Goal: Transaction & Acquisition: Purchase product/service

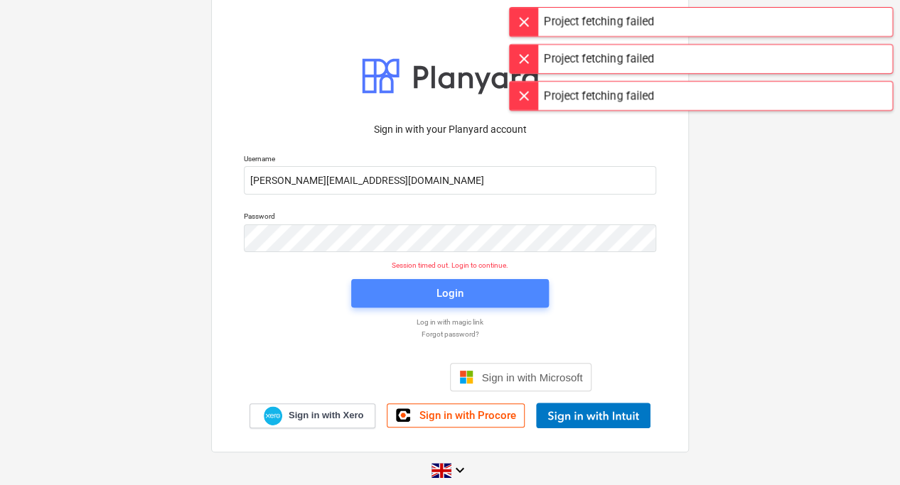
click at [451, 294] on div "Login" at bounding box center [449, 293] width 27 height 18
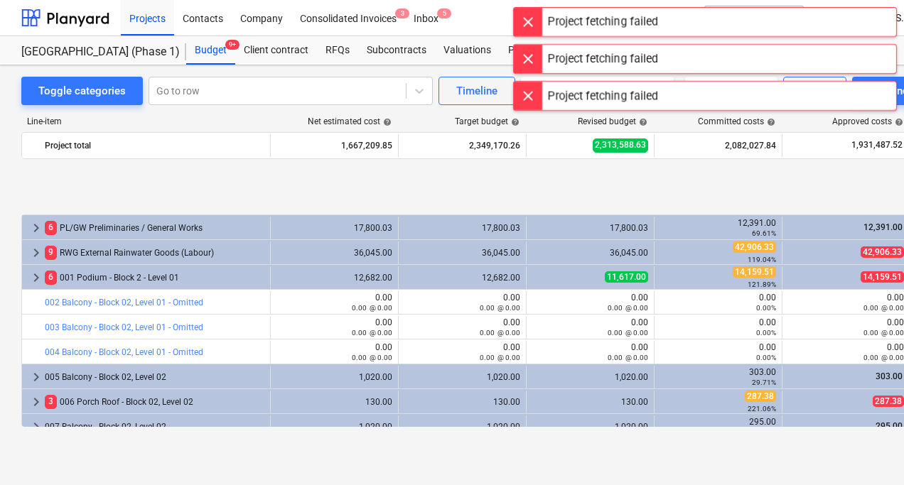
scroll to position [569, 0]
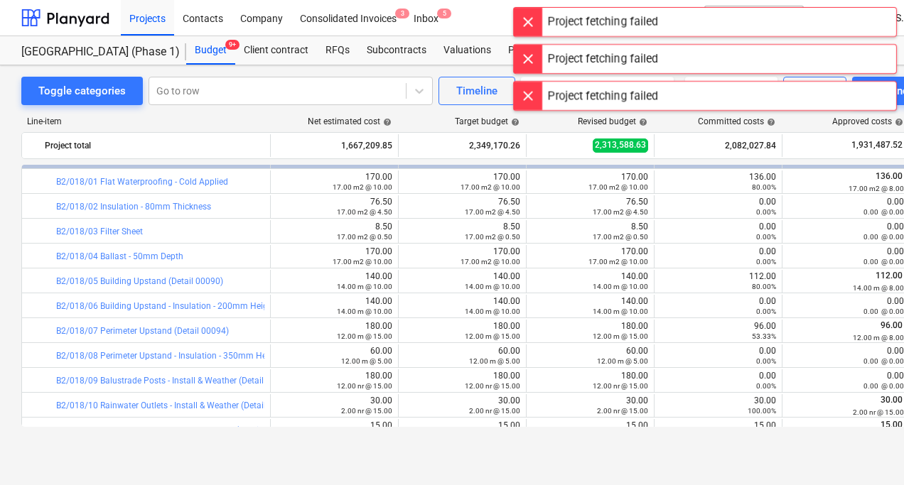
click at [531, 30] on div at bounding box center [528, 22] width 28 height 28
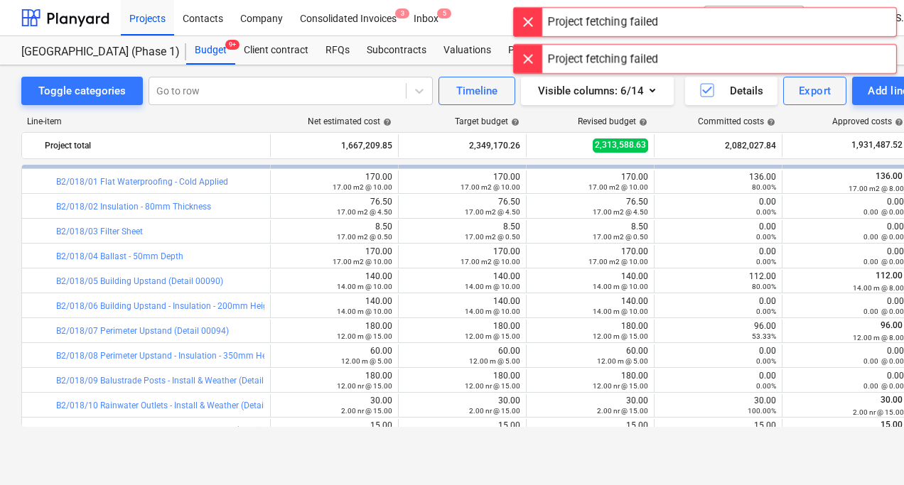
click at [530, 14] on div at bounding box center [528, 22] width 28 height 28
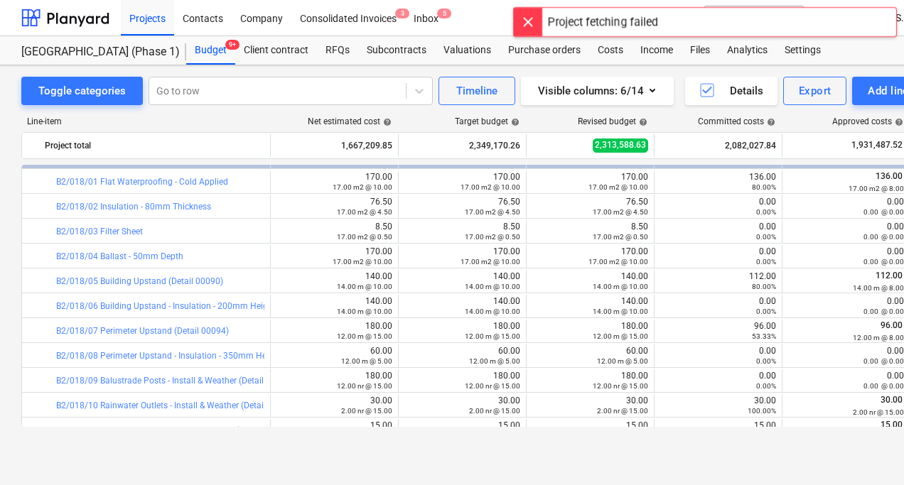
click at [533, 20] on div at bounding box center [528, 22] width 28 height 28
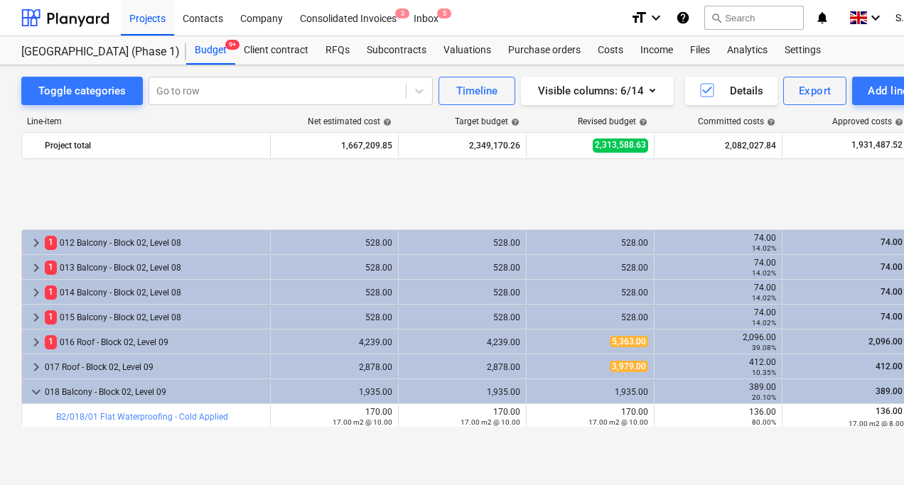
scroll to position [426, 0]
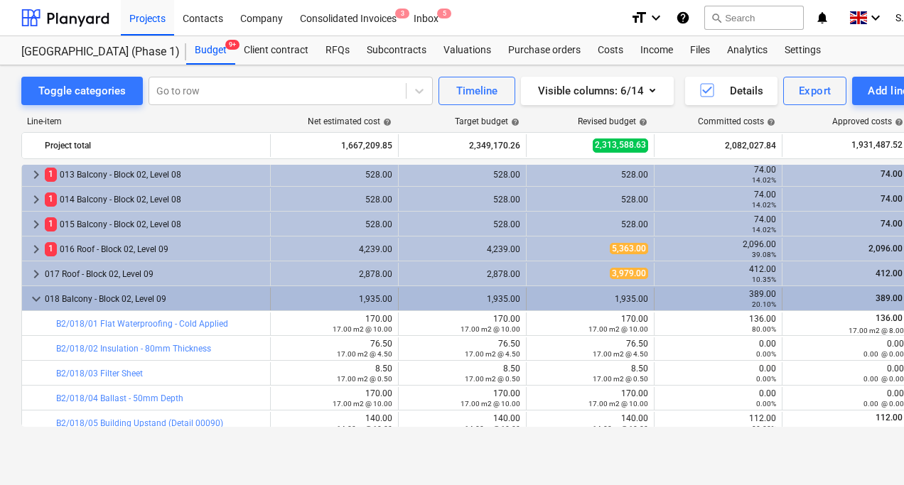
click at [39, 301] on span "keyboard_arrow_down" at bounding box center [36, 299] width 17 height 17
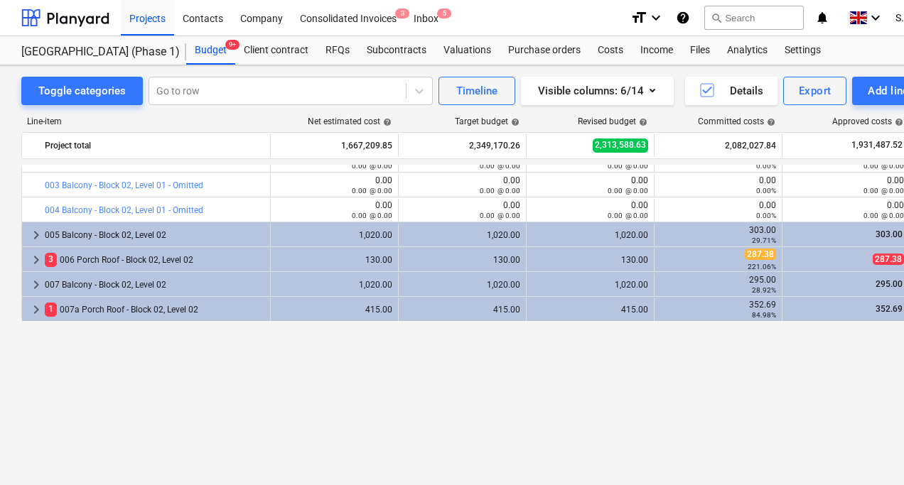
scroll to position [0, 0]
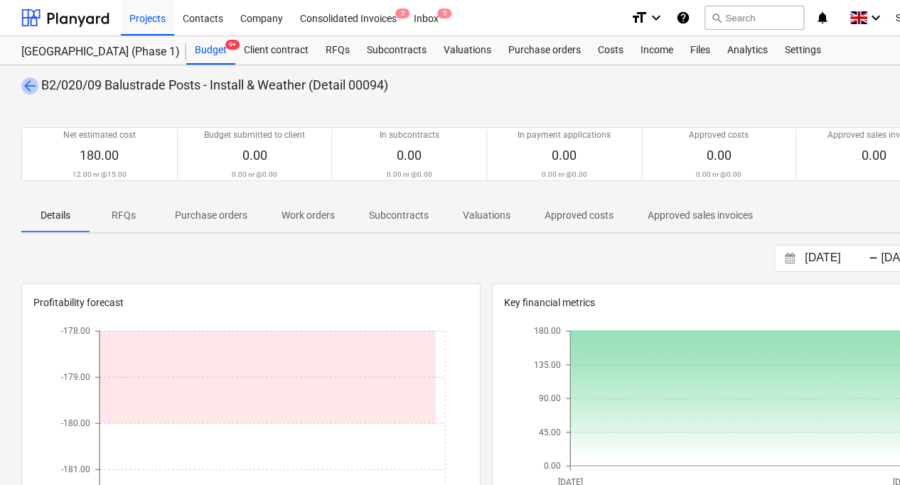
click at [37, 85] on span "arrow_back" at bounding box center [29, 85] width 17 height 17
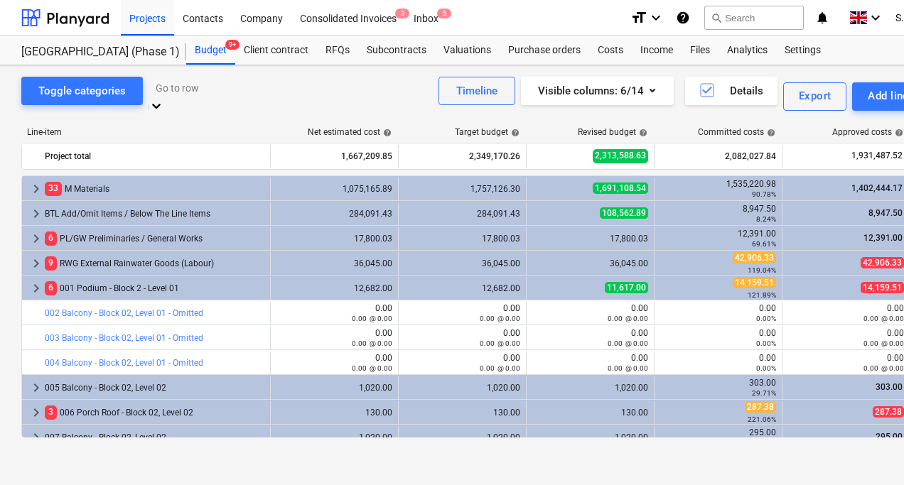
click at [225, 98] on div "Go to row" at bounding box center [291, 88] width 284 height 22
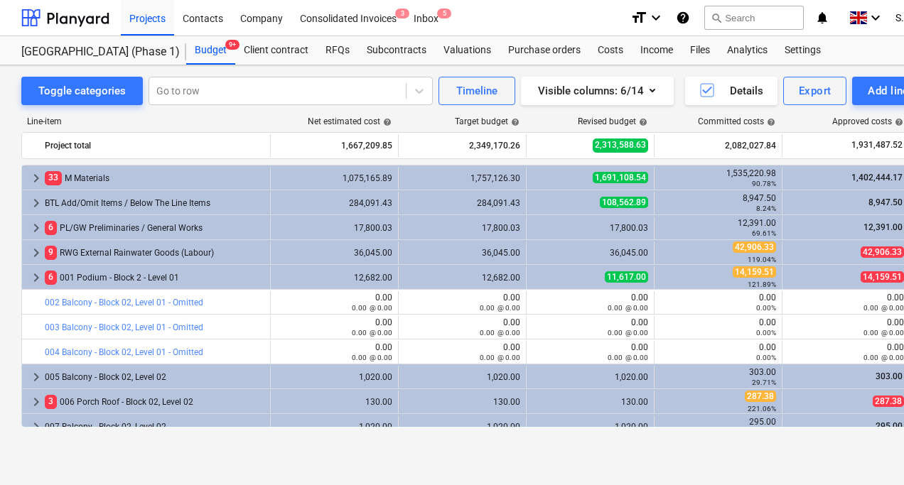
click at [114, 117] on div "Line-item" at bounding box center [145, 122] width 249 height 10
click at [168, 25] on div "Projects" at bounding box center [147, 17] width 53 height 36
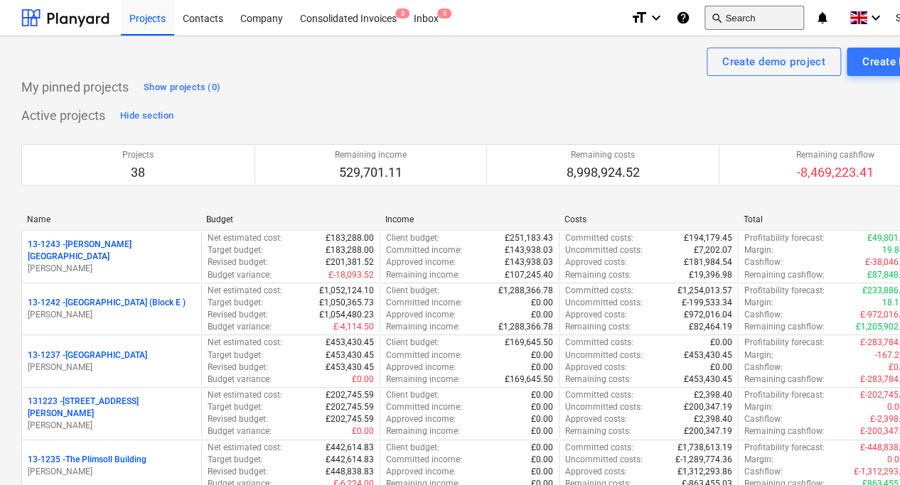
click at [763, 22] on button "search Search" at bounding box center [754, 18] width 100 height 24
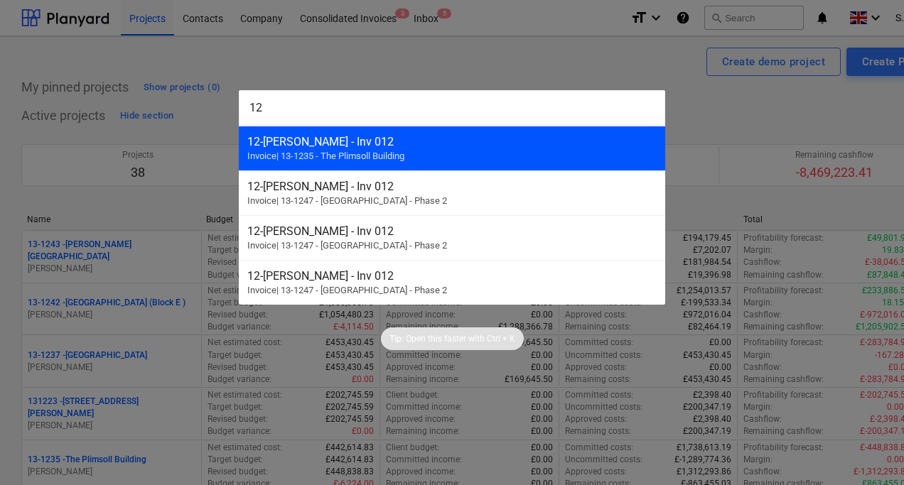
type input "1"
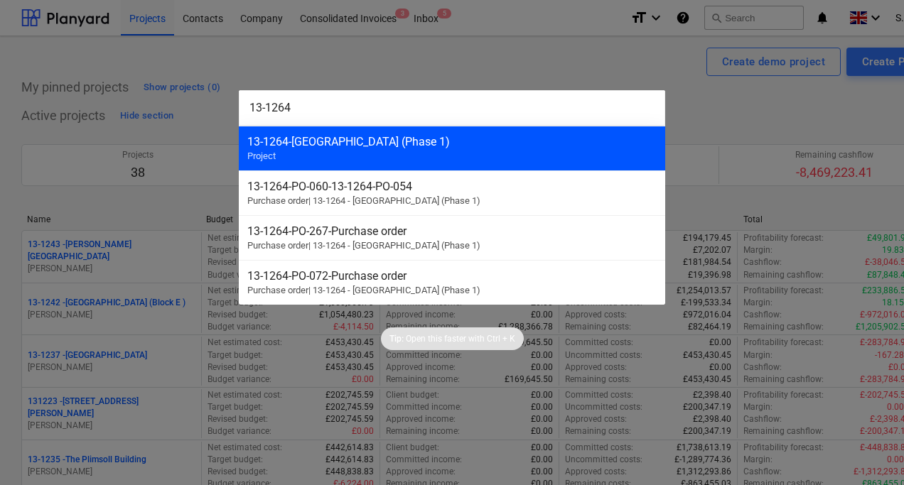
type input "13-1264"
click at [403, 146] on div "13-1264 - Plumstead [GEOGRAPHIC_DATA] (Phase 1)" at bounding box center [451, 142] width 409 height 14
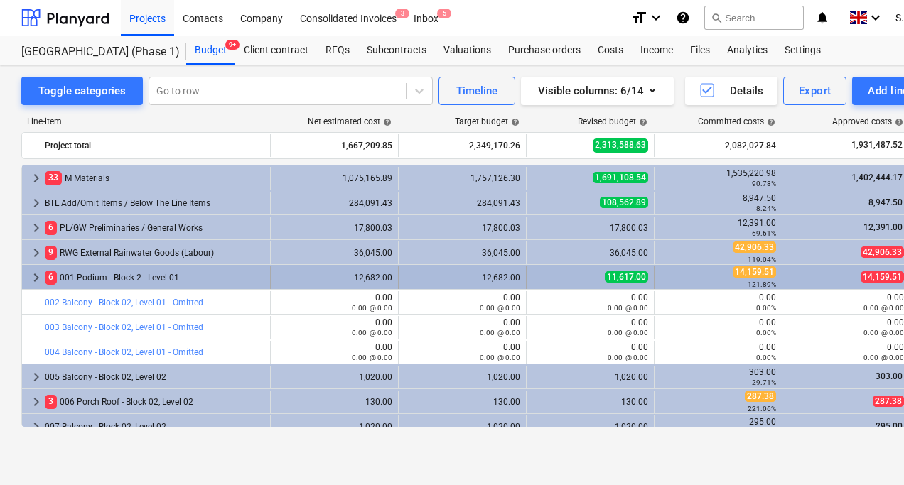
click at [38, 279] on span "keyboard_arrow_right" at bounding box center [36, 277] width 17 height 17
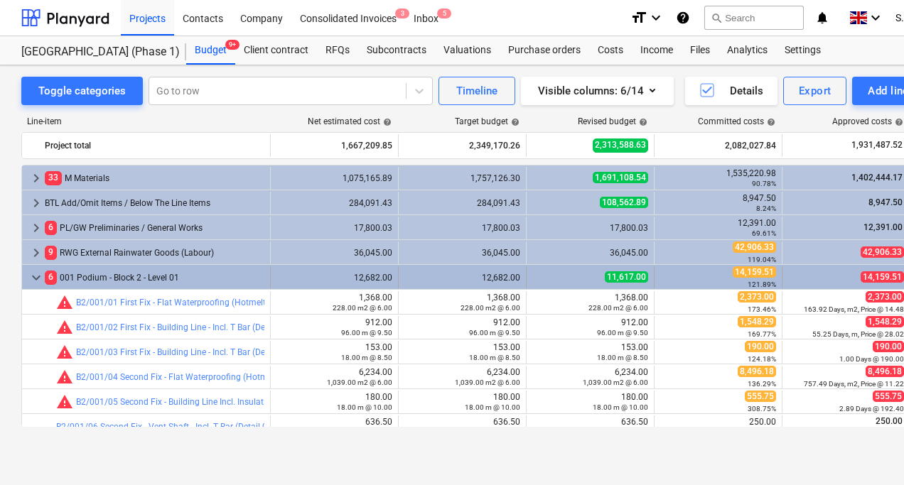
click at [35, 278] on span "keyboard_arrow_down" at bounding box center [36, 277] width 17 height 17
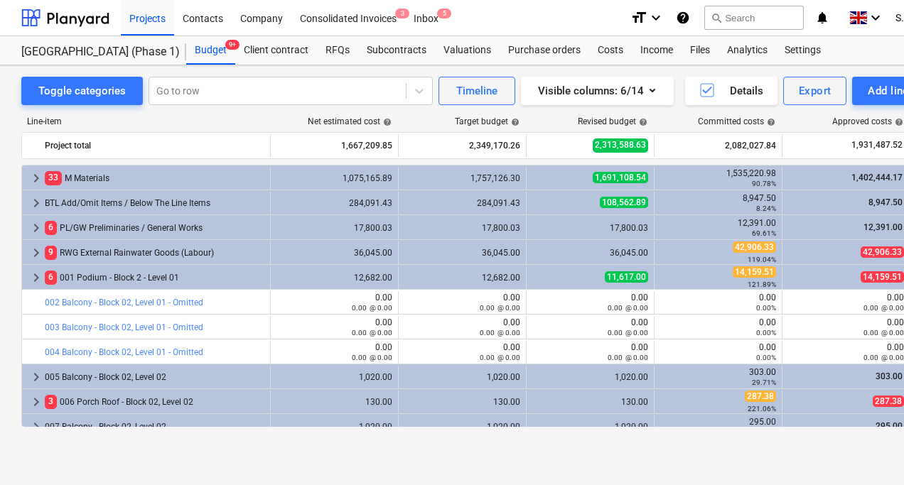
click at [35, 278] on span "keyboard_arrow_right" at bounding box center [36, 277] width 17 height 17
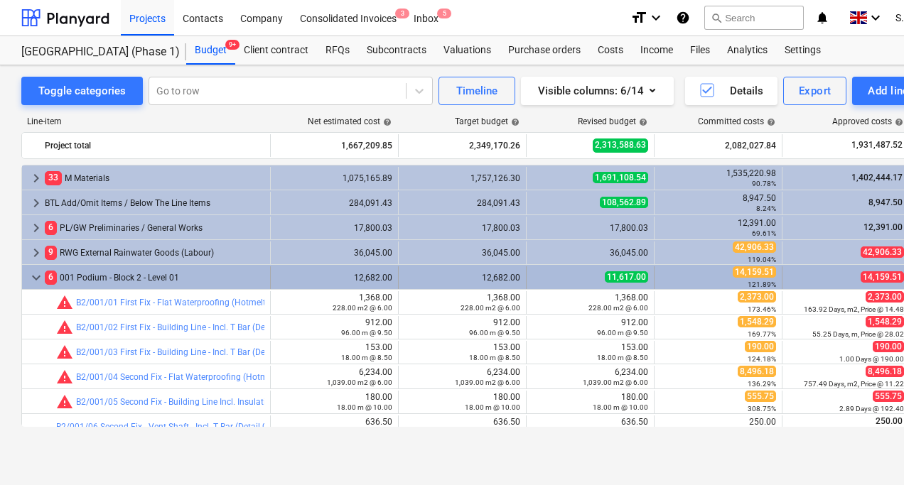
click at [32, 284] on span "keyboard_arrow_down" at bounding box center [36, 277] width 17 height 17
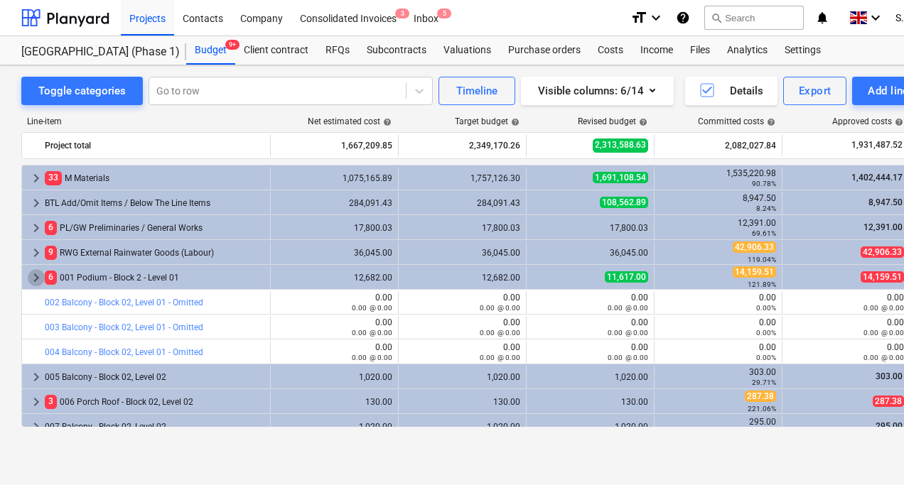
click at [32, 284] on span "keyboard_arrow_right" at bounding box center [36, 277] width 17 height 17
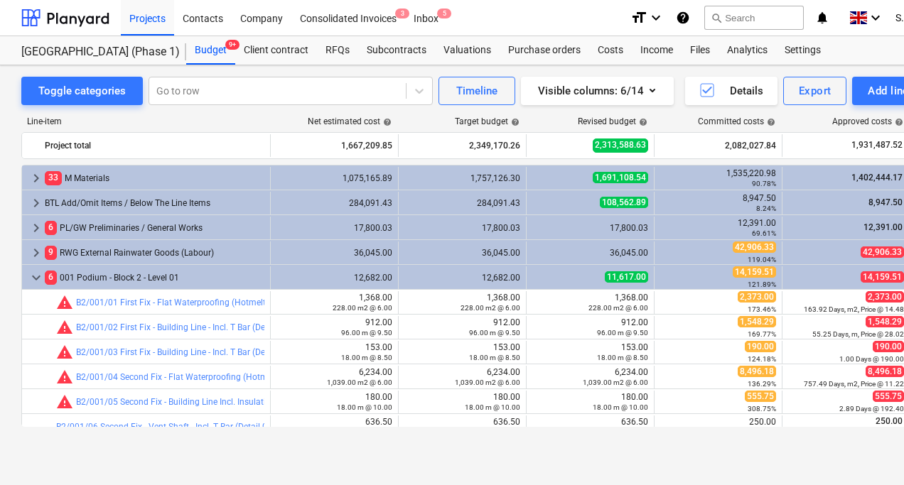
click at [32, 284] on span "keyboard_arrow_down" at bounding box center [36, 277] width 17 height 17
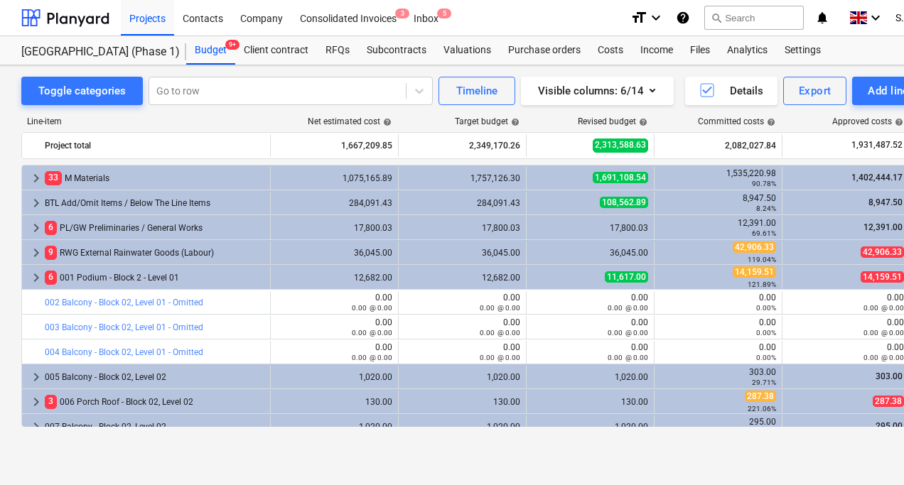
click at [32, 284] on span "keyboard_arrow_right" at bounding box center [36, 277] width 17 height 17
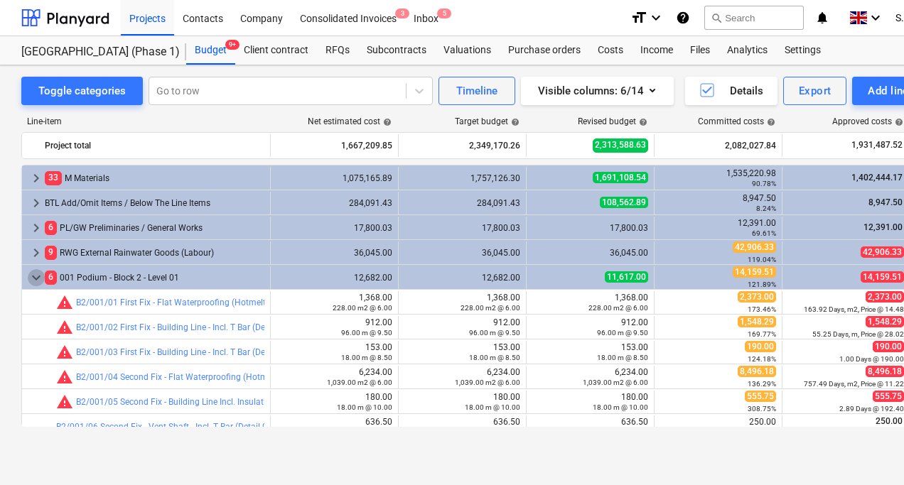
click at [32, 284] on span "keyboard_arrow_down" at bounding box center [36, 277] width 17 height 17
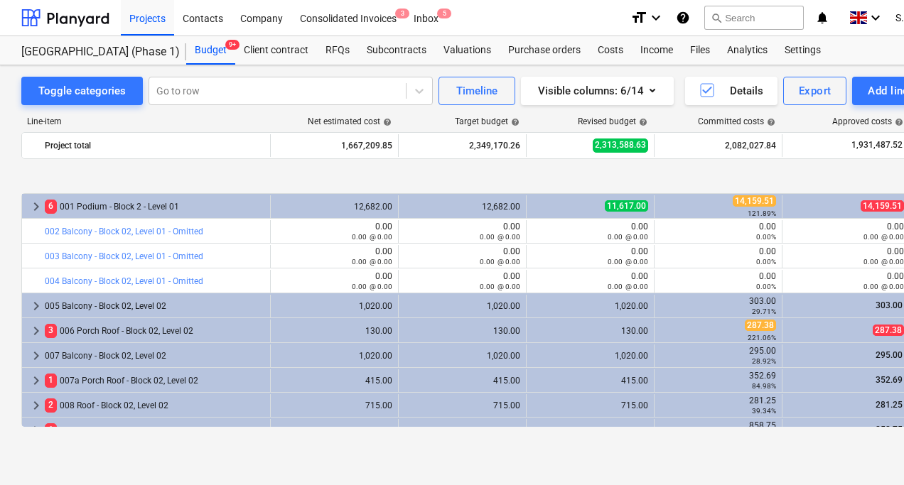
scroll to position [142, 0]
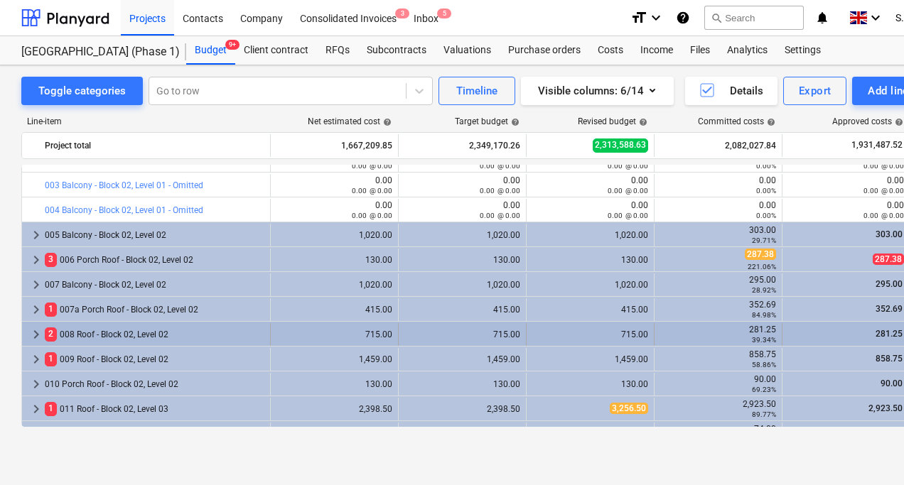
click at [40, 337] on span "keyboard_arrow_right" at bounding box center [36, 334] width 17 height 17
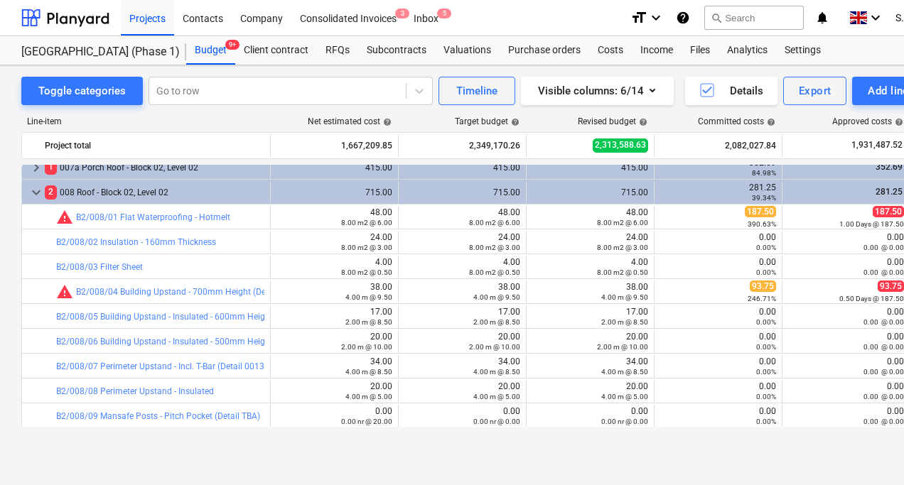
scroll to position [213, 0]
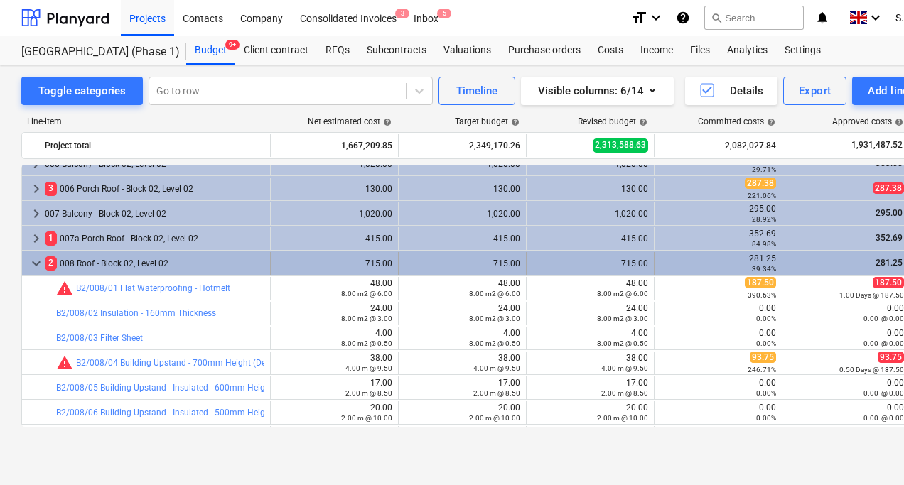
click at [33, 264] on span "keyboard_arrow_down" at bounding box center [36, 263] width 17 height 17
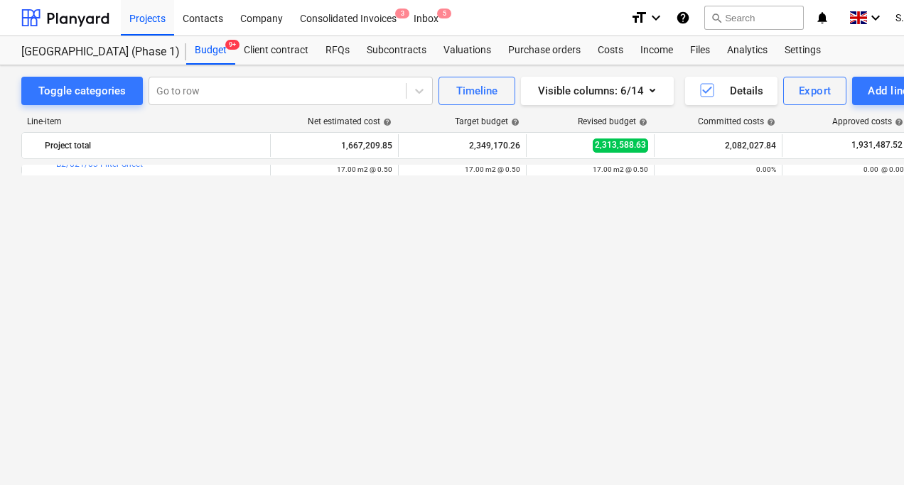
scroll to position [426, 0]
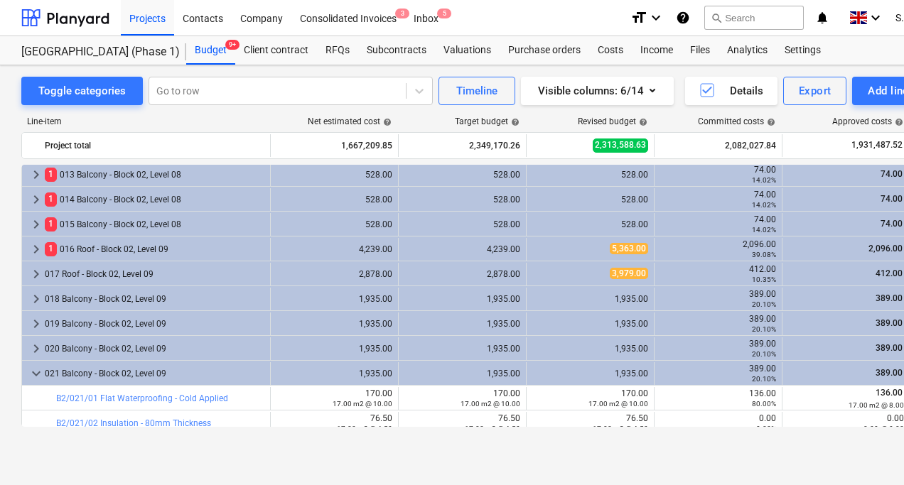
drag, startPoint x: 118, startPoint y: 451, endPoint x: 881, endPoint y: 105, distance: 838.2
click at [121, 451] on div "Toggle categories Go to row Timeline Visible columns : 6/14 Details Export Add …" at bounding box center [486, 260] width 972 height 390
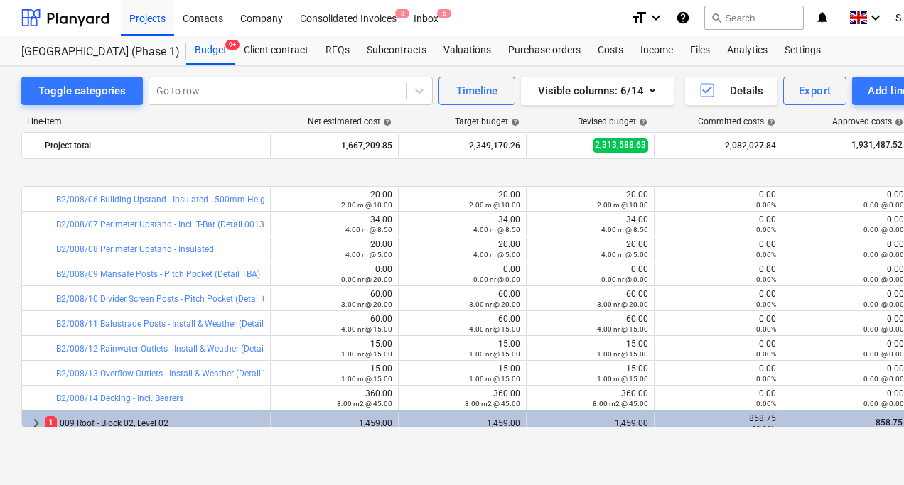
scroll to position [498, 0]
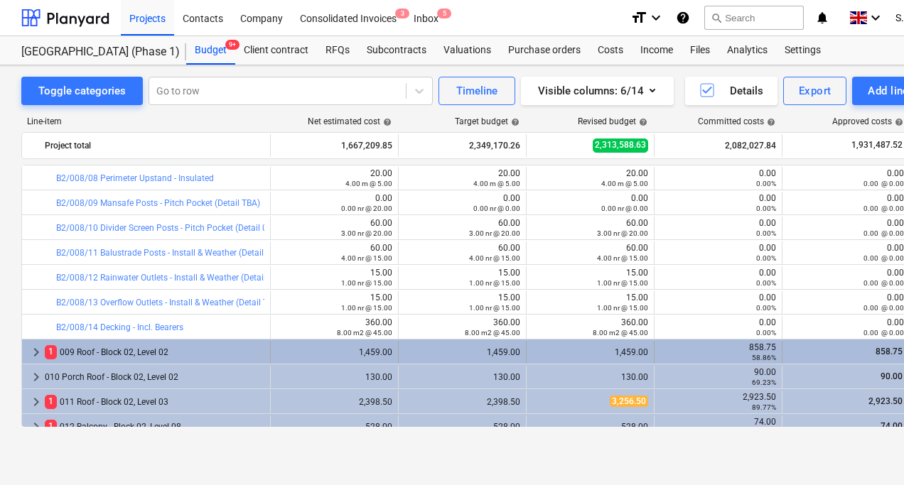
click at [41, 352] on span "keyboard_arrow_right" at bounding box center [36, 352] width 17 height 17
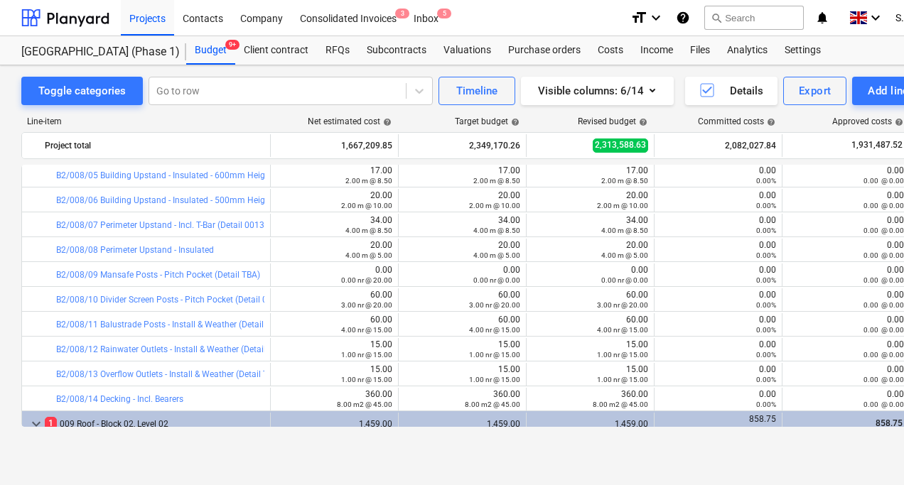
scroll to position [426, 0]
click at [21, 362] on div "Toggle categories Go to row Timeline Visible columns : 6/14 Details Export Add …" at bounding box center [486, 260] width 972 height 390
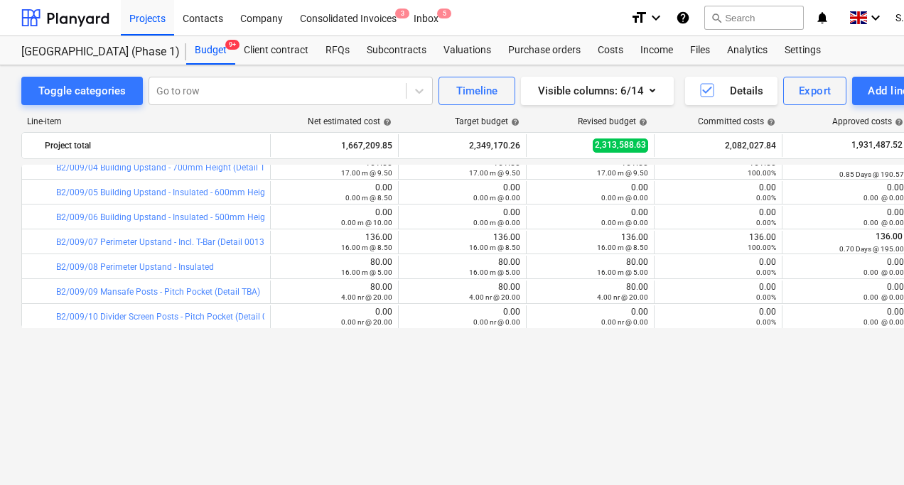
scroll to position [640, 0]
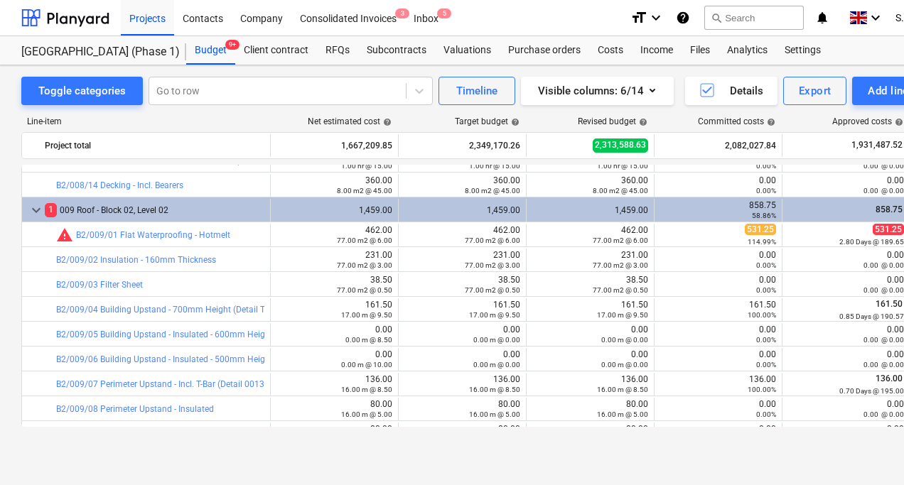
click at [9, 282] on div "Toggle categories Go to row Timeline Visible columns : 6/14 Details Export Add …" at bounding box center [486, 260] width 972 height 390
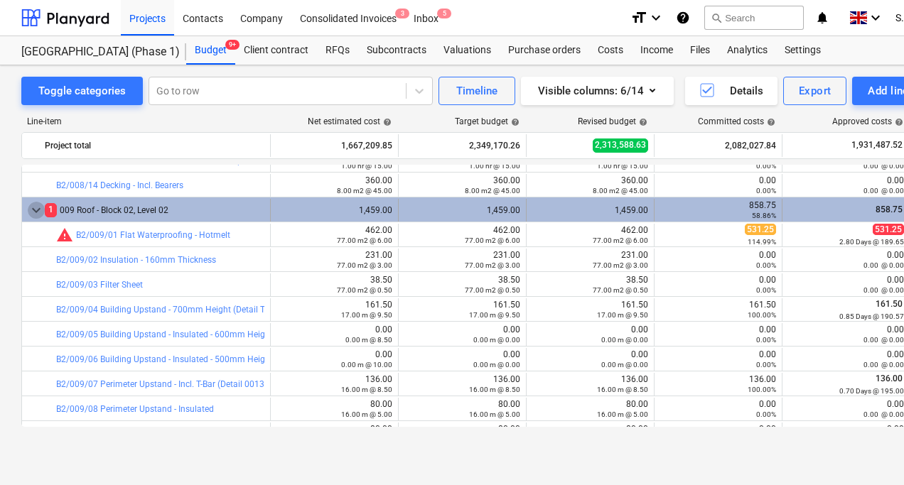
click at [35, 208] on span "keyboard_arrow_down" at bounding box center [36, 210] width 17 height 17
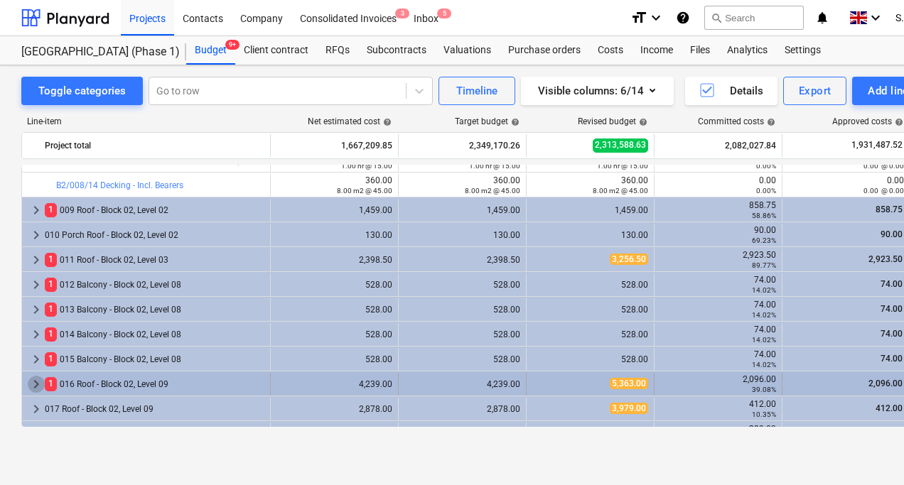
click at [39, 389] on span "keyboard_arrow_right" at bounding box center [36, 384] width 17 height 17
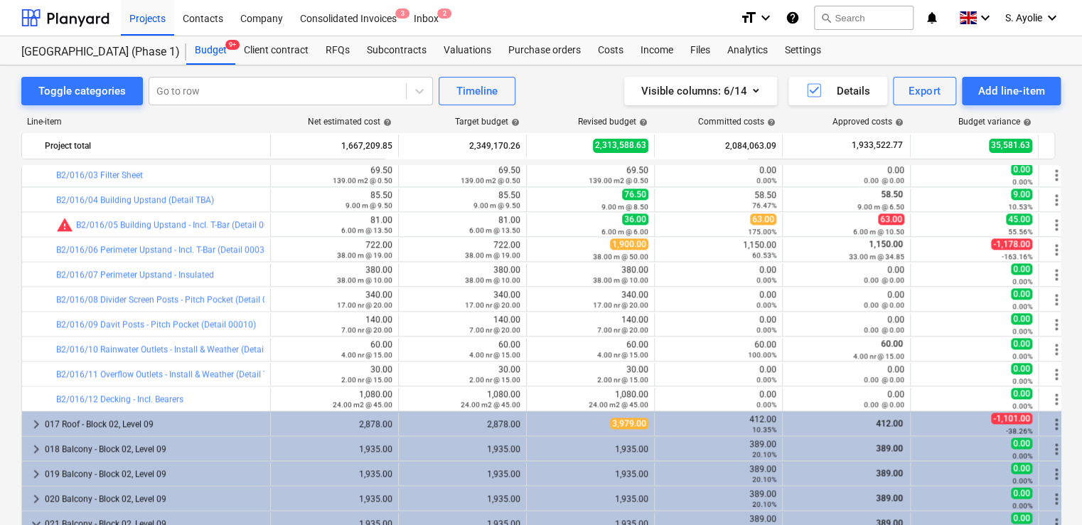
scroll to position [924, 0]
click at [0, 87] on html "Projects Contacts Company Consolidated Invoices 3 Inbox 2 format_size keyboard_…" at bounding box center [541, 262] width 1082 height 525
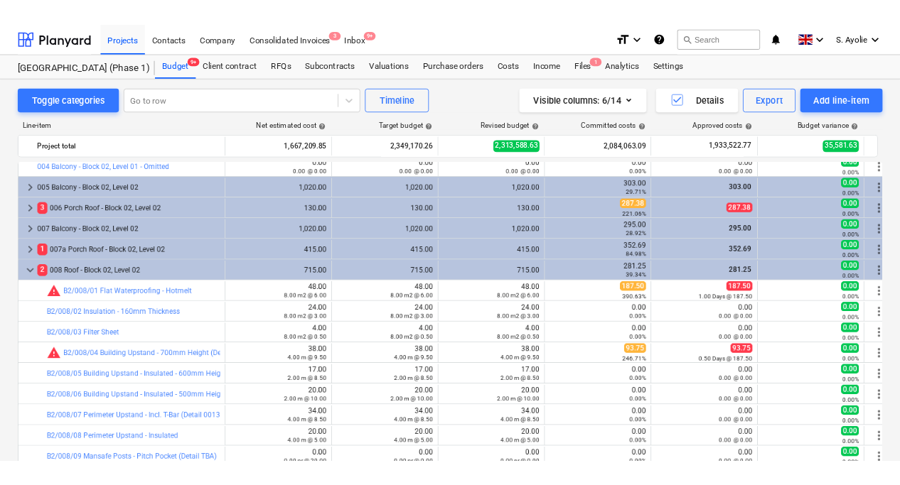
scroll to position [0, 0]
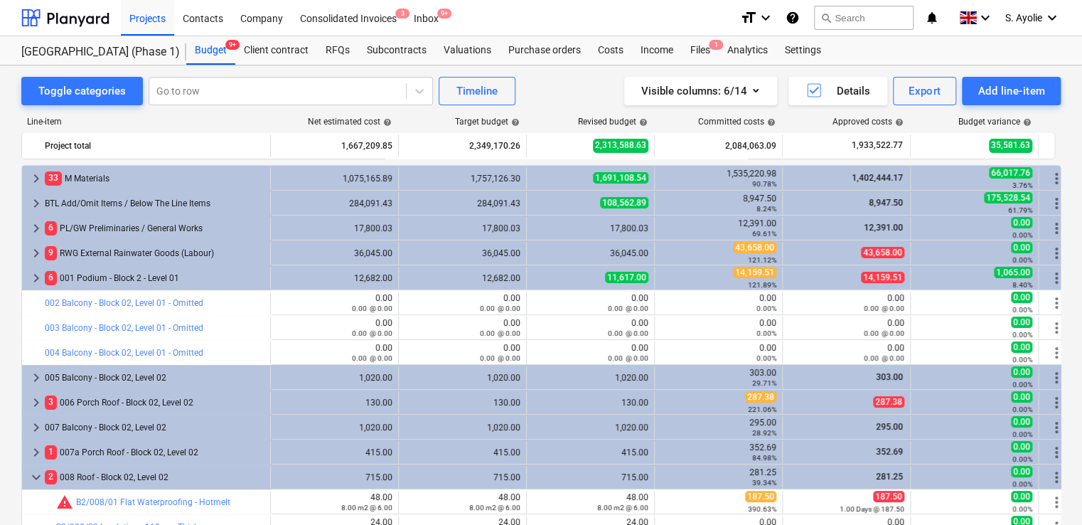
click at [0, 93] on html "Projects Contacts Company Consolidated Invoices 3 Inbox 9+ format_size keyboard…" at bounding box center [541, 262] width 1082 height 525
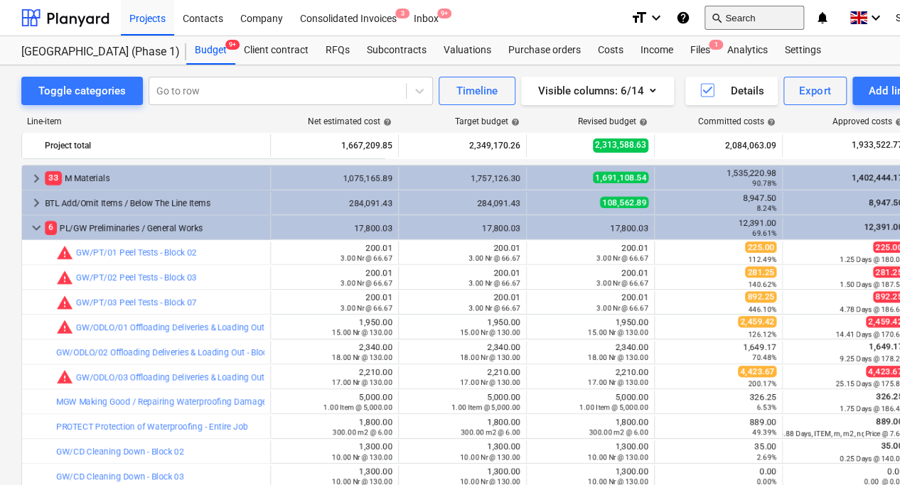
click at [743, 17] on button "search Search" at bounding box center [754, 18] width 100 height 24
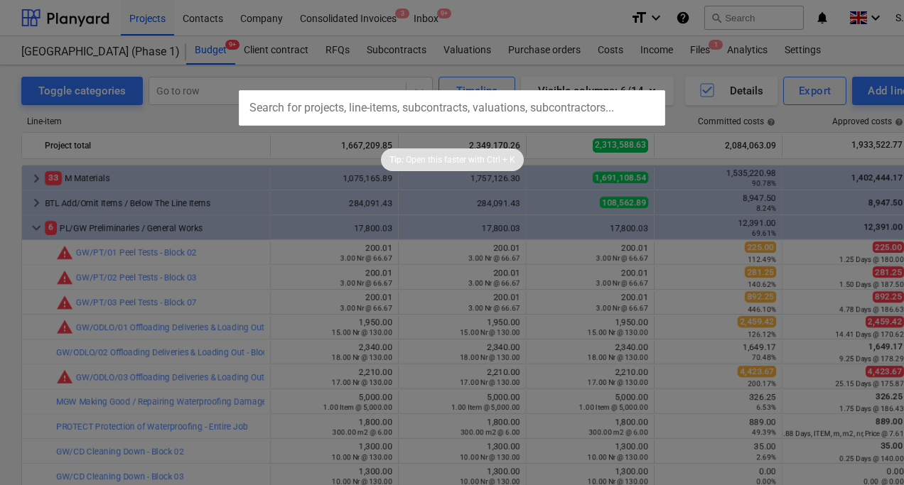
drag, startPoint x: 517, startPoint y: 149, endPoint x: 476, endPoint y: 116, distance: 52.1
click at [474, 105] on input "text" at bounding box center [452, 108] width 426 height 36
click at [495, 103] on input "text" at bounding box center [452, 108] width 426 height 36
click at [502, 108] on input "text" at bounding box center [452, 108] width 426 height 36
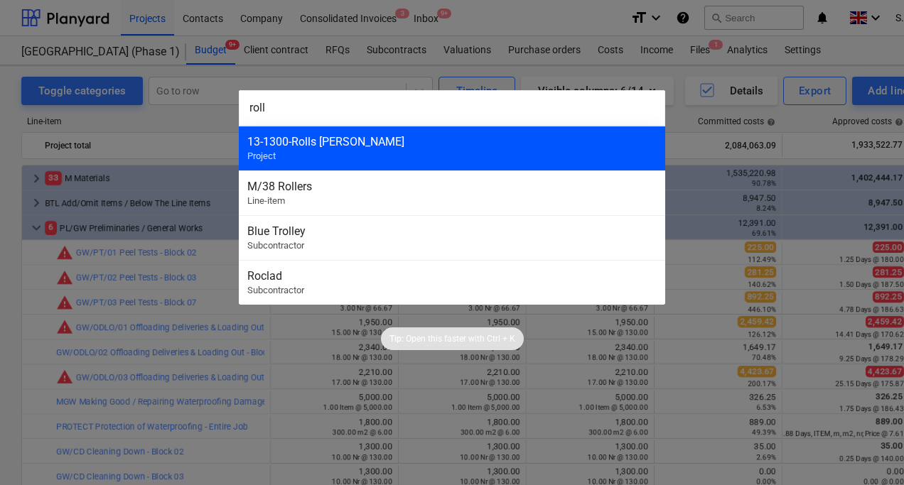
type input "roll"
click at [406, 144] on div "13-1300 - Rolls [PERSON_NAME]" at bounding box center [451, 142] width 409 height 14
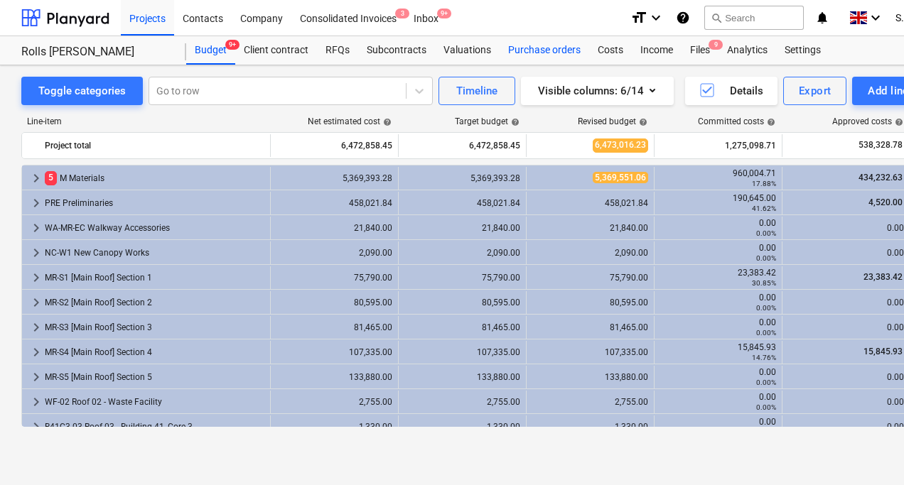
click at [557, 55] on div "Purchase orders" at bounding box center [545, 50] width 90 height 28
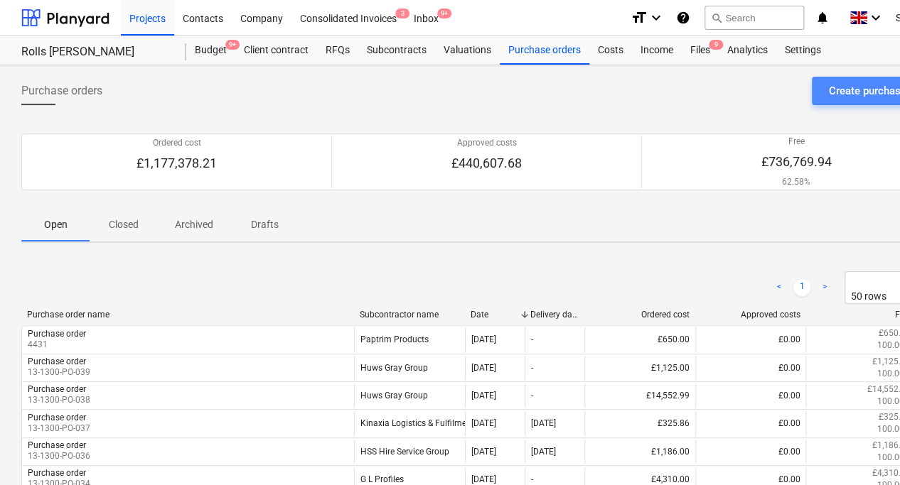
click at [848, 97] on div "Create purchase order" at bounding box center [881, 91] width 105 height 18
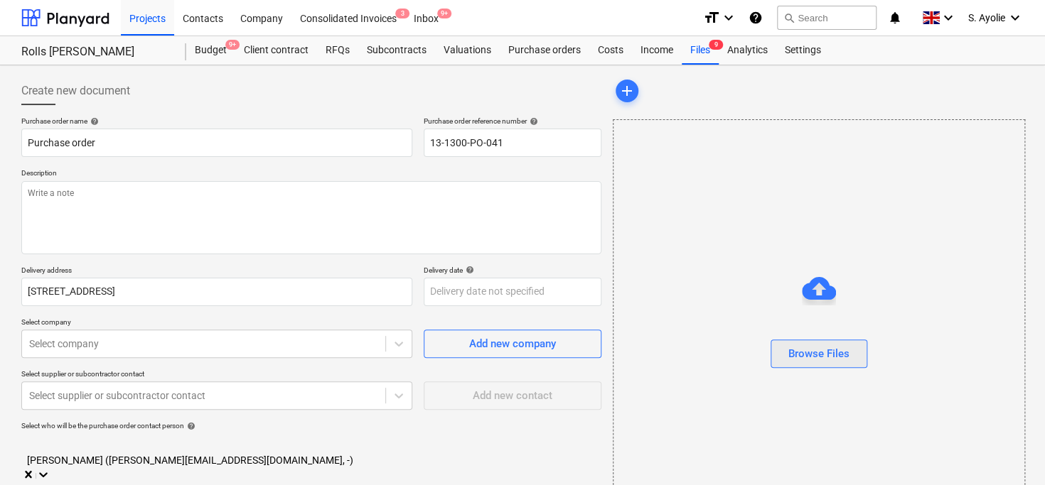
click at [822, 351] on div "Browse Files" at bounding box center [818, 354] width 61 height 18
click at [119, 176] on p "Description" at bounding box center [311, 174] width 580 height 12
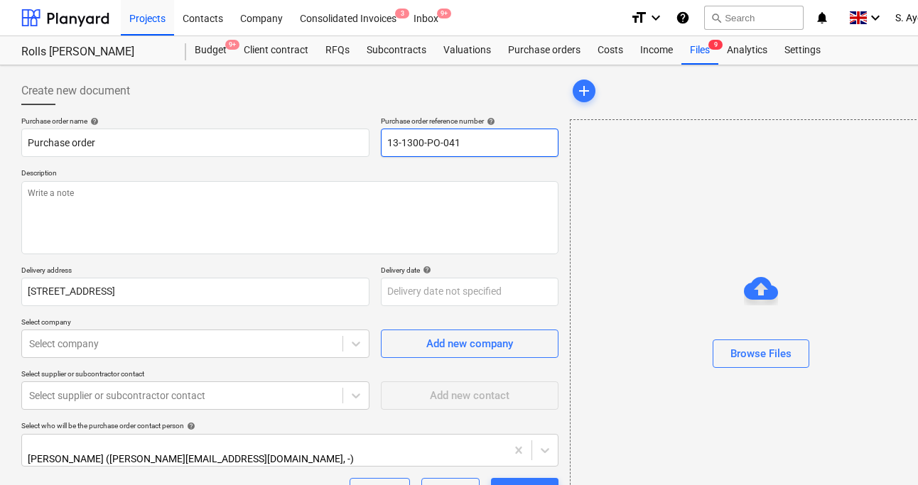
click at [503, 144] on input "13-1300-PO-041" at bounding box center [470, 143] width 178 height 28
click at [100, 165] on div "Purchase order name help Purchase order Purchase order reference number help 13…" at bounding box center [289, 352] width 537 height 470
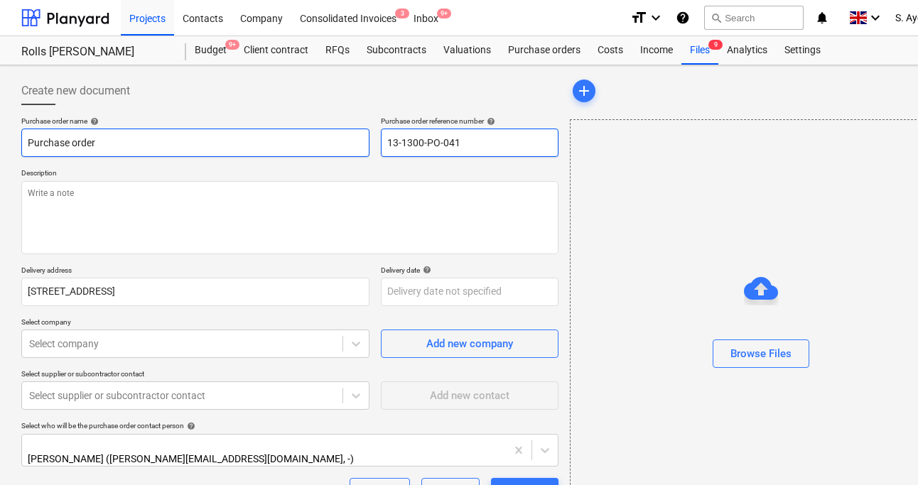
drag, startPoint x: 471, startPoint y: 136, endPoint x: 277, endPoint y: 130, distance: 193.4
click at [277, 130] on div "Purchase order name help Purchase order Purchase order reference number help 13…" at bounding box center [289, 137] width 537 height 41
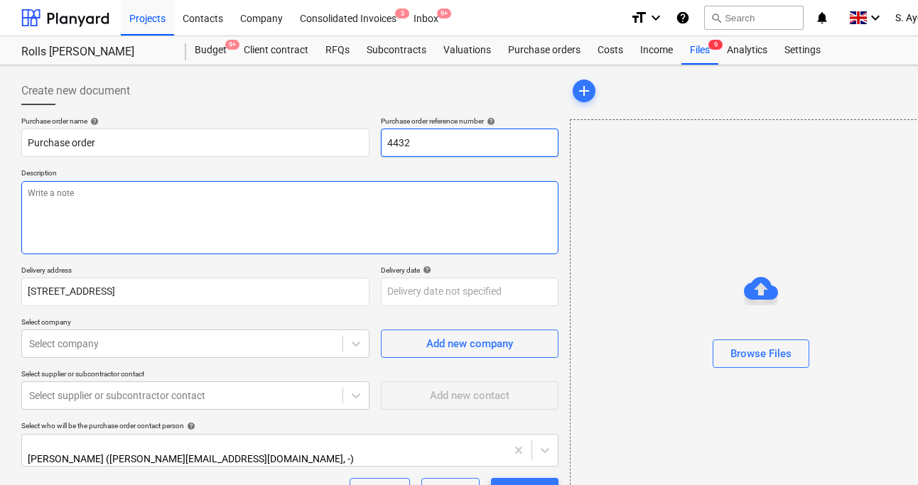
type input "4432"
click at [187, 213] on textarea at bounding box center [289, 217] width 537 height 73
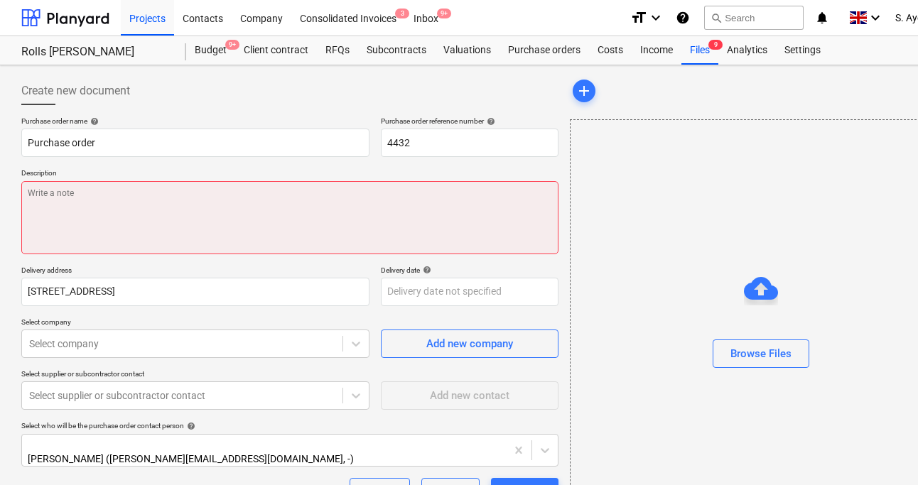
click at [104, 220] on textarea at bounding box center [289, 217] width 537 height 73
paste textarea "Site Contact [PERSON_NAME] [PHONE_NUMBER] or Skyler Office 01634791810.Driver t…"
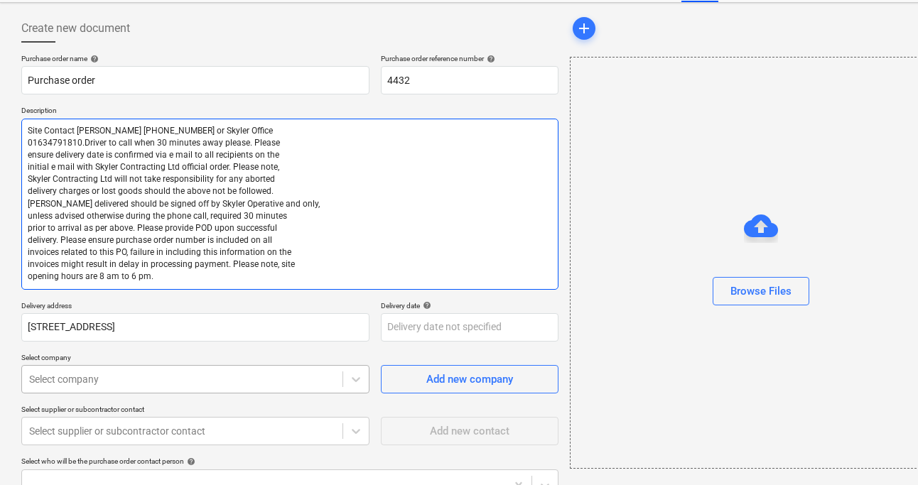
scroll to position [71, 0]
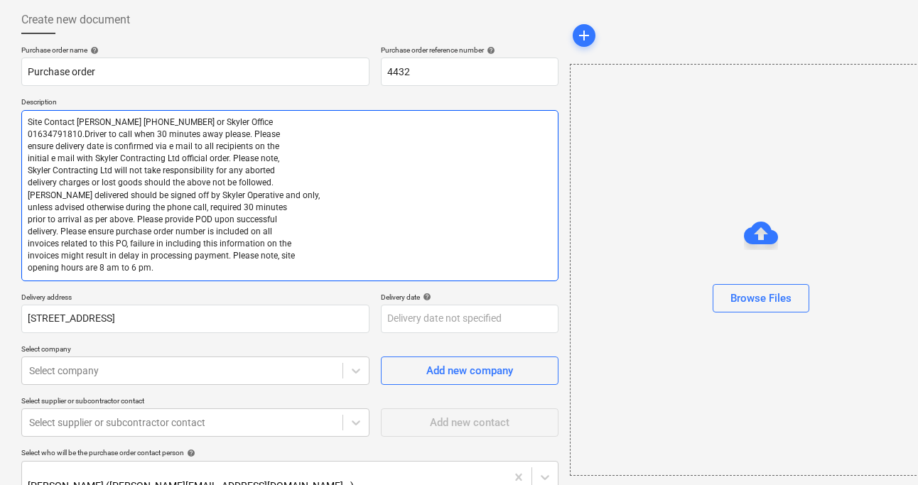
type textarea "Site Contact [PERSON_NAME] [PHONE_NUMBER] or Skyler Office 01634791810.Driver t…"
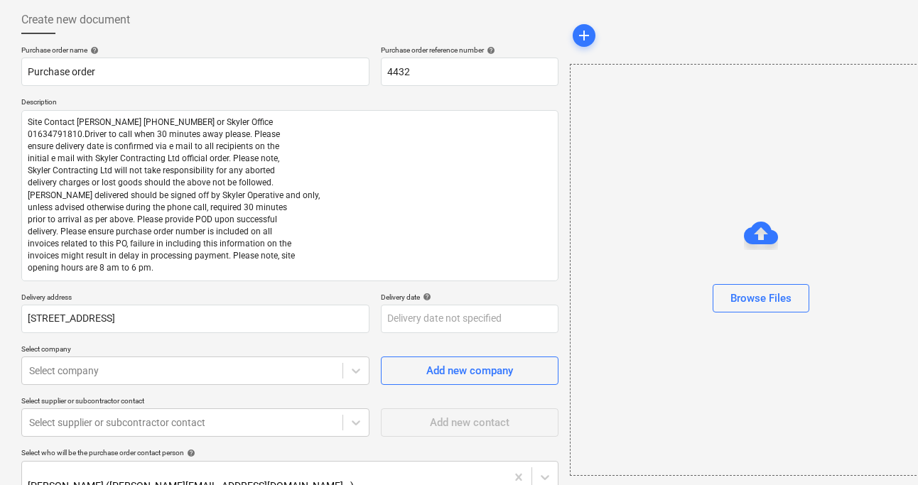
click at [86, 296] on p "Delivery address" at bounding box center [195, 299] width 348 height 12
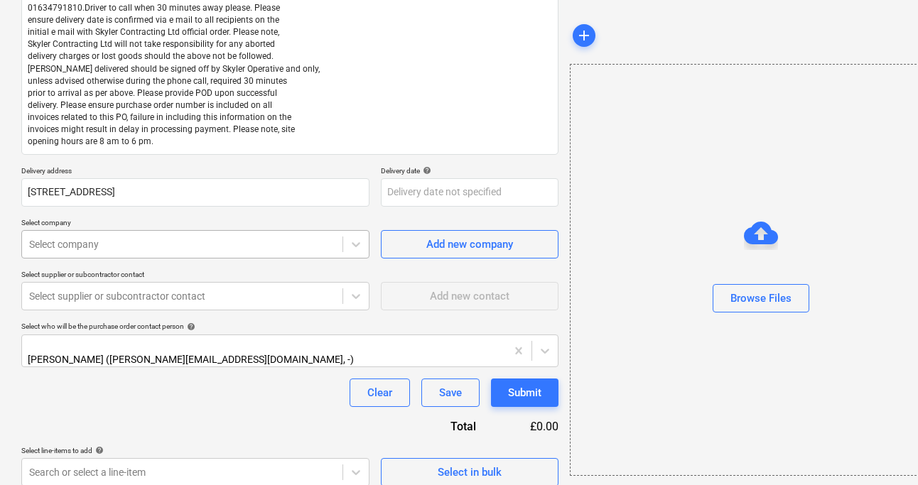
click at [210, 288] on body "Projects Contacts Company Consolidated Invoices 3 Inbox 9+ format_size keyboard…" at bounding box center [459, 44] width 918 height 485
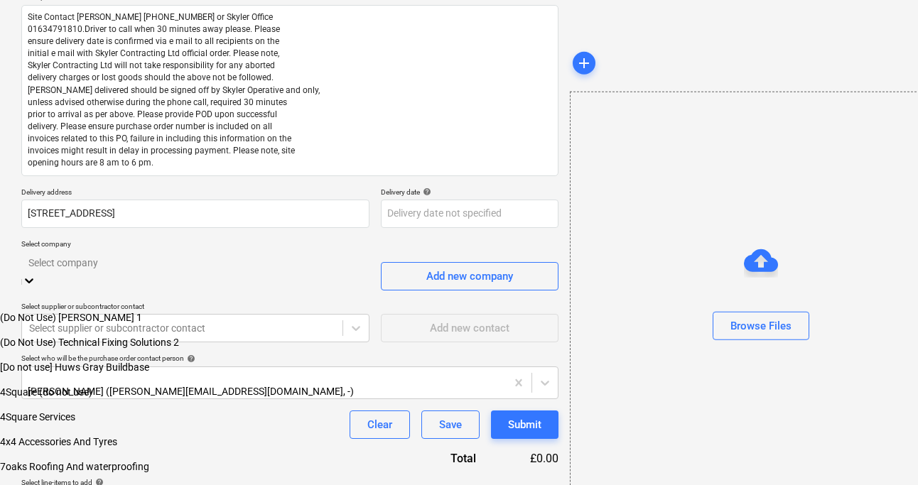
scroll to position [205, 0]
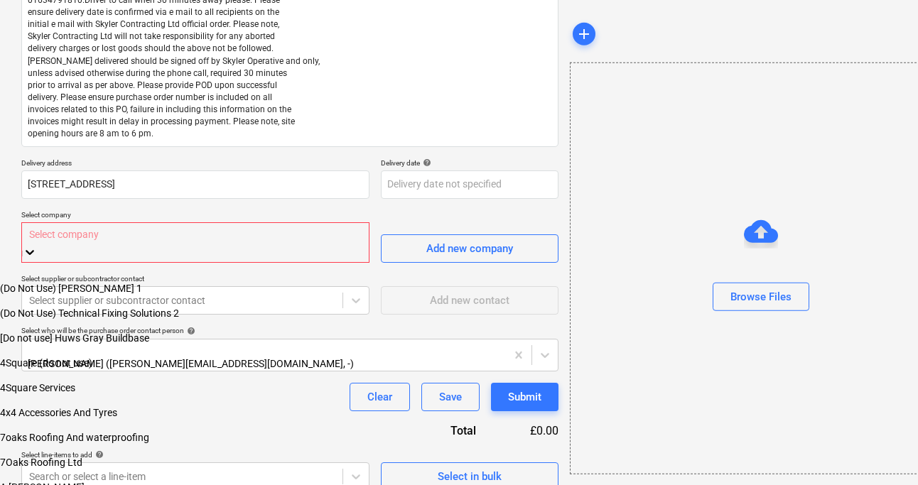
click at [95, 237] on div at bounding box center [195, 234] width 333 height 16
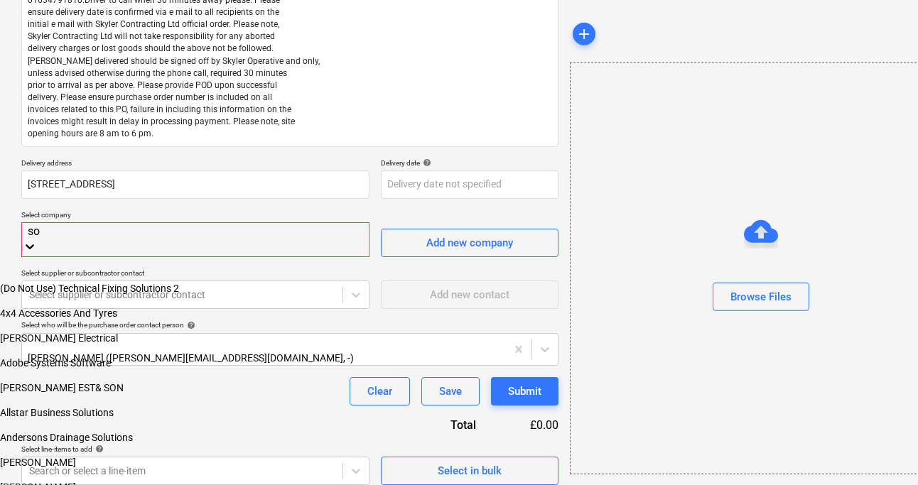
type input "sop"
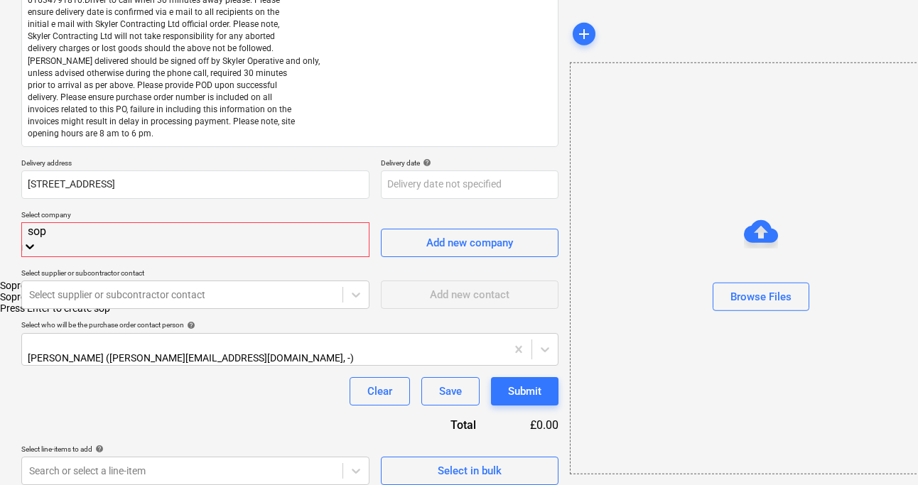
click at [112, 280] on div "Soprema" at bounding box center [459, 285] width 918 height 11
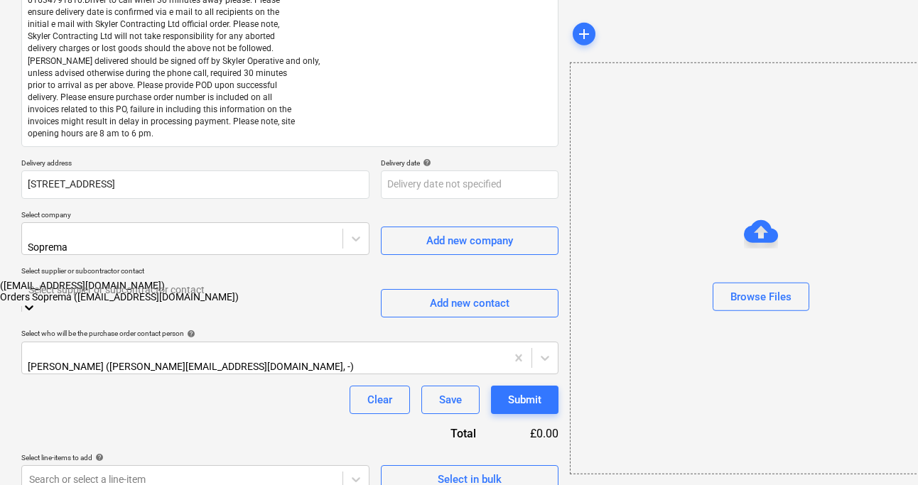
click at [97, 282] on div at bounding box center [195, 289] width 334 height 16
click at [36, 301] on div at bounding box center [29, 309] width 14 height 17
click at [272, 301] on div "Select supplier or subcontractor contact" at bounding box center [195, 298] width 348 height 39
click at [90, 303] on div "Orders Soprema ([EMAIL_ADDRESS][DOMAIN_NAME])" at bounding box center [459, 296] width 918 height 11
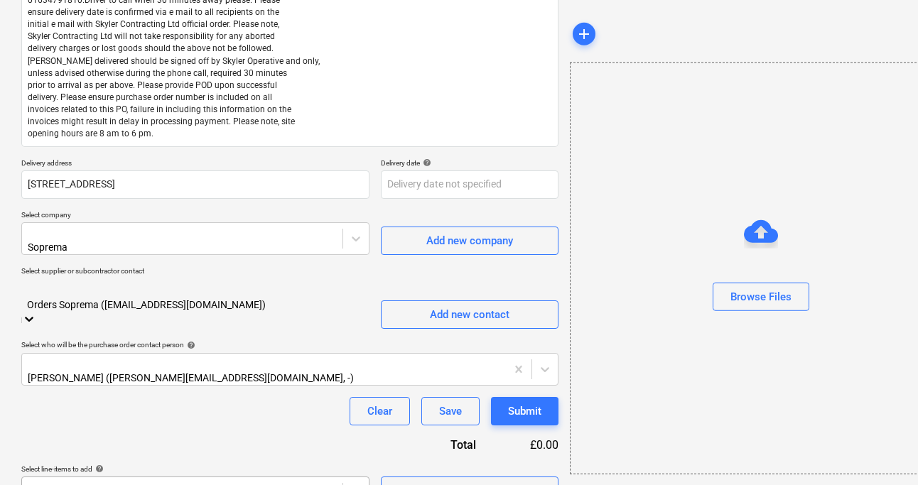
scroll to position [416, 0]
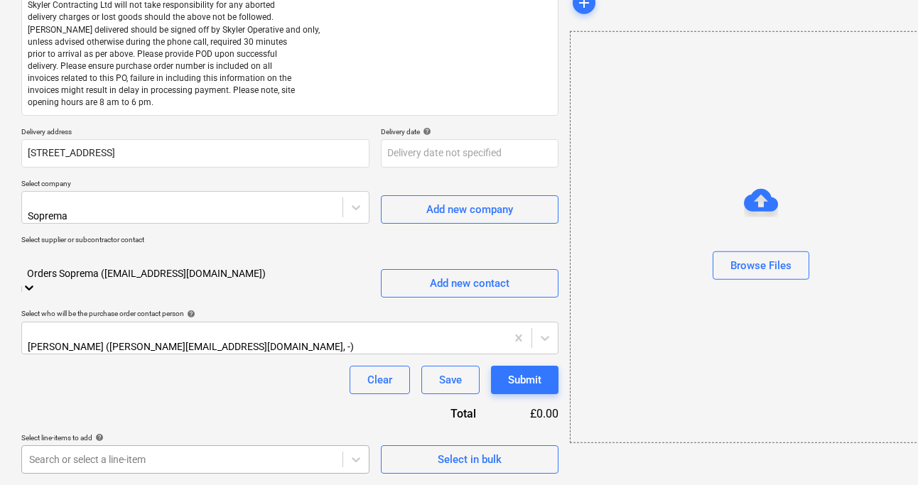
click at [188, 249] on body "Projects Contacts Company Consolidated Invoices 3 Inbox 9+ format_size keyboard…" at bounding box center [459, 5] width 918 height 485
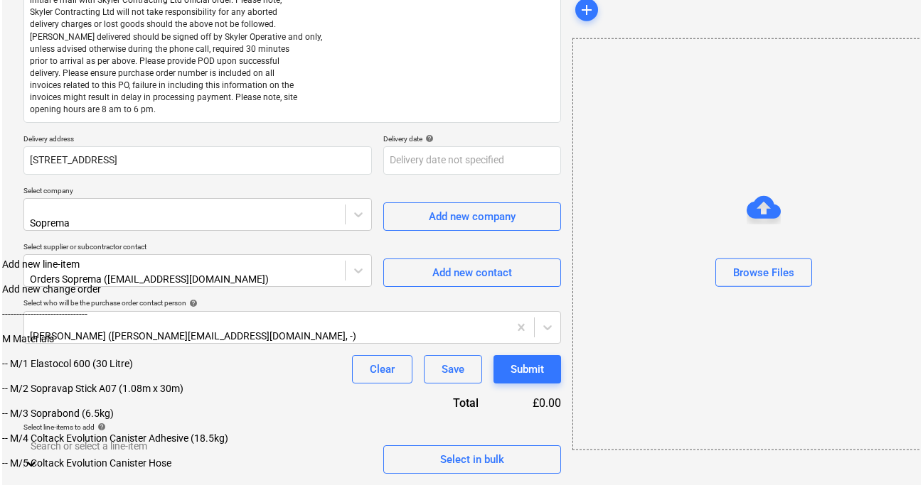
scroll to position [205, 0]
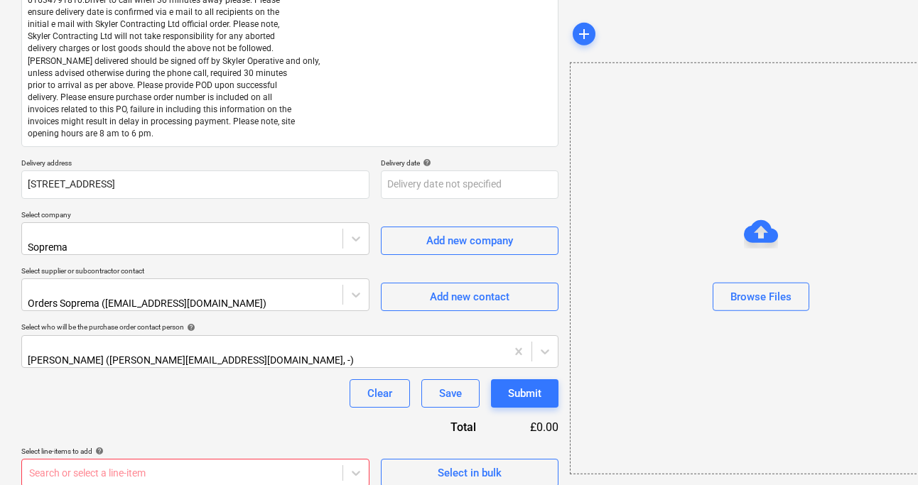
click at [90, 216] on p "Select company" at bounding box center [195, 216] width 348 height 12
click at [432, 464] on span "Select in bulk" at bounding box center [470, 473] width 142 height 18
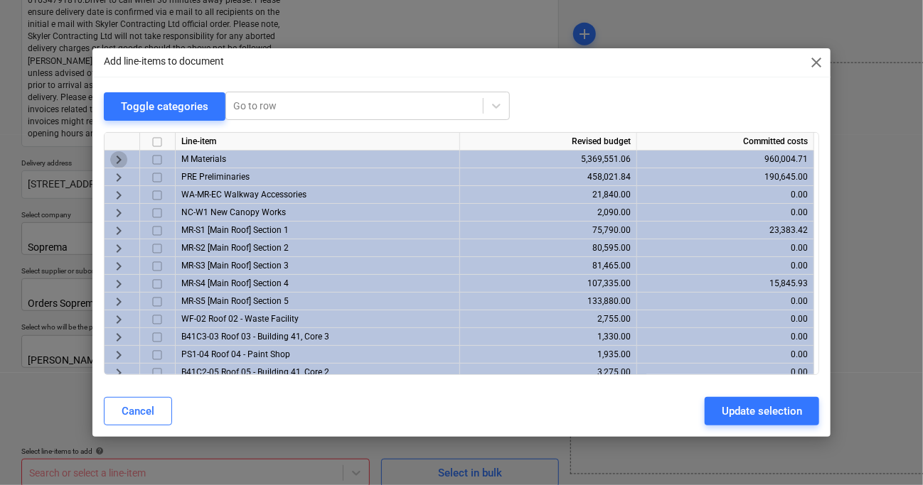
click at [119, 159] on span "keyboard_arrow_right" at bounding box center [118, 159] width 17 height 17
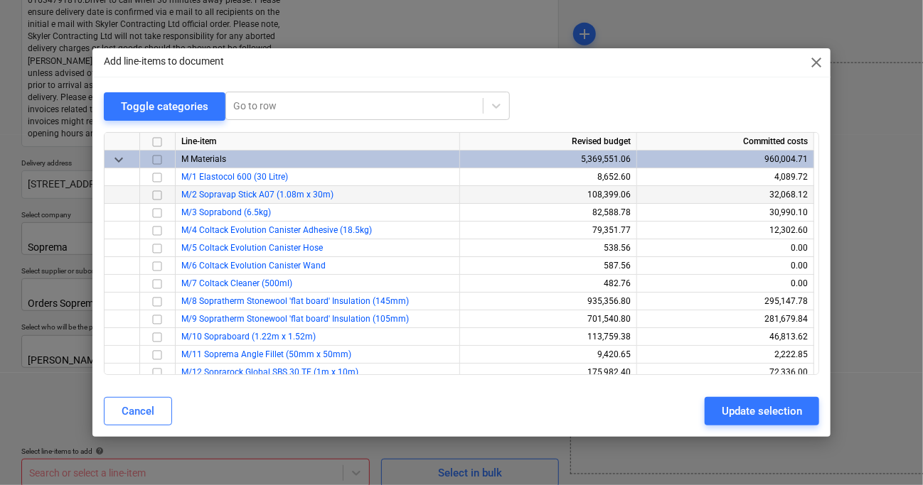
click at [156, 195] on input "checkbox" at bounding box center [157, 194] width 17 height 17
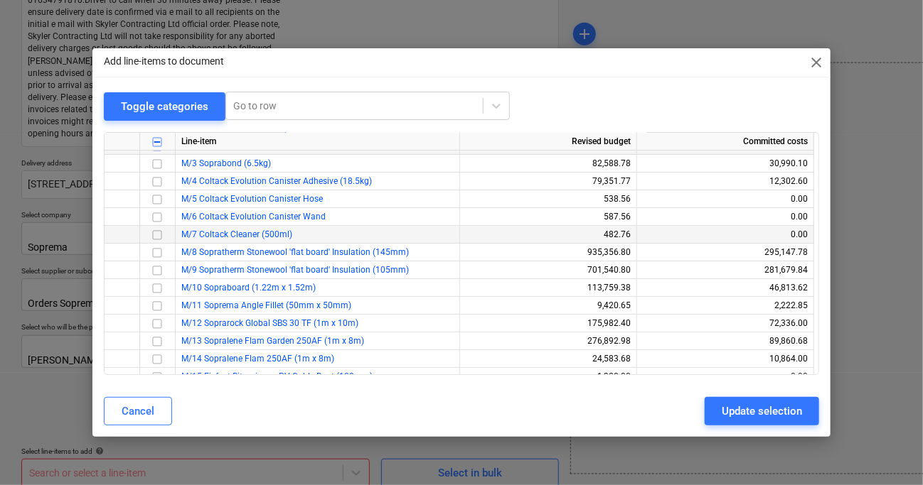
scroll to position [71, 0]
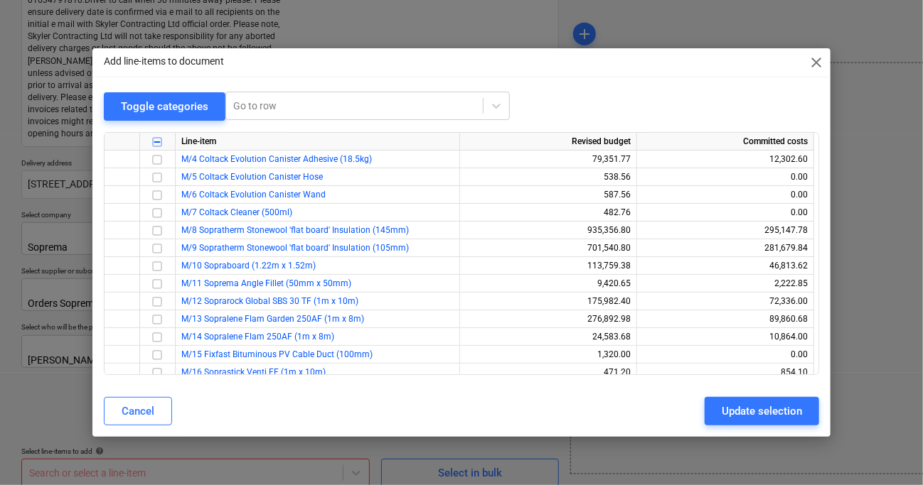
click at [166, 130] on div at bounding box center [461, 126] width 715 height 11
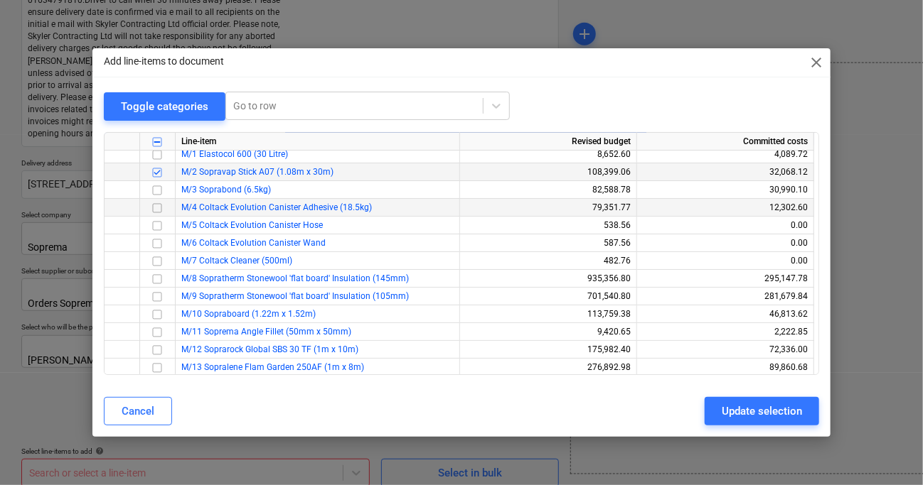
scroll to position [0, 0]
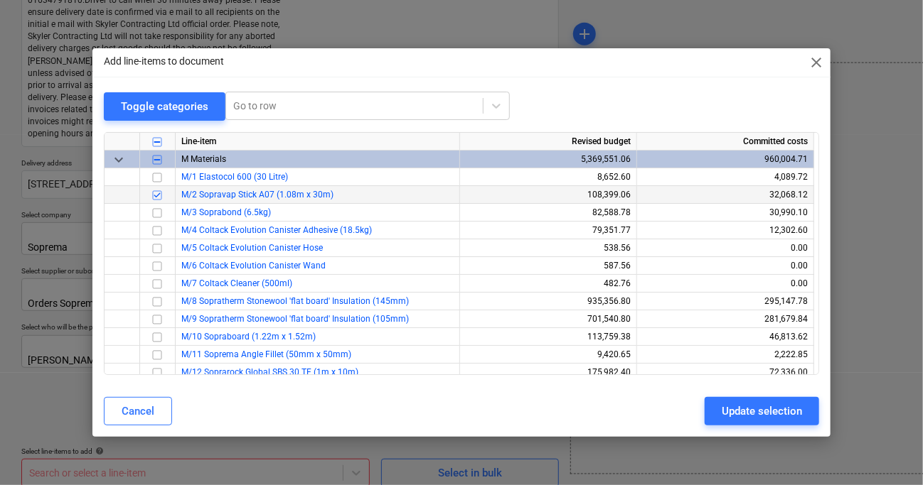
click at [162, 77] on div at bounding box center [461, 77] width 738 height 1
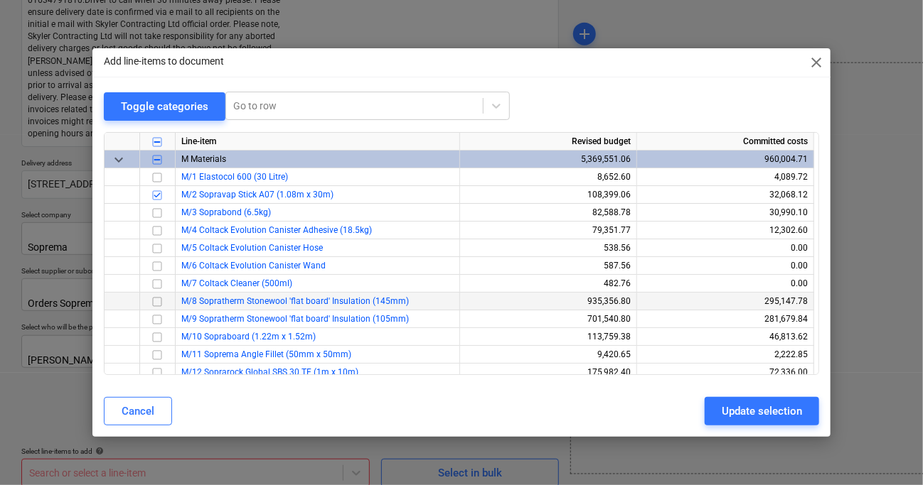
click at [154, 301] on input "checkbox" at bounding box center [157, 301] width 17 height 17
click at [161, 323] on input "checkbox" at bounding box center [157, 319] width 17 height 17
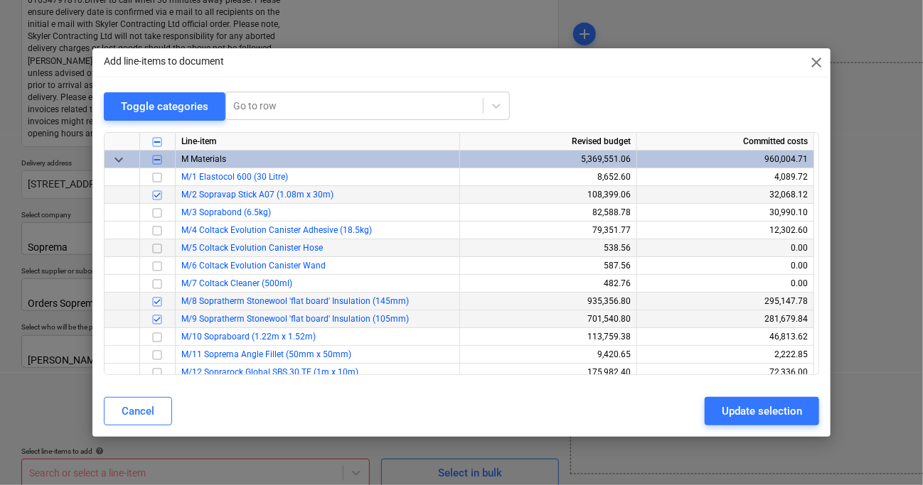
click at [135, 193] on div at bounding box center [122, 195] width 36 height 18
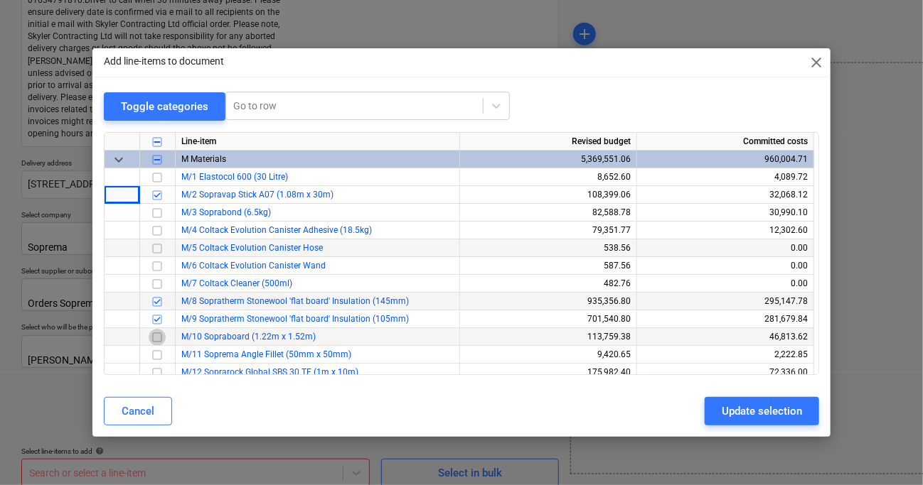
click at [154, 335] on input "checkbox" at bounding box center [157, 336] width 17 height 17
click at [122, 285] on div at bounding box center [122, 284] width 36 height 18
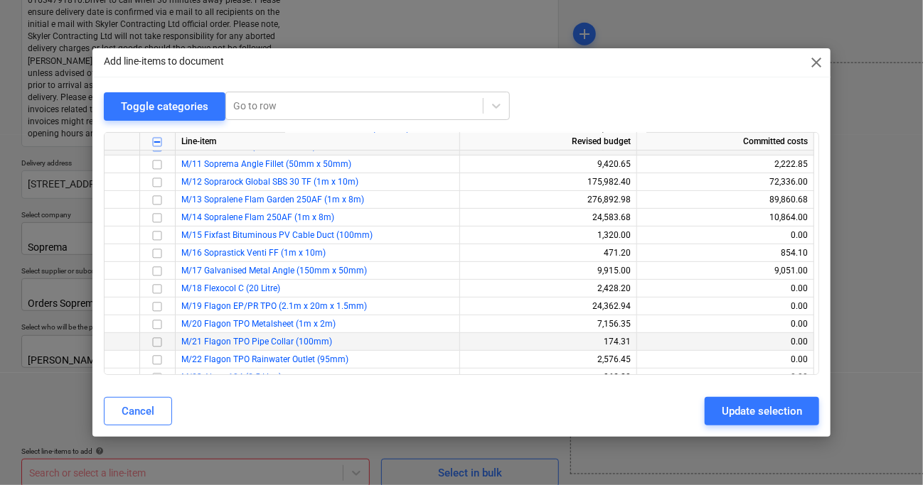
scroll to position [213, 0]
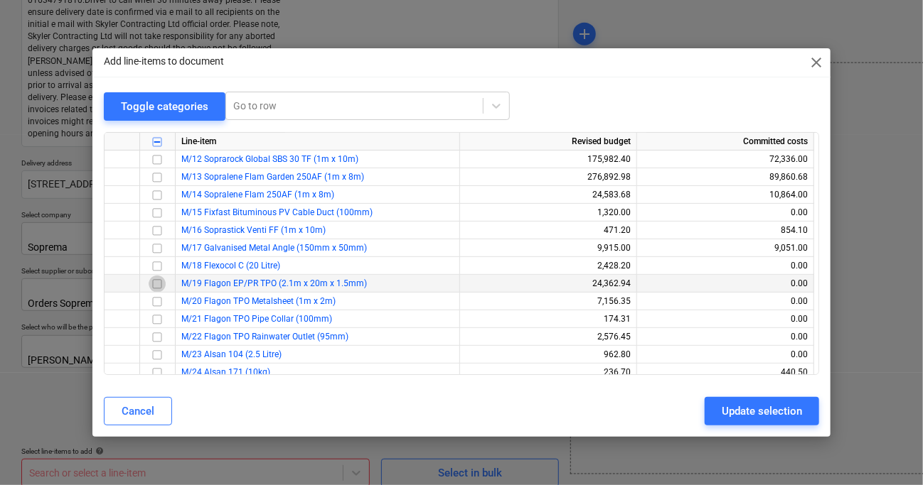
click at [161, 286] on input "checkbox" at bounding box center [157, 283] width 17 height 17
click at [131, 306] on div at bounding box center [122, 302] width 36 height 18
drag, startPoint x: 129, startPoint y: 238, endPoint x: 142, endPoint y: 241, distance: 13.8
click at [136, 237] on div at bounding box center [122, 231] width 36 height 18
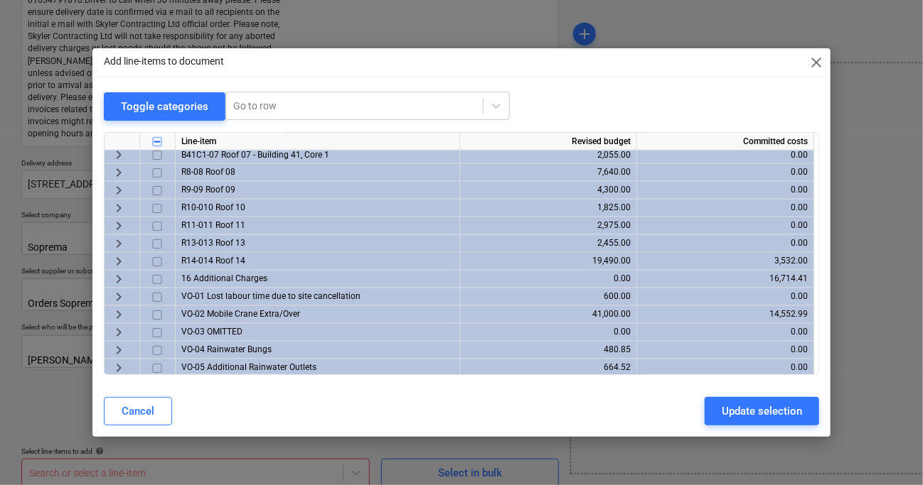
scroll to position [1109, 0]
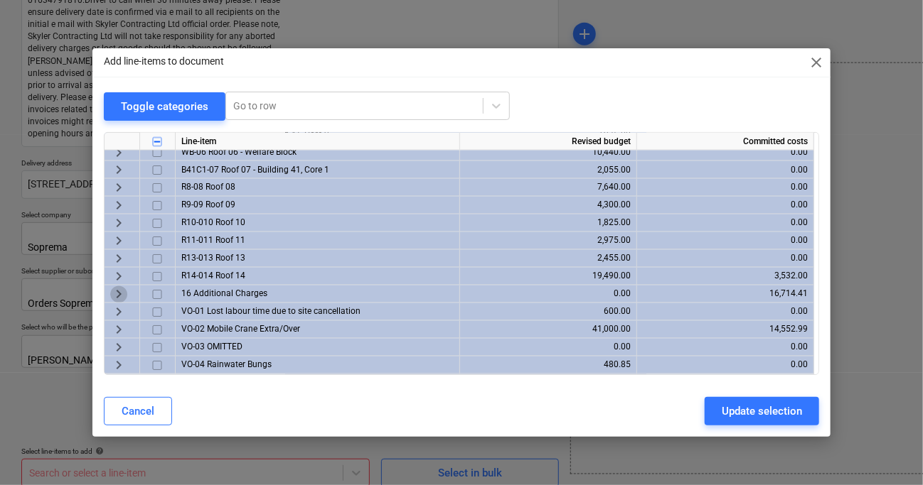
click at [123, 293] on span "keyboard_arrow_right" at bounding box center [118, 294] width 17 height 17
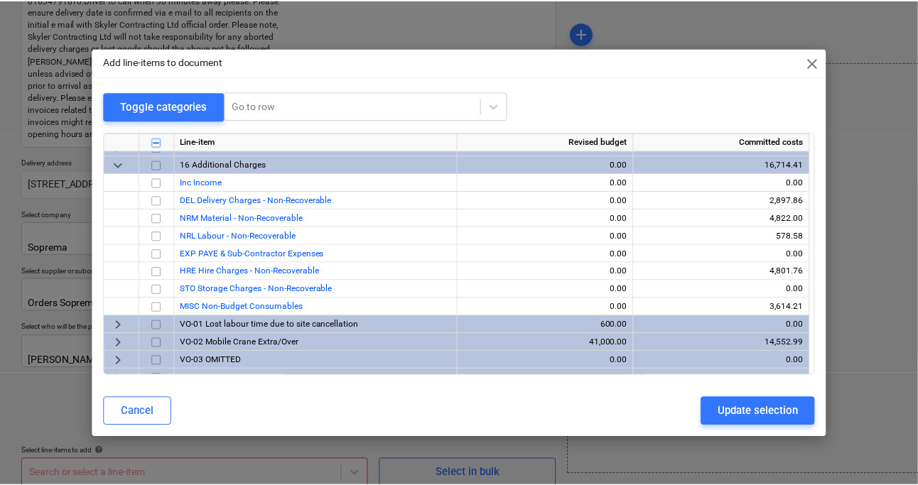
scroll to position [1251, 0]
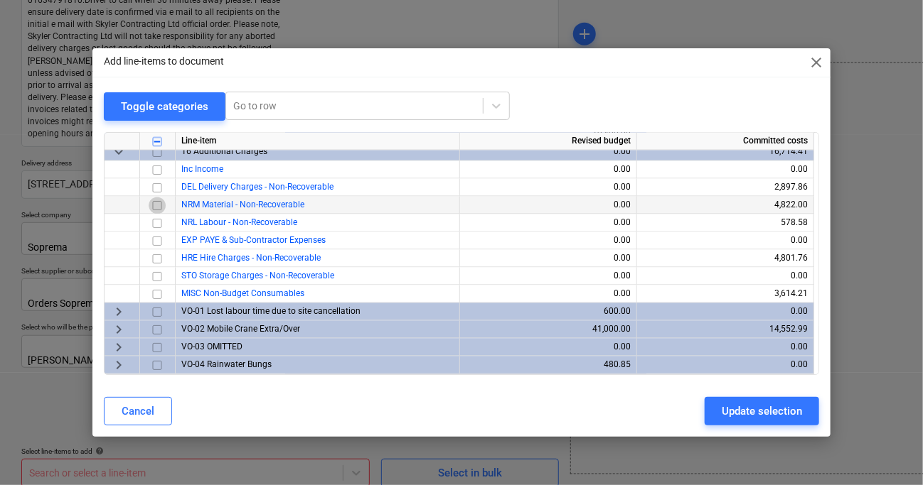
click at [159, 205] on input "checkbox" at bounding box center [157, 205] width 17 height 17
click at [774, 409] on div "Update selection" at bounding box center [761, 411] width 80 height 18
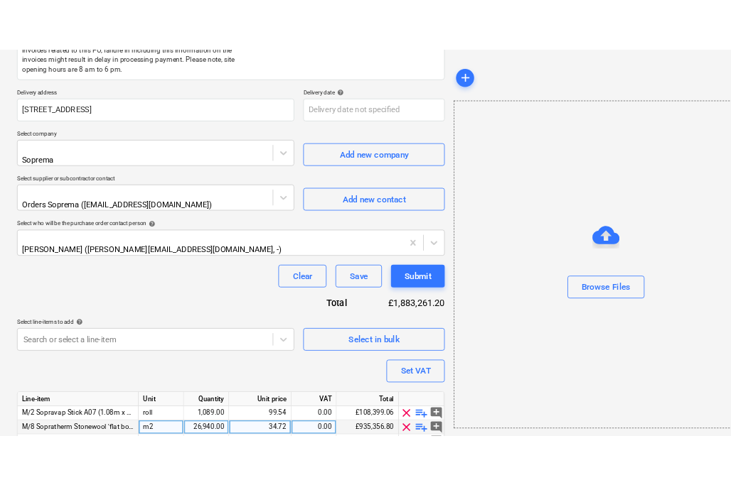
scroll to position [428, 0]
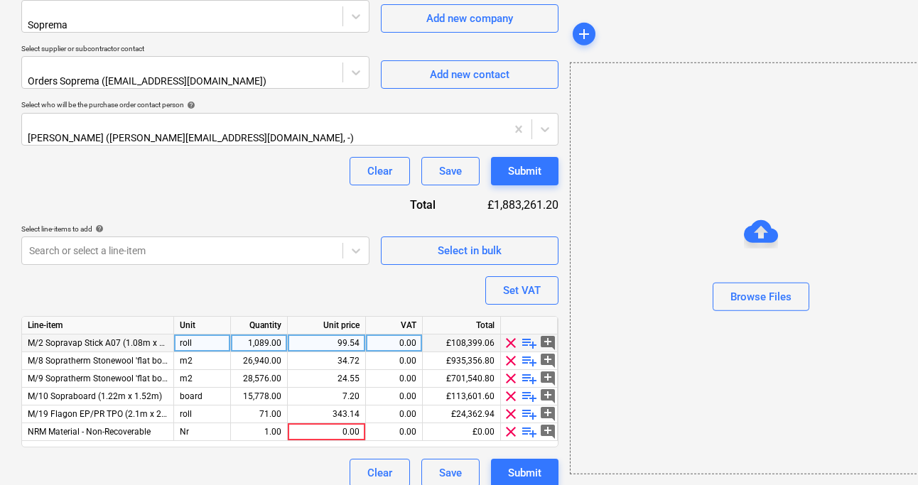
click at [261, 335] on div "1,089.00" at bounding box center [259, 344] width 45 height 18
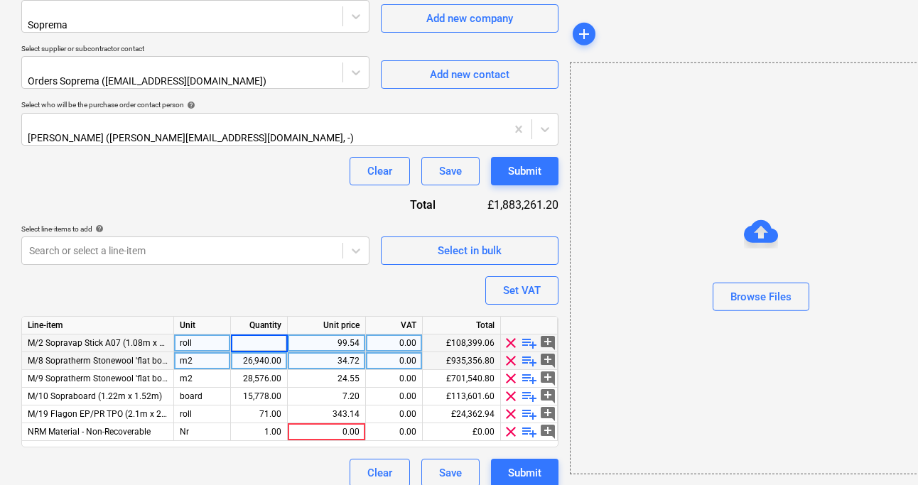
click at [272, 353] on div "26,940.00" at bounding box center [259, 362] width 45 height 18
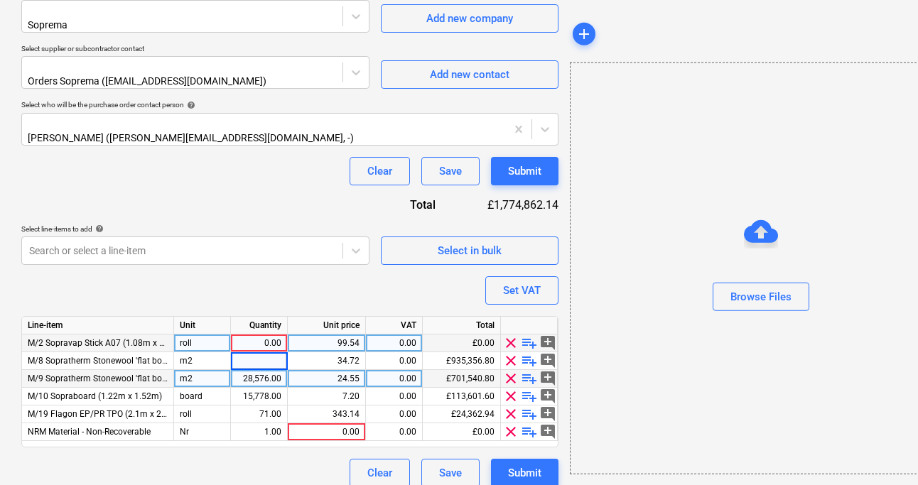
click at [274, 370] on div "28,576.00" at bounding box center [259, 379] width 45 height 18
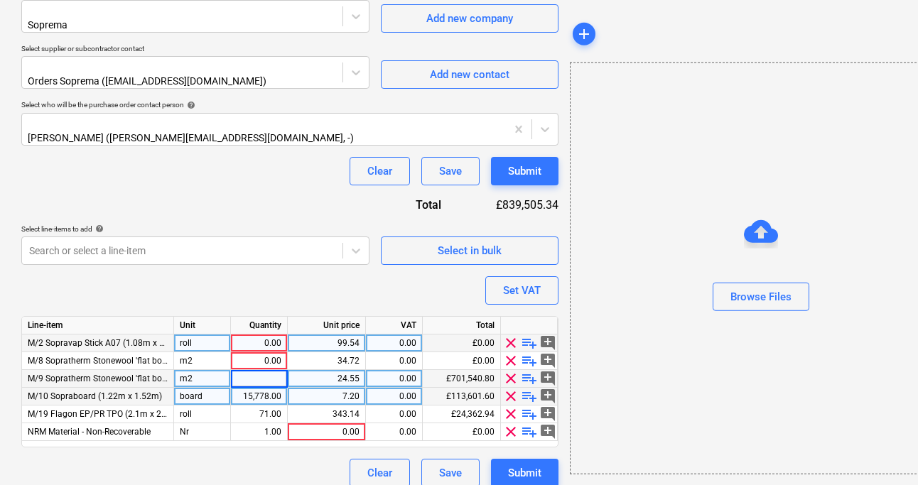
click at [274, 388] on div "15,778.00" at bounding box center [259, 397] width 45 height 18
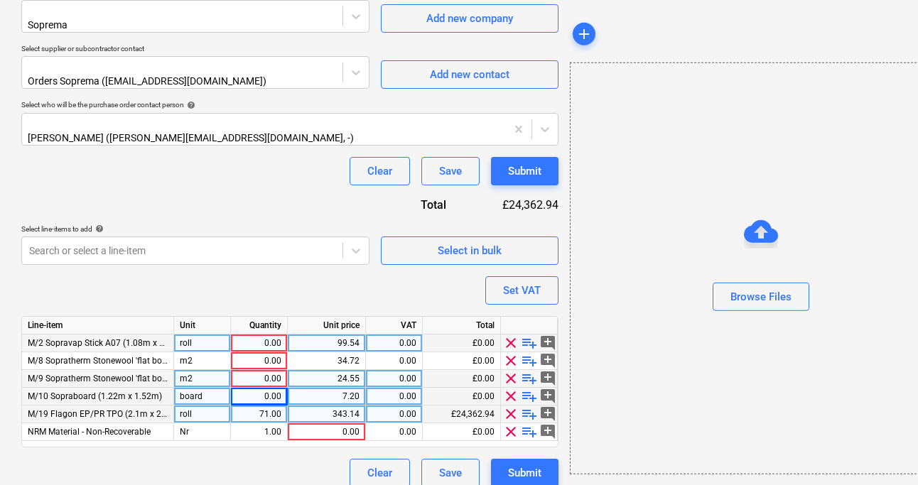
click at [274, 406] on div "71.00" at bounding box center [259, 415] width 45 height 18
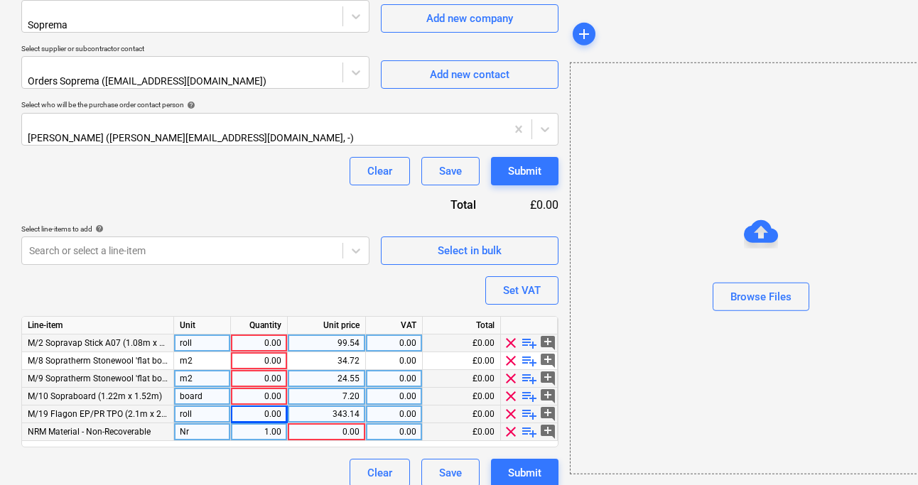
click at [274, 424] on div "1.00" at bounding box center [259, 433] width 45 height 18
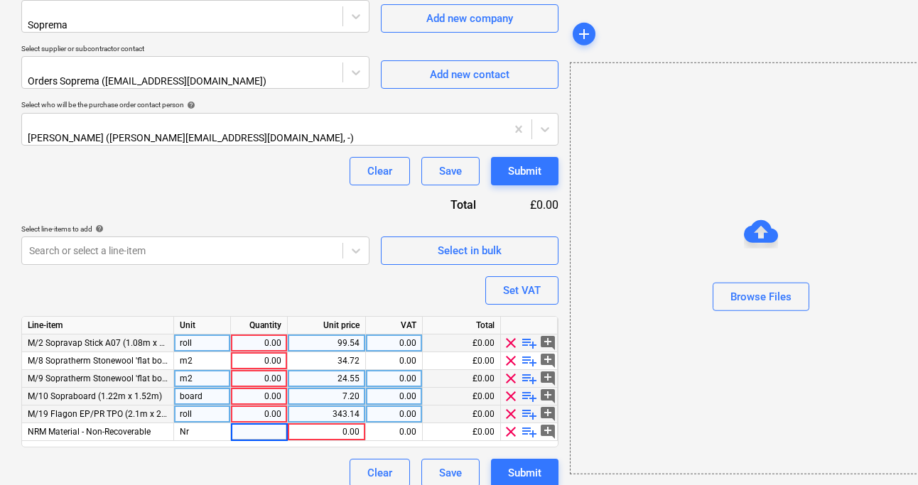
click at [276, 335] on div "0.00" at bounding box center [259, 344] width 45 height 18
click at [119, 269] on div "Purchase order name help Purchase order Purchase order reference number help 44…" at bounding box center [289, 88] width 537 height 799
click at [199, 335] on div "roll" at bounding box center [202, 344] width 57 height 18
click at [273, 335] on div "0.00" at bounding box center [259, 344] width 45 height 18
click at [156, 278] on div "Purchase order name help Purchase order Purchase order reference number help 44…" at bounding box center [289, 88] width 537 height 799
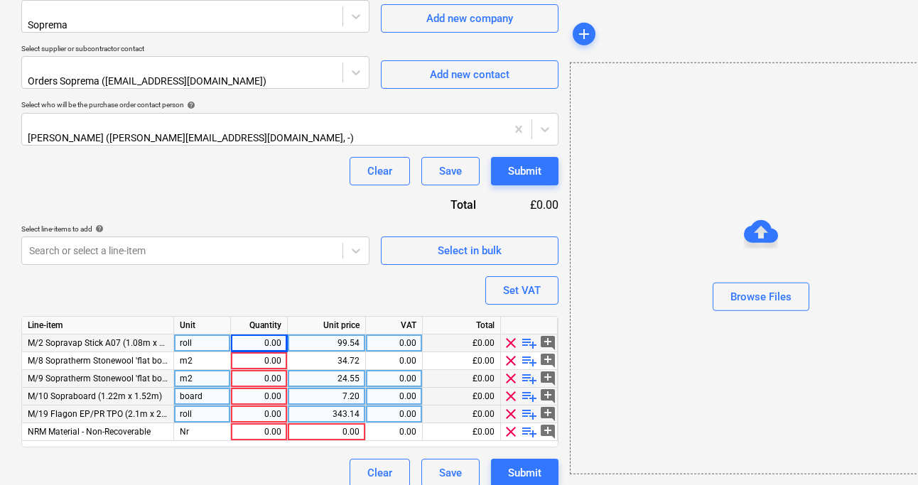
click at [281, 335] on div "0.00" at bounding box center [259, 344] width 45 height 18
type input "30"
click at [80, 267] on div "Purchase order name help Purchase order Purchase order reference number help 44…" at bounding box center [289, 88] width 537 height 799
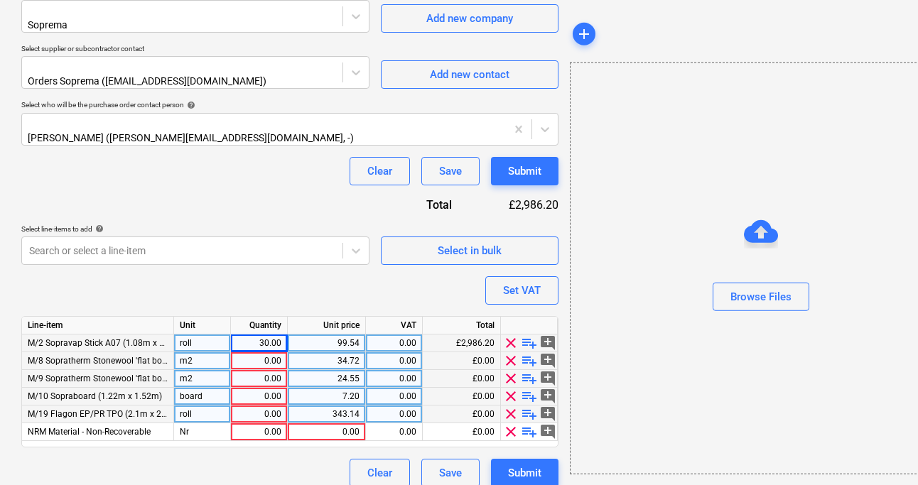
click at [276, 353] on div "0.00" at bounding box center [259, 362] width 45 height 18
click at [85, 285] on div "Purchase order name help Purchase order Purchase order reference number help 44…" at bounding box center [289, 88] width 537 height 799
click at [273, 353] on div "0.00" at bounding box center [259, 362] width 45 height 18
type input "732"
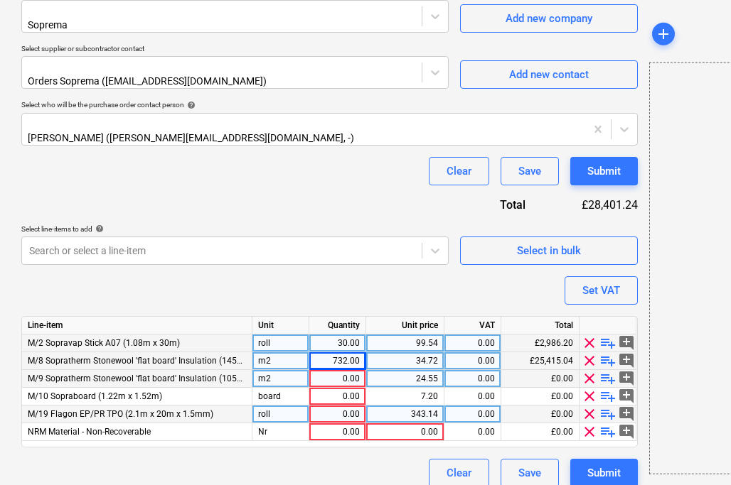
click at [225, 165] on div "Clear Save Submit" at bounding box center [329, 171] width 616 height 28
click at [340, 370] on div "0.00" at bounding box center [337, 379] width 45 height 18
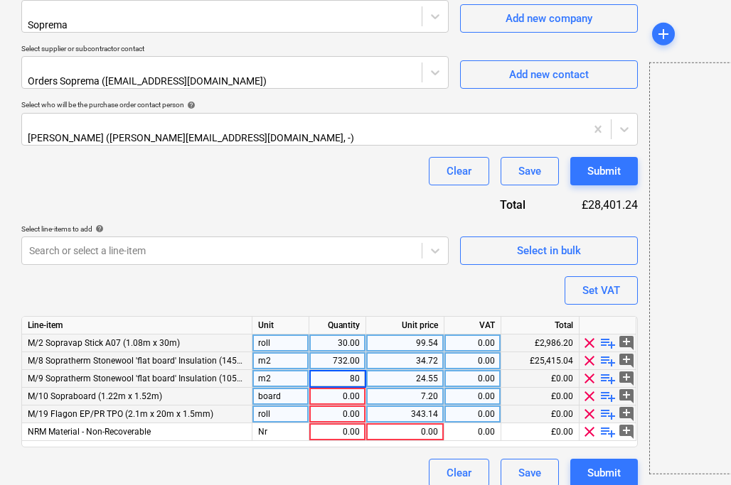
type input "802"
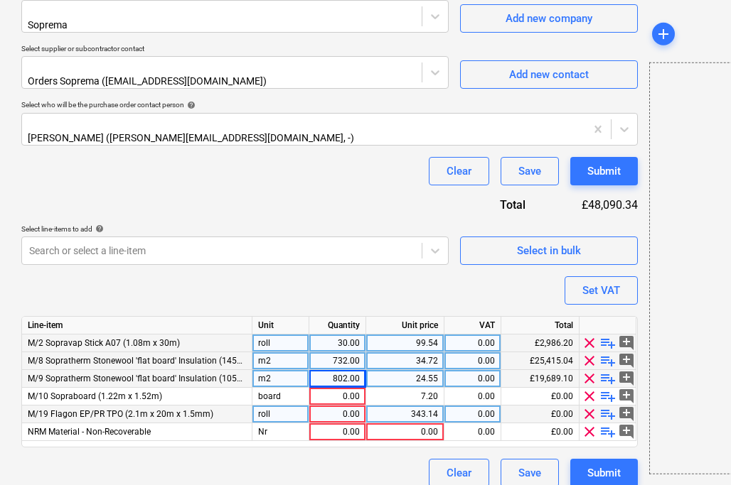
click at [424, 370] on div "24.55" at bounding box center [405, 379] width 66 height 18
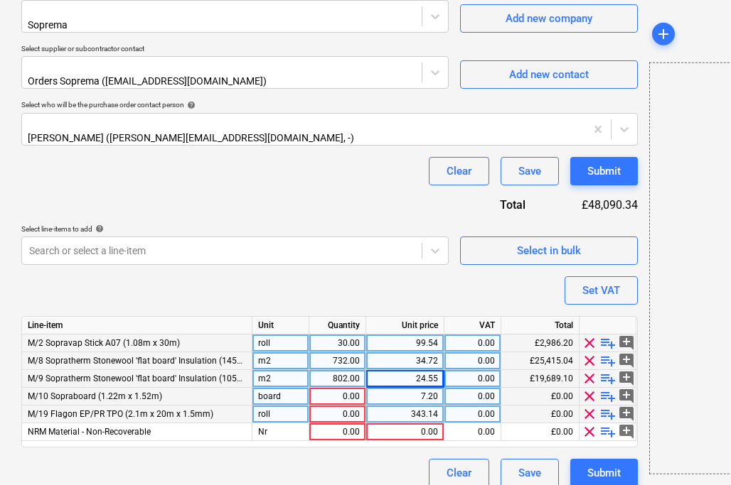
click at [345, 388] on div "0.00" at bounding box center [337, 397] width 45 height 18
click at [432, 370] on div "24.55" at bounding box center [405, 379] width 66 height 18
type input "24.45"
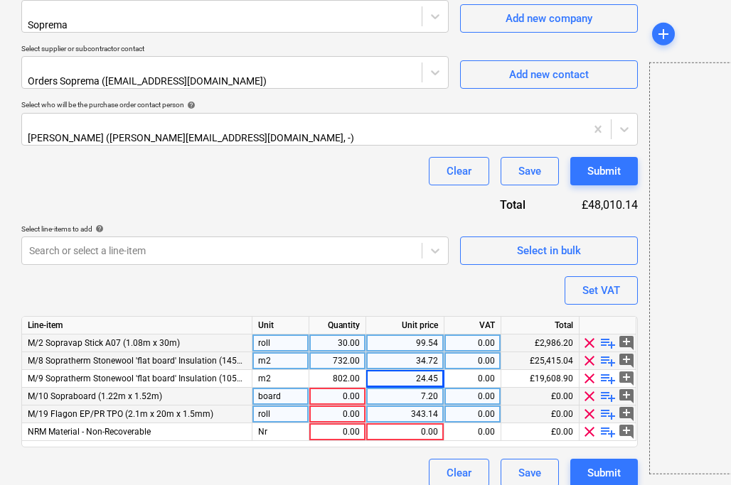
click at [349, 388] on div "0.00" at bounding box center [337, 397] width 45 height 18
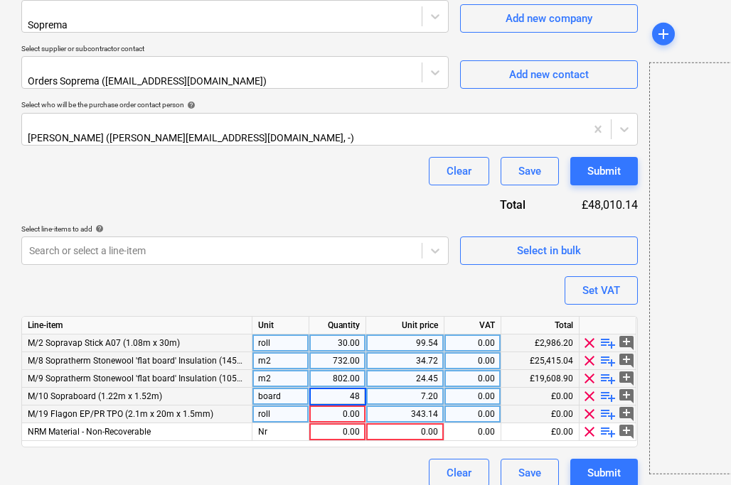
type input "487"
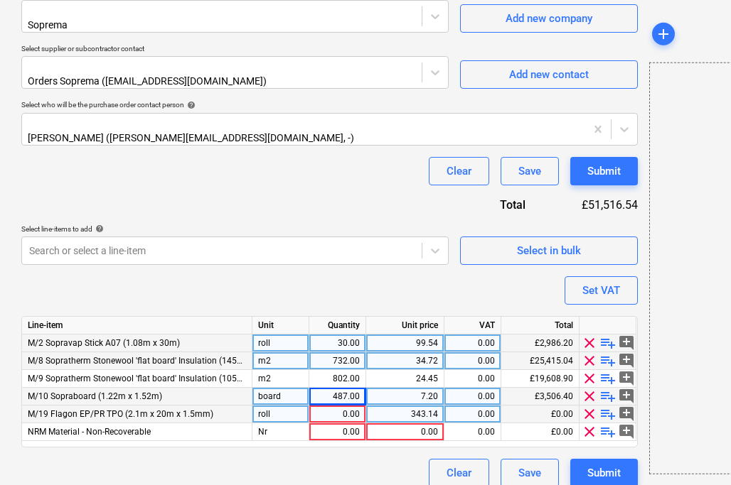
click at [424, 388] on div "7.20" at bounding box center [405, 397] width 66 height 18
type input "7.20"
click at [350, 406] on div "0.00" at bounding box center [337, 415] width 45 height 18
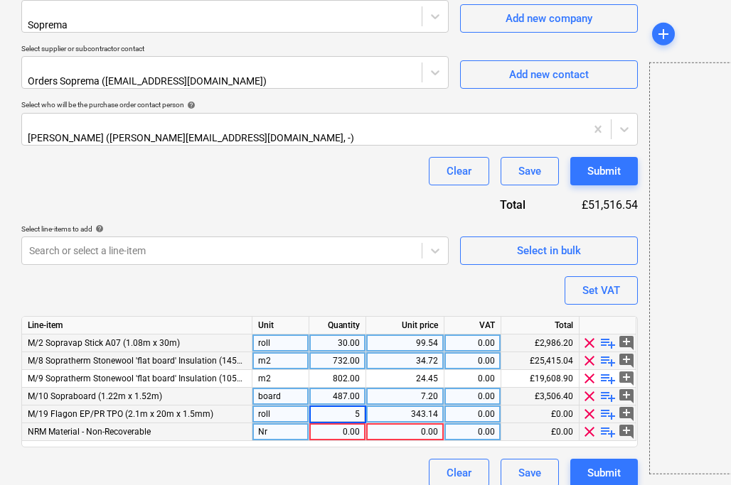
type input "50"
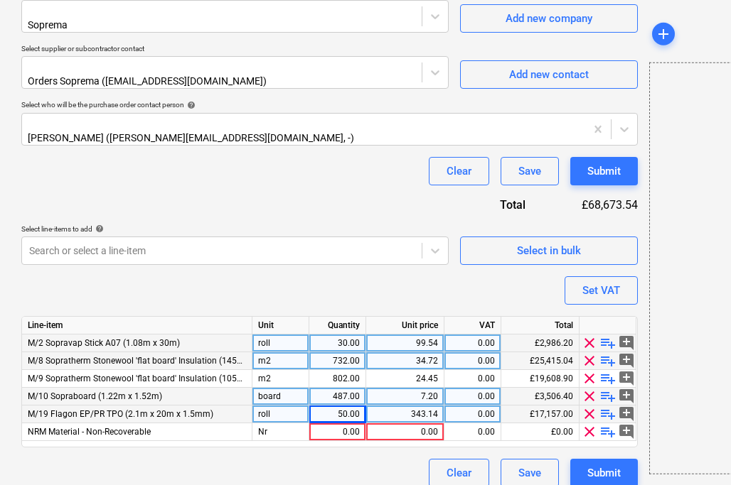
click at [431, 406] on div "343.14" at bounding box center [405, 415] width 66 height 18
type input "363.89"
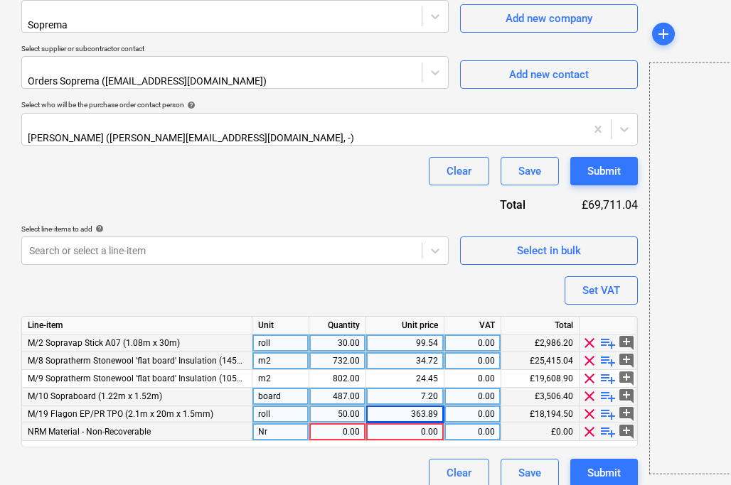
click at [353, 424] on div "0.00" at bounding box center [337, 433] width 45 height 18
type input "5"
click at [424, 424] on div "0.00" at bounding box center [405, 433] width 66 height 18
type input "30.16"
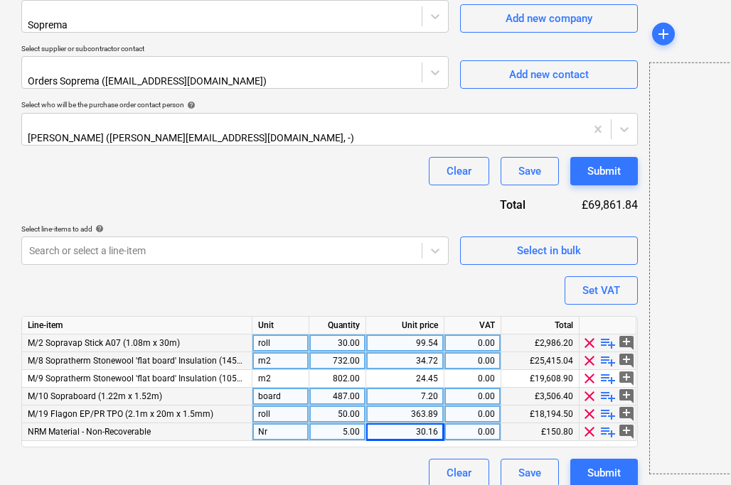
click at [603, 424] on span "playlist_add" at bounding box center [607, 432] width 17 height 17
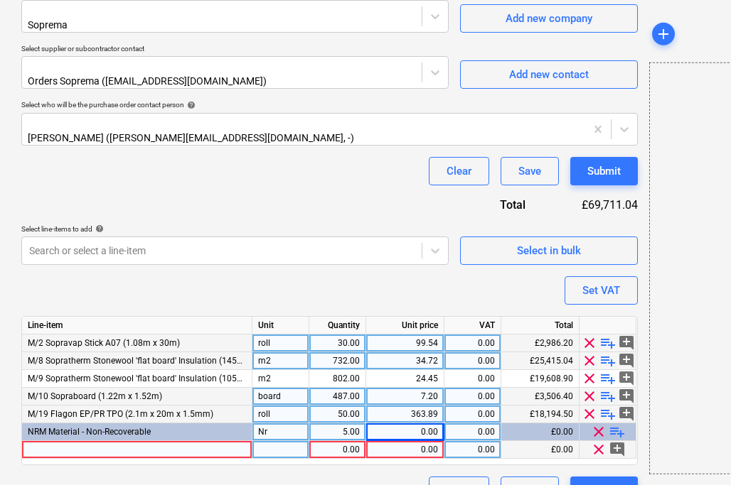
click at [139, 441] on div at bounding box center [137, 450] width 230 height 18
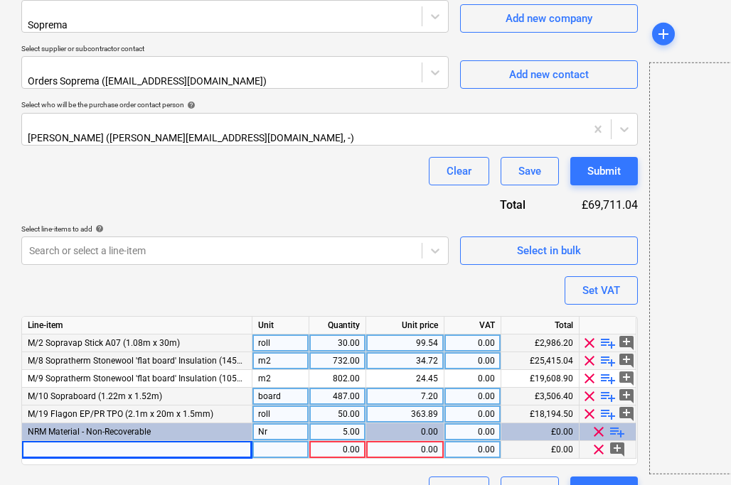
click at [156, 441] on div at bounding box center [137, 450] width 230 height 18
type input "Solvent 13 TPO Cleaner (5Litre)"
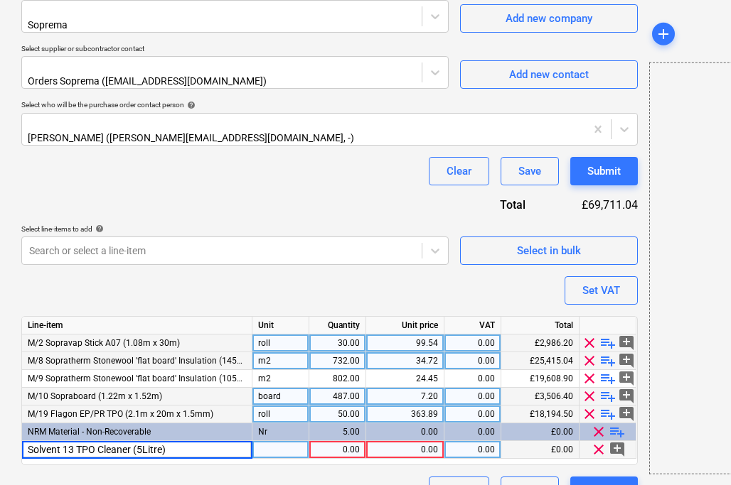
click at [273, 441] on div at bounding box center [280, 450] width 57 height 18
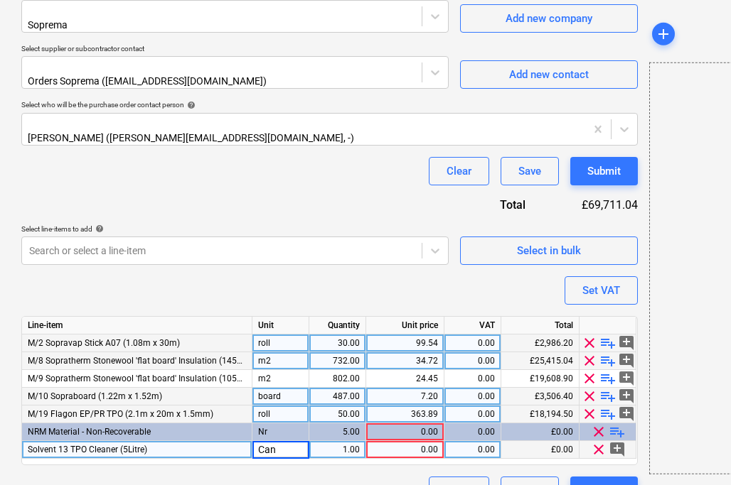
type input "Cans"
click at [352, 441] on div "1.00" at bounding box center [337, 450] width 45 height 18
type input "5"
click at [415, 441] on div "0.00" at bounding box center [405, 450] width 66 height 18
type input "30.16"
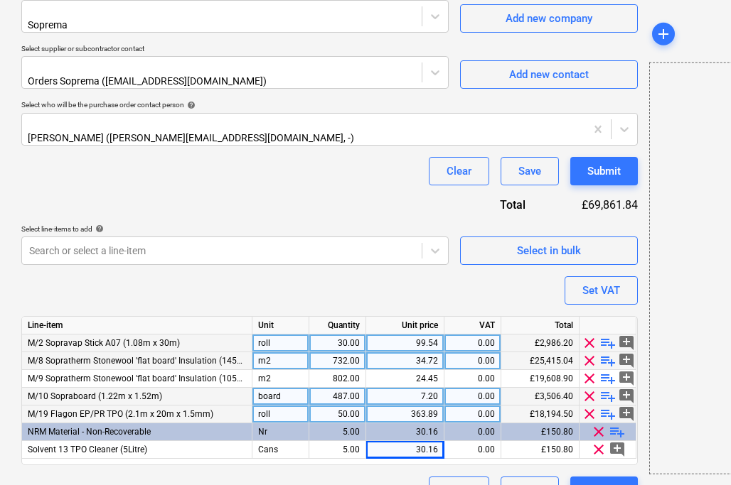
click at [387, 477] on div "Clear Save Submit" at bounding box center [329, 491] width 616 height 28
click at [333, 424] on div "5.00" at bounding box center [337, 433] width 45 height 18
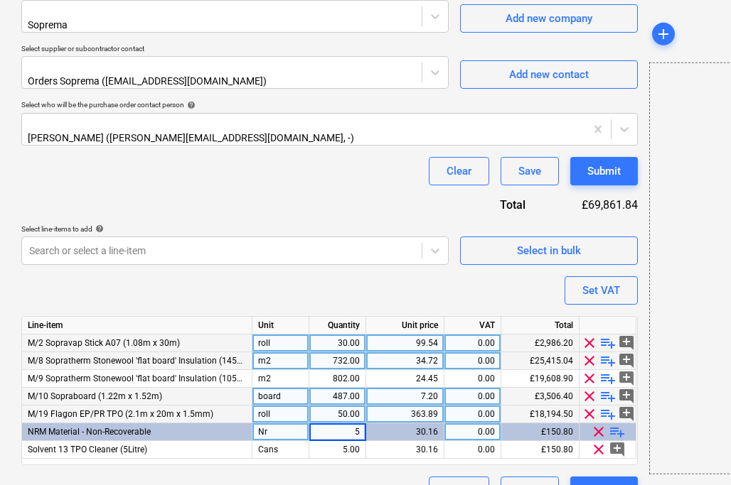
type input "1"
click at [362, 462] on div "Purchase order name help Purchase order Purchase order reference number help 44…" at bounding box center [329, 97] width 616 height 817
click at [380, 477] on div "Clear Save Submit" at bounding box center [329, 491] width 616 height 28
click at [566, 458] on div "Purchase order name help Purchase order Purchase order reference number help 44…" at bounding box center [329, 97] width 616 height 817
click at [331, 477] on div "Clear Save Submit" at bounding box center [329, 491] width 616 height 28
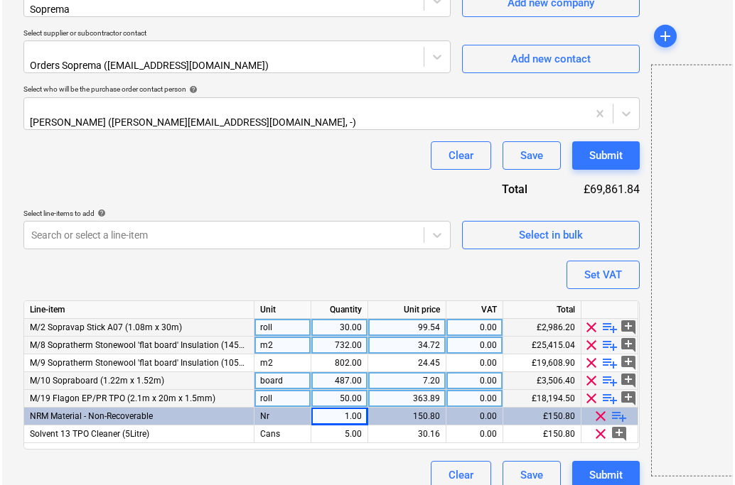
scroll to position [446, 0]
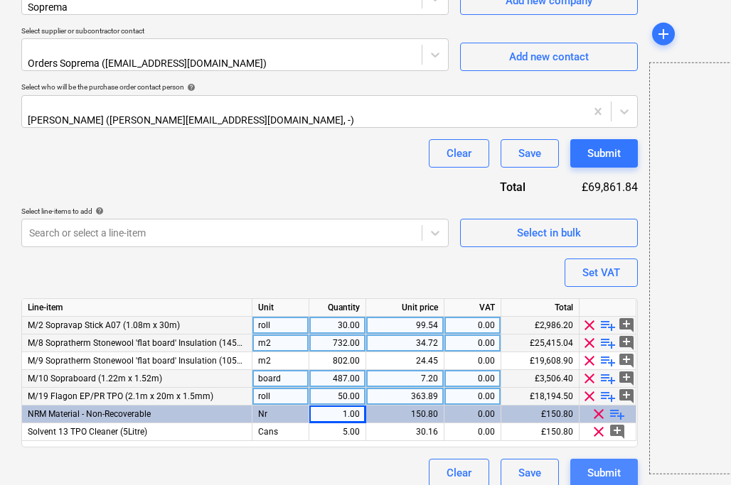
click at [613, 464] on div "Submit" at bounding box center [603, 473] width 33 height 18
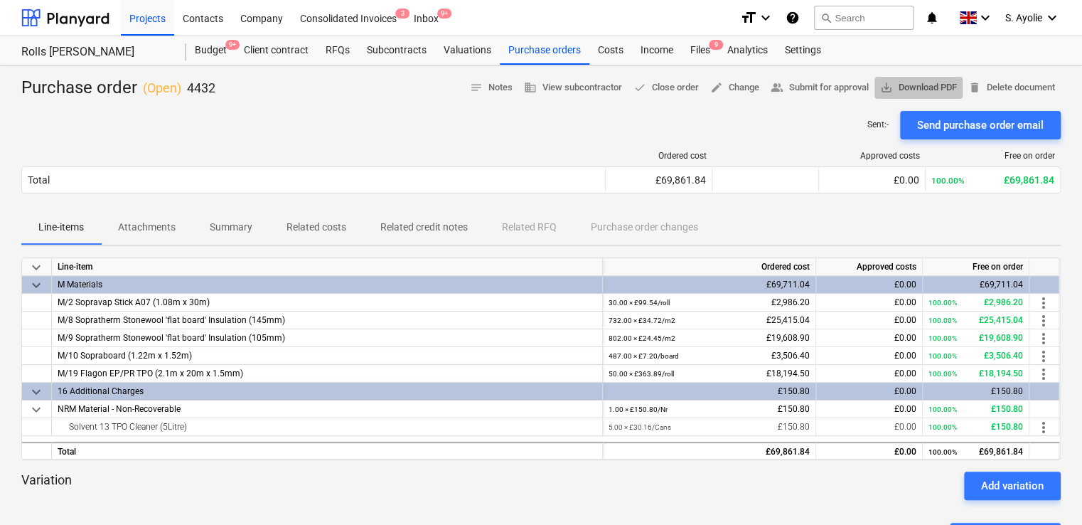
click at [898, 82] on span "save_alt Download PDF" at bounding box center [918, 88] width 77 height 16
click at [154, 146] on div "Ordered cost Approved costs Free on order Total £69,861.84 £0.00 100.00% £69,86…" at bounding box center [540, 174] width 1039 height 71
click at [552, 47] on div "Purchase orders" at bounding box center [545, 50] width 90 height 28
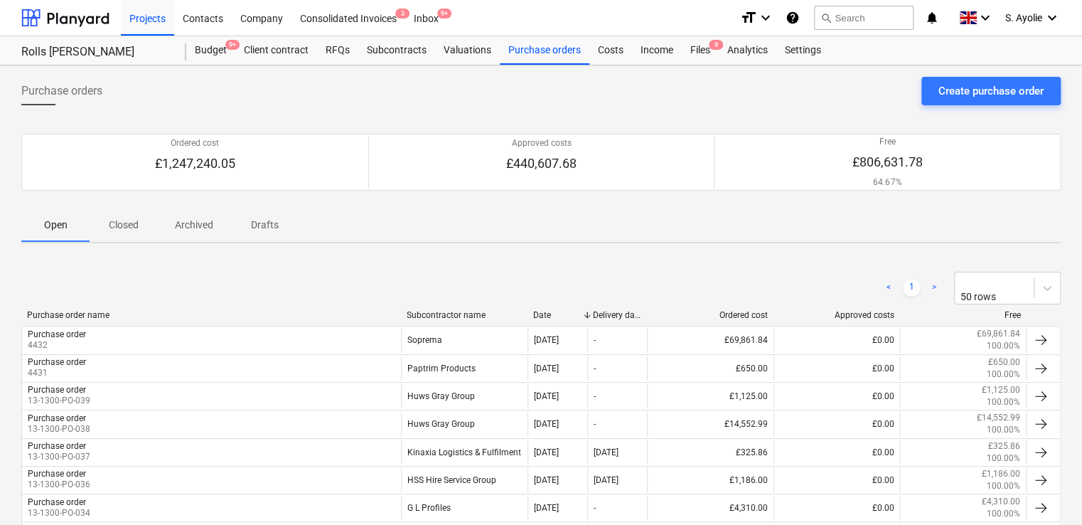
click at [899, 104] on div "Purchase orders Create purchase order" at bounding box center [540, 97] width 1039 height 40
click at [899, 100] on button "Create purchase order" at bounding box center [990, 91] width 139 height 28
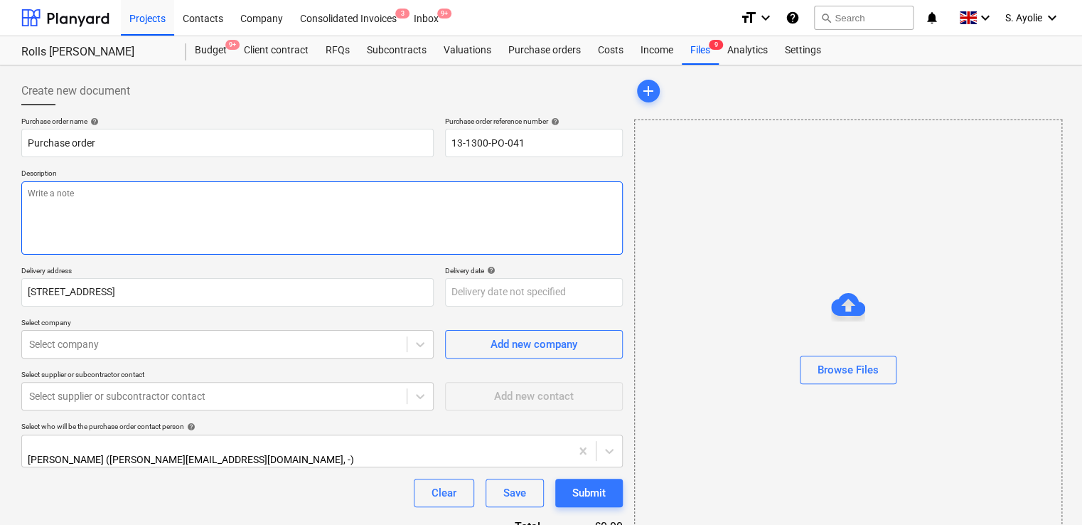
click at [229, 222] on textarea at bounding box center [321, 217] width 601 height 73
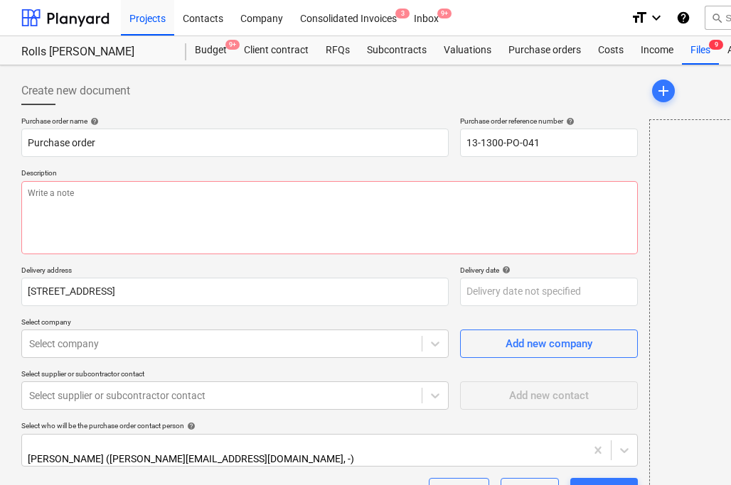
click at [118, 173] on p "Description" at bounding box center [329, 174] width 616 height 12
drag, startPoint x: 574, startPoint y: 146, endPoint x: 631, endPoint y: 164, distance: 60.3
click at [572, 146] on input "13-1300-PO-041" at bounding box center [549, 143] width 178 height 28
click at [434, 79] on div "Create new document" at bounding box center [329, 91] width 616 height 28
click at [566, 150] on input "13-1300-PO-041" at bounding box center [549, 143] width 178 height 28
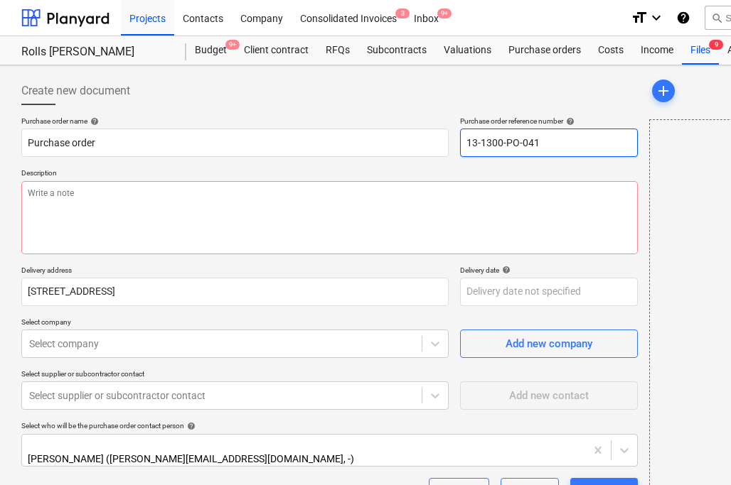
drag, startPoint x: 557, startPoint y: 144, endPoint x: 365, endPoint y: 122, distance: 193.8
click at [365, 122] on div "Purchase order name help Purchase order Purchase order reference number help 13…" at bounding box center [329, 137] width 616 height 41
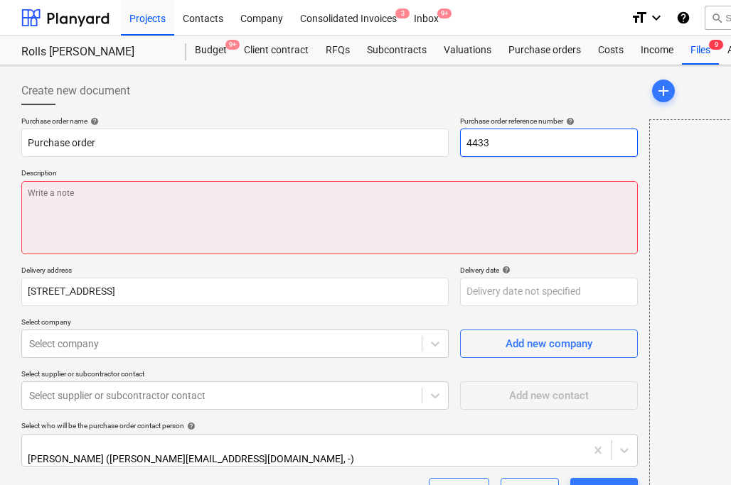
type input "4433"
click at [284, 195] on textarea at bounding box center [329, 217] width 616 height 73
click at [85, 190] on textarea at bounding box center [329, 217] width 616 height 73
paste textarea "Site Contact [PERSON_NAME] [PHONE_NUMBER] or Skyler Office 01634791810.Driver t…"
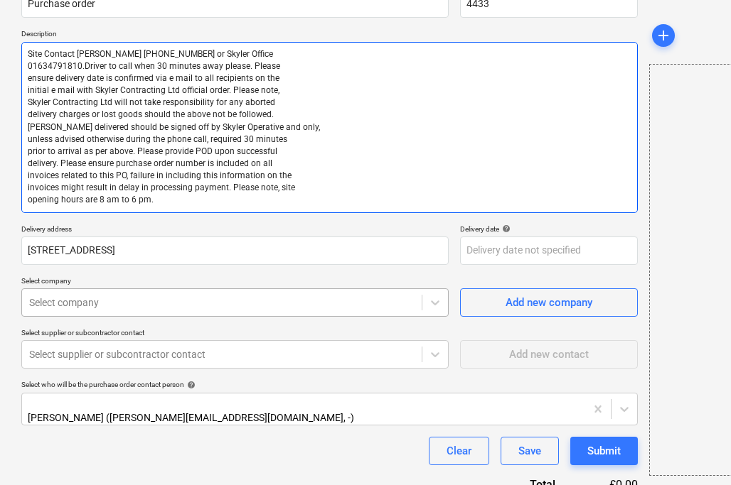
scroll to position [142, 0]
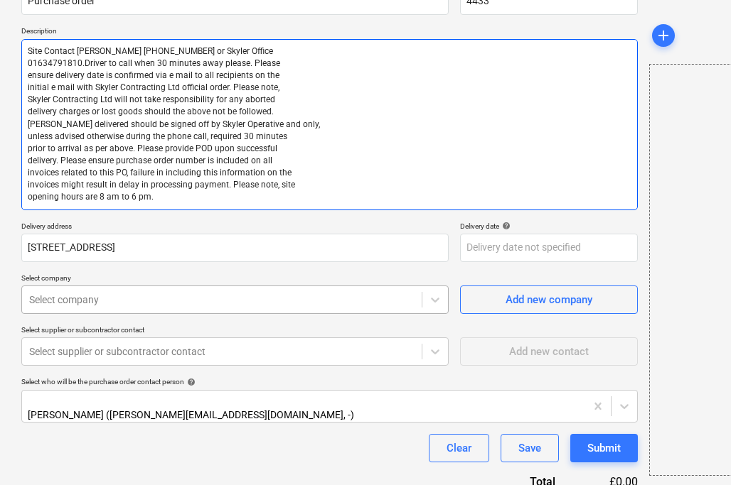
type textarea "Site Contact [PERSON_NAME] [PHONE_NUMBER] or Skyler Office 01634791810.Driver t…"
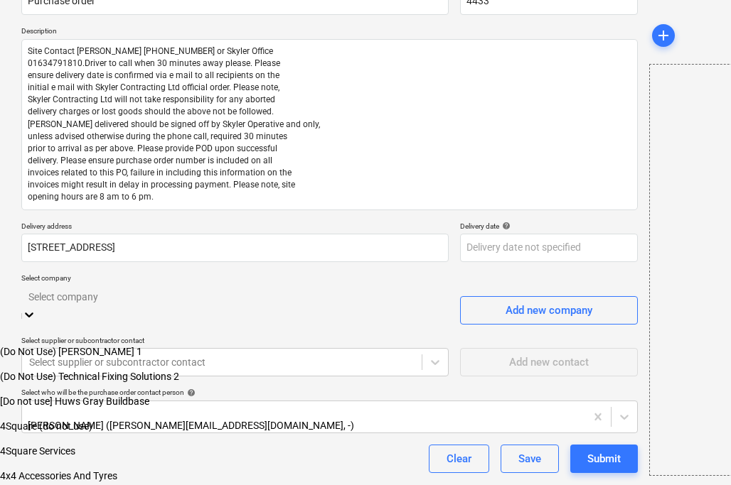
scroll to position [198, 0]
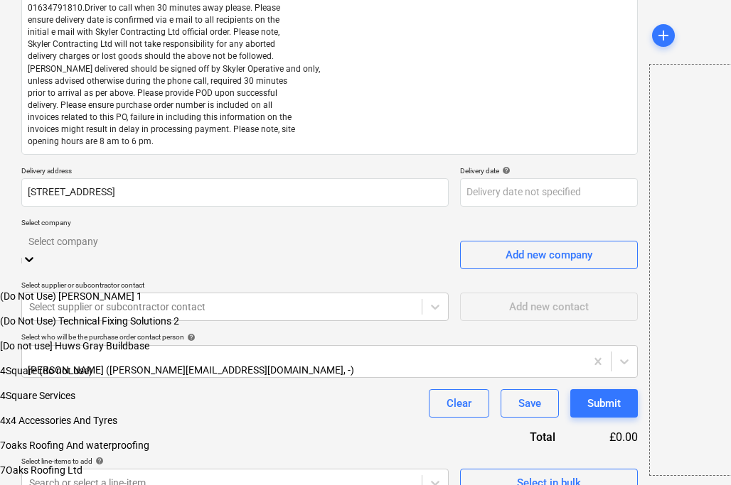
click at [306, 294] on body "Projects Contacts Company Consolidated Invoices 3 Inbox 9+ format_size keyboard…" at bounding box center [365, 153] width 731 height 702
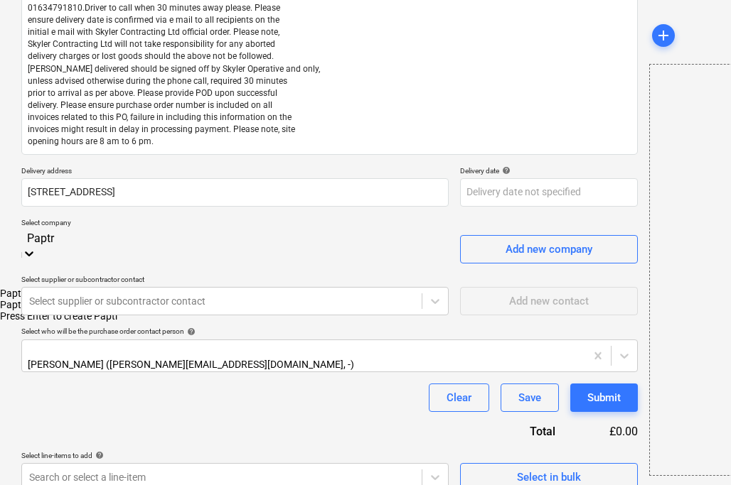
type input "Paptri"
click at [262, 288] on div "Paptrim Products" at bounding box center [365, 293] width 731 height 11
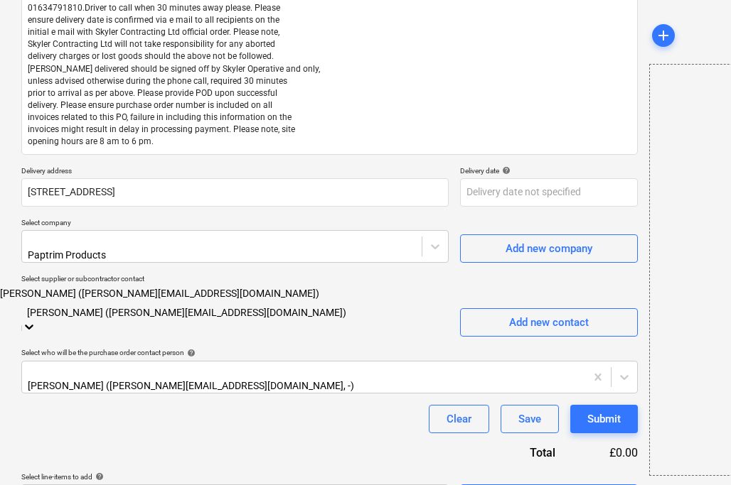
click at [36, 320] on icon at bounding box center [29, 327] width 14 height 14
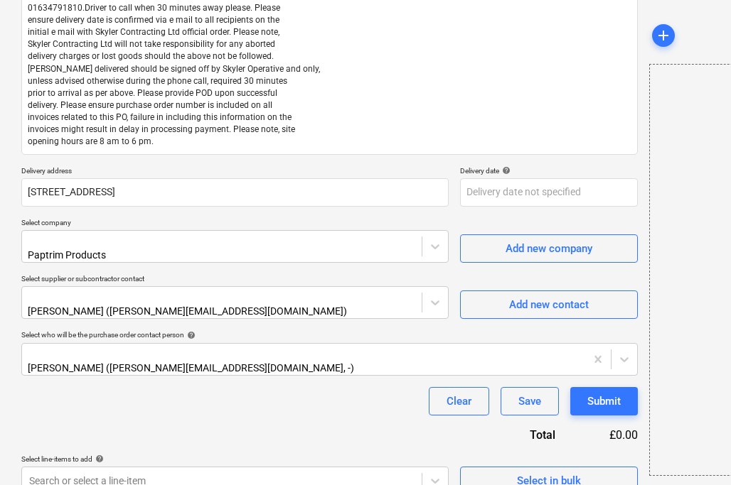
click at [381, 274] on p "Select supplier or subcontractor contact" at bounding box center [234, 280] width 427 height 12
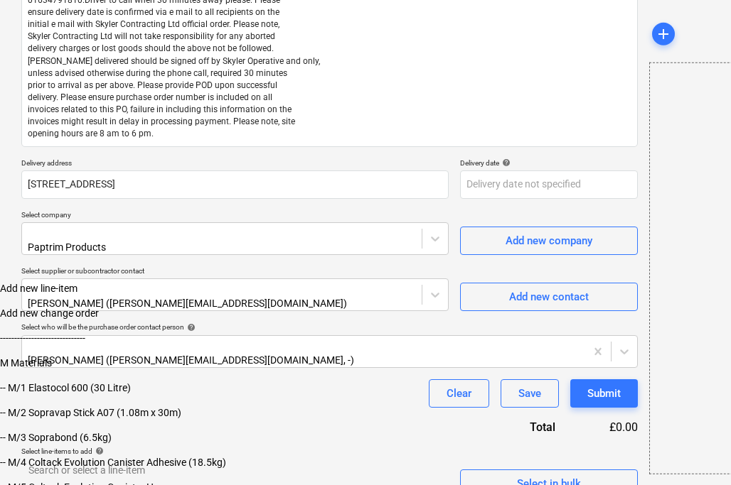
scroll to position [416, 0]
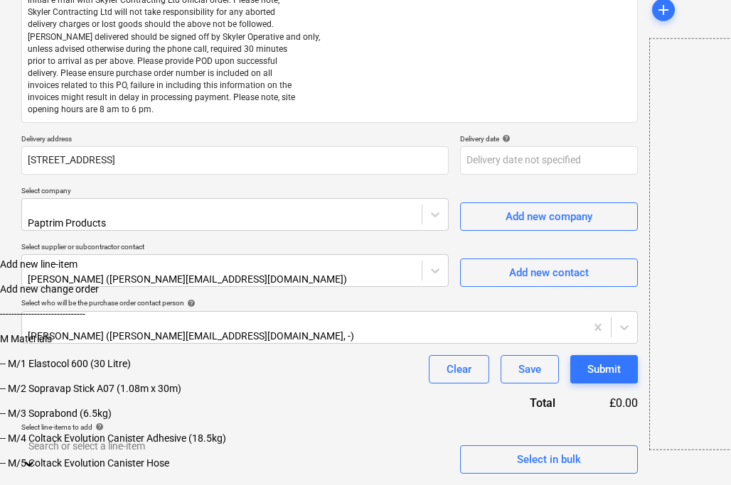
click at [277, 460] on body "Projects Contacts Company Consolidated Invoices 3 Inbox 9+ format_size keyboard…" at bounding box center [365, 121] width 731 height 702
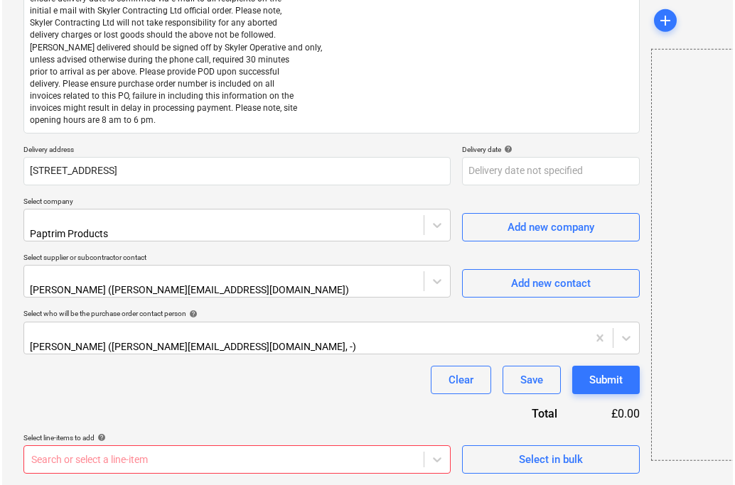
scroll to position [205, 0]
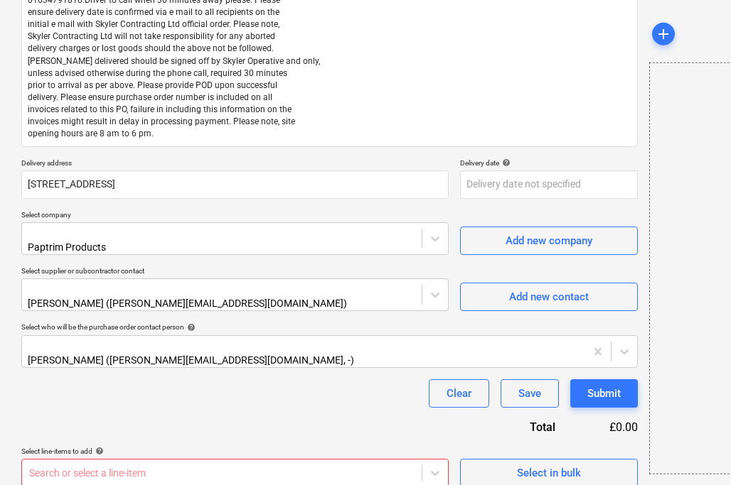
drag, startPoint x: 412, startPoint y: 213, endPoint x: 421, endPoint y: 220, distance: 10.7
click at [412, 213] on div "Purchase order name help Purchase order Purchase order reference number help 44…" at bounding box center [329, 199] width 616 height 576
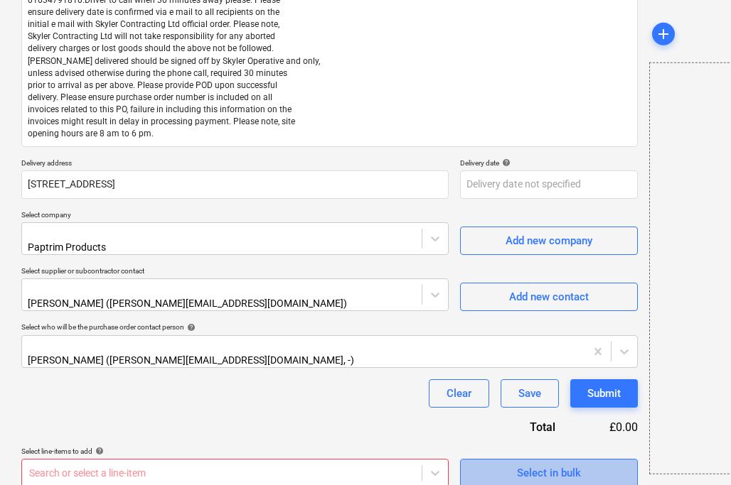
click at [519, 464] on div "Select in bulk" at bounding box center [549, 473] width 64 height 18
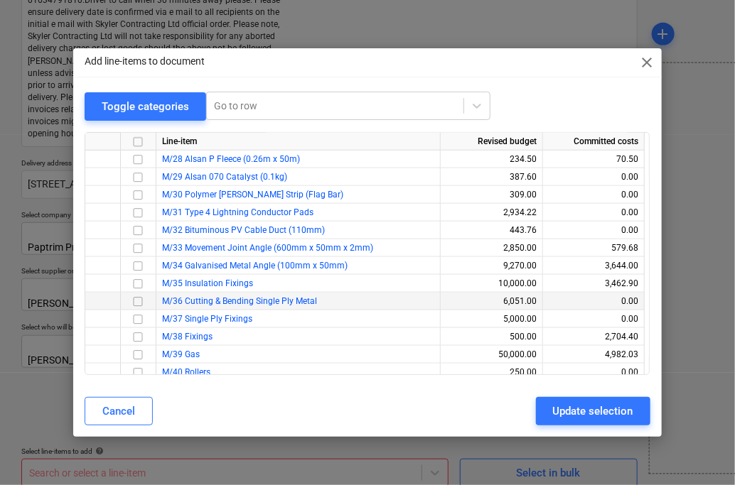
scroll to position [569, 0]
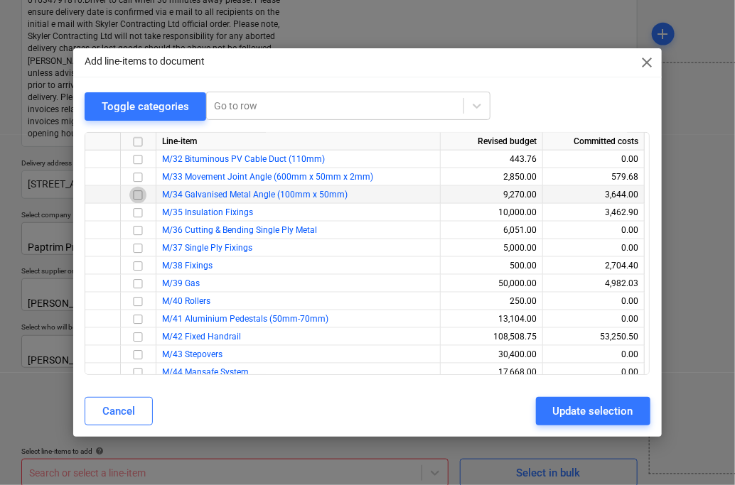
click at [137, 193] on input "checkbox" at bounding box center [137, 194] width 17 height 17
click at [298, 193] on span "M/34 Galvanised Metal Angle (100mm x 50mm)" at bounding box center [255, 195] width 186 height 10
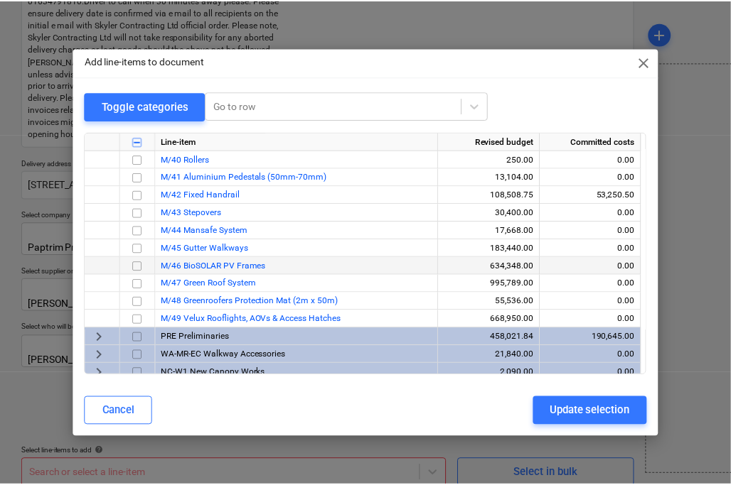
scroll to position [640, 0]
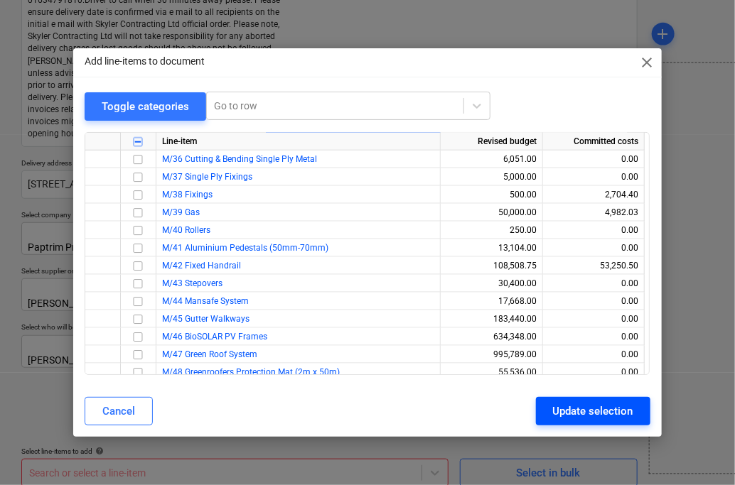
click at [577, 424] on button "Update selection" at bounding box center [593, 411] width 114 height 28
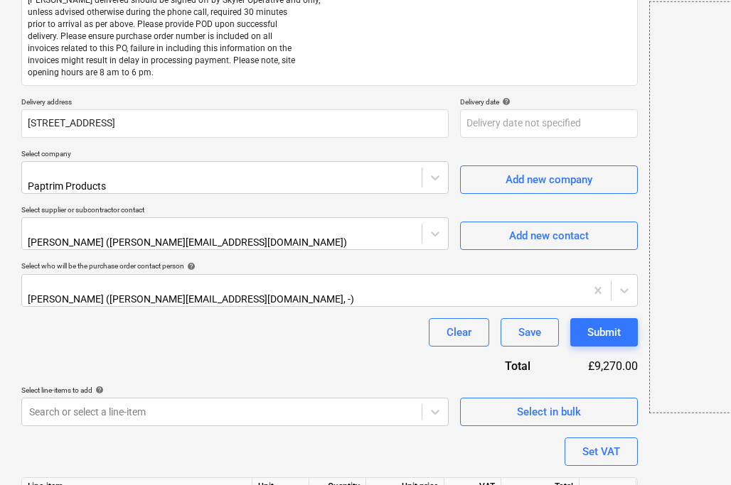
scroll to position [339, 0]
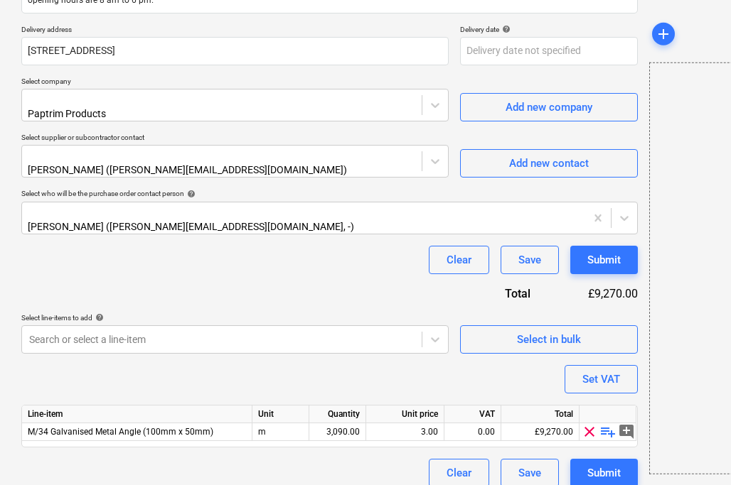
click at [356, 441] on div "Purchase order name help Purchase order Purchase order reference number help 44…" at bounding box center [329, 133] width 616 height 710
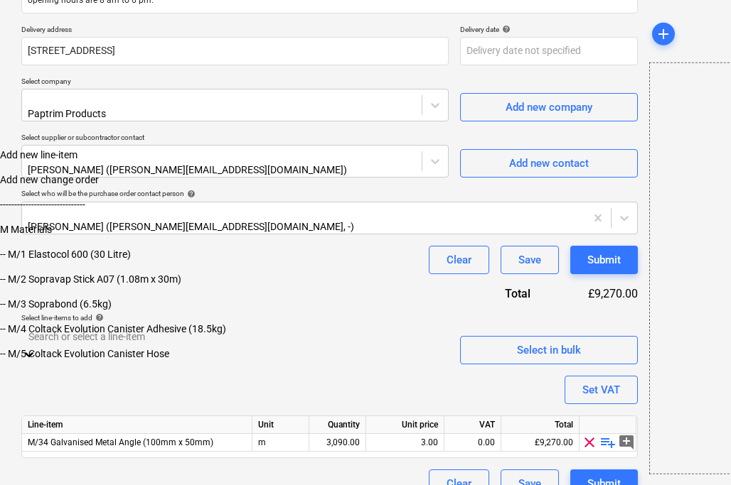
scroll to position [416, 0]
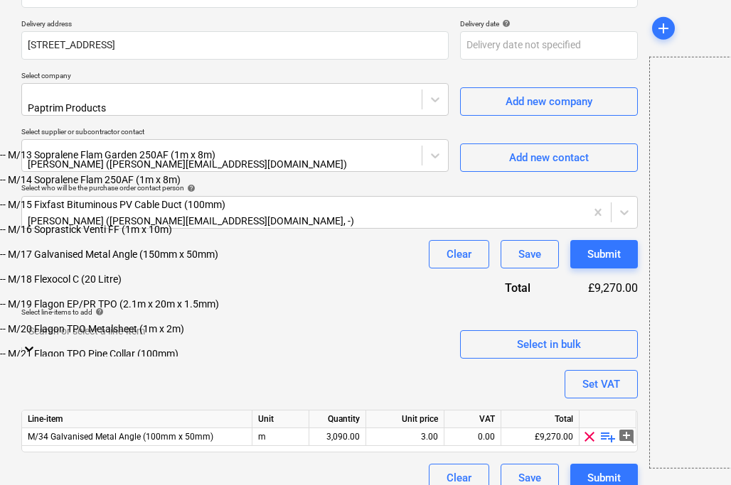
scroll to position [426, 0]
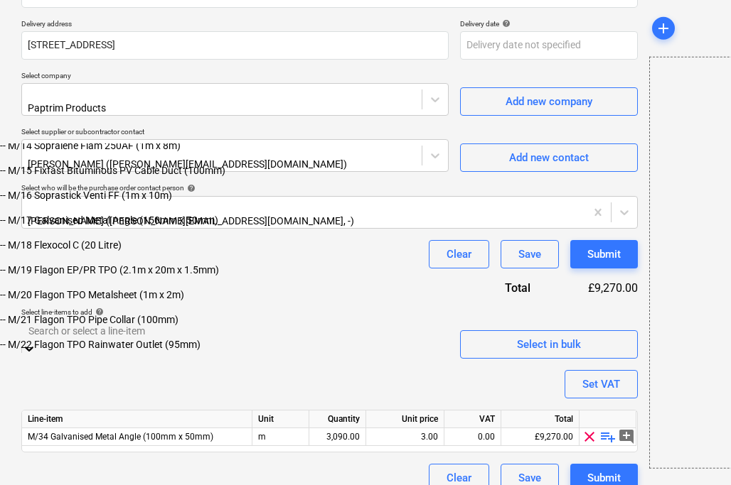
click at [168, 226] on div "-- M/17 Galvanised Metal Angle (150mm x 50mm)" at bounding box center [365, 220] width 731 height 11
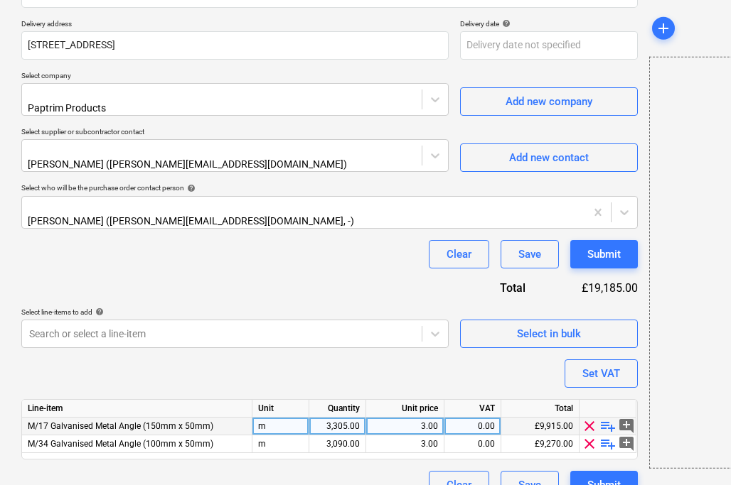
click at [358, 418] on div "3,305.00" at bounding box center [337, 427] width 45 height 18
type input "100"
click at [428, 418] on div "3.00" at bounding box center [405, 427] width 66 height 18
type input "5.75"
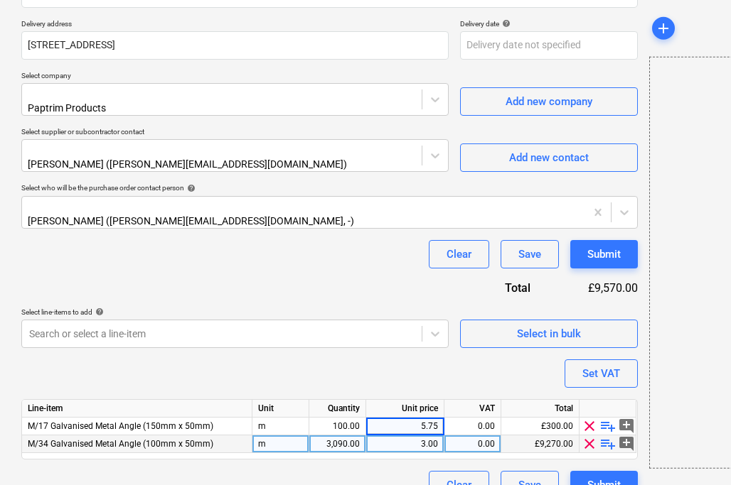
click at [413, 436] on div "3.00" at bounding box center [405, 445] width 66 height 18
click at [340, 436] on div "3,090.00" at bounding box center [337, 445] width 45 height 18
type input "57"
click at [430, 436] on div "3.00" at bounding box center [405, 445] width 66 height 18
type input "11.27"
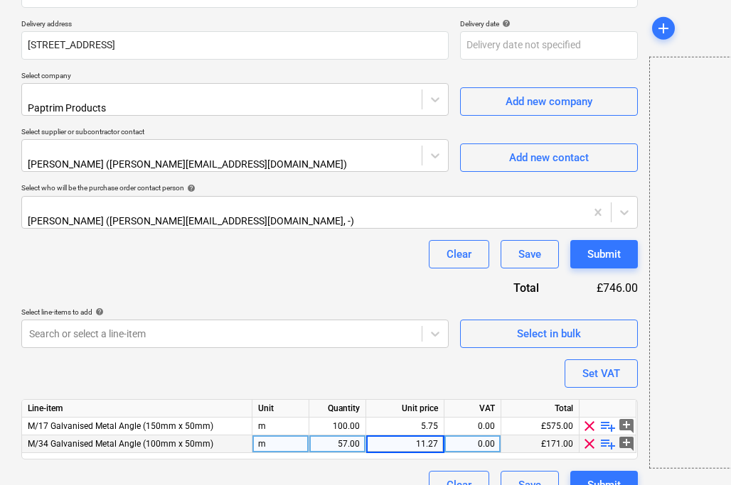
click at [393, 449] on div "Purchase order name help Purchase order Purchase order reference number help 44…" at bounding box center [329, 136] width 616 height 728
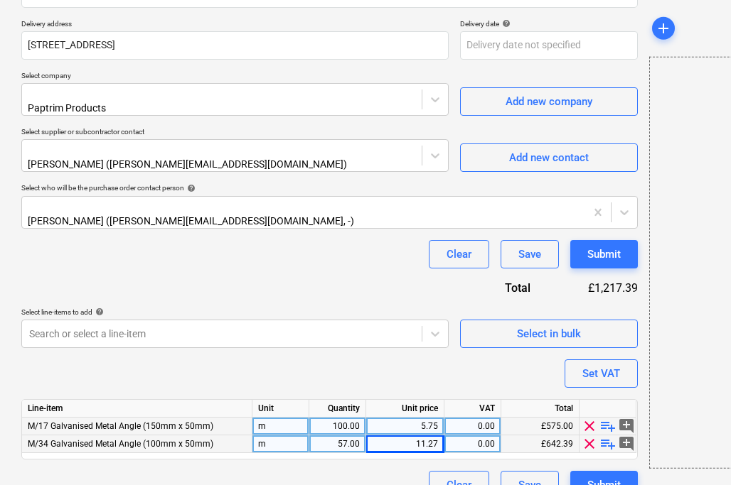
click at [488, 418] on div "0.00" at bounding box center [472, 427] width 45 height 18
type input "20"
click at [486, 437] on div "Line-item Unit Quantity Unit price VAT Total M/17 Galvanised Metal Angle (150mm…" at bounding box center [329, 429] width 616 height 60
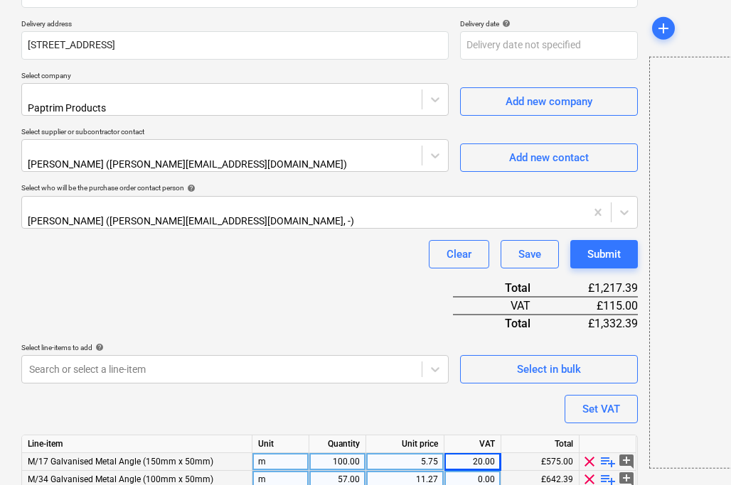
click at [480, 471] on div "0.00" at bounding box center [472, 480] width 45 height 18
type input "20"
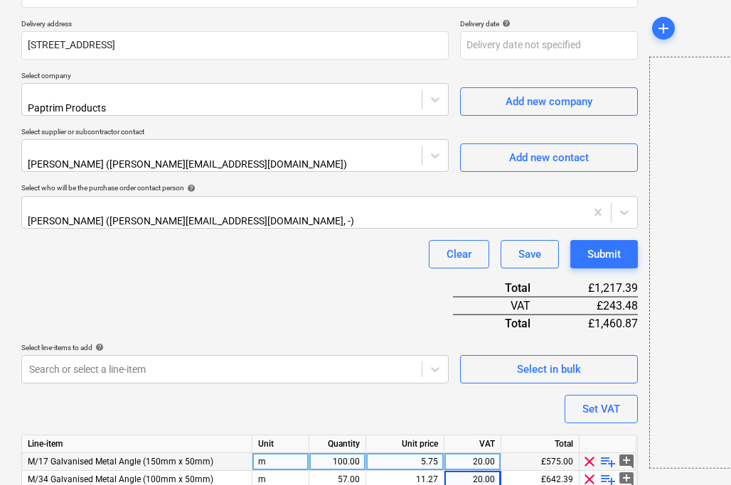
click at [478, 394] on div "Purchase order name help Purchase order Purchase order reference number help 44…" at bounding box center [329, 153] width 616 height 763
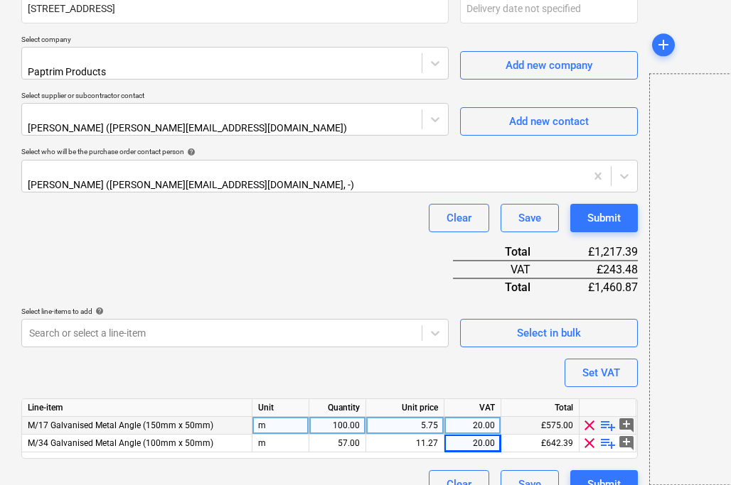
scroll to position [392, 0]
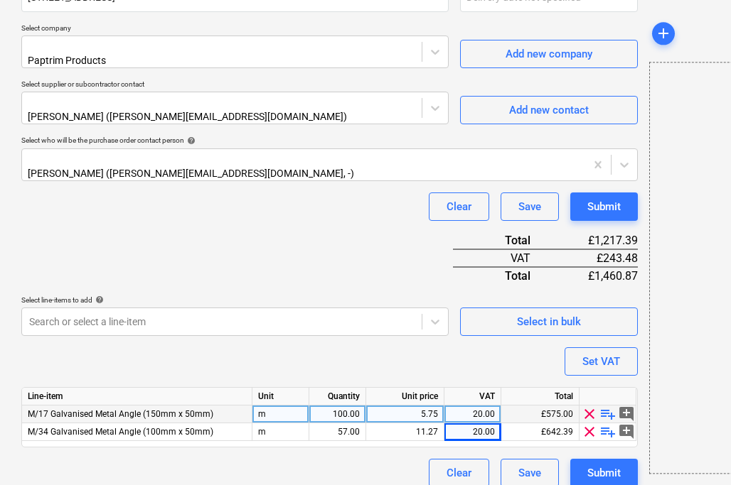
click at [490, 406] on div "20.00" at bounding box center [472, 415] width 45 height 18
click at [490, 406] on input "20" at bounding box center [472, 414] width 56 height 17
type input "0"
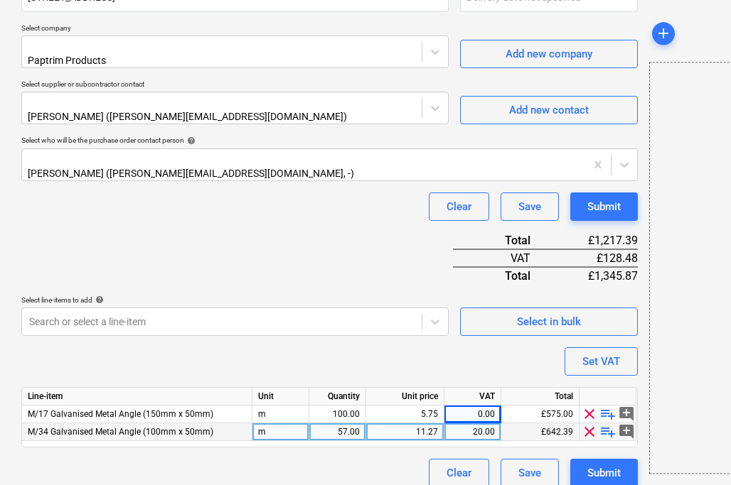
click at [486, 424] on div "20.00" at bounding box center [472, 433] width 45 height 18
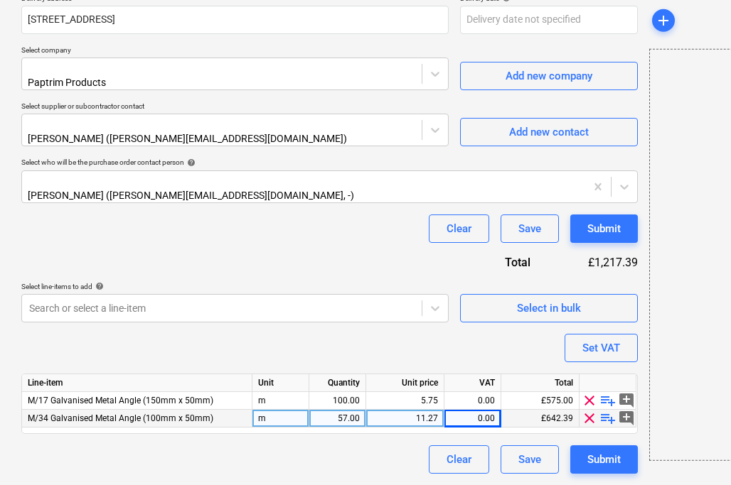
scroll to position [357, 0]
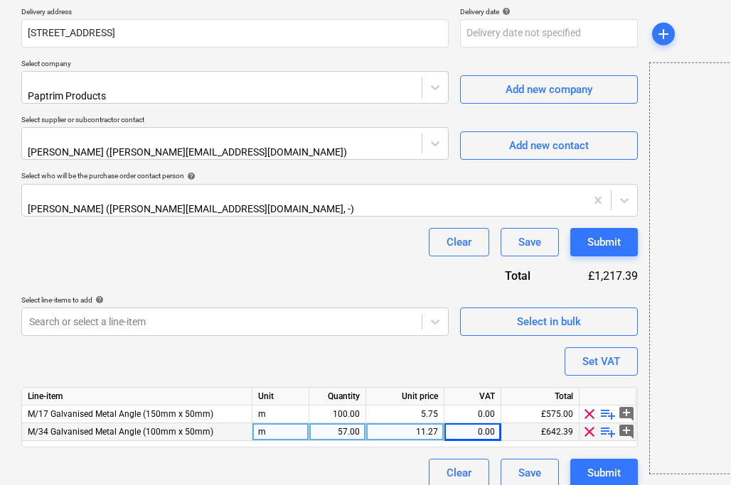
click at [485, 360] on div "Purchase order name help Purchase order Purchase order reference number help 44…" at bounding box center [329, 124] width 616 height 728
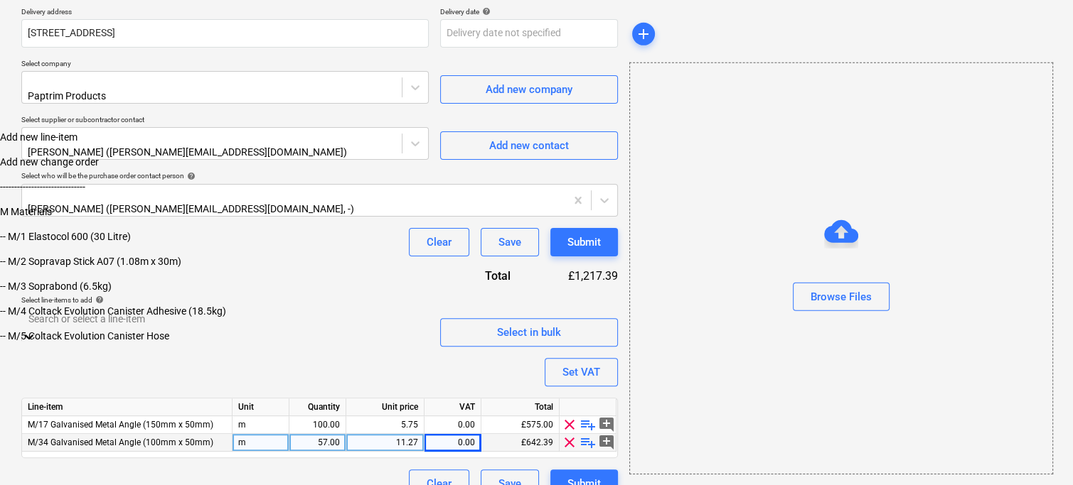
scroll to position [416, 0]
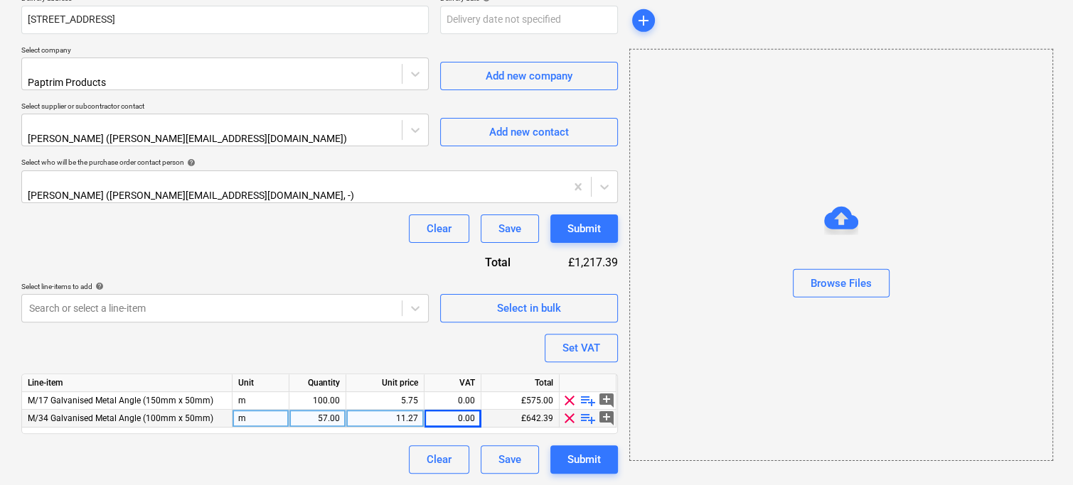
scroll to position [357, 0]
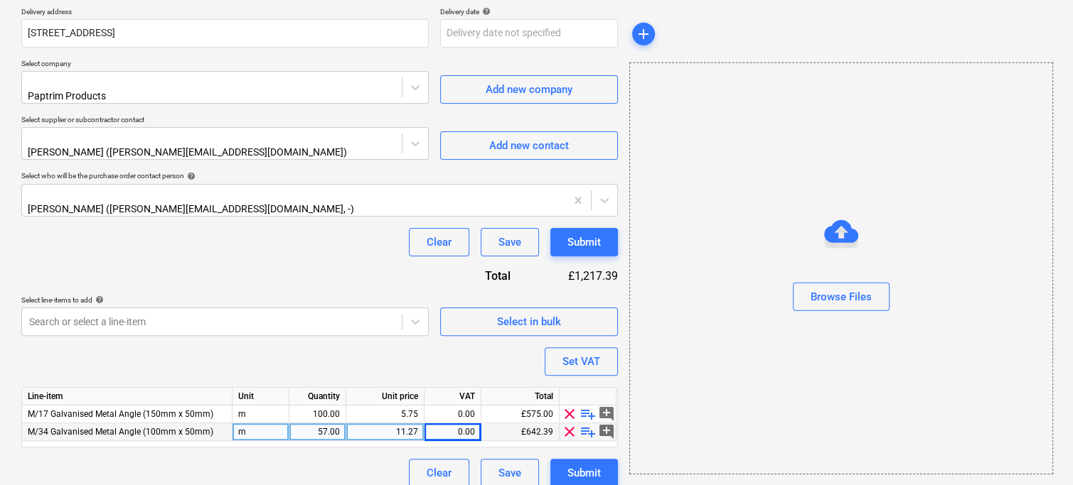
click at [252, 195] on div "Purchase order name help Purchase order Purchase order reference number help 44…" at bounding box center [319, 124] width 596 height 728
click at [407, 343] on div "Purchase order name help Purchase order Purchase order reference number help 44…" at bounding box center [319, 124] width 596 height 728
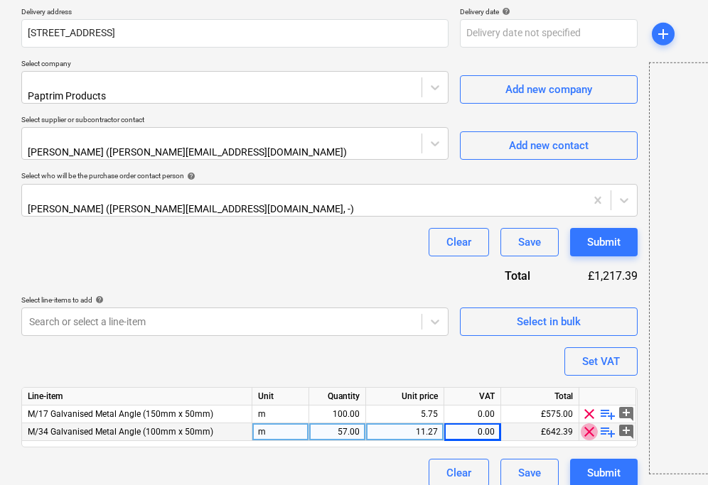
click at [589, 424] on span "clear" at bounding box center [589, 432] width 17 height 17
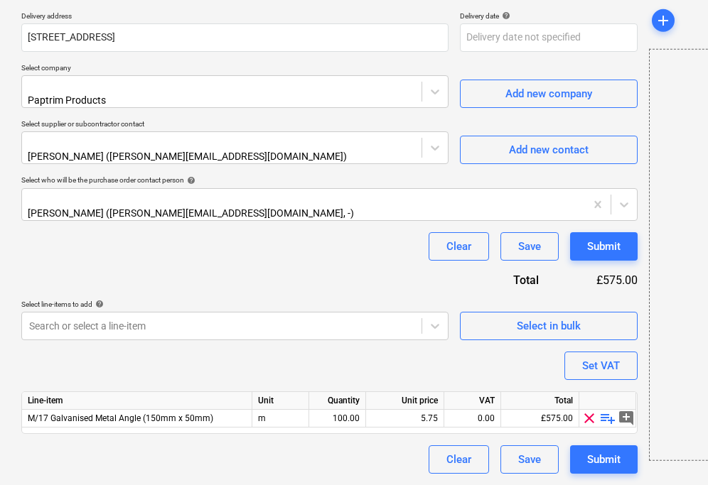
scroll to position [339, 0]
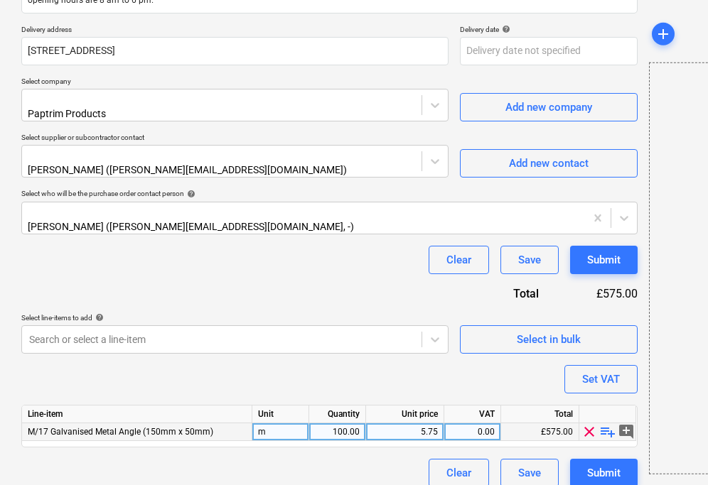
click at [608, 424] on span "playlist_add" at bounding box center [607, 432] width 17 height 17
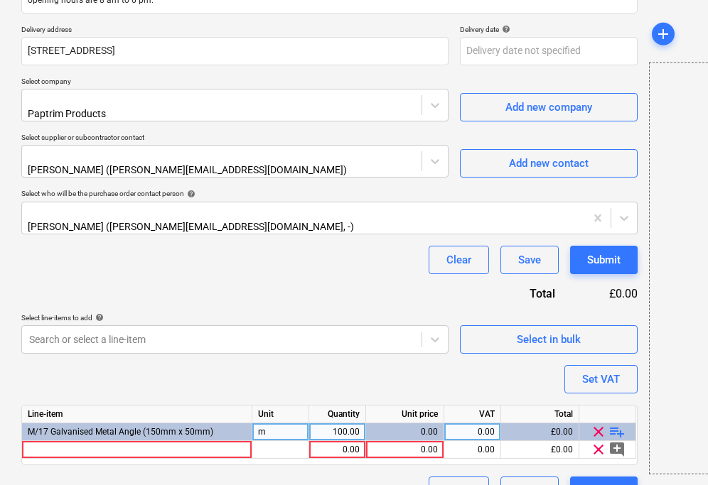
click at [613, 424] on span "playlist_add" at bounding box center [616, 432] width 17 height 17
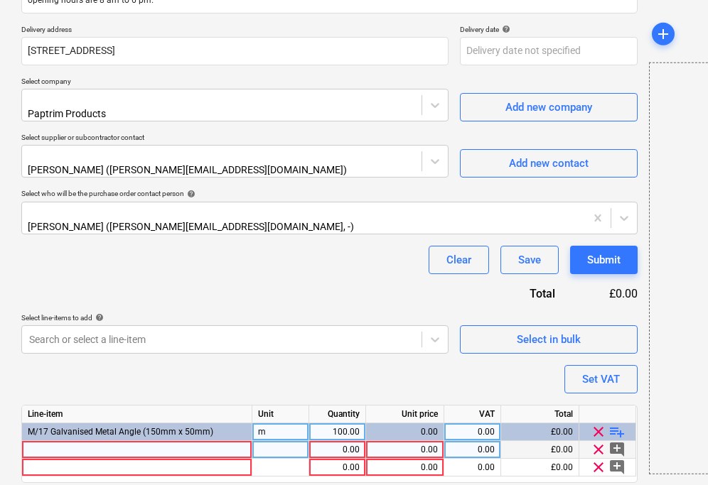
click at [106, 441] on div at bounding box center [137, 450] width 230 height 18
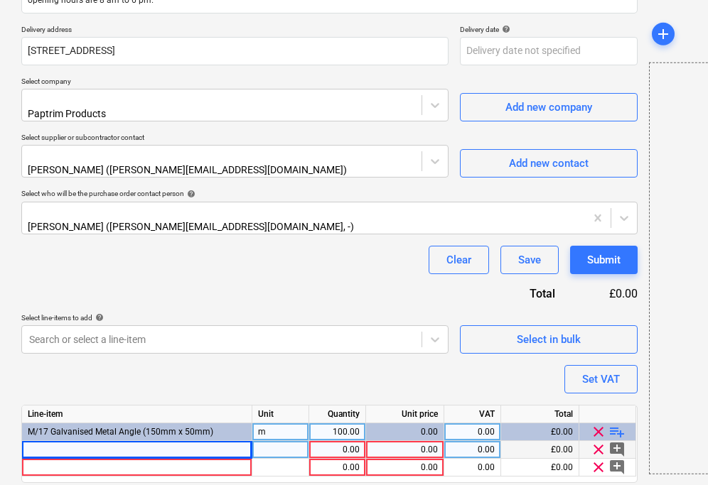
click at [158, 441] on div at bounding box center [137, 450] width 230 height 18
type input "3m long lengths of Galvanised Metal Angle"
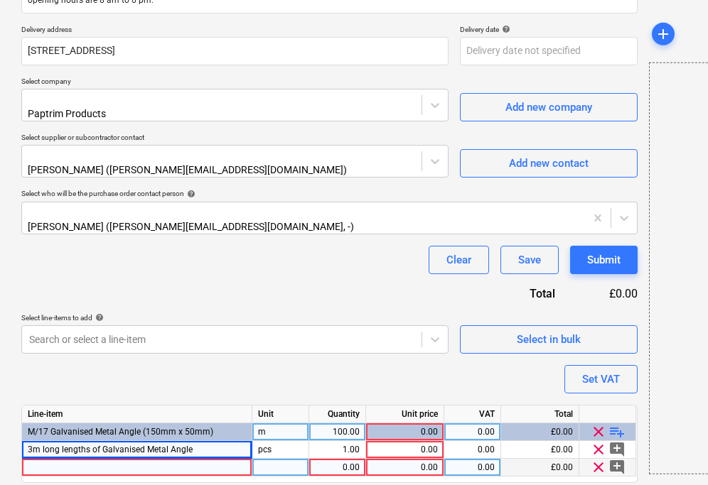
click at [171, 459] on div at bounding box center [137, 468] width 230 height 18
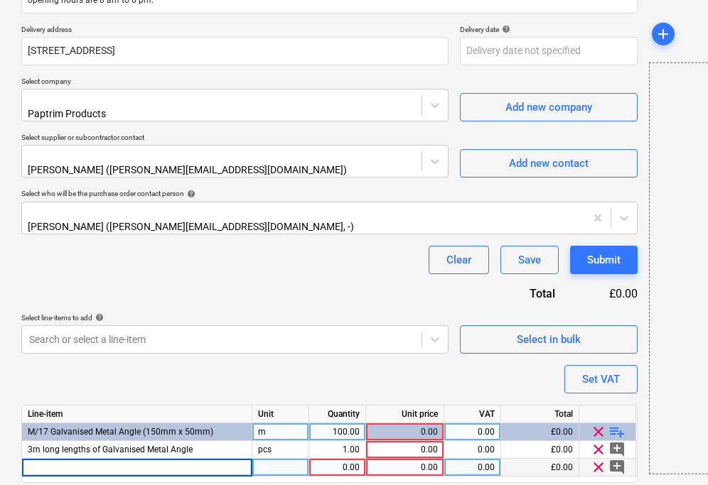
type input "3m long lengths of Galvanised Metal Angle"
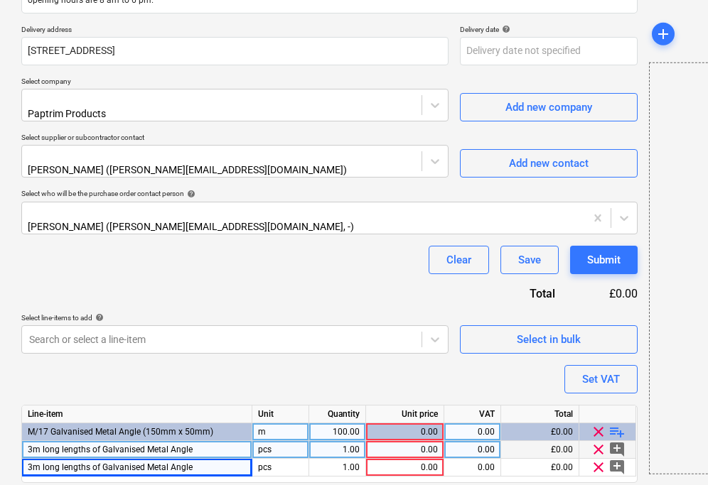
click at [355, 441] on div "1.00" at bounding box center [337, 450] width 45 height 18
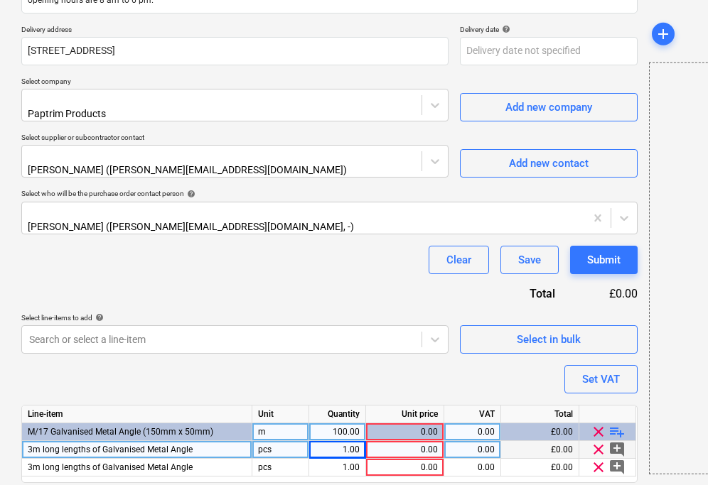
click at [288, 441] on div "pcs" at bounding box center [280, 450] width 57 height 18
type input "m"
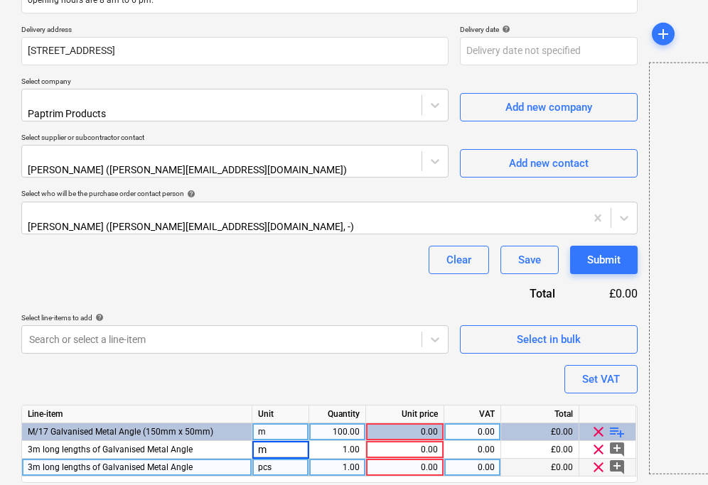
click at [279, 459] on div "pcs" at bounding box center [280, 468] width 57 height 18
type input "m"
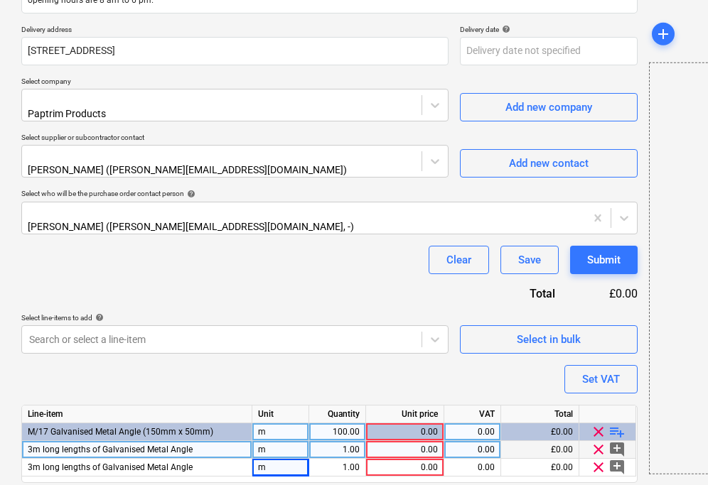
click at [356, 441] on div "1.00" at bounding box center [337, 450] width 45 height 18
type input "100"
click at [342, 424] on div "100.00" at bounding box center [337, 433] width 45 height 18
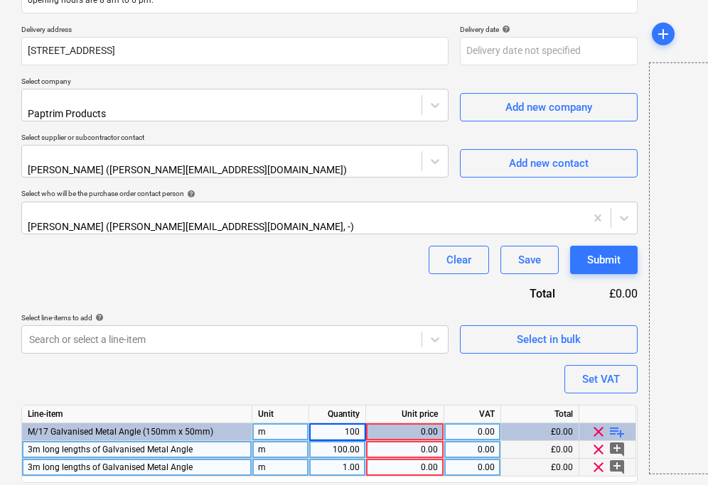
type input "1"
click at [356, 459] on div "1.00" at bounding box center [337, 468] width 45 height 18
type input "57"
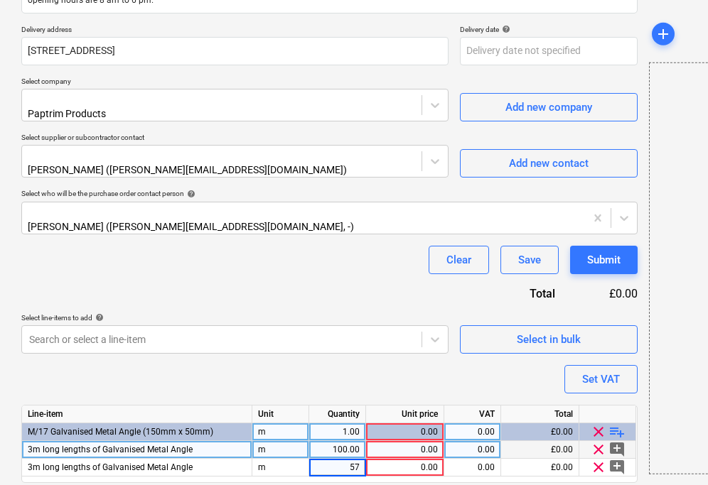
click at [347, 424] on div "1.00" at bounding box center [337, 433] width 45 height 18
type input "3"
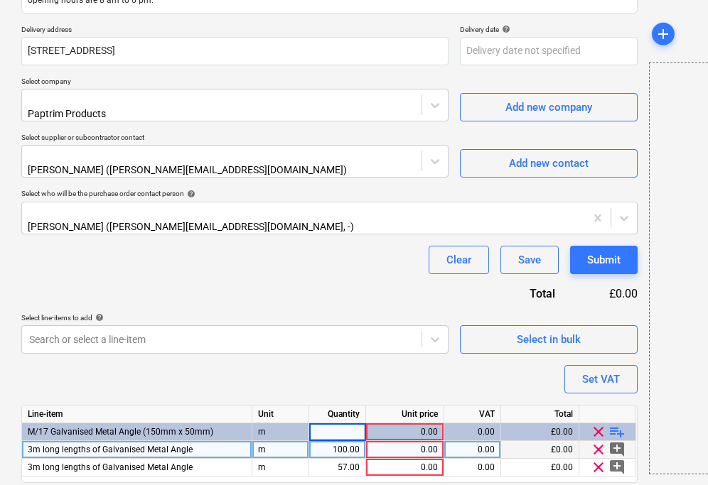
click at [341, 441] on div "100.00" at bounding box center [337, 450] width 45 height 18
type input "300"
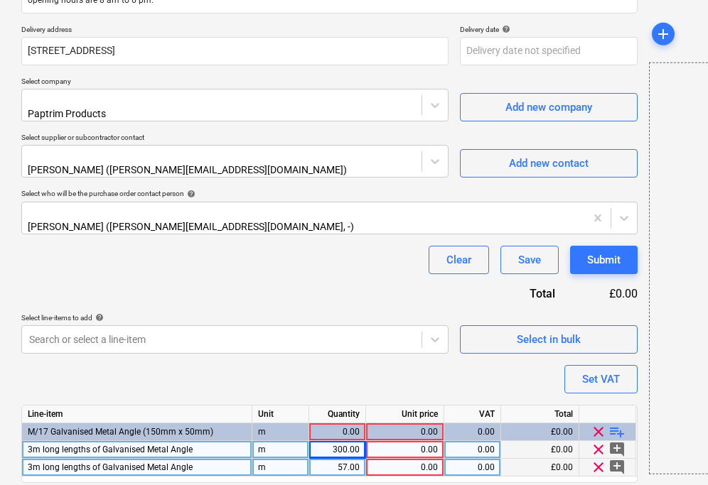
click at [343, 459] on div "57.00" at bounding box center [337, 468] width 45 height 18
click at [401, 475] on div "Purchase order name help Purchase order Purchase order reference number help 44…" at bounding box center [329, 151] width 616 height 746
click at [344, 459] on div "57.00" at bounding box center [337, 468] width 45 height 18
type input "171"
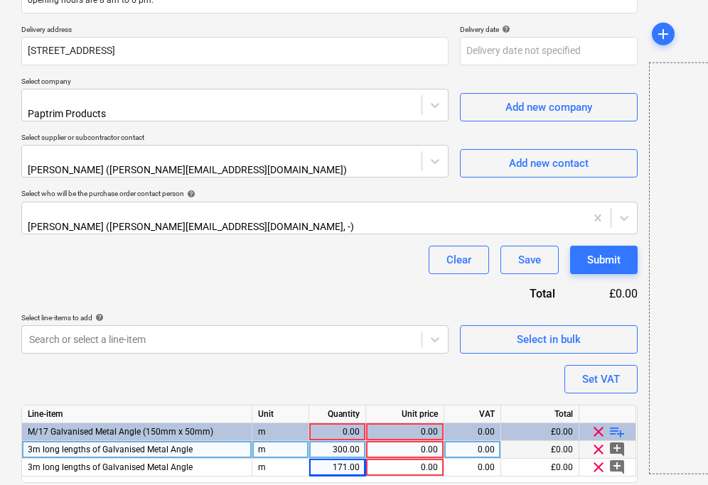
click at [369, 376] on div "Purchase order name help Purchase order Purchase order reference number help 44…" at bounding box center [329, 151] width 616 height 746
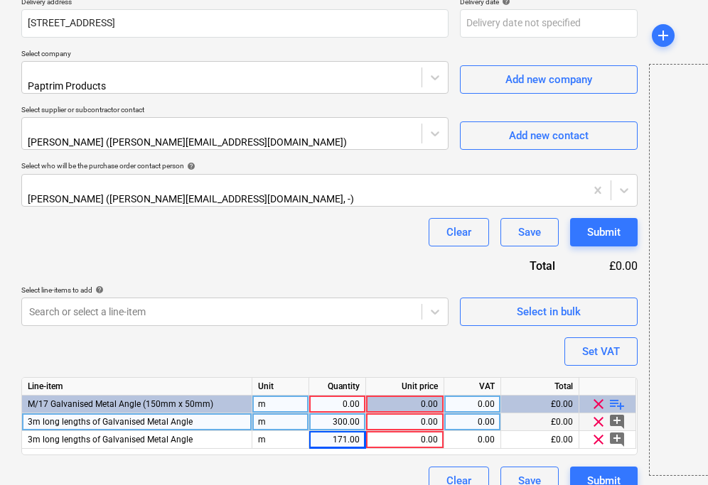
scroll to position [375, 0]
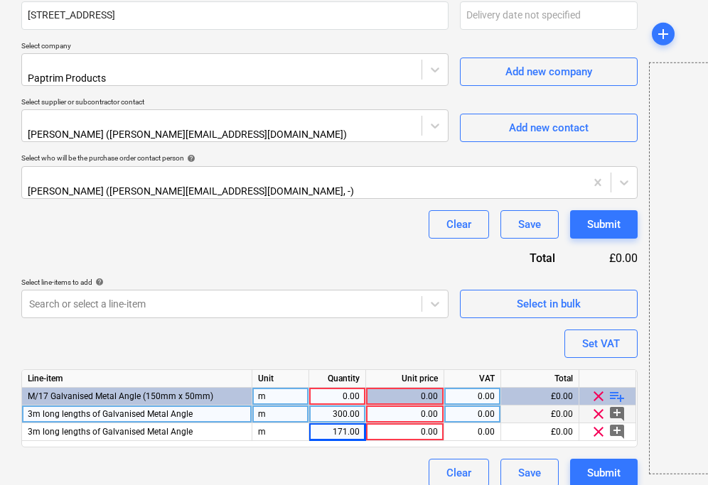
click at [346, 388] on div "0.00" at bounding box center [337, 397] width 45 height 18
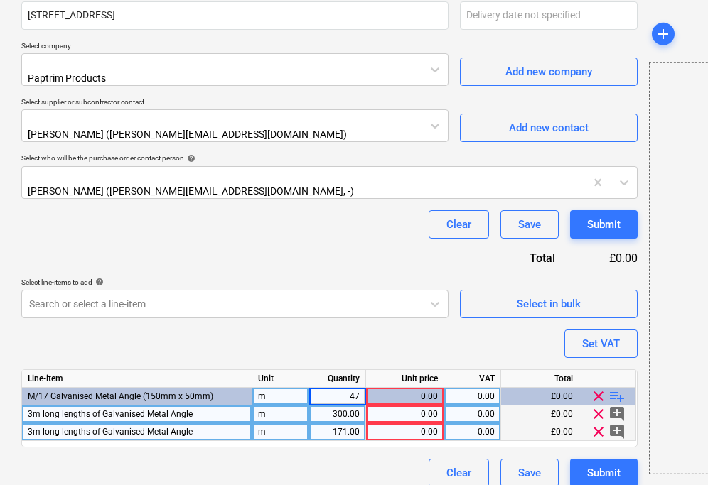
type input "471"
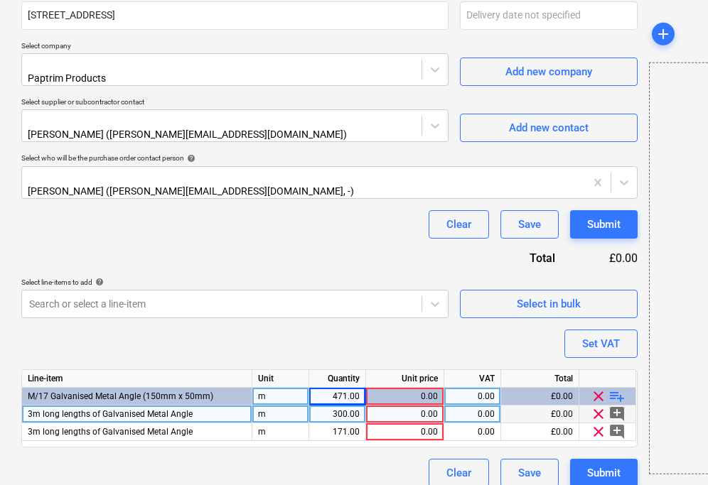
click at [395, 323] on div "Purchase order name help Purchase order Purchase order reference number help 44…" at bounding box center [329, 115] width 616 height 746
click at [419, 406] on div "0.00" at bounding box center [405, 415] width 66 height 18
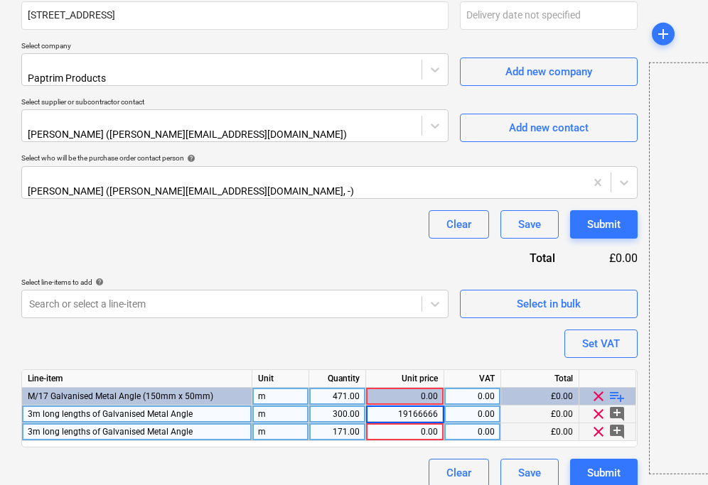
type input "191666667"
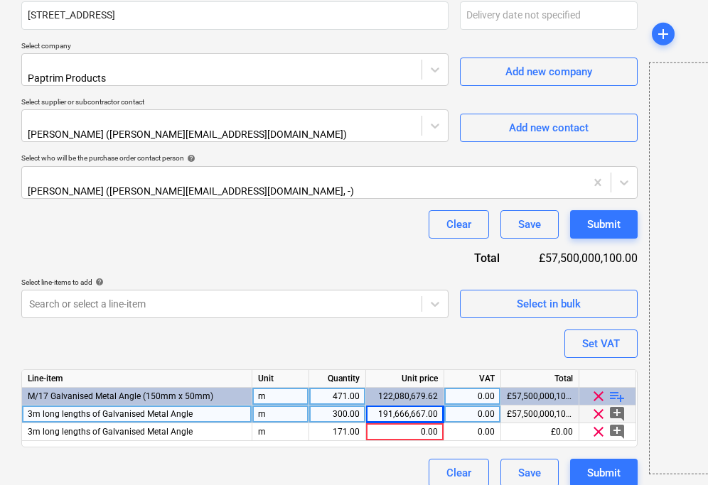
click at [425, 406] on div "191,666,667.00" at bounding box center [405, 415] width 66 height 18
click at [399, 406] on input "191666667" at bounding box center [404, 414] width 77 height 17
drag, startPoint x: 436, startPoint y: 403, endPoint x: 392, endPoint y: 402, distance: 44.1
click at [392, 406] on input "191666667" at bounding box center [404, 414] width 77 height 17
type input "1.9166667"
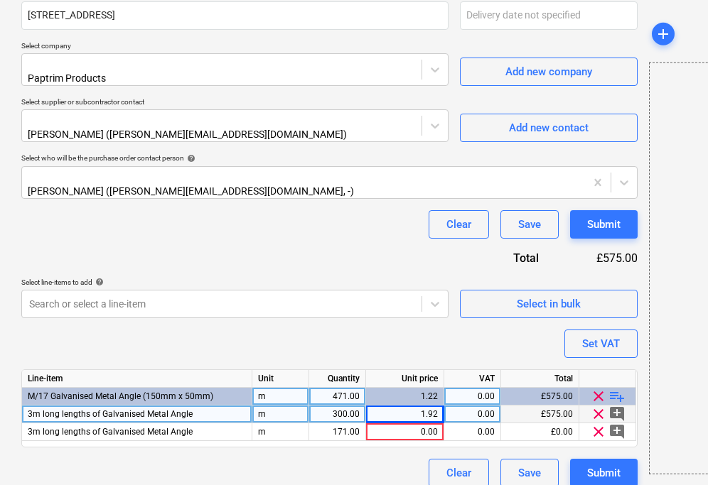
click at [434, 406] on div "1.92" at bounding box center [405, 415] width 66 height 18
type input "1.91666667"
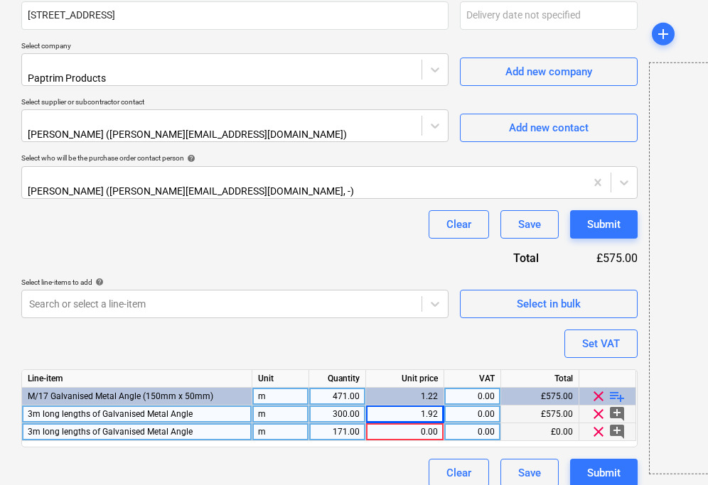
click at [431, 424] on div "0.00" at bounding box center [405, 433] width 66 height 18
type input "3.75666667"
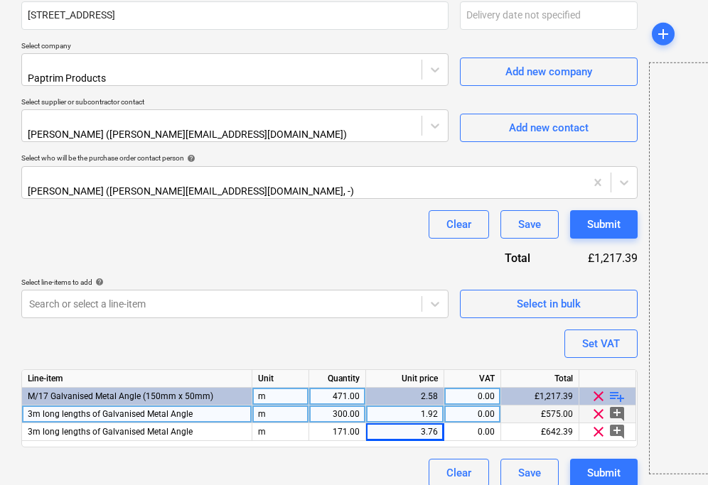
click at [355, 459] on div "Clear Save Submit" at bounding box center [329, 473] width 616 height 28
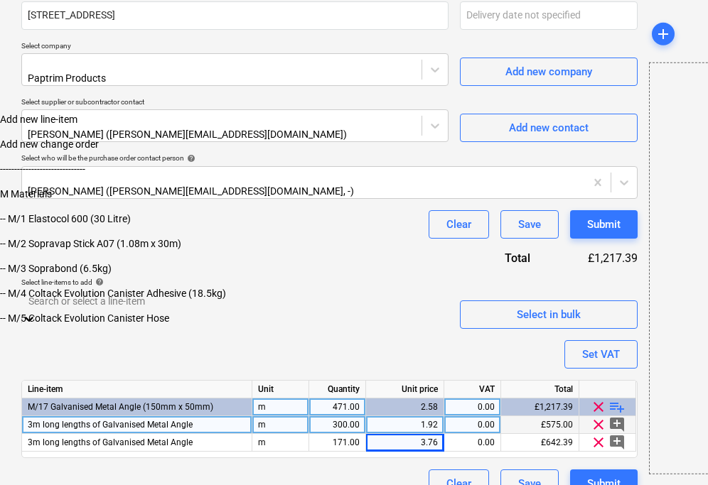
scroll to position [416, 0]
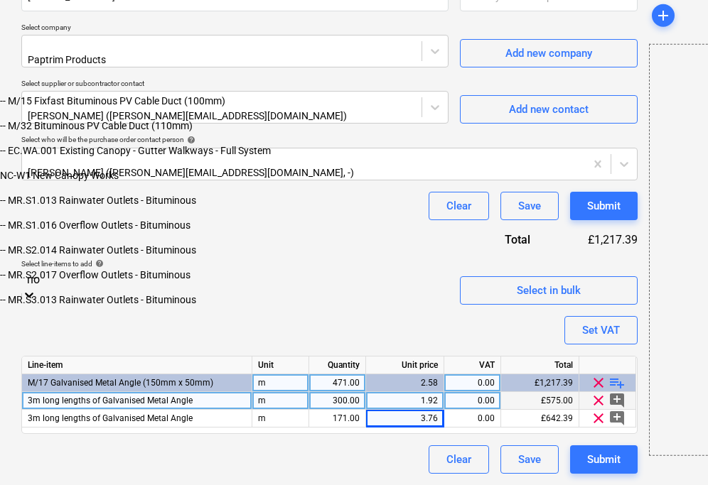
type input "non"
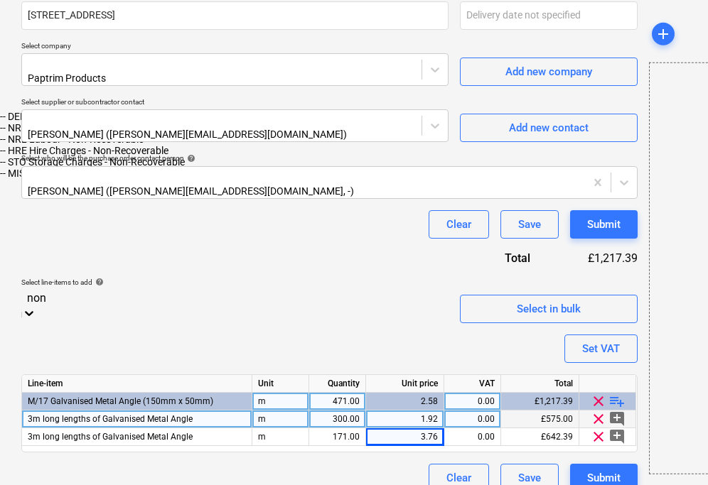
click at [111, 122] on div "-- DEL Delivery Charges - Non-Recoverable" at bounding box center [354, 116] width 708 height 11
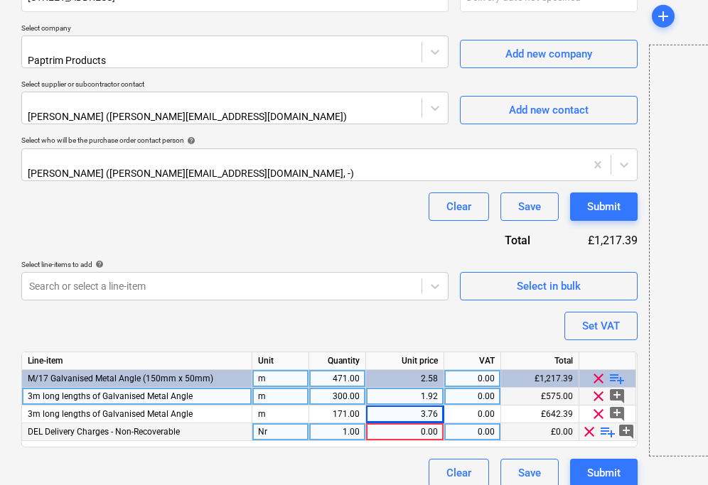
click at [399, 424] on div "0.00" at bounding box center [405, 433] width 66 height 18
type input "150"
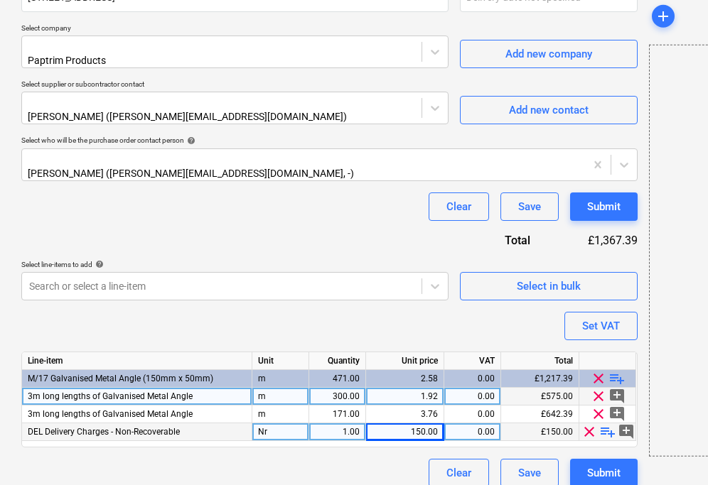
click at [355, 459] on div "Clear Save Submit" at bounding box center [329, 473] width 616 height 28
click at [611, 470] on button "Submit" at bounding box center [604, 473] width 68 height 28
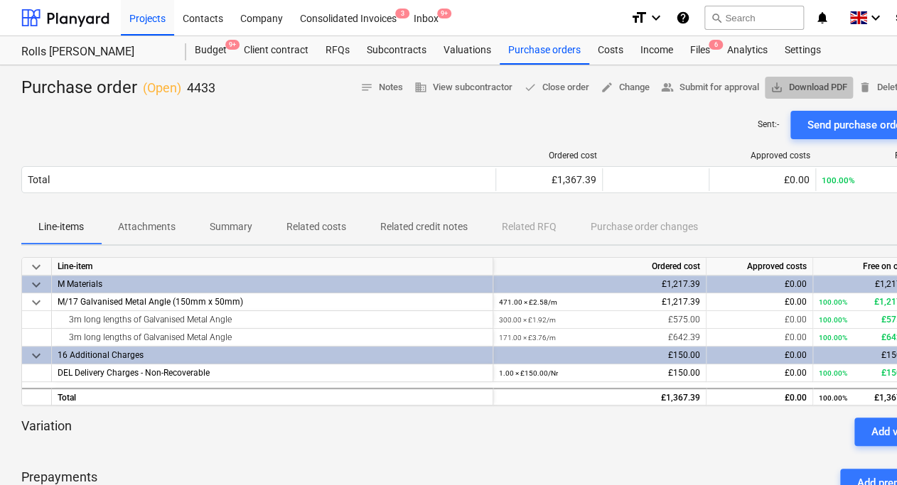
click at [812, 85] on span "save_alt Download PDF" at bounding box center [809, 88] width 77 height 16
drag, startPoint x: 447, startPoint y: 129, endPoint x: 455, endPoint y: 129, distance: 7.8
click at [449, 129] on div "Sent : - Send purchase order email" at bounding box center [486, 125] width 930 height 28
click at [565, 48] on div "Purchase orders" at bounding box center [545, 50] width 90 height 28
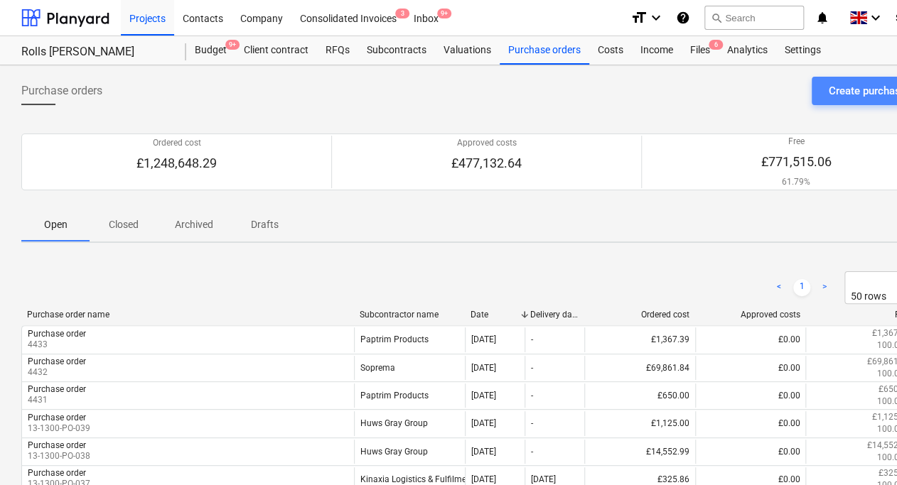
click at [823, 87] on button "Create purchase order" at bounding box center [881, 91] width 139 height 28
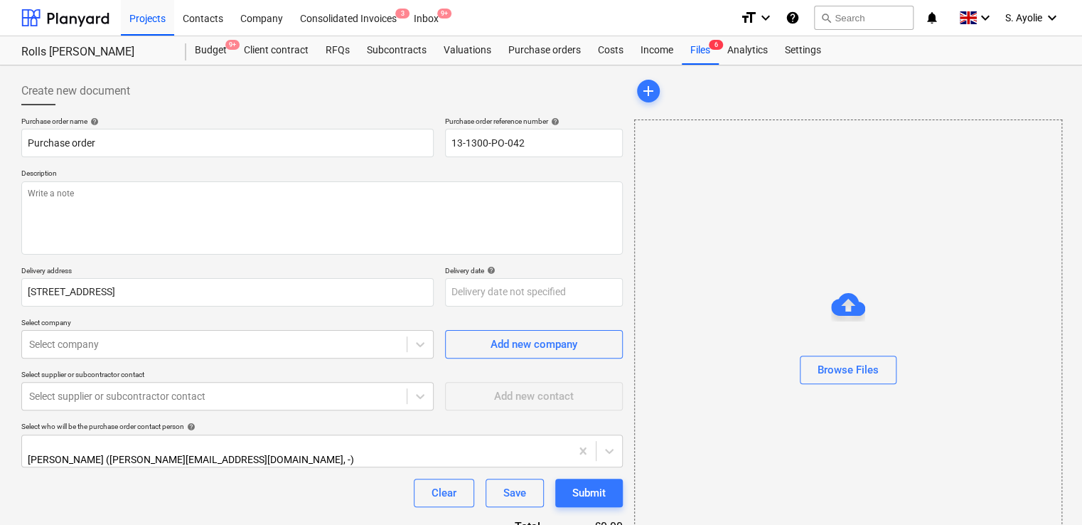
drag, startPoint x: 1061, startPoint y: 32, endPoint x: 1025, endPoint y: 61, distance: 46.5
click at [899, 60] on header "Projects Contacts Company Consolidated Invoices 3 Inbox 9+ format_size keyboard…" at bounding box center [541, 32] width 1082 height 65
click at [802, 245] on div "Browse Files" at bounding box center [848, 341] width 428 height 444
click at [721, 297] on div "Browse Files" at bounding box center [848, 341] width 426 height 108
click at [499, 154] on input "13-1300-PO-042" at bounding box center [534, 143] width 178 height 28
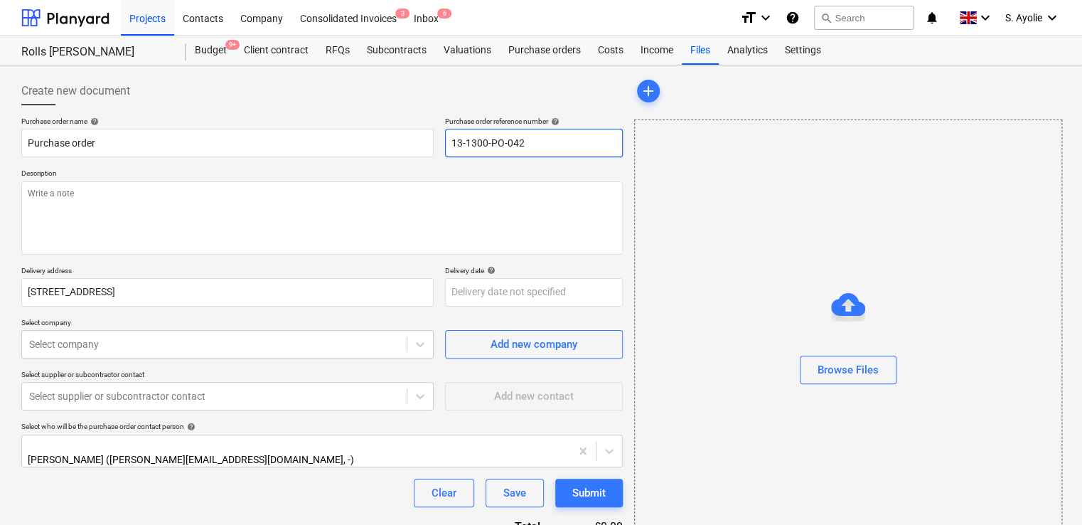
drag, startPoint x: 542, startPoint y: 149, endPoint x: 295, endPoint y: 95, distance: 253.2
click at [295, 95] on div "Create new document Purchase order name help Purchase order Purchase order refe…" at bounding box center [321, 332] width 601 height 510
type input "4435"
click at [315, 254] on div "Purchase order name help Purchase order Purchase order reference number help 44…" at bounding box center [321, 352] width 601 height 470
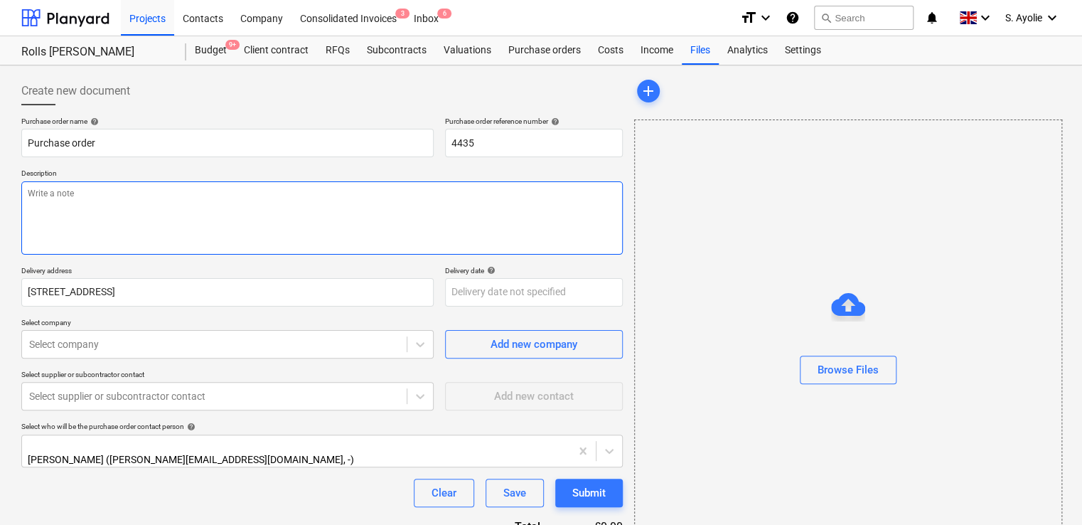
click at [207, 225] on textarea at bounding box center [321, 217] width 601 height 73
paste textarea "Site Contact [PERSON_NAME] [PHONE_NUMBER] or Skyler Office 01634791810.Driver t…"
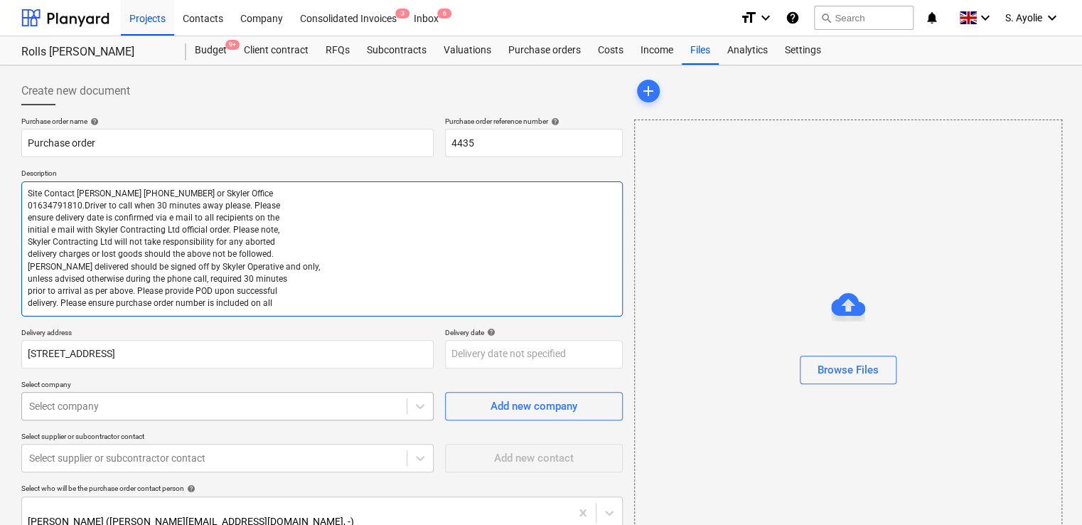
type textarea "Site Contact [PERSON_NAME] [PHONE_NUMBER] or Skyler Office 01634791810.Driver t…"
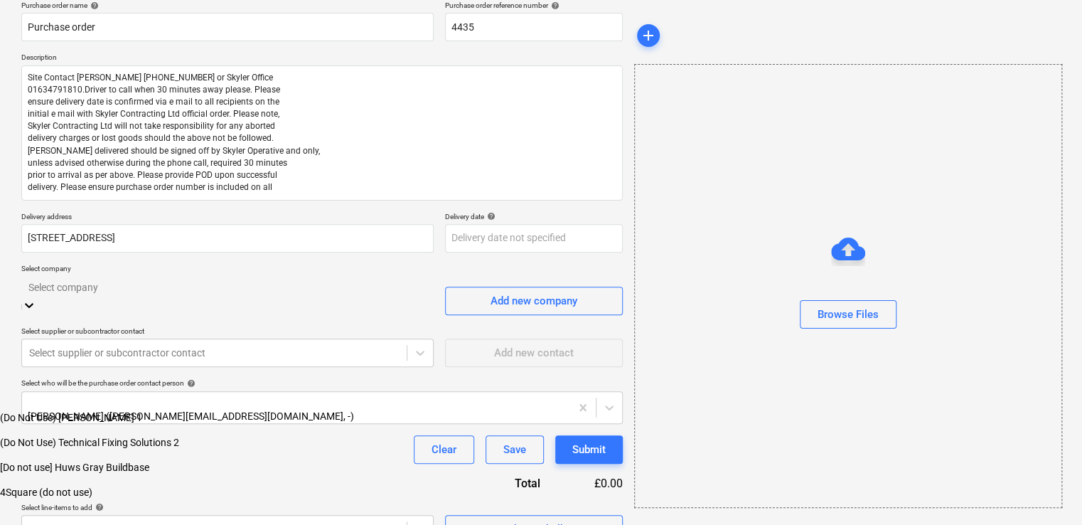
click at [314, 412] on div "Purchase order name help Purchase order Purchase order reference number help 44…" at bounding box center [321, 272] width 601 height 542
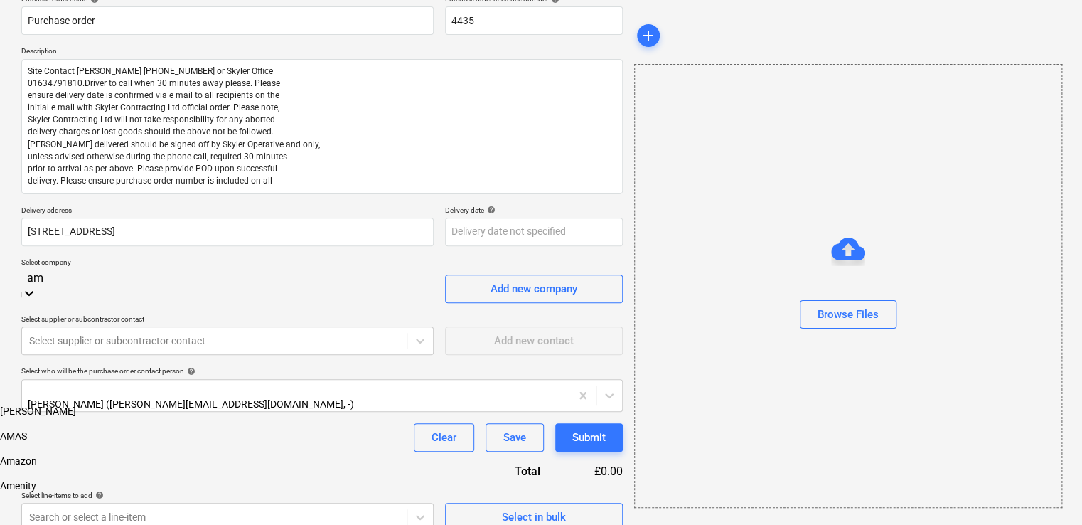
type input "a"
type input "sop"
click at [74, 402] on div "Soprema" at bounding box center [541, 407] width 1082 height 11
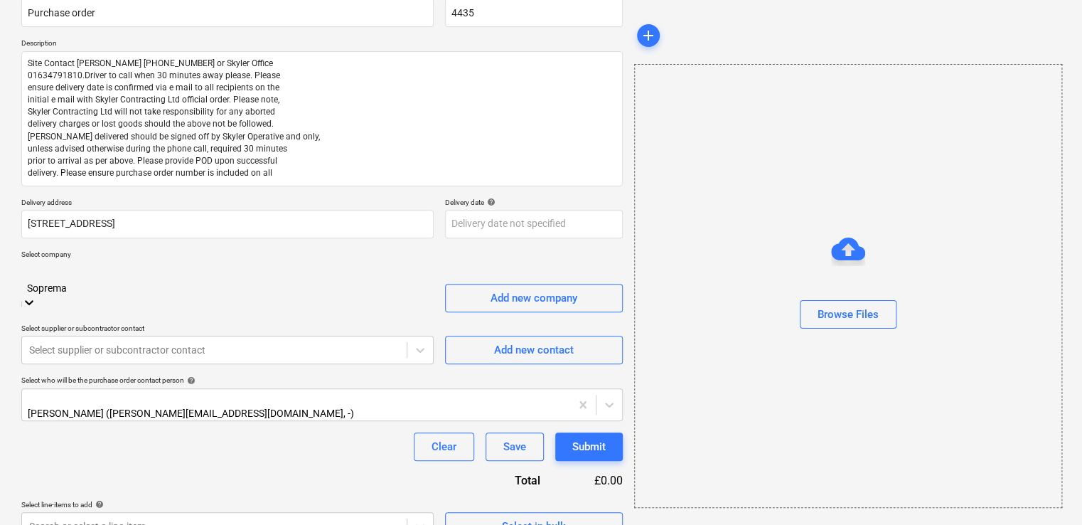
scroll to position [24255, 0]
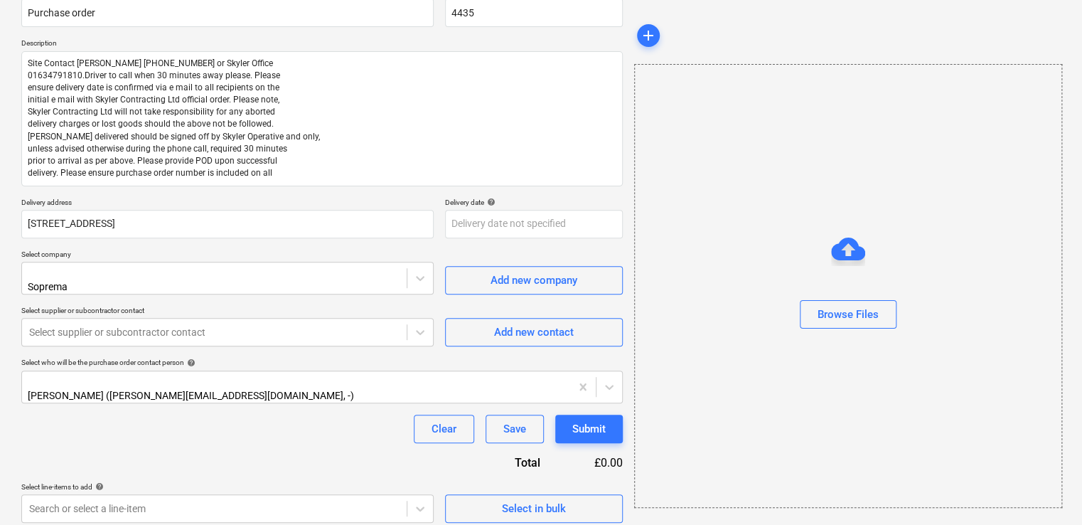
click at [139, 249] on p "Select company" at bounding box center [227, 255] width 412 height 12
click at [144, 325] on div at bounding box center [214, 332] width 370 height 14
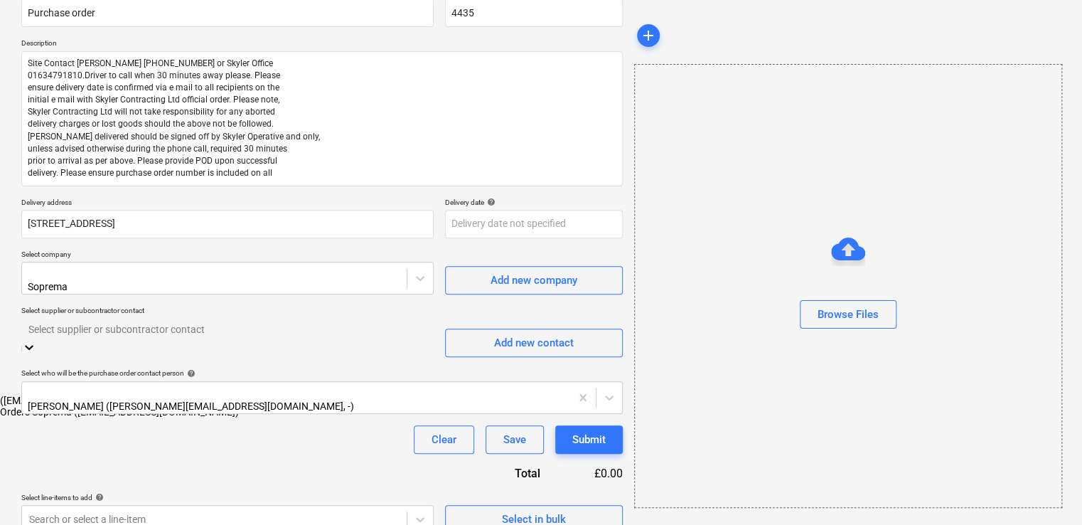
click at [136, 406] on div "Orders Soprema ([EMAIL_ADDRESS][DOMAIN_NAME])" at bounding box center [541, 411] width 1082 height 11
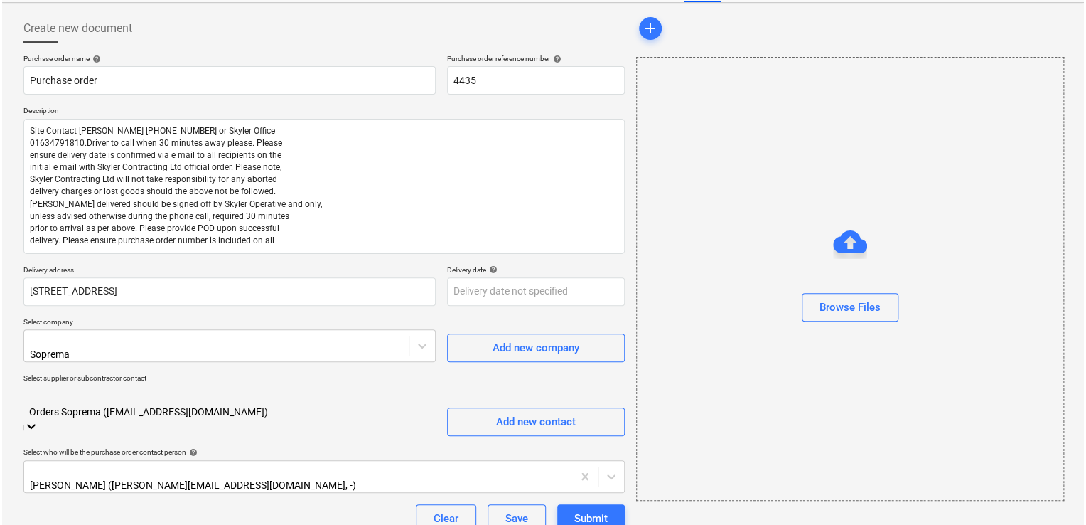
scroll to position [130, 0]
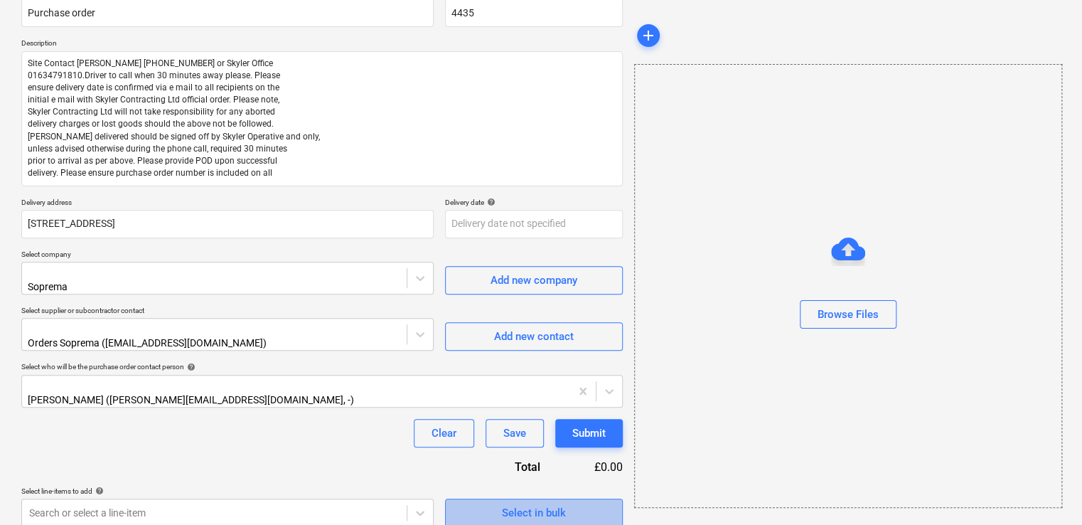
click at [530, 485] on div "Select in bulk" at bounding box center [534, 512] width 64 height 18
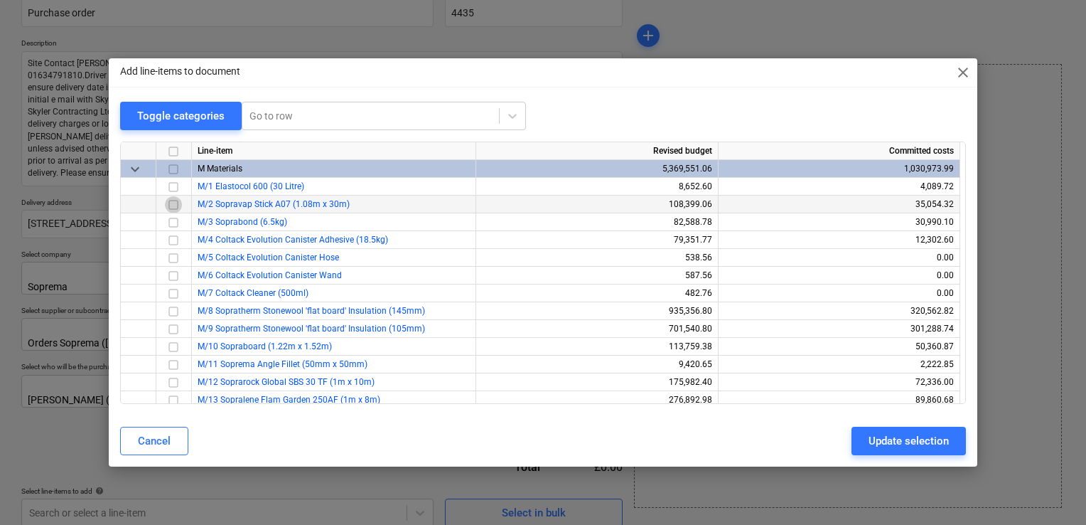
click at [178, 208] on input "checkbox" at bounding box center [173, 204] width 17 height 17
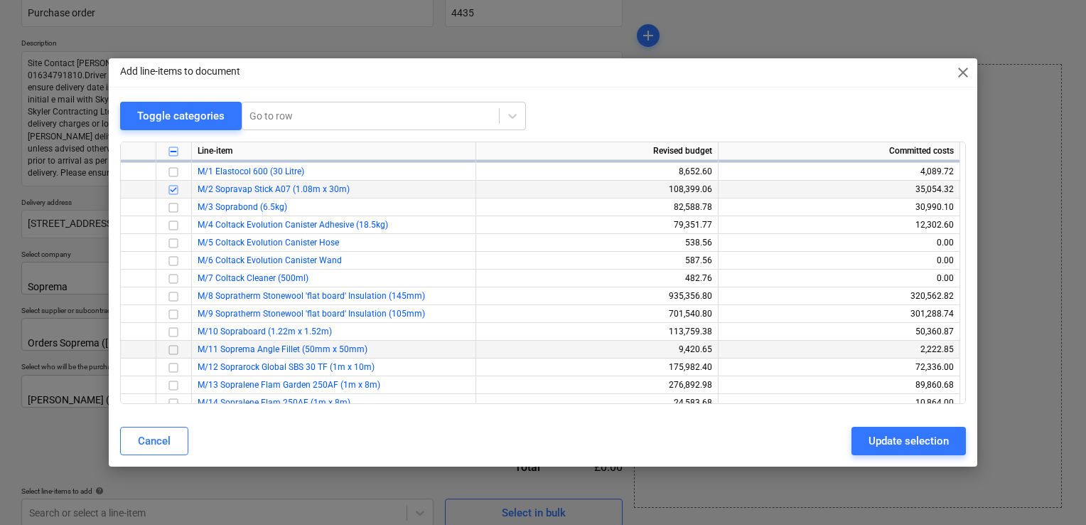
scroll to position [0, 0]
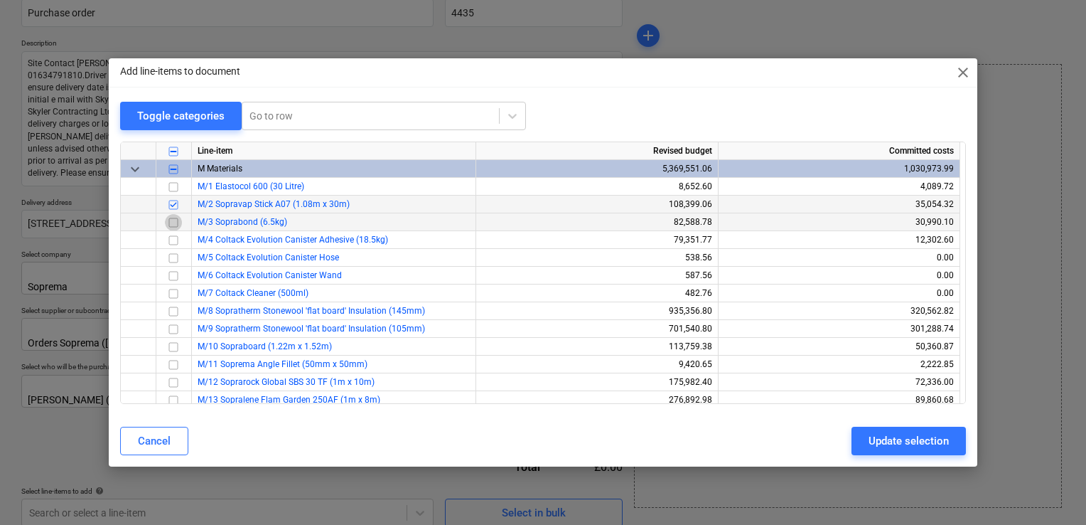
click at [179, 222] on input "checkbox" at bounding box center [173, 222] width 17 height 17
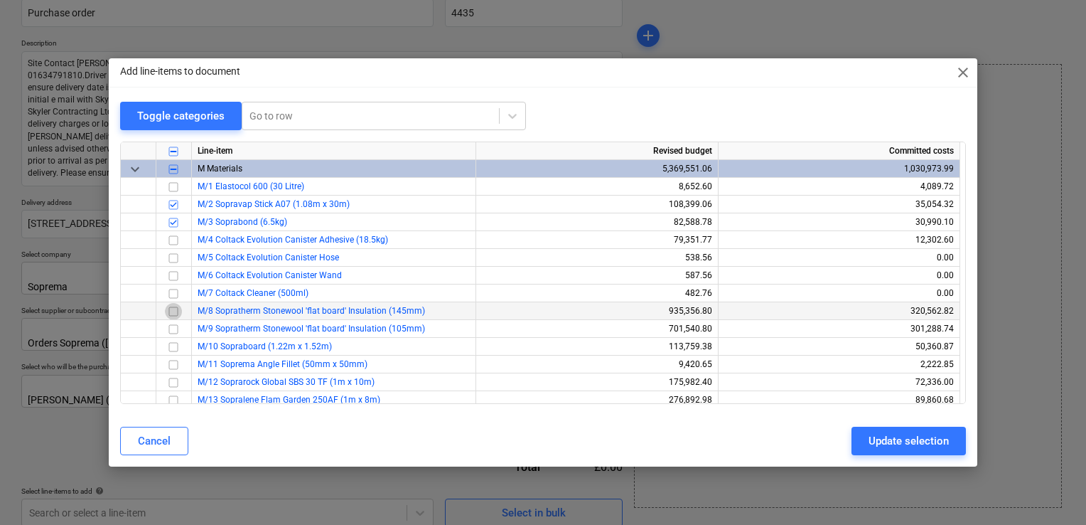
click at [175, 311] on input "checkbox" at bounding box center [173, 311] width 17 height 17
click at [176, 328] on input "checkbox" at bounding box center [173, 329] width 17 height 17
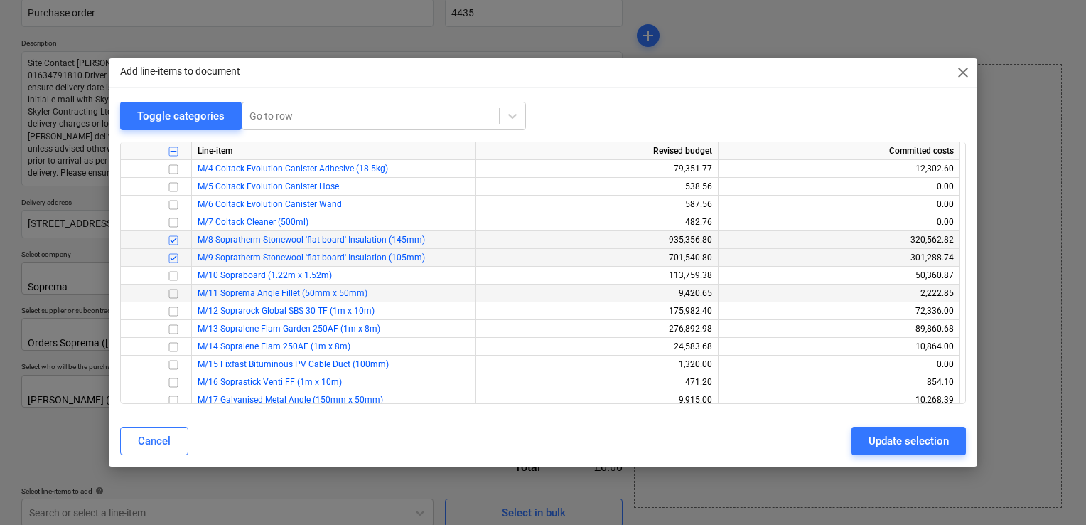
click at [173, 292] on input "checkbox" at bounding box center [173, 293] width 17 height 17
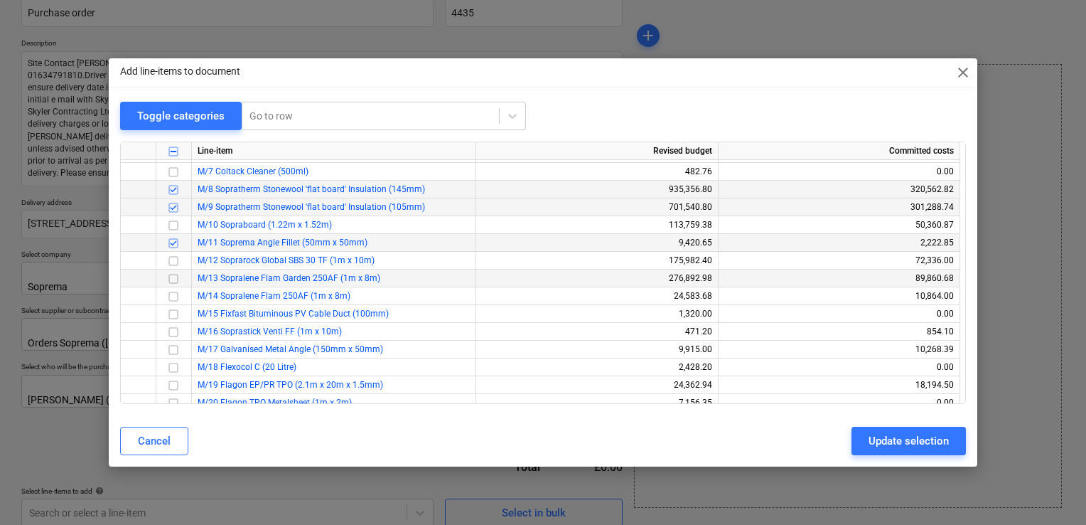
scroll to position [142, 0]
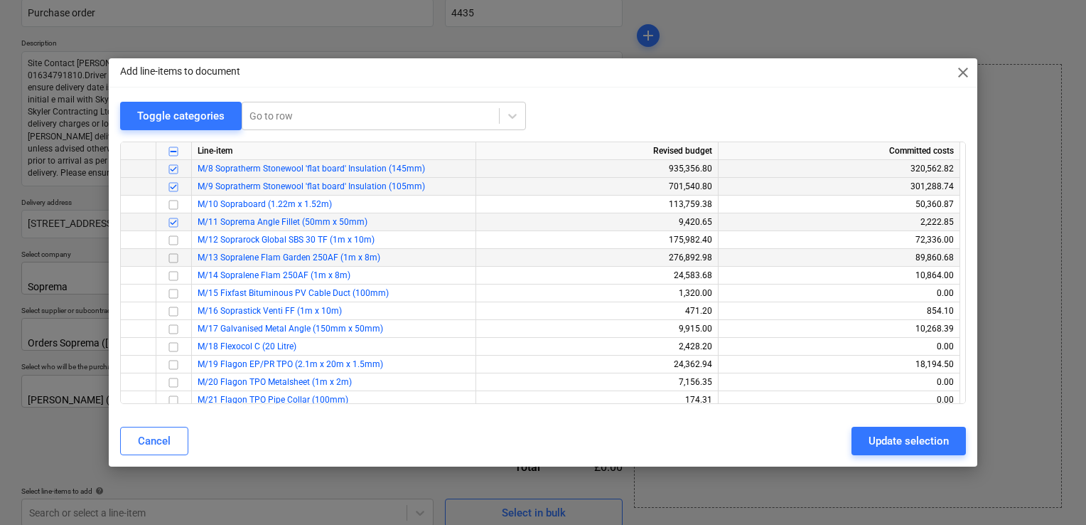
click at [178, 259] on input "checkbox" at bounding box center [173, 257] width 17 height 17
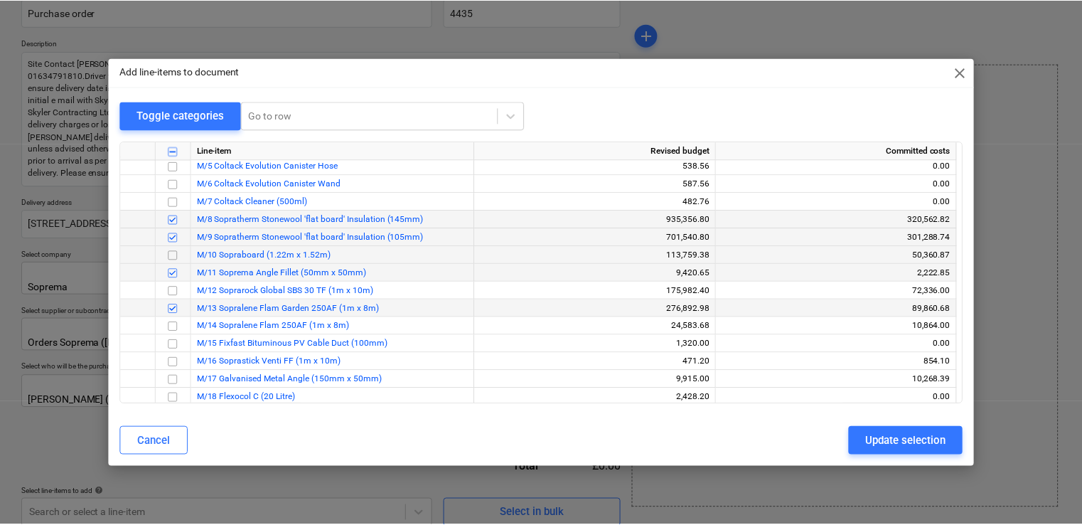
scroll to position [71, 0]
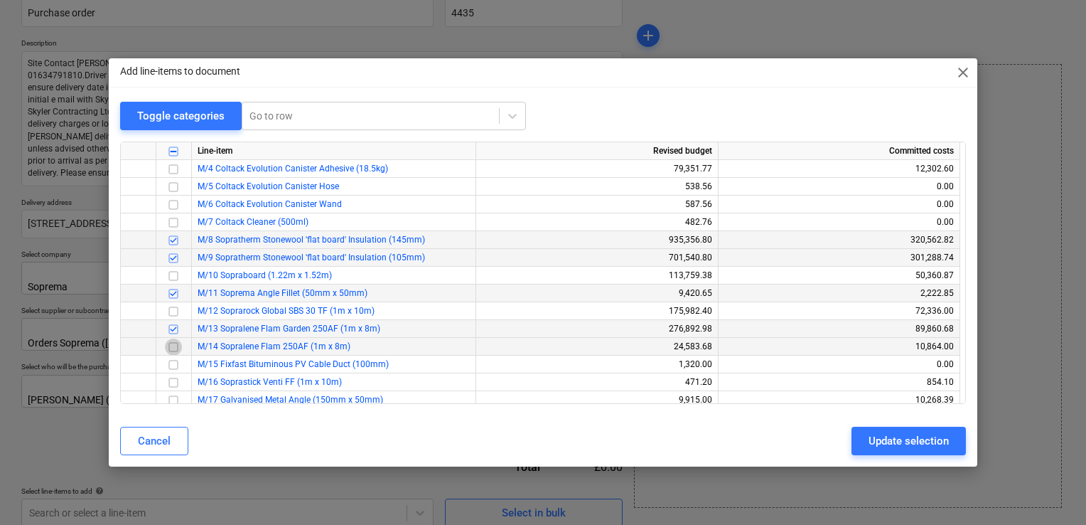
click at [175, 345] on input "checkbox" at bounding box center [173, 346] width 17 height 17
click at [886, 440] on div "Update selection" at bounding box center [909, 440] width 80 height 18
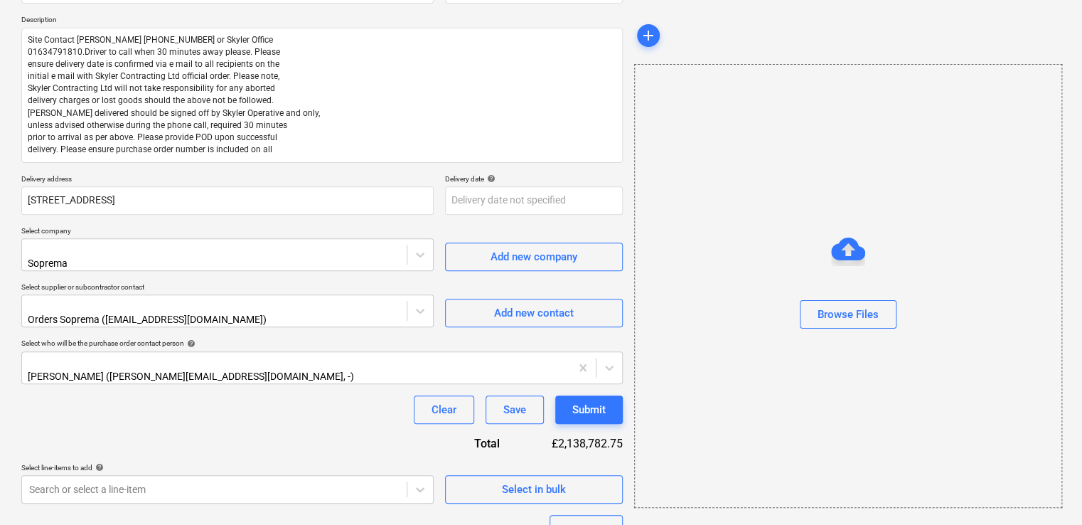
scroll to position [370, 0]
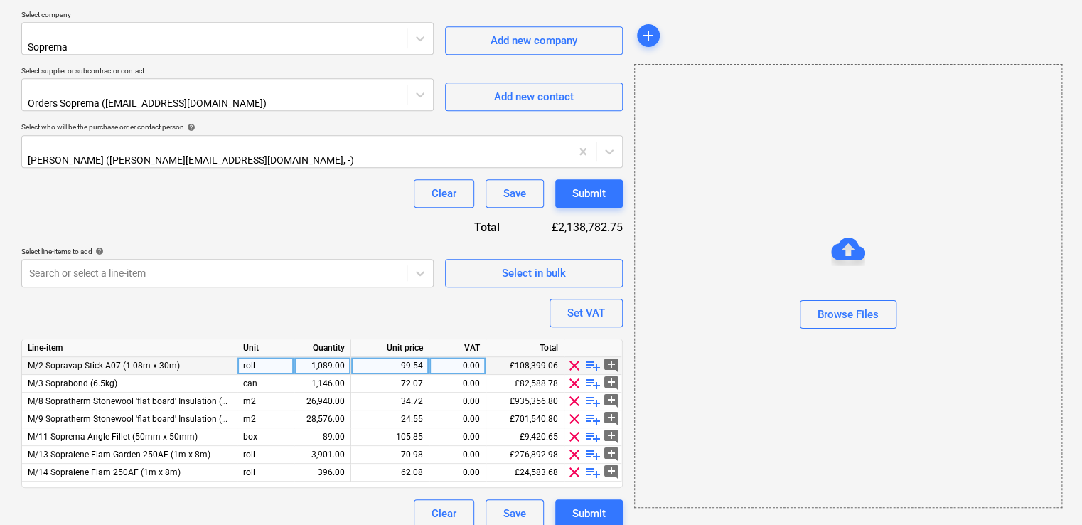
click at [336, 357] on div "1,089.00" at bounding box center [322, 366] width 45 height 18
type input "492"
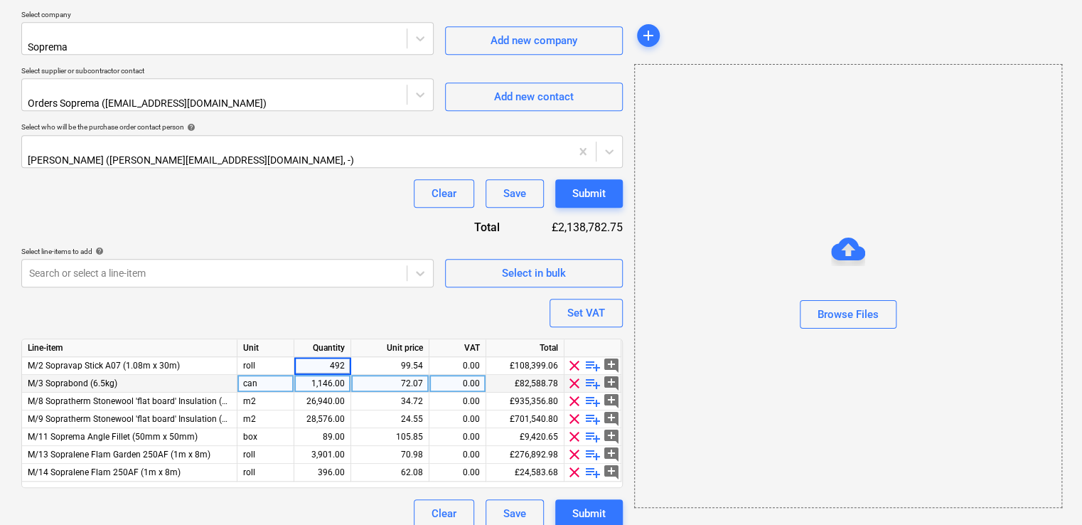
click at [316, 375] on div "1,146.00" at bounding box center [322, 384] width 45 height 18
type input "516"
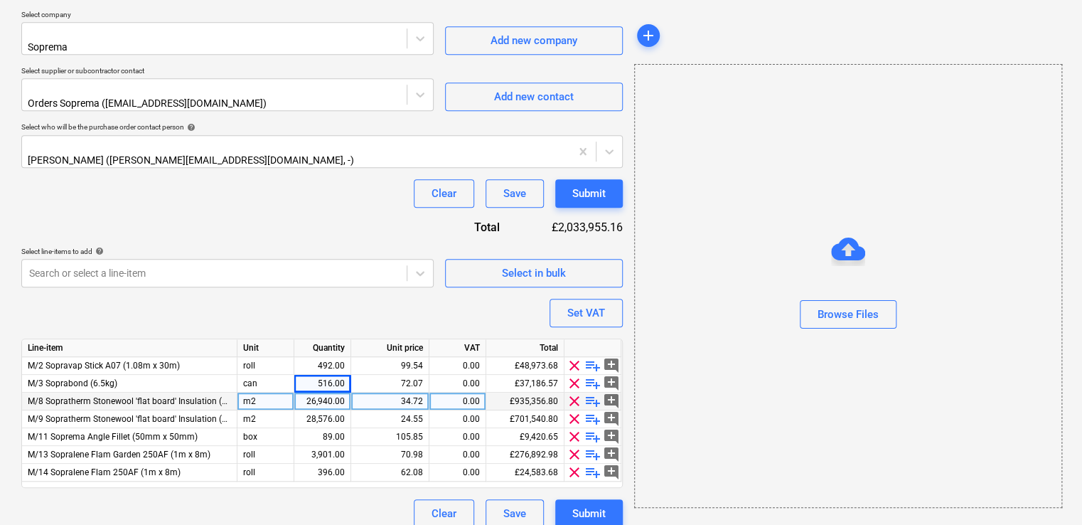
click at [335, 392] on div "26,940.00" at bounding box center [322, 401] width 45 height 18
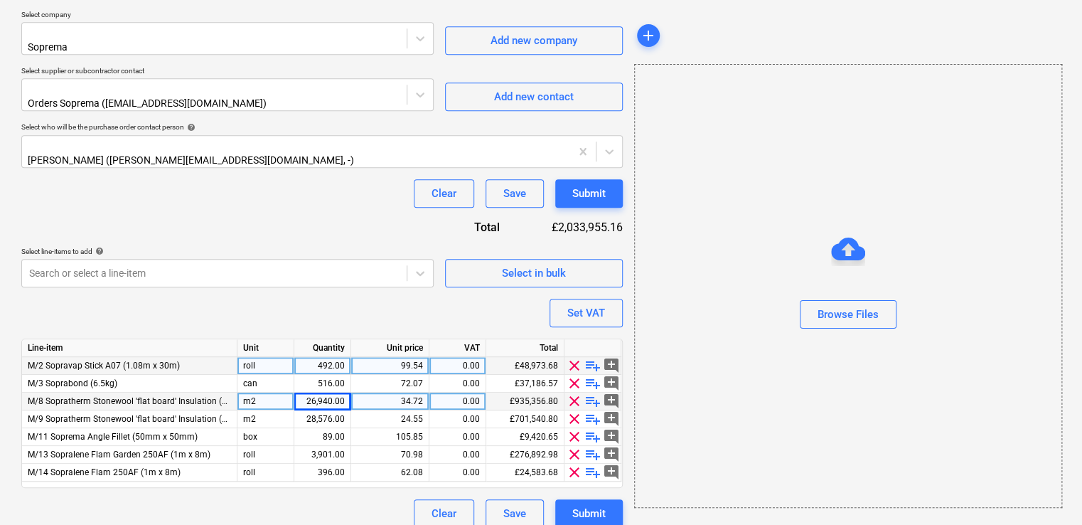
drag, startPoint x: 237, startPoint y: 333, endPoint x: 230, endPoint y: 346, distance: 14.6
click at [0, 0] on div "Line-item Unit Quantity Unit price VAT Total" at bounding box center [0, 0] width 0 height 0
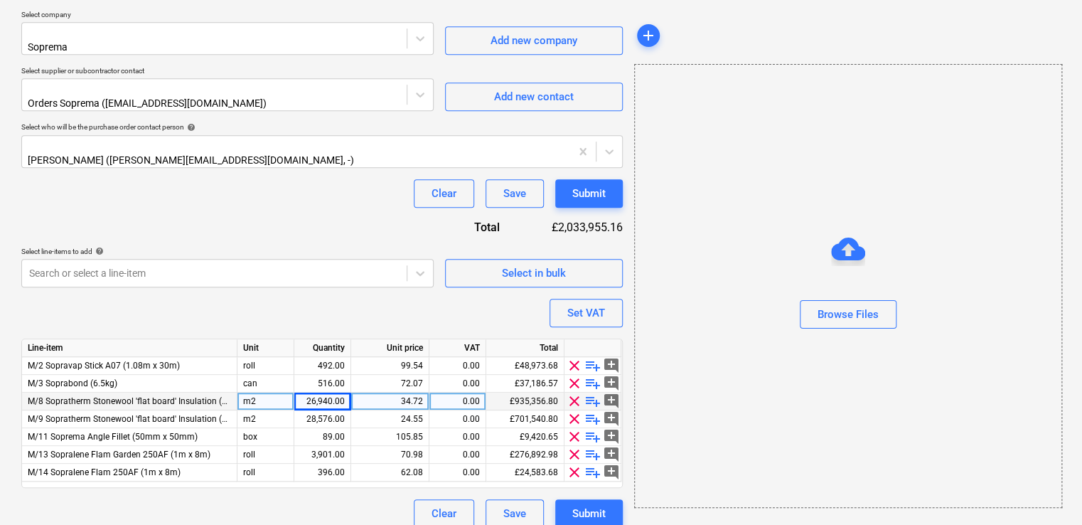
click at [222, 396] on span "M/8 Sopratherm Stonewool 'flat board' Insulation (145mm)" at bounding box center [141, 401] width 227 height 10
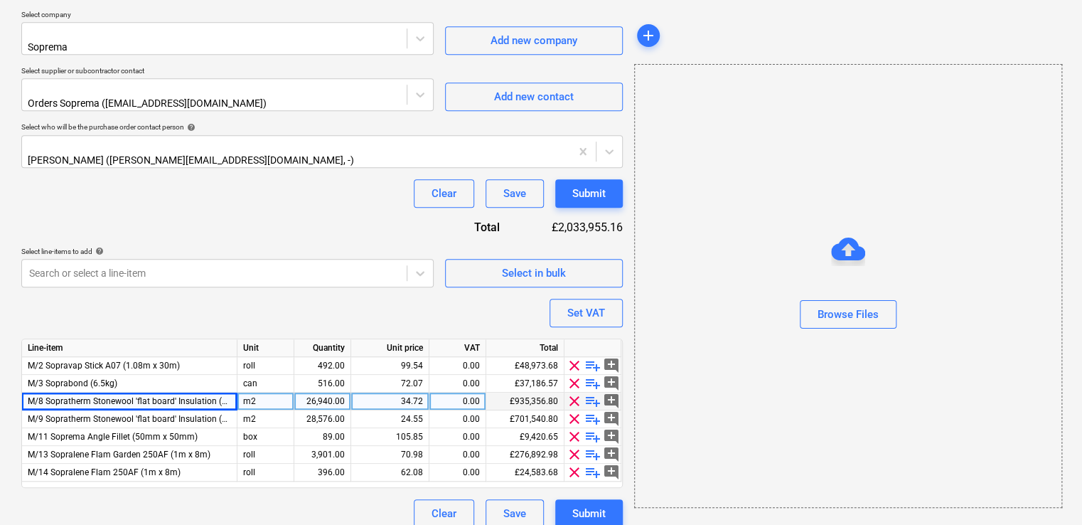
click at [232, 396] on span "M/8 Sopratherm Stonewool 'flat board' Insulation (145mm)" at bounding box center [141, 401] width 227 height 10
click at [227, 396] on span "M/8 Sopratherm Stonewool 'flat board' Insulation (145mm)" at bounding box center [141, 401] width 227 height 10
click at [226, 396] on span "M/8 Sopratherm Stonewool 'flat board' Insulation (145mm)" at bounding box center [141, 401] width 227 height 10
click at [224, 396] on span "M/8 Sopratherm Stonewool 'flat board' Insulation (145mm)" at bounding box center [141, 401] width 227 height 10
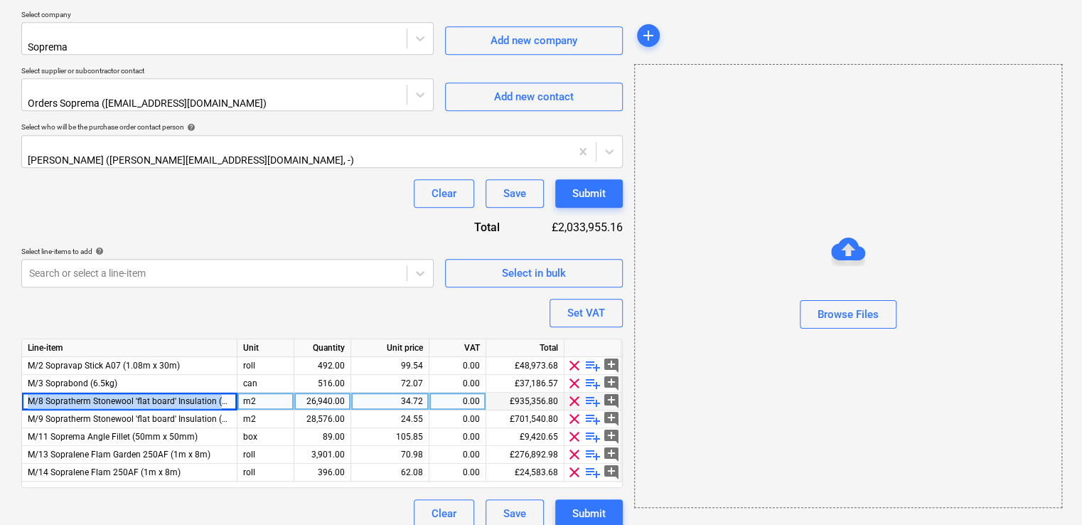
click at [225, 396] on span "M/8 Sopratherm Stonewool 'flat board' Insulation (145mm)" at bounding box center [141, 401] width 227 height 10
click at [222, 396] on span "M/8 Sopratherm Stonewool 'flat board' Insulation (145mm)" at bounding box center [141, 401] width 227 height 10
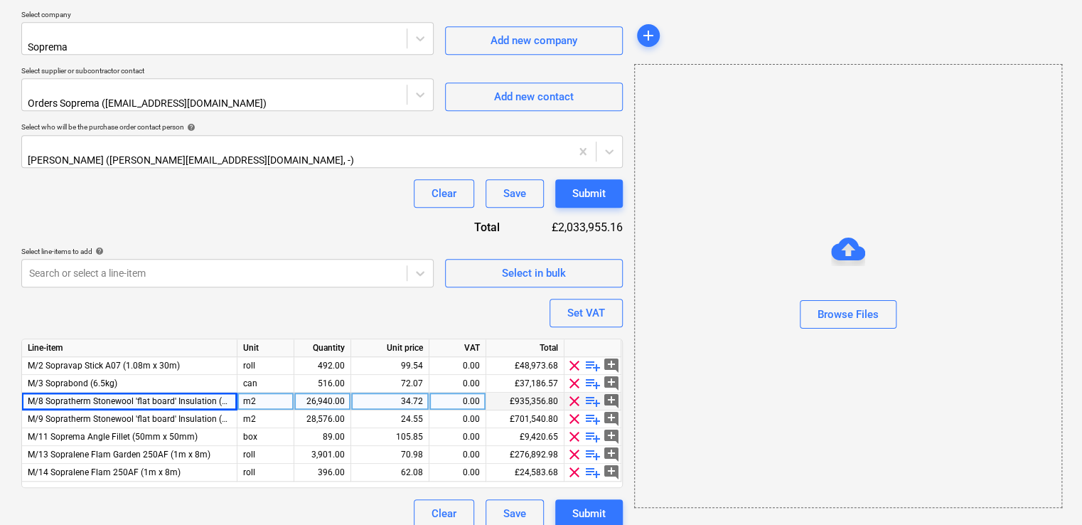
click at [224, 396] on span "M/8 Sopratherm Stonewool 'flat board' Insulation (145mm)" at bounding box center [141, 401] width 227 height 10
click at [221, 396] on span "M/8 Sopratherm Stonewool 'flat board' Insulation (145mm)" at bounding box center [141, 401] width 227 height 10
click at [309, 392] on div "26,940.00" at bounding box center [322, 401] width 45 height 18
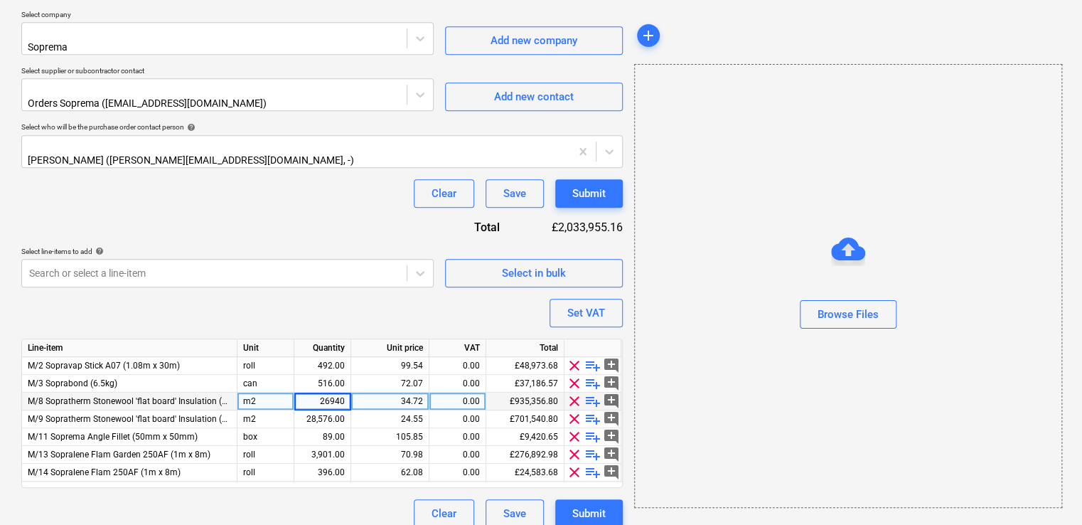
click at [309, 392] on input "26940" at bounding box center [322, 400] width 56 height 17
type input "5486"
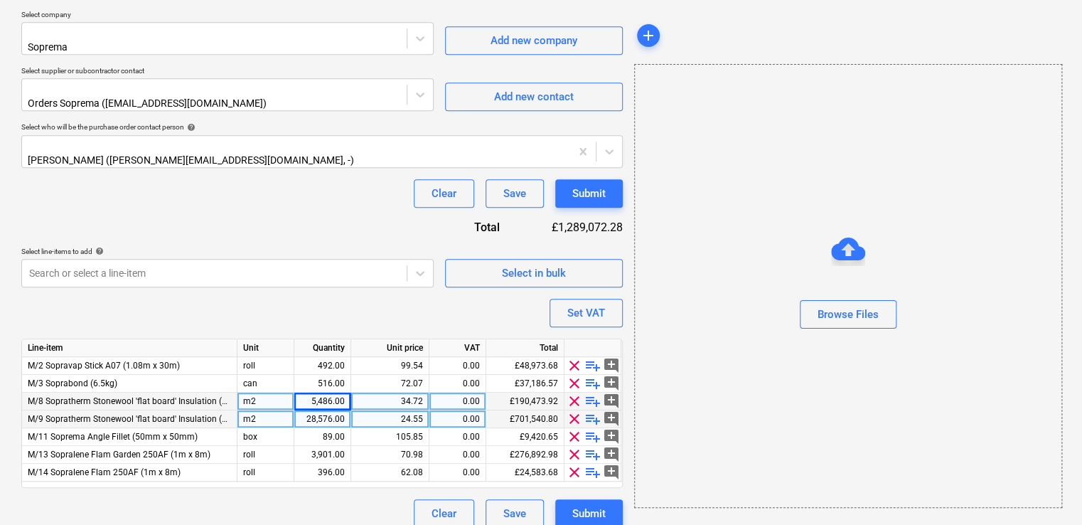
click at [333, 410] on div "28,576.00" at bounding box center [322, 419] width 45 height 18
type input "5538"
click at [372, 410] on div "24.55" at bounding box center [390, 419] width 66 height 18
type input "24.45"
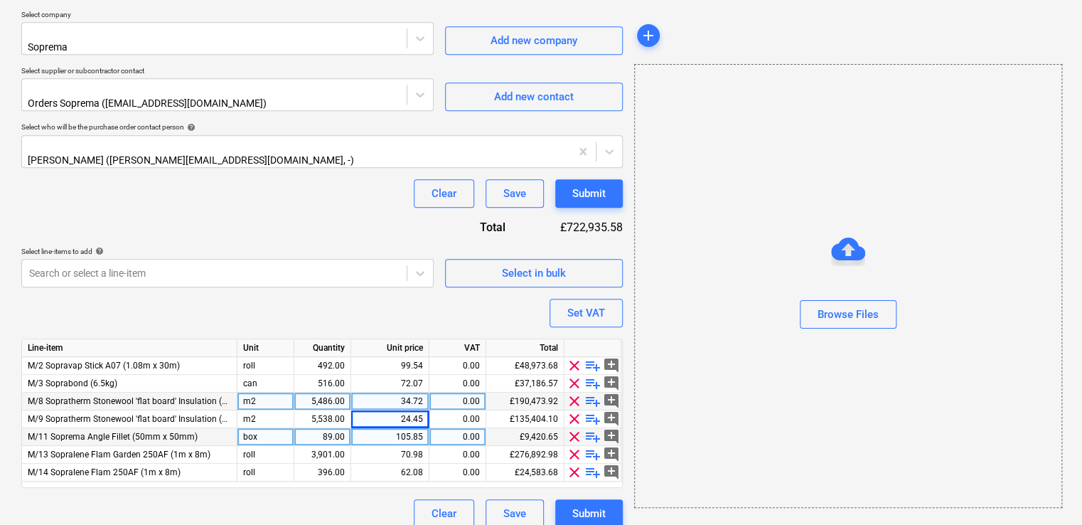
click at [330, 428] on div "89.00" at bounding box center [322, 437] width 45 height 18
type input "17"
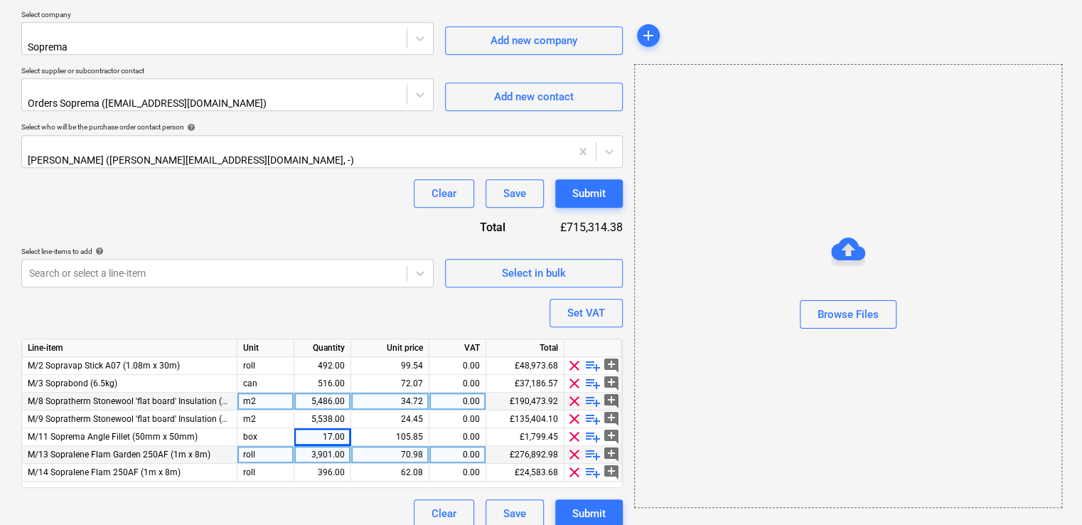
click at [330, 446] on div "3,901.00" at bounding box center [322, 455] width 45 height 18
type input "780"
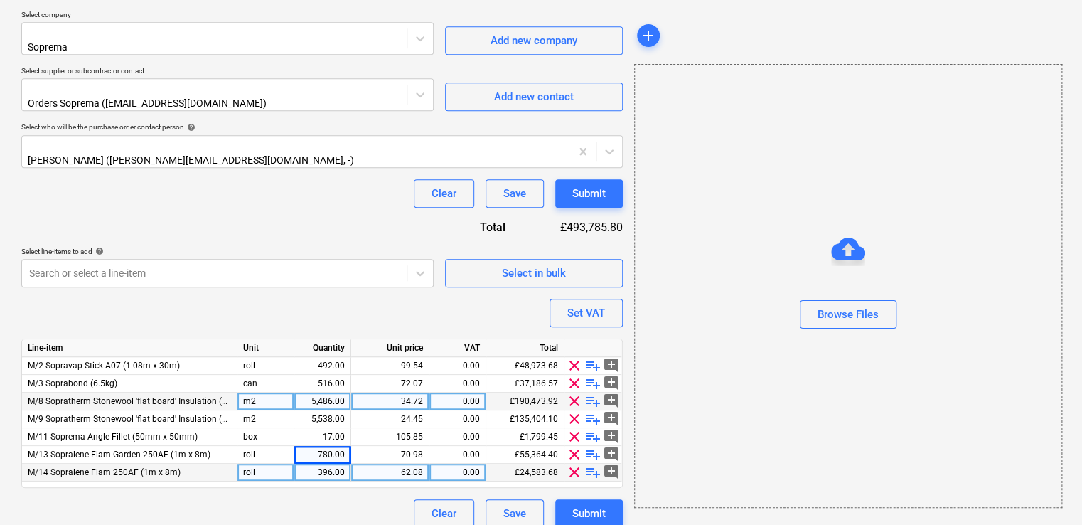
click at [326, 463] on div "396.00" at bounding box center [322, 472] width 45 height 18
type input "80"
click at [411, 463] on div "62.08" at bounding box center [390, 472] width 66 height 18
type input "62.08"
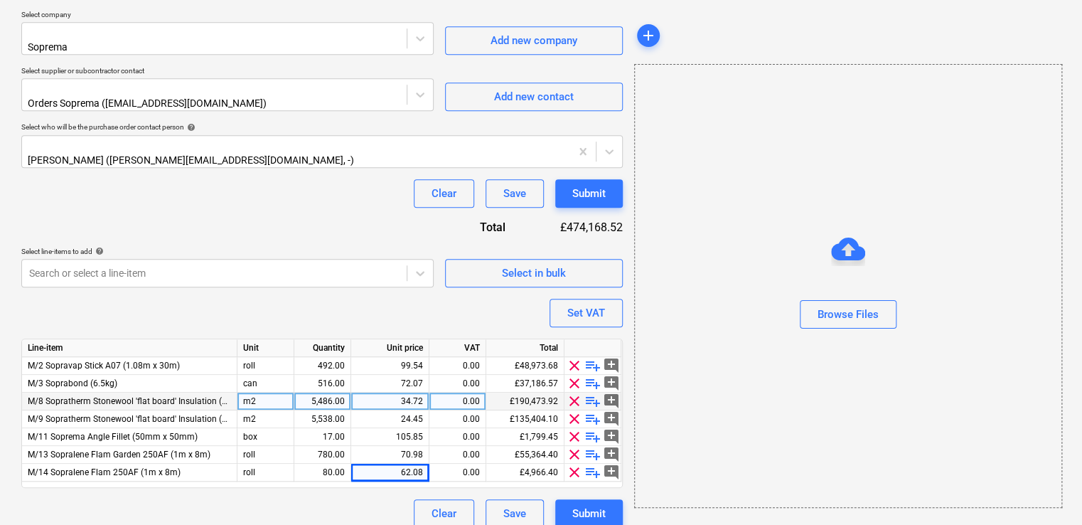
click at [385, 485] on div "Clear Save Submit" at bounding box center [321, 513] width 601 height 28
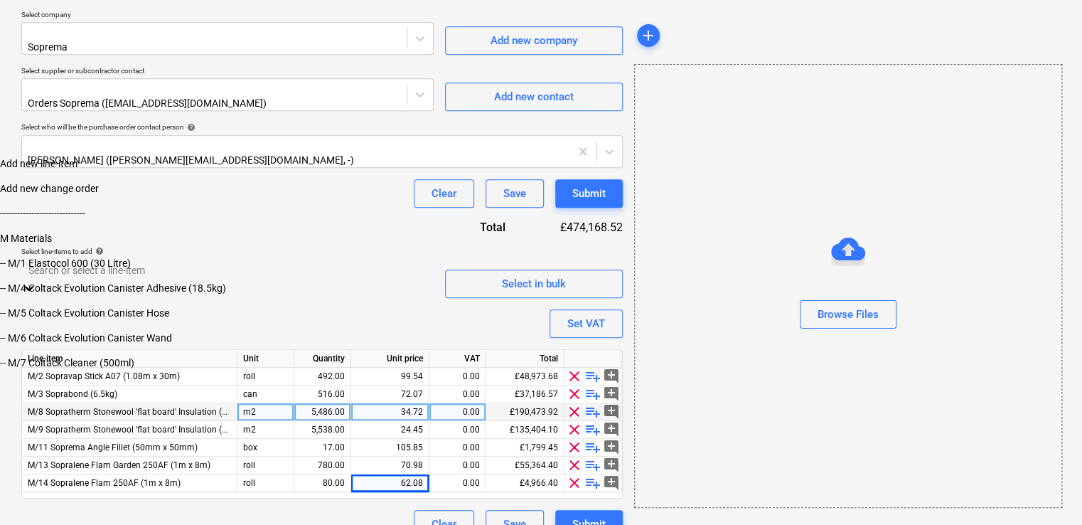
click at [313, 262] on div at bounding box center [227, 270] width 398 height 16
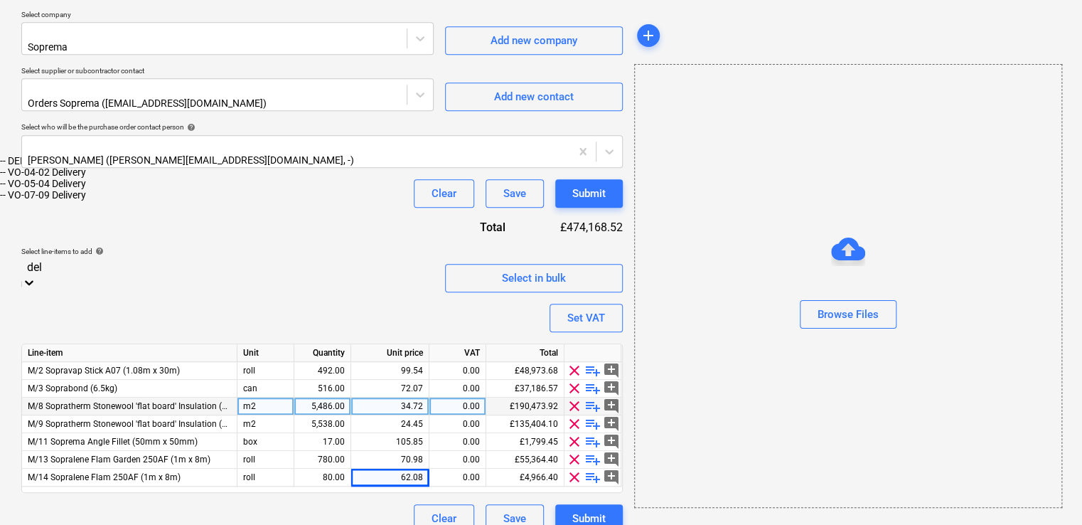
type input "deli"
click at [189, 166] on div "-- DEL Delivery Charges - Non-Recoverable" at bounding box center [541, 160] width 1082 height 11
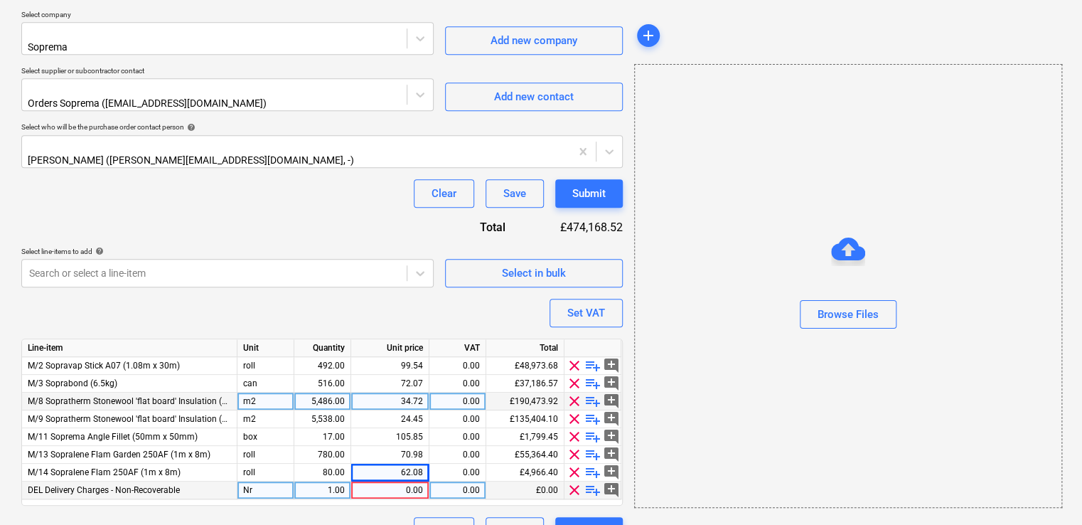
click at [401, 481] on div "0.00" at bounding box center [390, 490] width 66 height 18
click at [572, 481] on span "clear" at bounding box center [574, 489] width 17 height 17
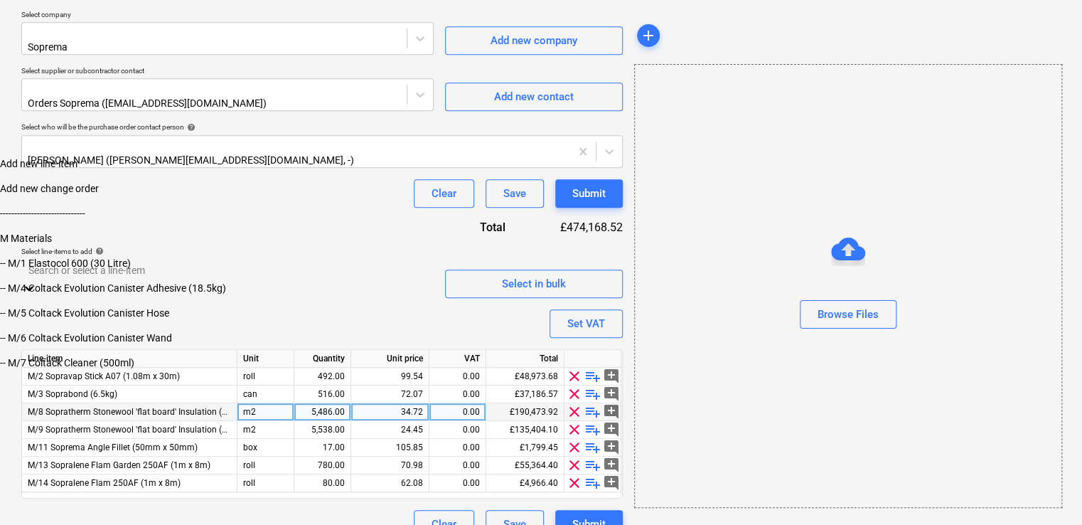
click at [283, 263] on div at bounding box center [227, 270] width 398 height 16
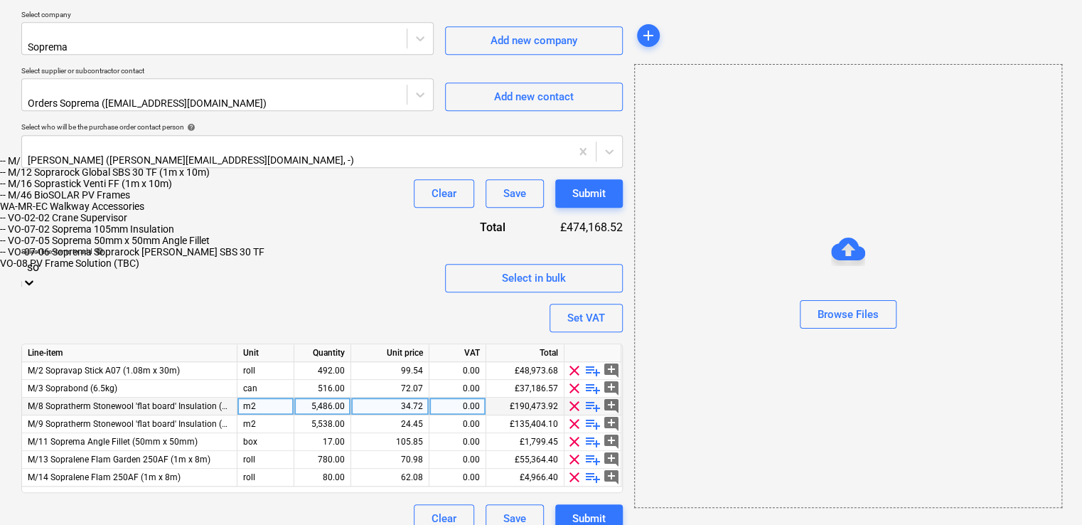
type input "sop"
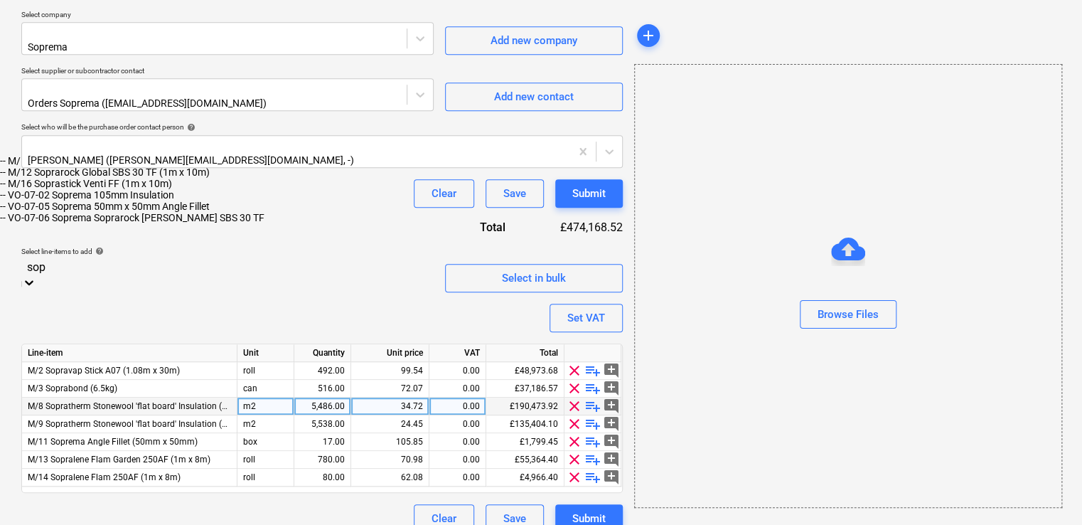
click at [171, 166] on div "-- M/10 Sopraboard (1.22m x 1.52m)" at bounding box center [541, 160] width 1082 height 11
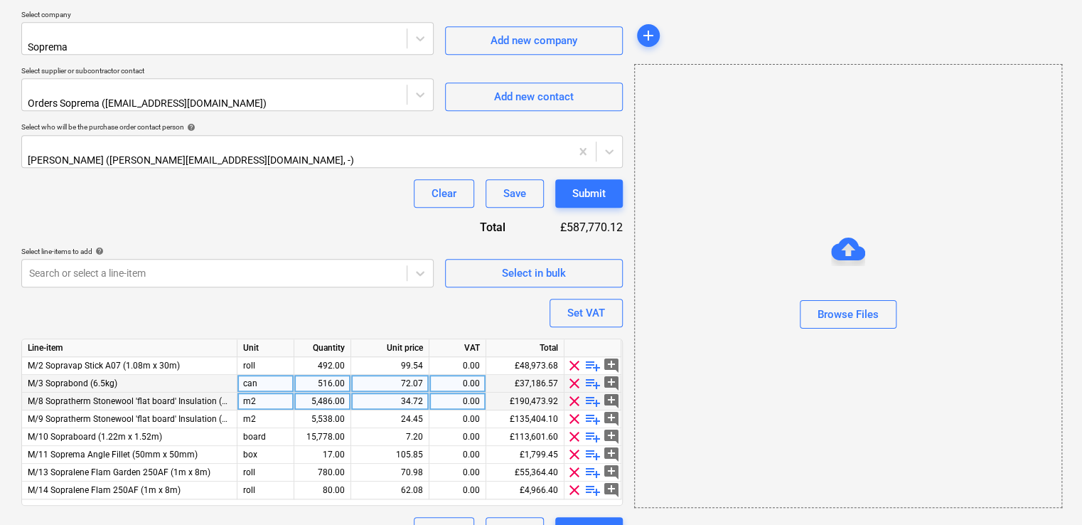
click at [338, 375] on div "516.00" at bounding box center [322, 384] width 45 height 18
click at [338, 375] on input "516" at bounding box center [322, 383] width 56 height 17
click at [339, 375] on input "516" at bounding box center [322, 383] width 56 height 17
type input "3073"
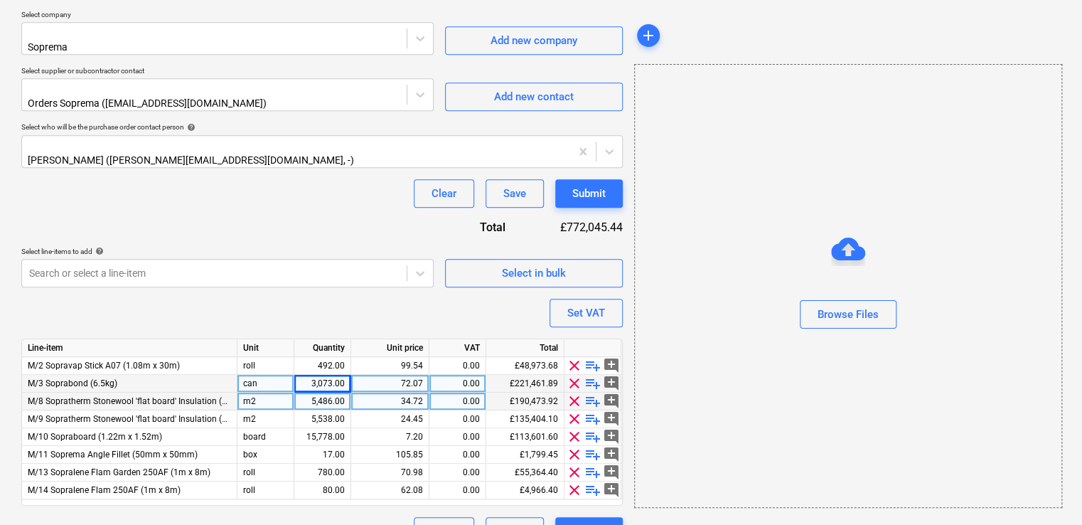
click at [382, 375] on div "72.07" at bounding box center [390, 384] width 66 height 18
type input "7.20"
click at [454, 291] on div "Purchase order name help Purchase order Purchase order reference number help 44…" at bounding box center [321, 146] width 601 height 798
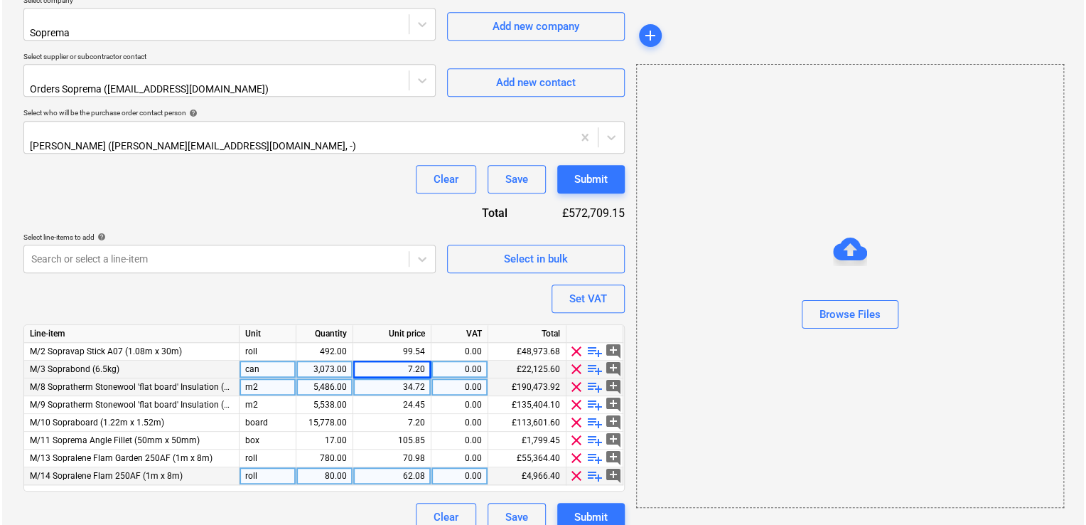
scroll to position [388, 0]
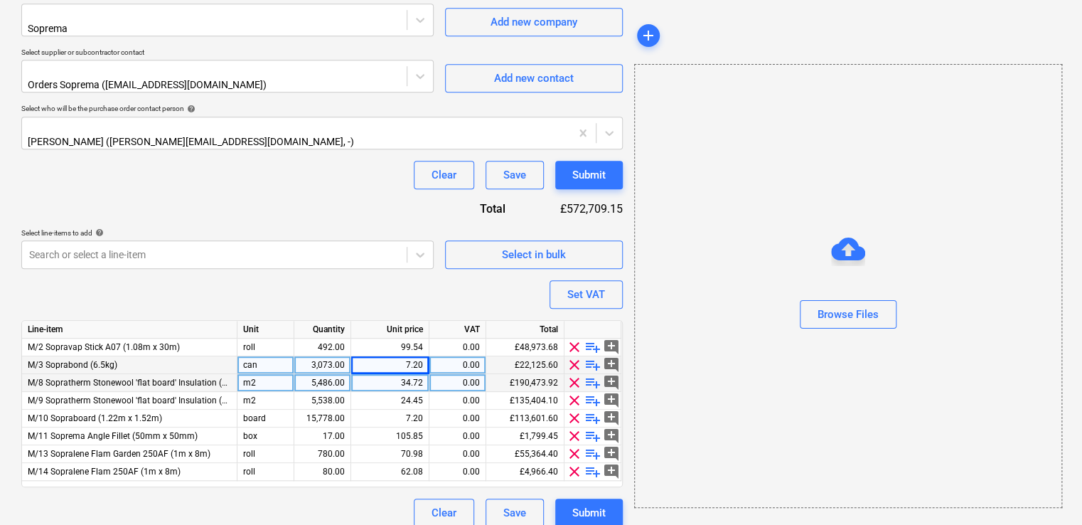
click at [333, 356] on div "3,073.00" at bounding box center [322, 365] width 45 height 18
type input "516"
click at [386, 356] on div "7.20" at bounding box center [390, 365] width 66 height 18
type input "72.07"
click at [487, 291] on div "Purchase order name help Purchase order Purchase order reference number help 44…" at bounding box center [321, 127] width 601 height 798
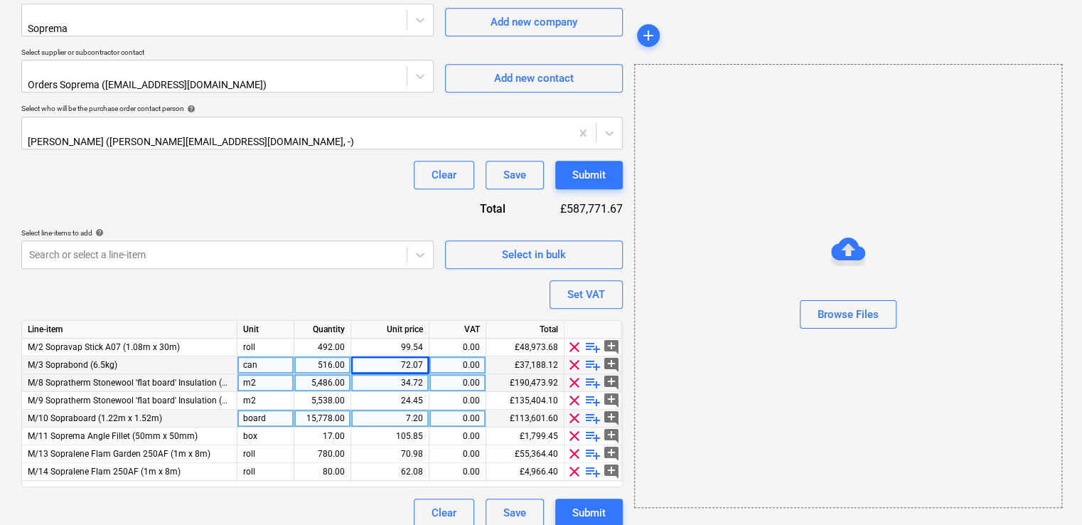
click at [329, 409] on div "15,778.00" at bounding box center [322, 418] width 45 height 18
type input "3073"
click at [394, 409] on div "7.20" at bounding box center [390, 418] width 66 height 18
click at [611, 485] on button "Submit" at bounding box center [589, 512] width 68 height 28
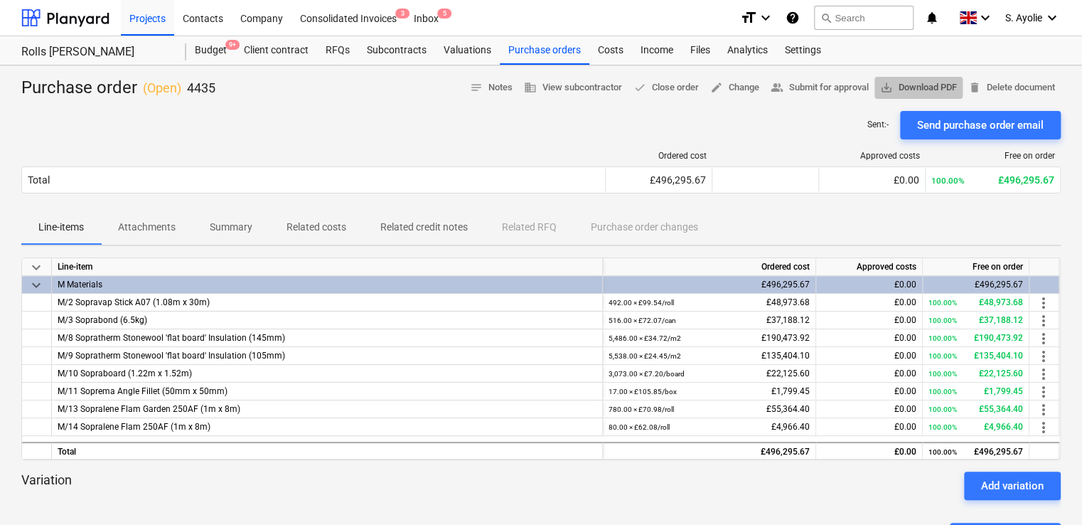
click at [899, 92] on span "save_alt Download PDF" at bounding box center [918, 88] width 77 height 16
click at [546, 53] on div "Purchase orders" at bounding box center [545, 50] width 90 height 28
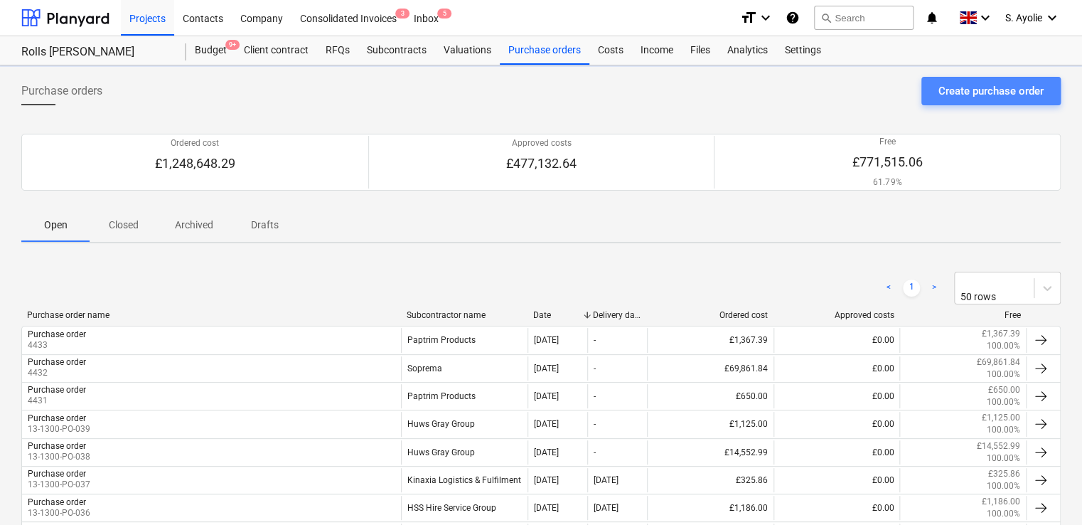
click at [899, 97] on div "Create purchase order" at bounding box center [990, 91] width 105 height 18
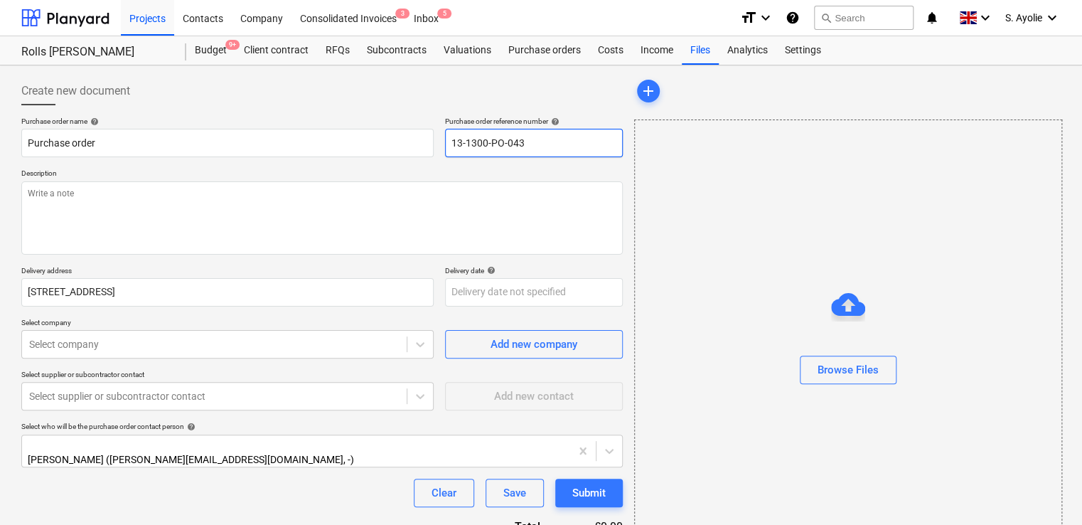
drag, startPoint x: 546, startPoint y: 144, endPoint x: 363, endPoint y: 123, distance: 184.5
click at [363, 123] on div "Purchase order name help Purchase order Purchase order reference number help 13…" at bounding box center [321, 137] width 601 height 41
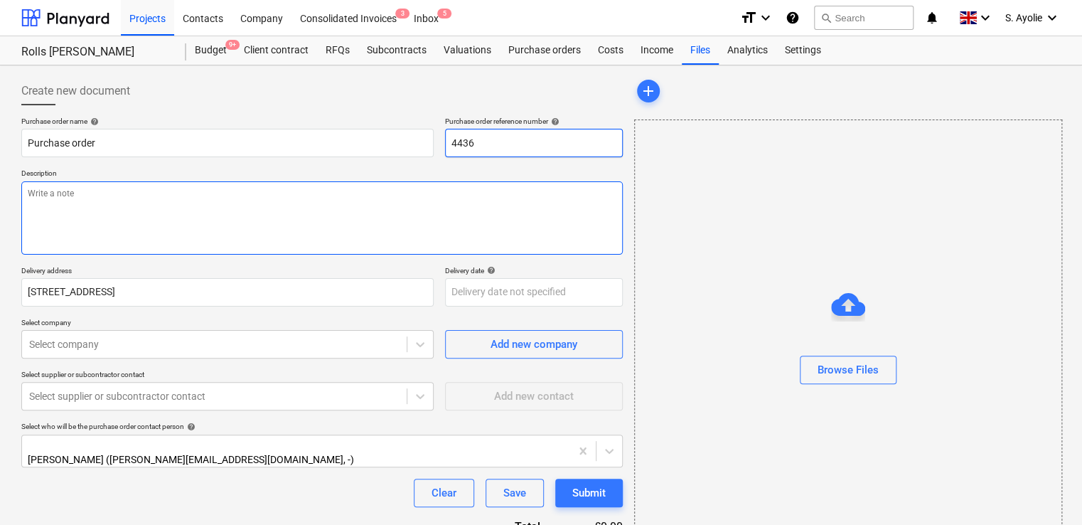
type input "4436"
drag, startPoint x: 261, startPoint y: 234, endPoint x: 724, endPoint y: 194, distance: 464.4
click at [267, 235] on textarea at bounding box center [321, 217] width 601 height 73
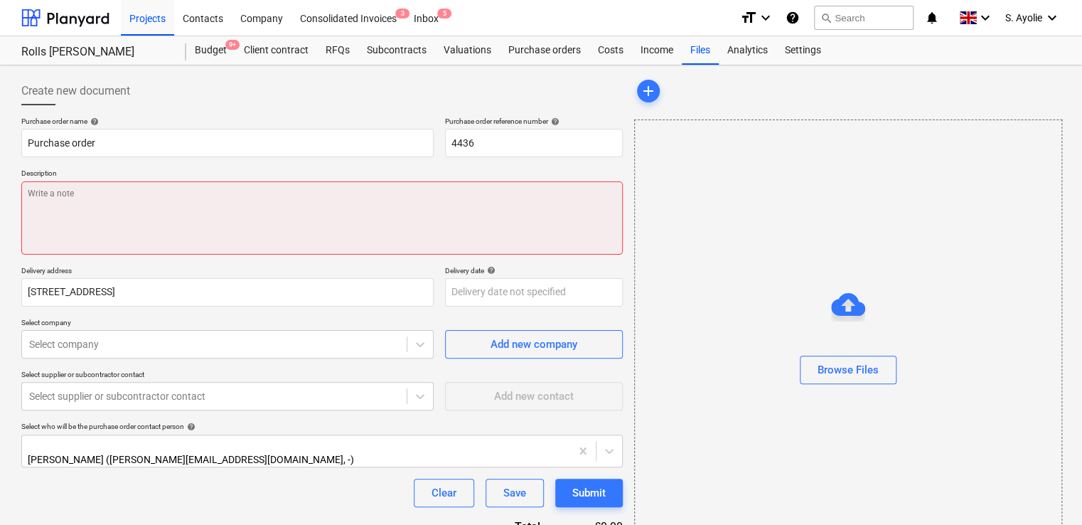
click at [63, 197] on textarea at bounding box center [321, 217] width 601 height 73
paste textarea "Site Contact [PERSON_NAME] [PHONE_NUMBER] or Skyler Office 01634791810.Driver t…"
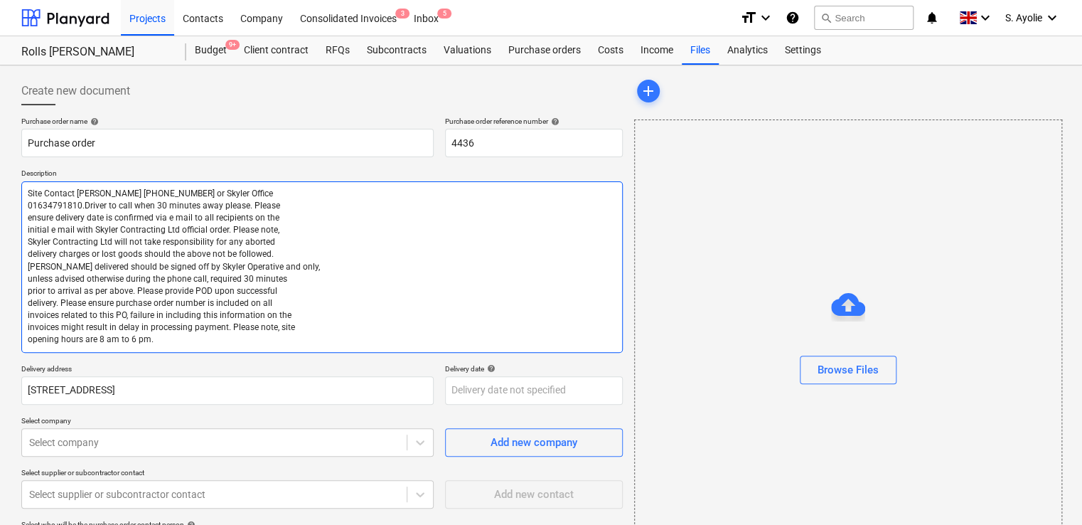
scroll to position [142, 0]
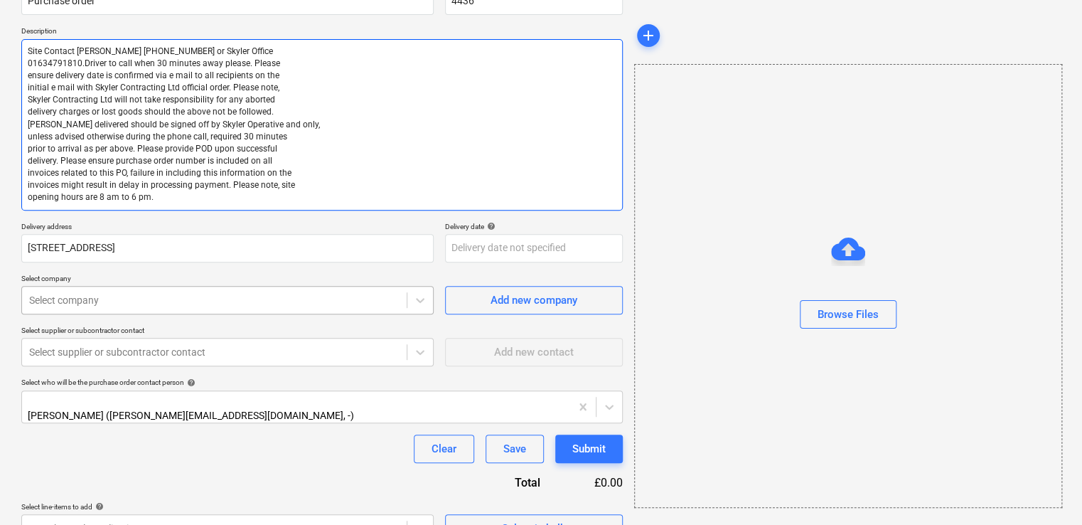
type textarea "Site Contact [PERSON_NAME] [PHONE_NUMBER] or Skyler Office 01634791810.Driver t…"
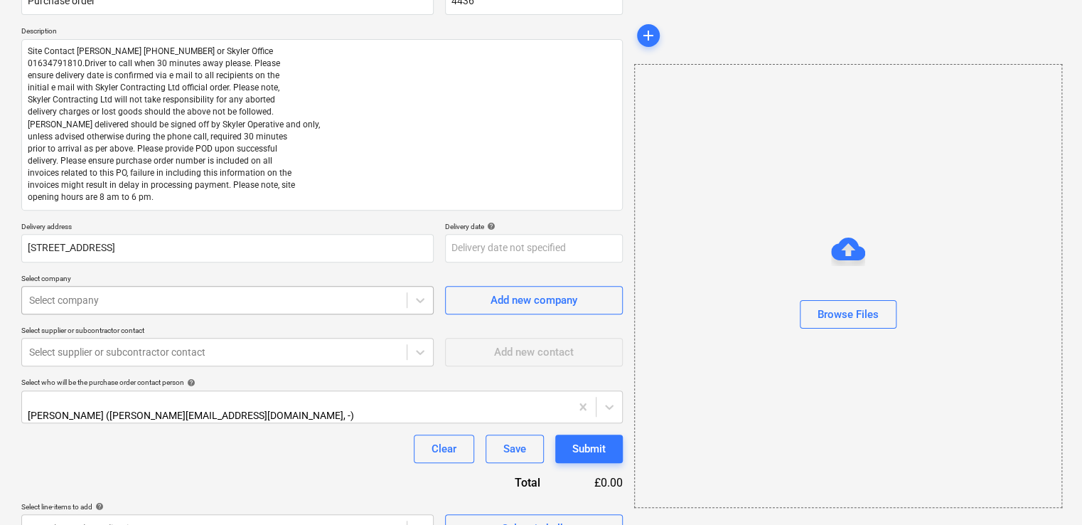
scroll to position [159, 0]
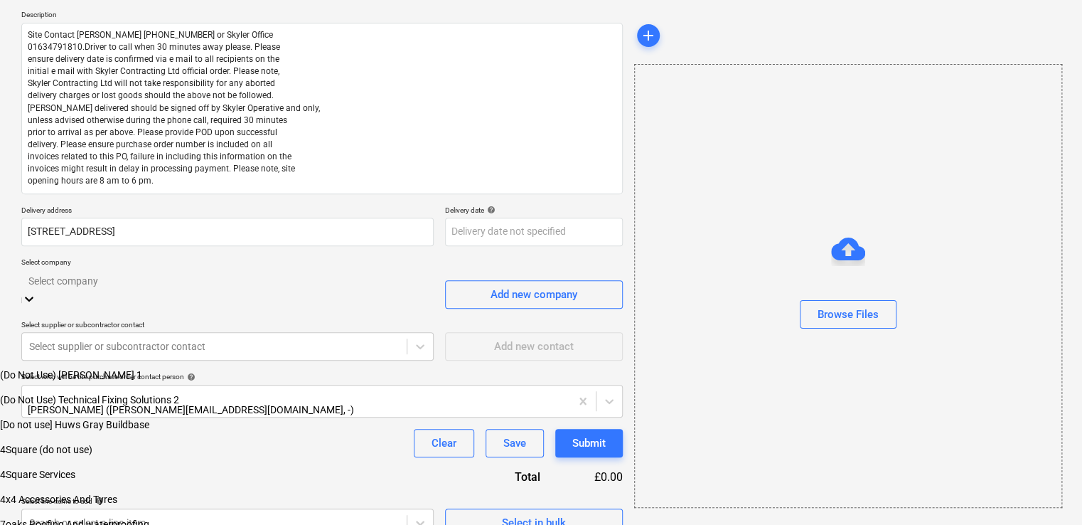
click at [216, 304] on body "Projects Contacts Company Consolidated Invoices 3 Inbox 5 format_size keyboard_…" at bounding box center [541, 211] width 1082 height 741
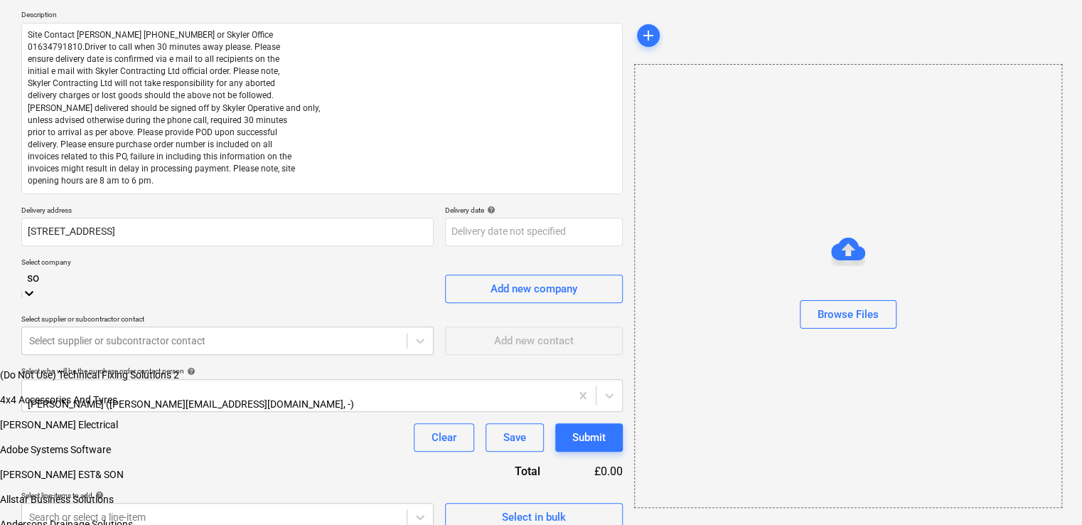
type input "sop"
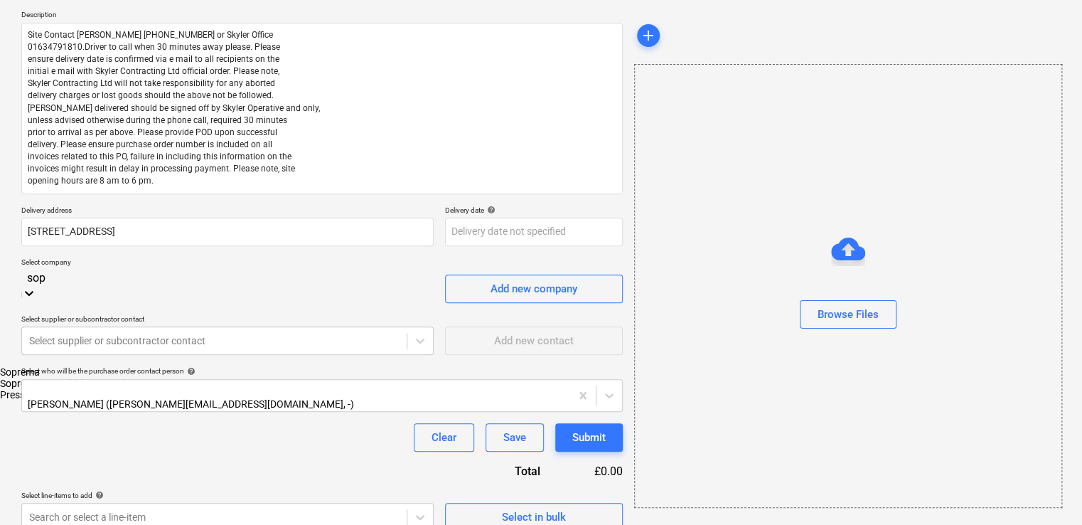
click at [86, 366] on div "Soprema" at bounding box center [541, 371] width 1082 height 11
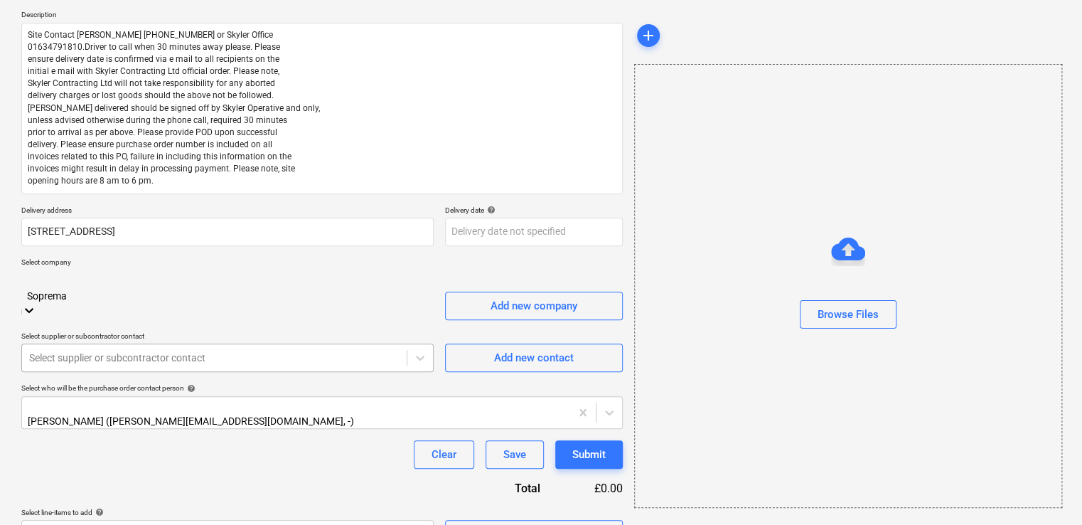
click at [117, 350] on div at bounding box center [214, 357] width 370 height 14
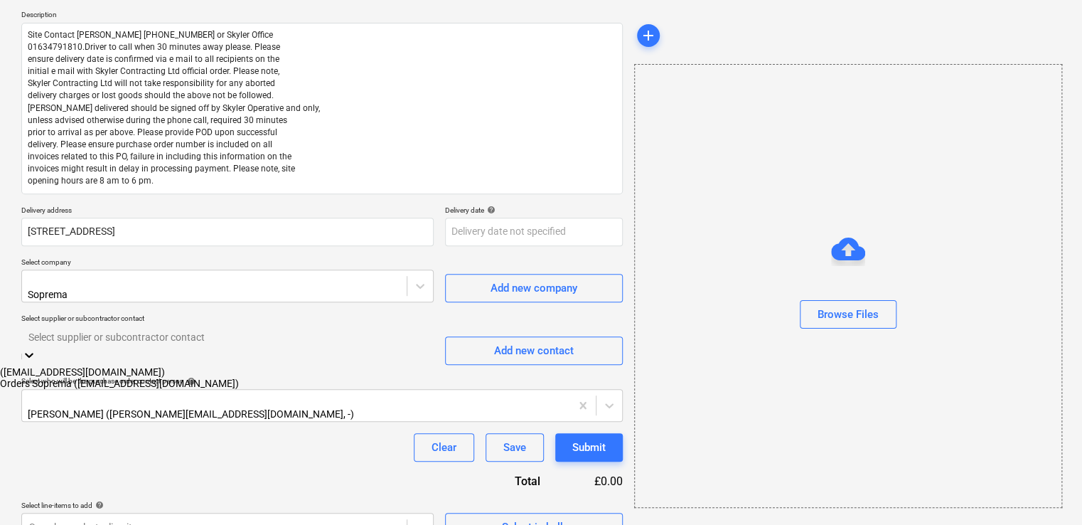
click at [119, 388] on div "Orders Soprema ([EMAIL_ADDRESS][DOMAIN_NAME])" at bounding box center [541, 382] width 1082 height 11
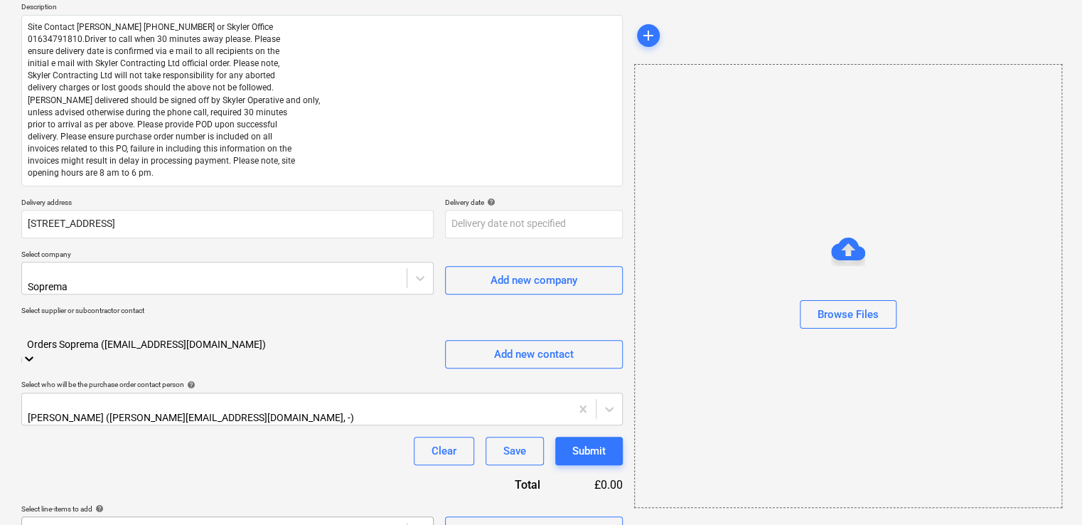
scroll to position [377, 0]
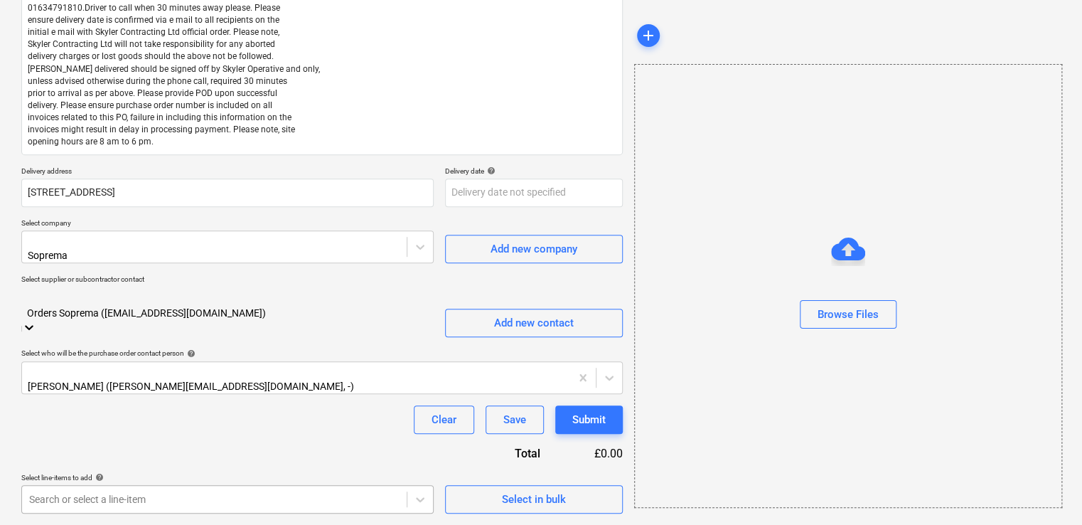
click at [293, 327] on body "Projects Contacts Company Consolidated Invoices 3 Inbox 5 format_size keyboard_…" at bounding box center [541, 64] width 1082 height 525
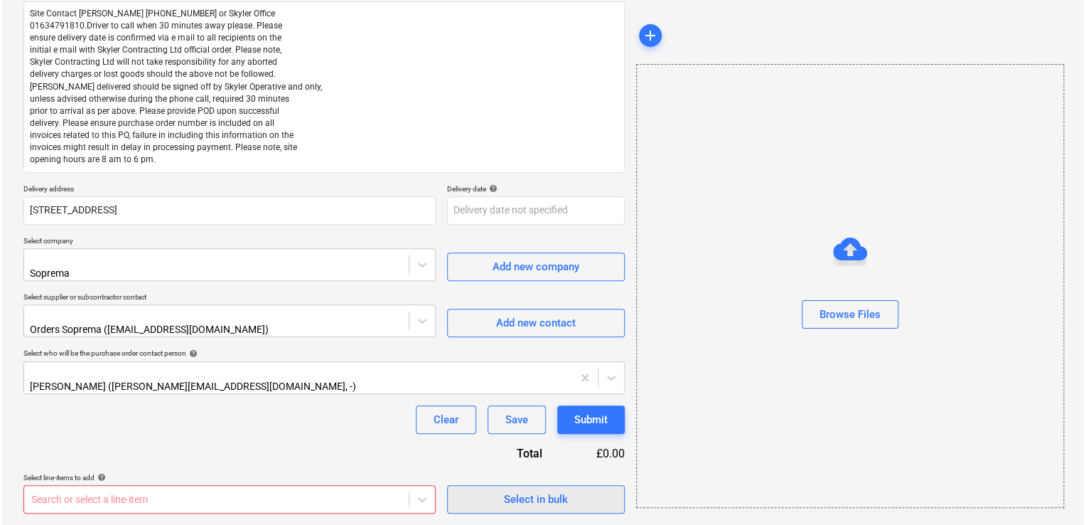
scroll to position [166, 0]
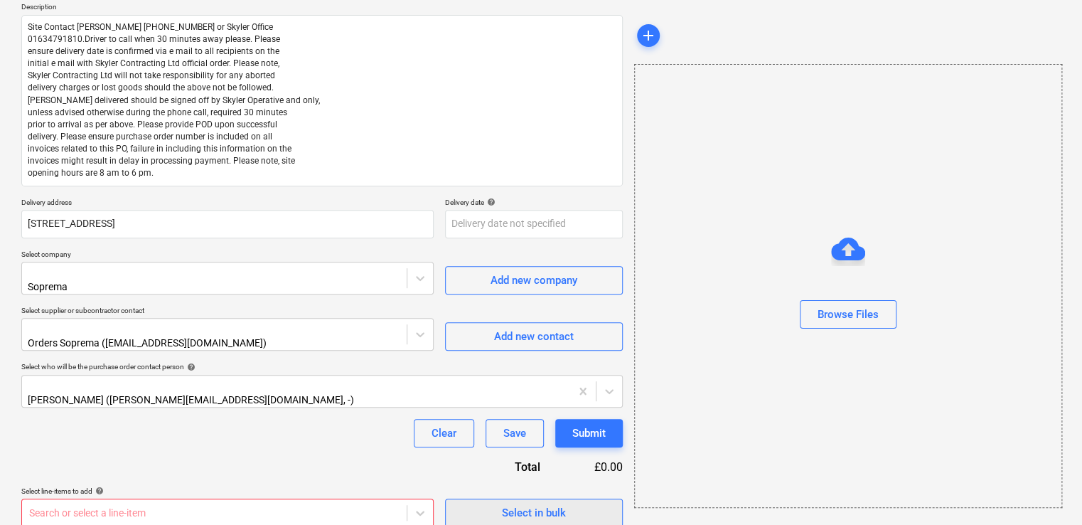
click at [552, 293] on div "Purchase order name help Purchase order Purchase order reference number help 44…" at bounding box center [321, 238] width 601 height 576
click at [486, 485] on button "Select in bulk" at bounding box center [534, 512] width 178 height 28
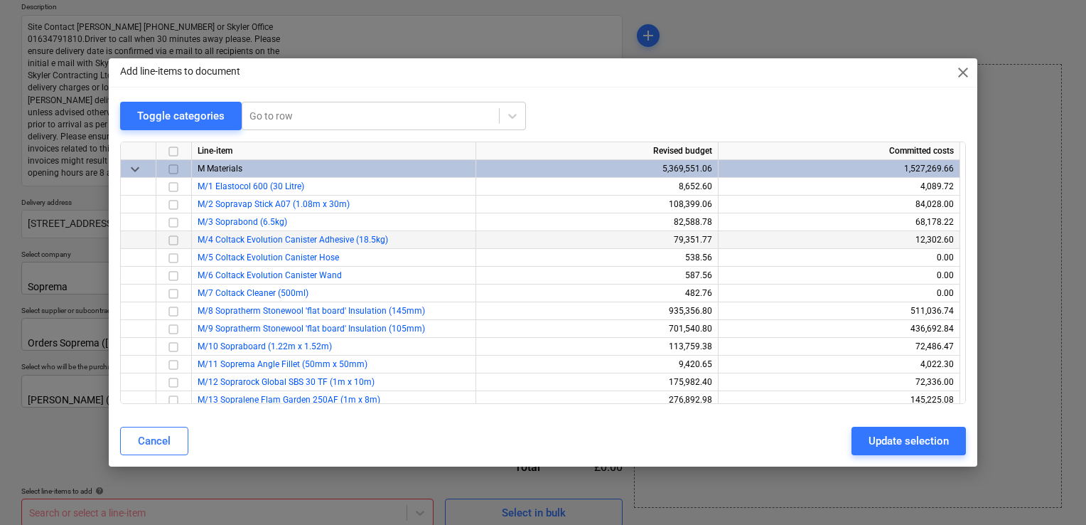
click at [176, 241] on input "checkbox" at bounding box center [173, 240] width 17 height 17
click at [175, 254] on input "checkbox" at bounding box center [173, 257] width 17 height 17
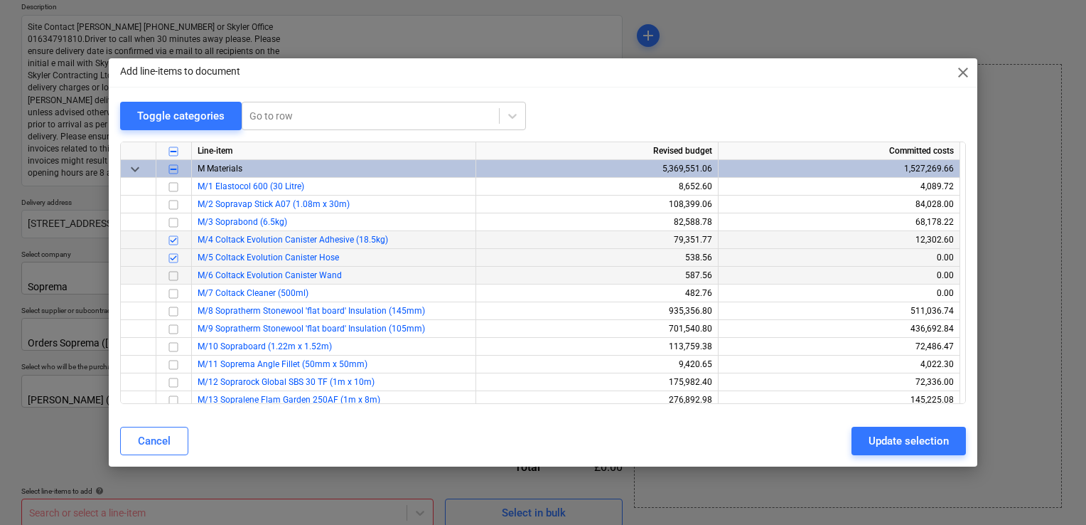
click at [172, 273] on input "checkbox" at bounding box center [173, 275] width 17 height 17
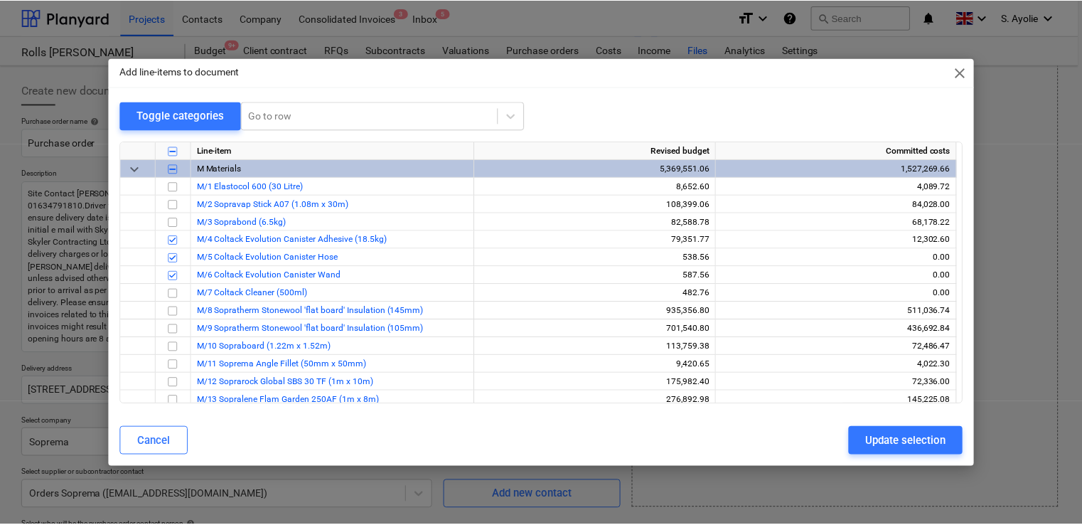
scroll to position [166, 0]
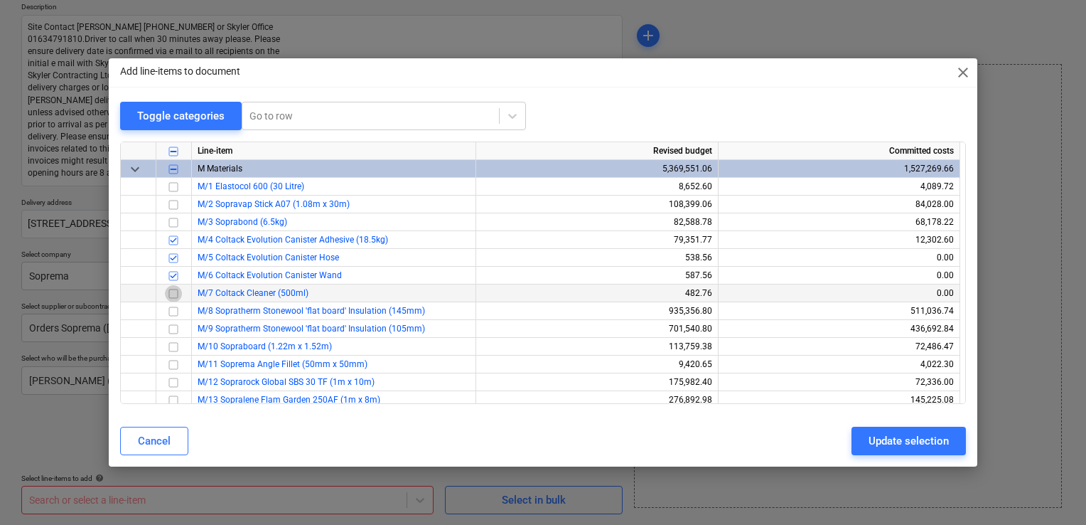
click at [168, 294] on input "checkbox" at bounding box center [173, 293] width 17 height 17
click at [171, 222] on input "checkbox" at bounding box center [173, 222] width 17 height 17
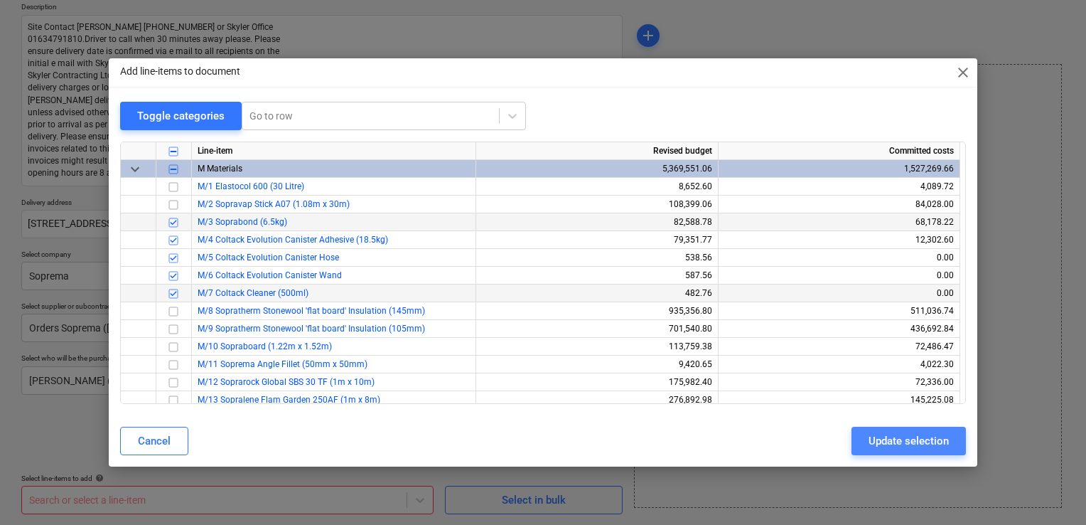
click at [867, 439] on button "Update selection" at bounding box center [909, 440] width 114 height 28
type textarea "x"
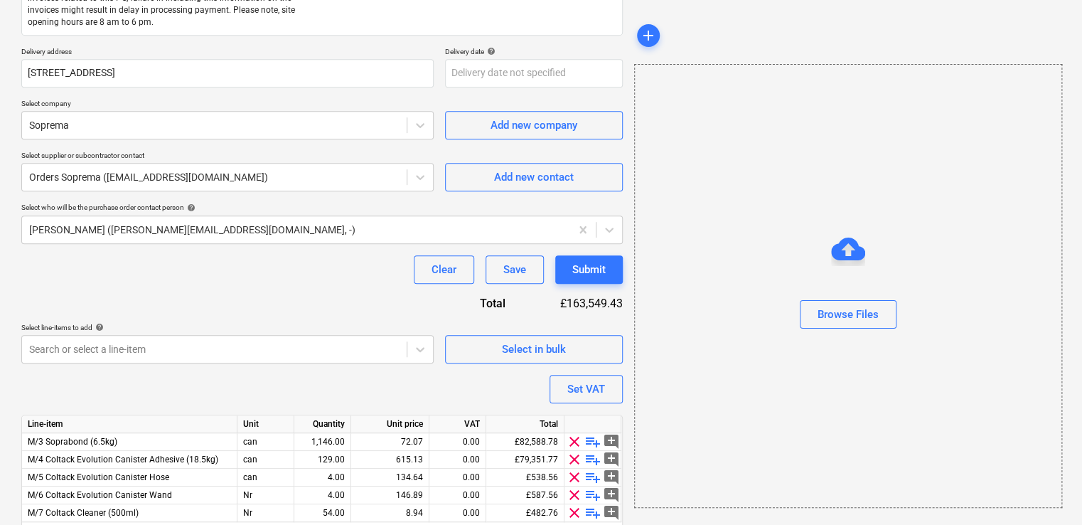
scroll to position [371, 0]
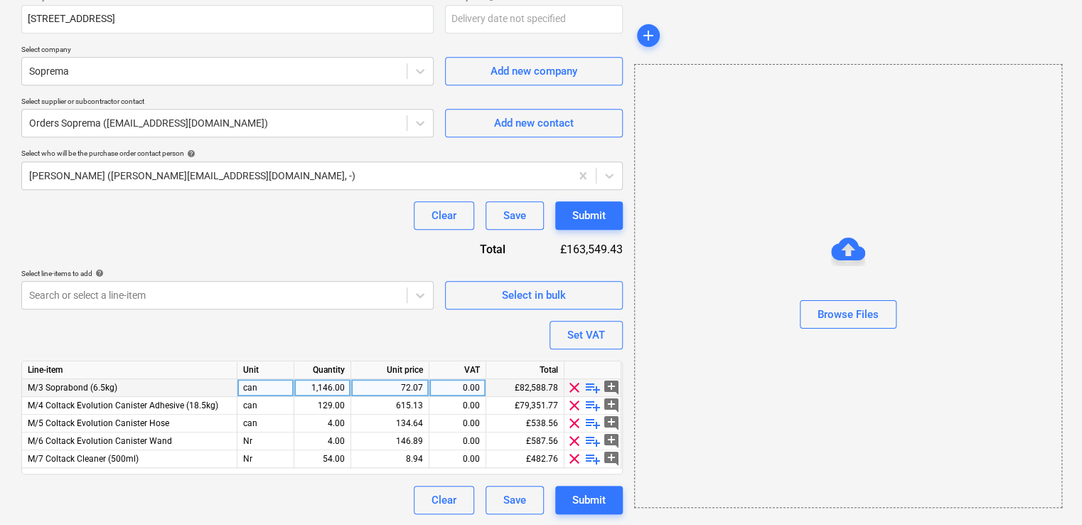
click at [338, 385] on div "1,146.00" at bounding box center [322, 388] width 45 height 18
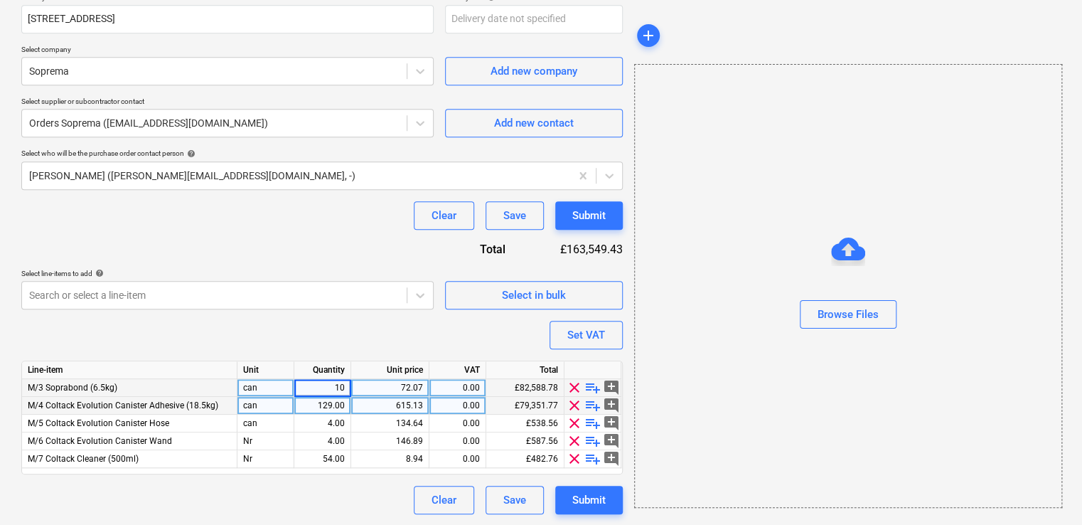
type input "100"
type textarea "x"
click at [341, 404] on div "129.00" at bounding box center [322, 406] width 45 height 18
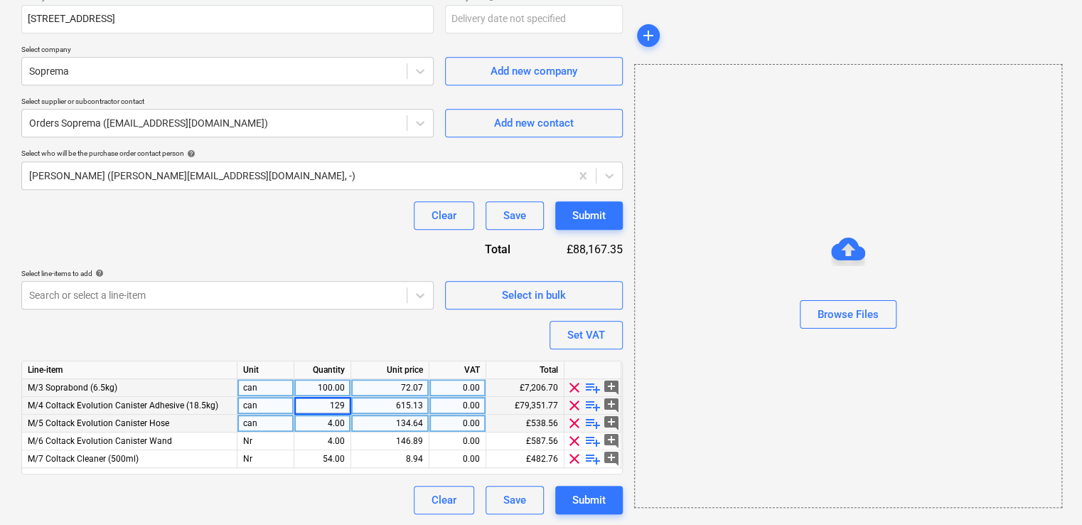
type input "1"
click at [324, 422] on div "4.00" at bounding box center [322, 423] width 45 height 18
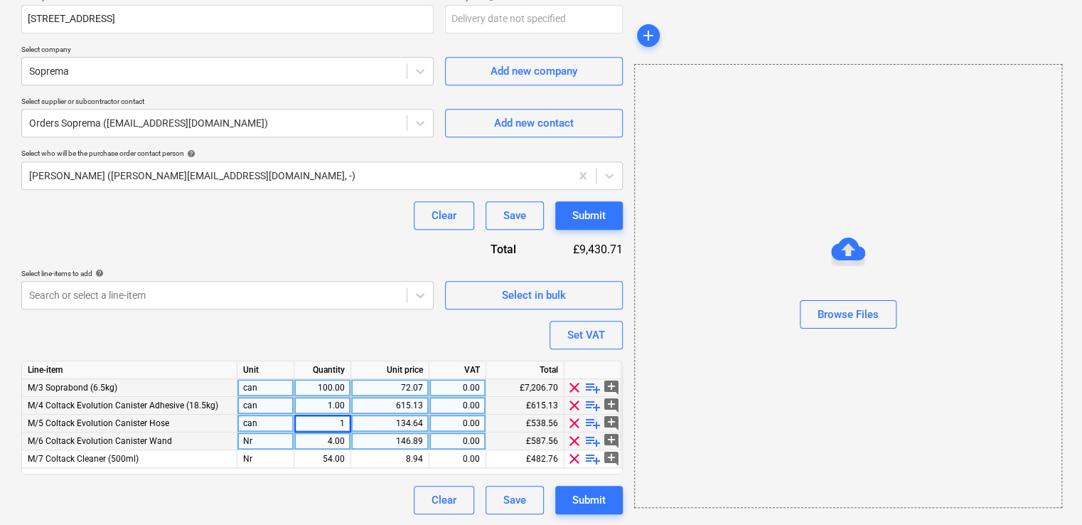
type textarea "x"
click at [324, 437] on div "4.00" at bounding box center [322, 441] width 45 height 18
type input "1"
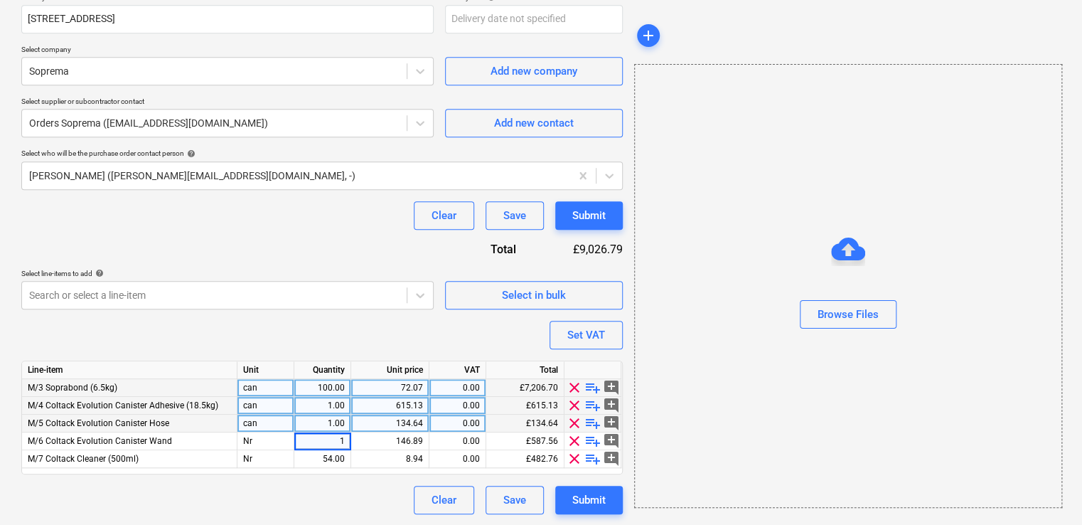
type textarea "x"
click at [418, 406] on div "615.13" at bounding box center [390, 406] width 66 height 18
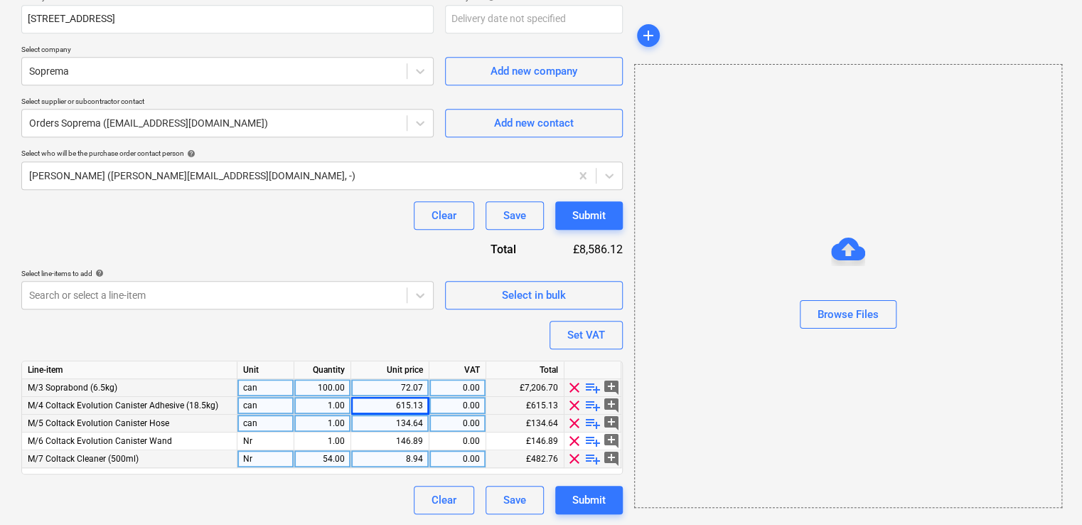
click at [392, 458] on div "8.94" at bounding box center [390, 459] width 66 height 18
click at [340, 459] on div "54.00" at bounding box center [322, 459] width 45 height 18
type input "2"
type textarea "x"
click at [415, 461] on div "8.94" at bounding box center [390, 459] width 66 height 18
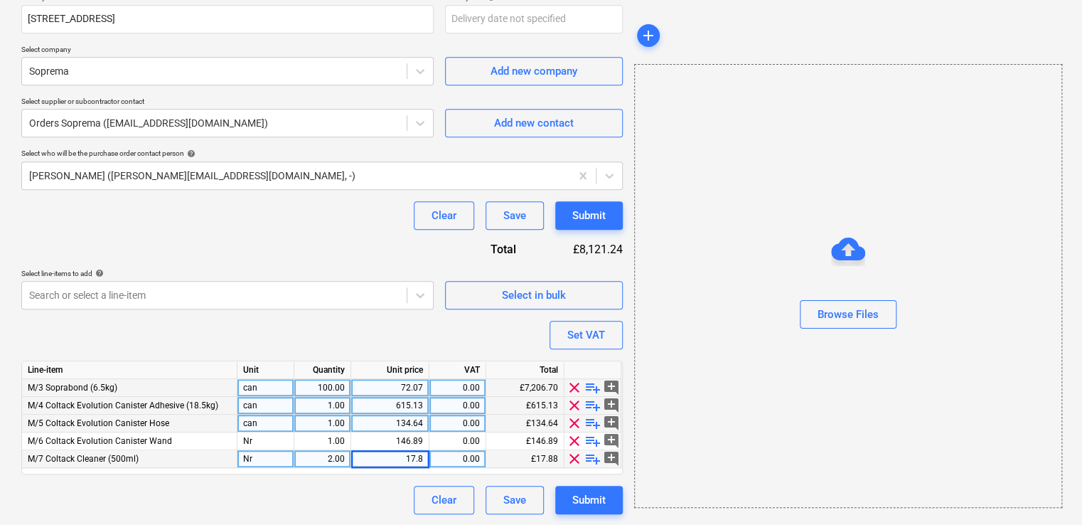
type input "17.88"
click at [346, 481] on div "Purchase order name help Purchase order Purchase order reference number help 44…" at bounding box center [321, 130] width 601 height 768
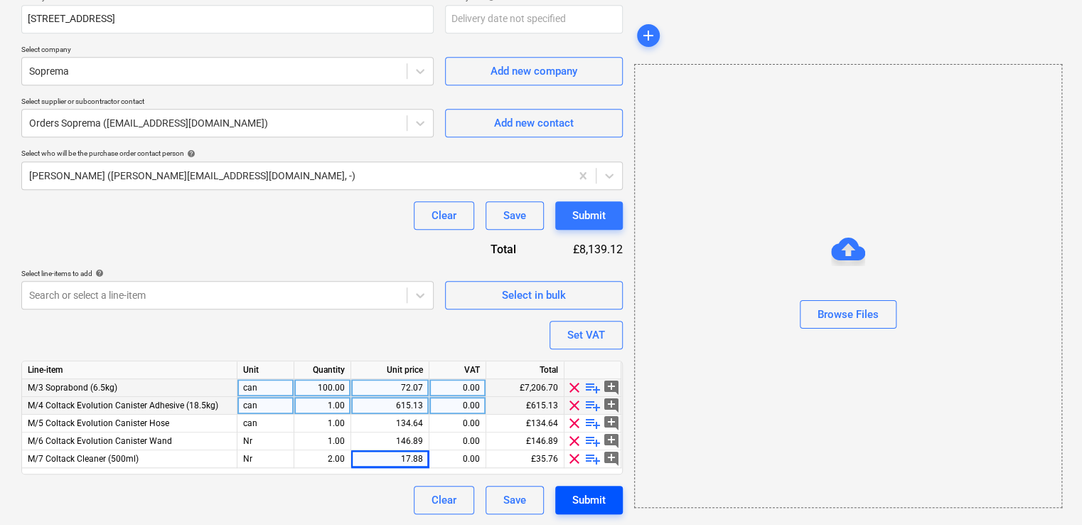
click at [595, 501] on div "Submit" at bounding box center [588, 499] width 33 height 18
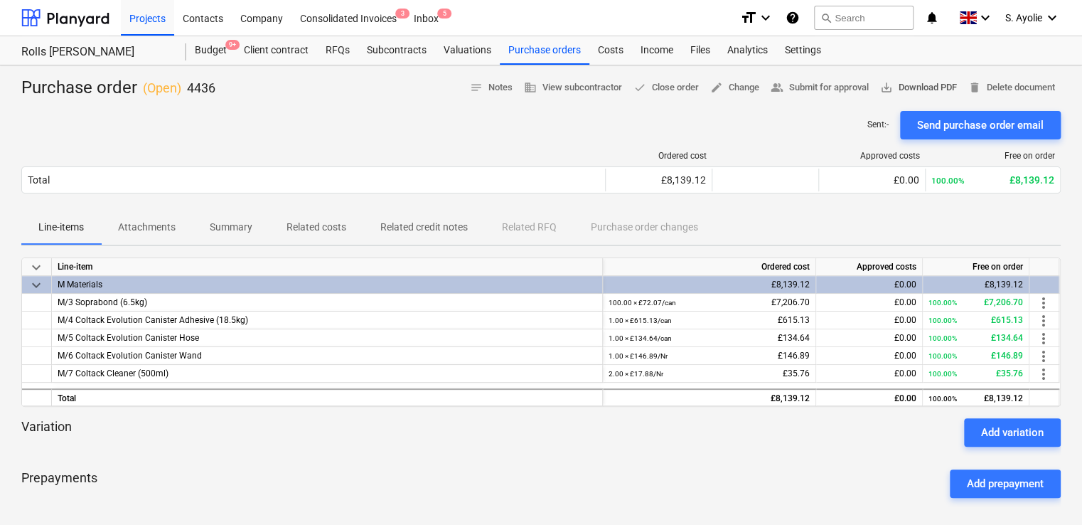
click at [881, 87] on span "save_alt" at bounding box center [886, 87] width 13 height 13
click at [538, 151] on div at bounding box center [313, 156] width 584 height 10
click at [546, 58] on div "Purchase orders" at bounding box center [545, 50] width 90 height 28
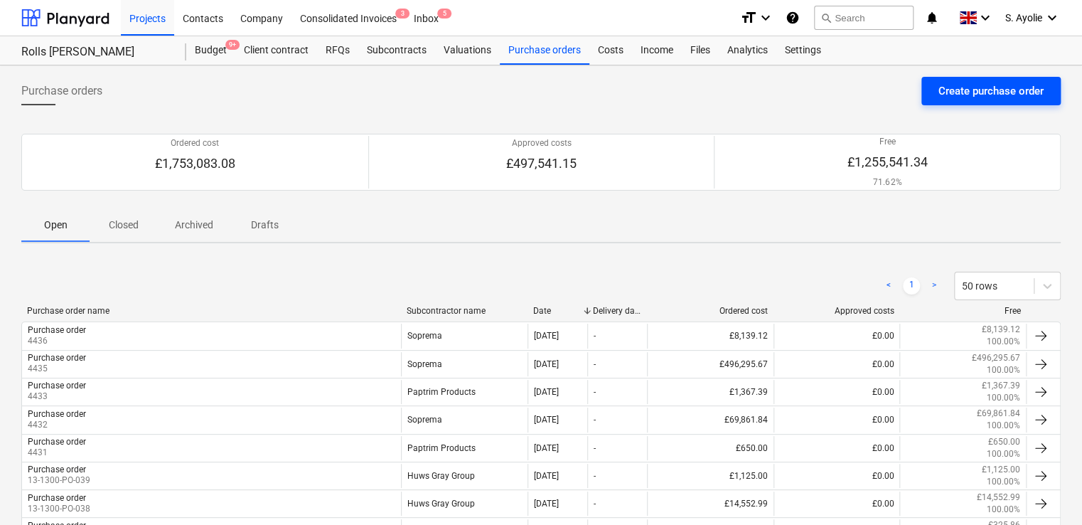
click at [989, 92] on div "Create purchase order" at bounding box center [990, 91] width 105 height 18
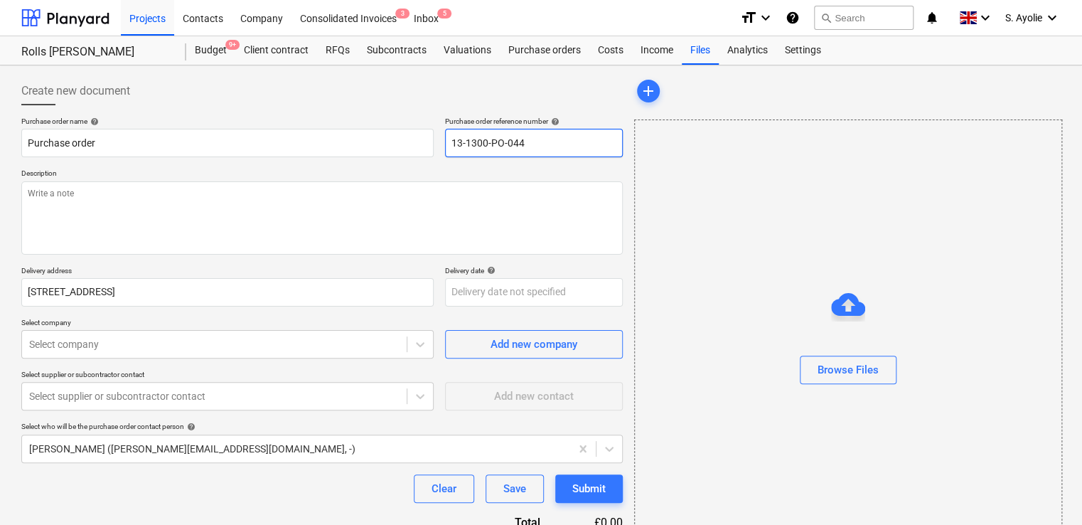
drag, startPoint x: 543, startPoint y: 153, endPoint x: 330, endPoint y: 121, distance: 215.6
click at [330, 122] on div "Purchase order name help Purchase order Purchase order reference number help 13…" at bounding box center [321, 137] width 601 height 41
type textarea "x"
type input "4"
type textarea "x"
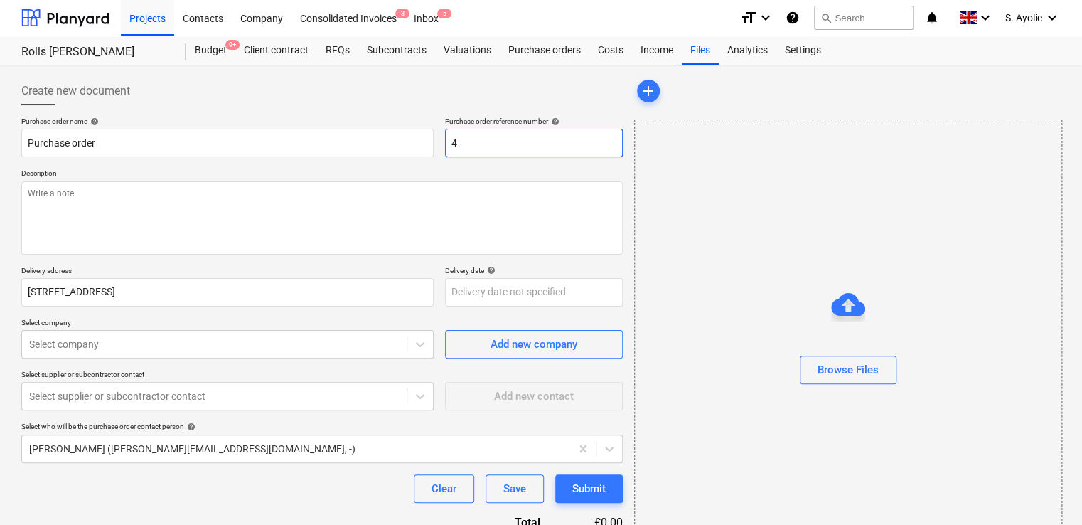
type input "44"
type textarea "x"
type input "443"
type textarea "x"
type input "4437"
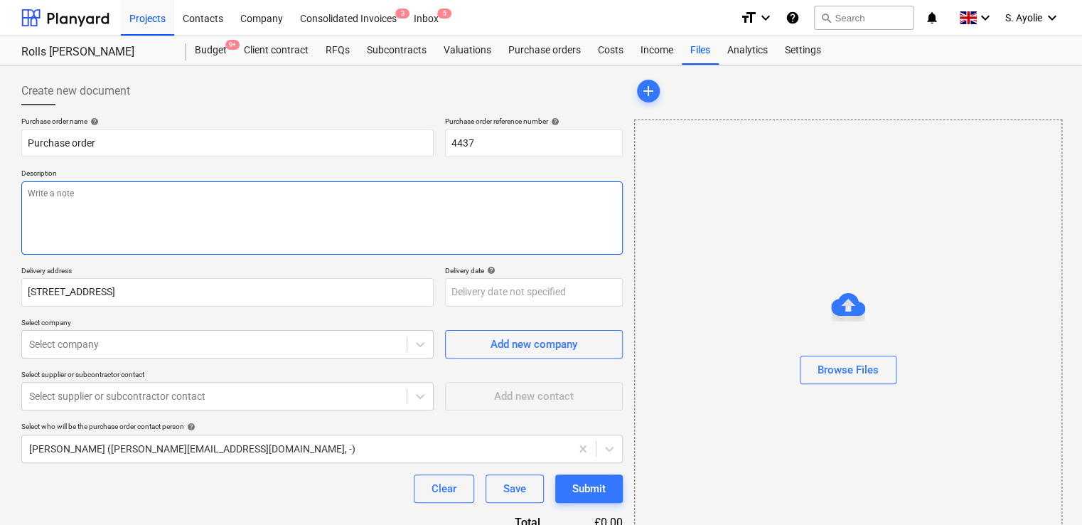
click at [272, 240] on textarea at bounding box center [321, 217] width 601 height 73
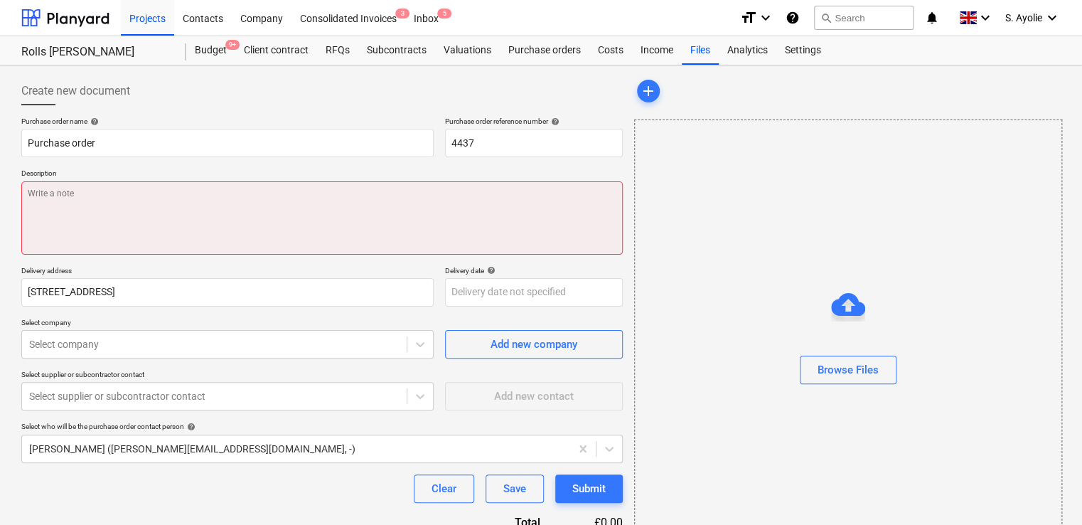
click at [265, 203] on textarea at bounding box center [321, 217] width 601 height 73
paste textarea "ensure delivery date is confirmed via e mail to all recipients on the initial e…"
type textarea "x"
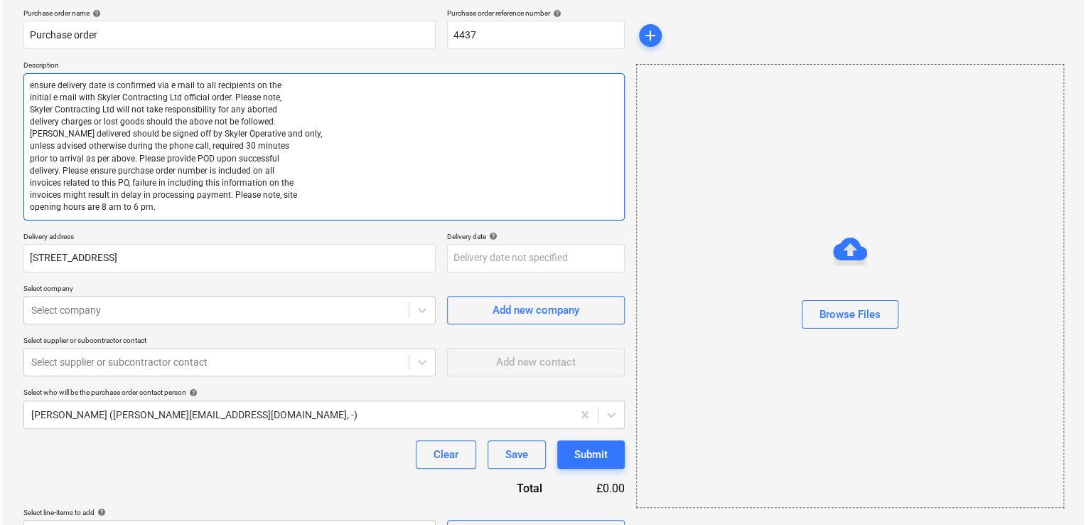
scroll to position [142, 0]
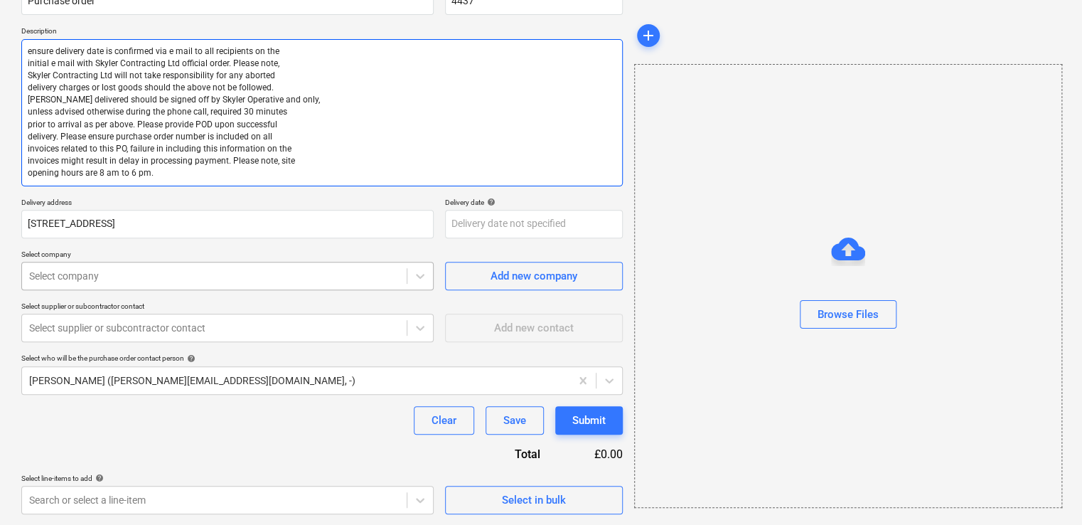
type textarea "ensure delivery date is confirmed via e mail to all recipients on the initial e…"
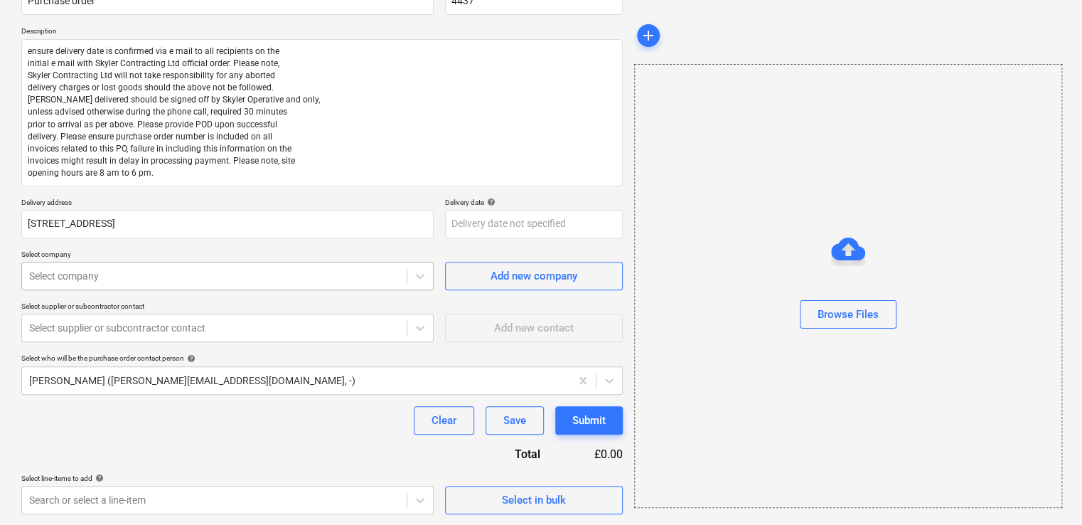
type textarea "x"
click at [240, 280] on div at bounding box center [214, 276] width 370 height 14
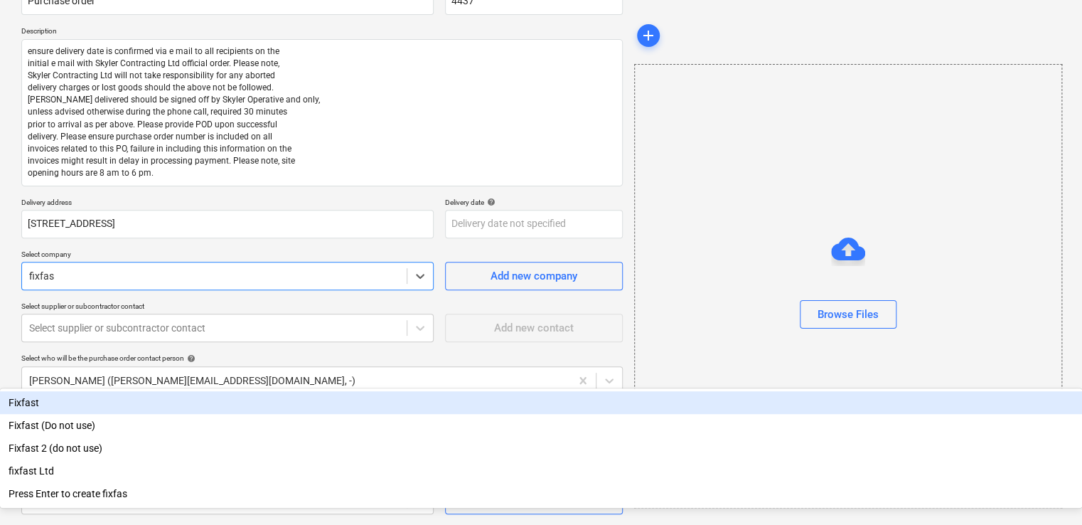
type input "fixfast"
click at [230, 391] on div "Fixfast" at bounding box center [541, 402] width 1082 height 23
type textarea "x"
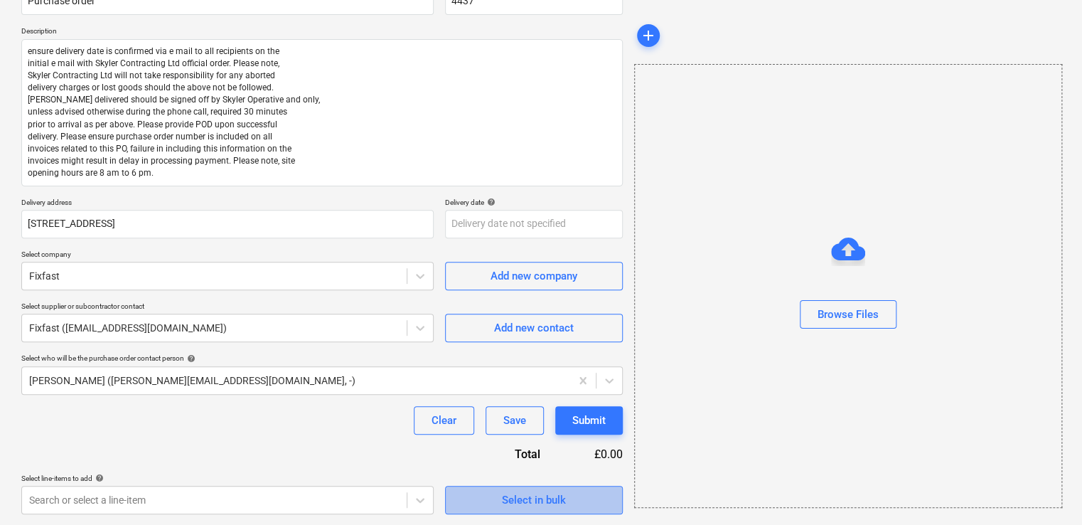
click at [591, 504] on span "Select in bulk" at bounding box center [534, 499] width 142 height 18
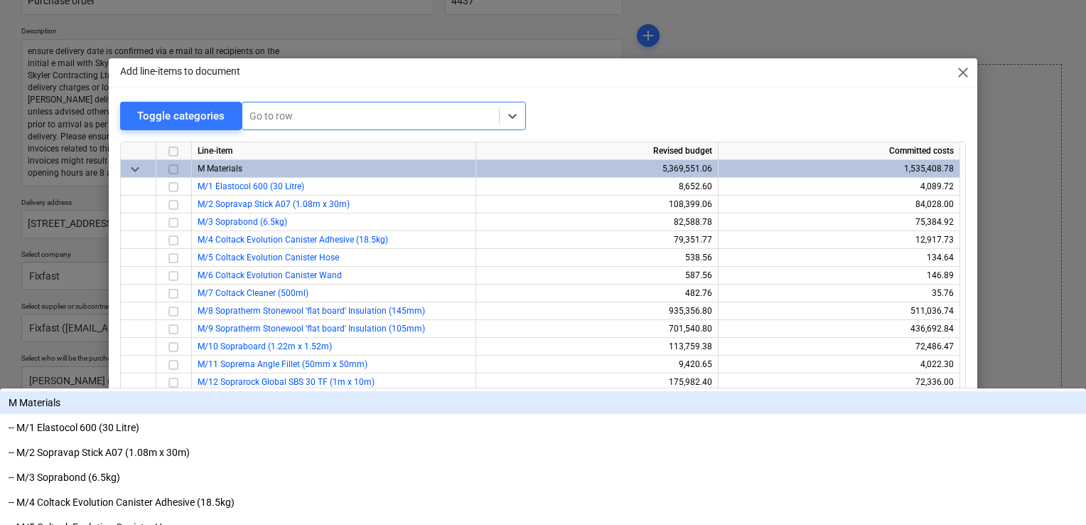
click at [357, 112] on div at bounding box center [370, 116] width 242 height 14
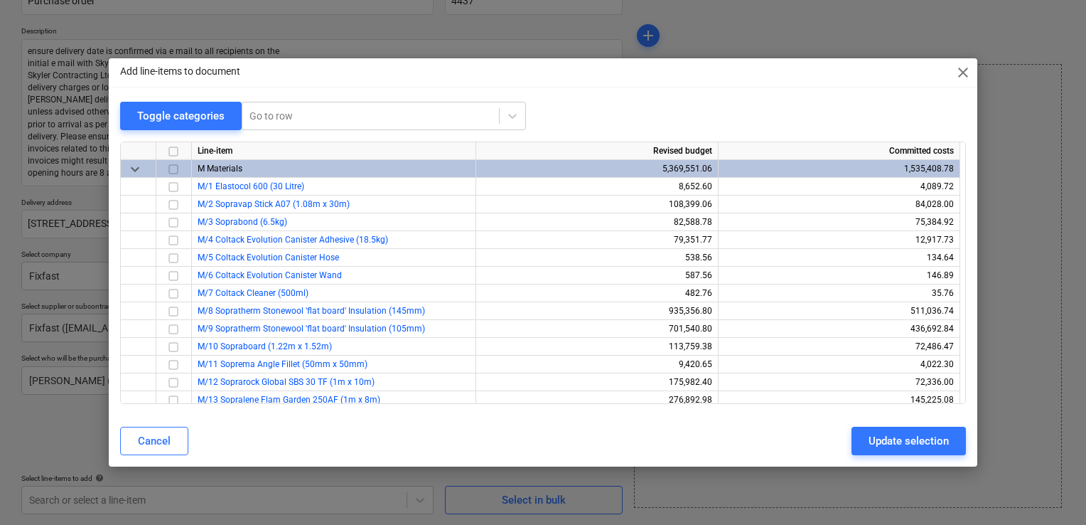
click at [629, 129] on div "Toggle categories Go to row" at bounding box center [543, 116] width 846 height 29
click at [961, 70] on span "close" at bounding box center [963, 72] width 17 height 17
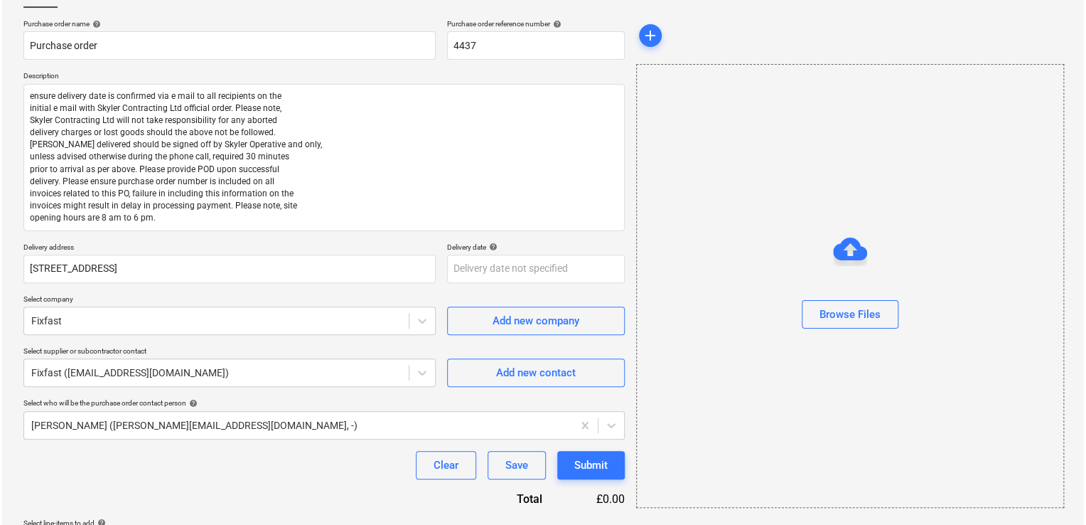
scroll to position [142, 0]
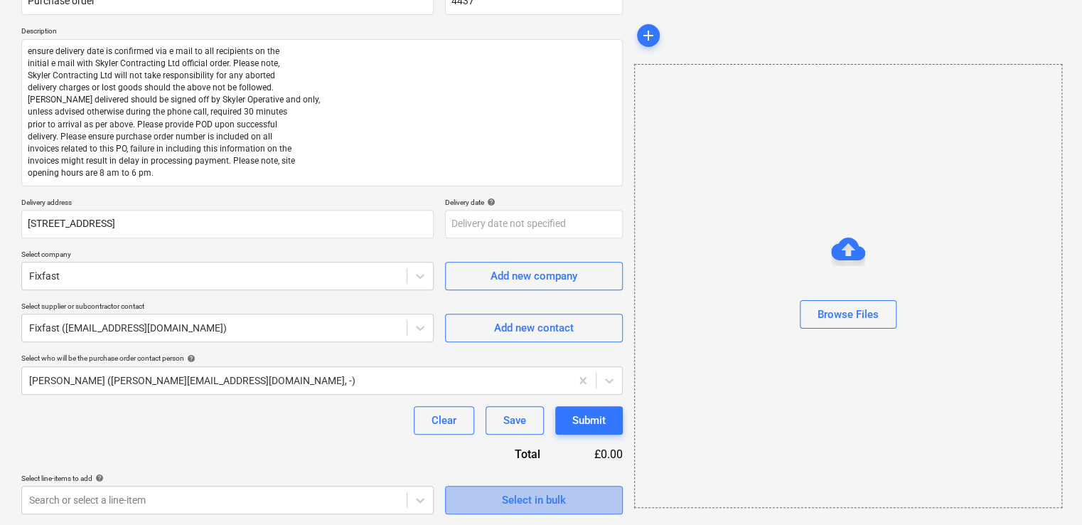
click at [552, 497] on div "Select in bulk" at bounding box center [534, 499] width 64 height 18
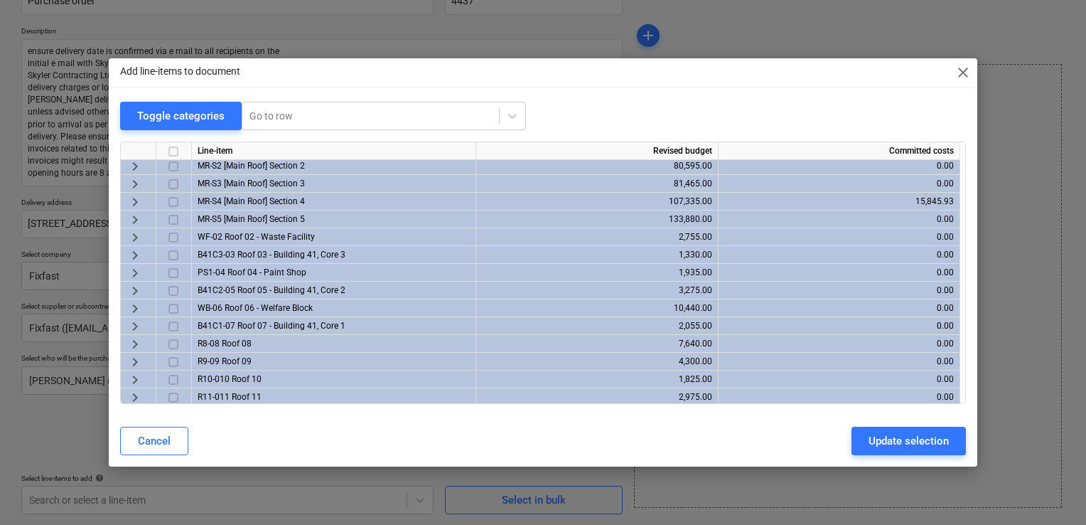
scroll to position [947, 0]
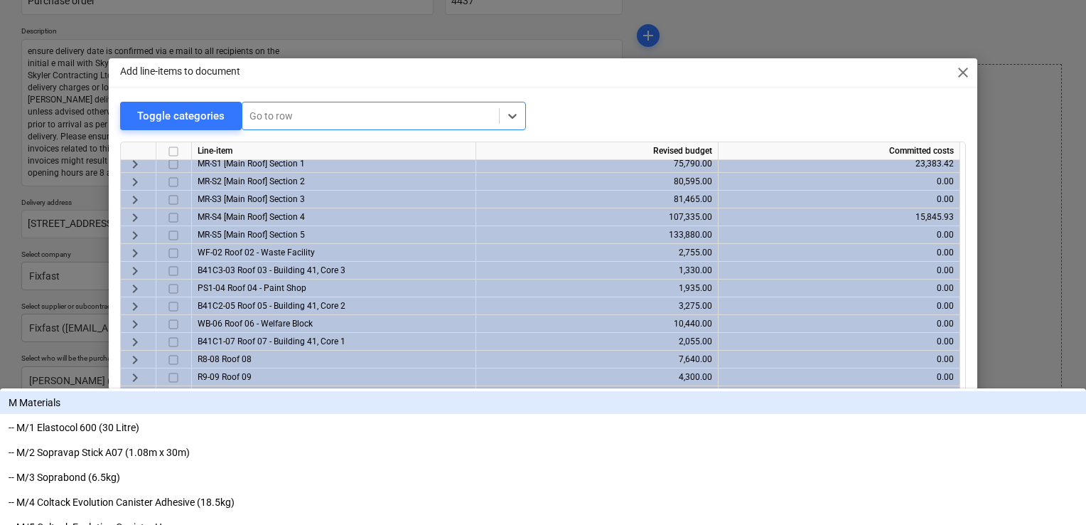
click at [329, 107] on div "Go to row" at bounding box center [370, 116] width 257 height 20
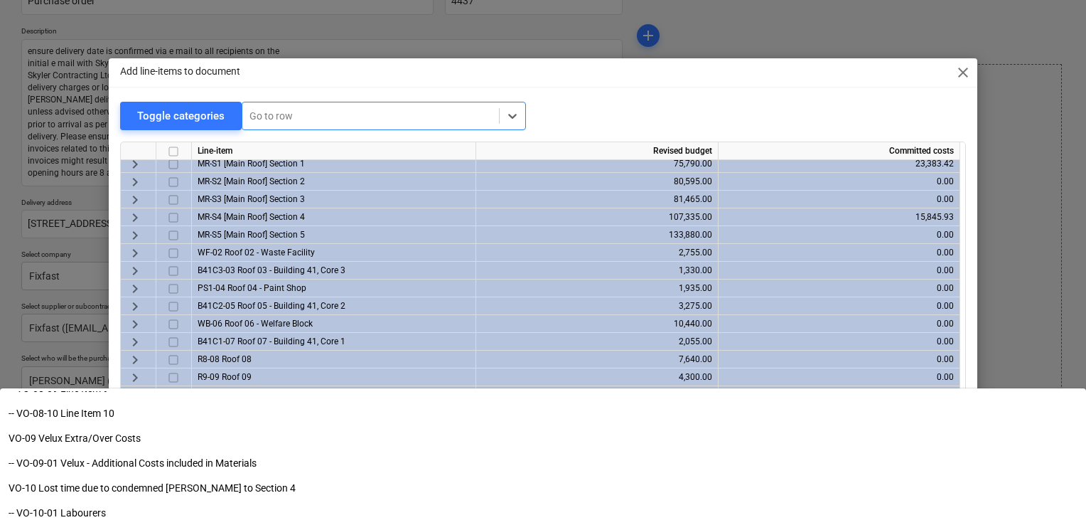
scroll to position [7698, 0]
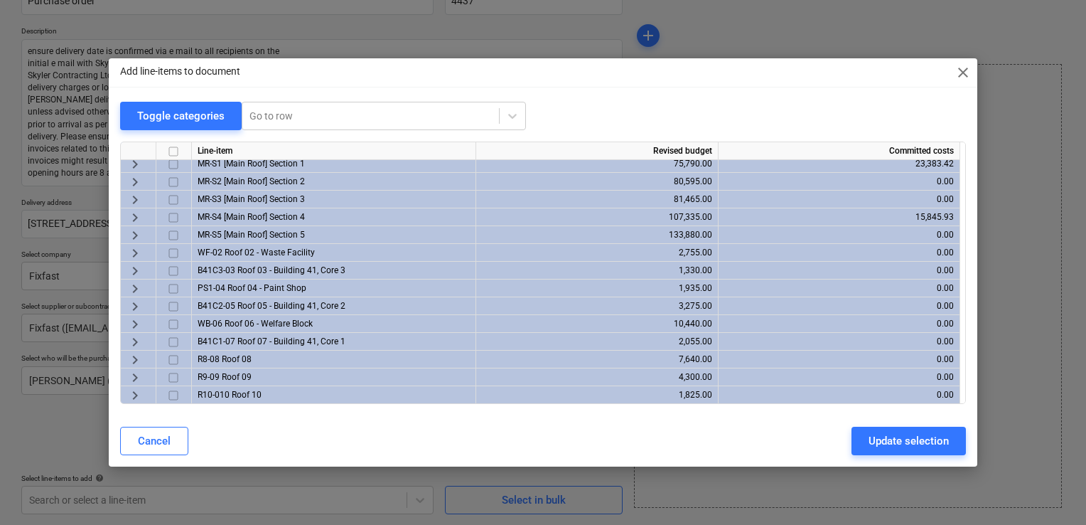
click at [576, 134] on div at bounding box center [543, 135] width 846 height 11
click at [583, 130] on div at bounding box center [543, 135] width 846 height 11
click at [414, 422] on div "Cancel Update selection" at bounding box center [543, 441] width 863 height 40
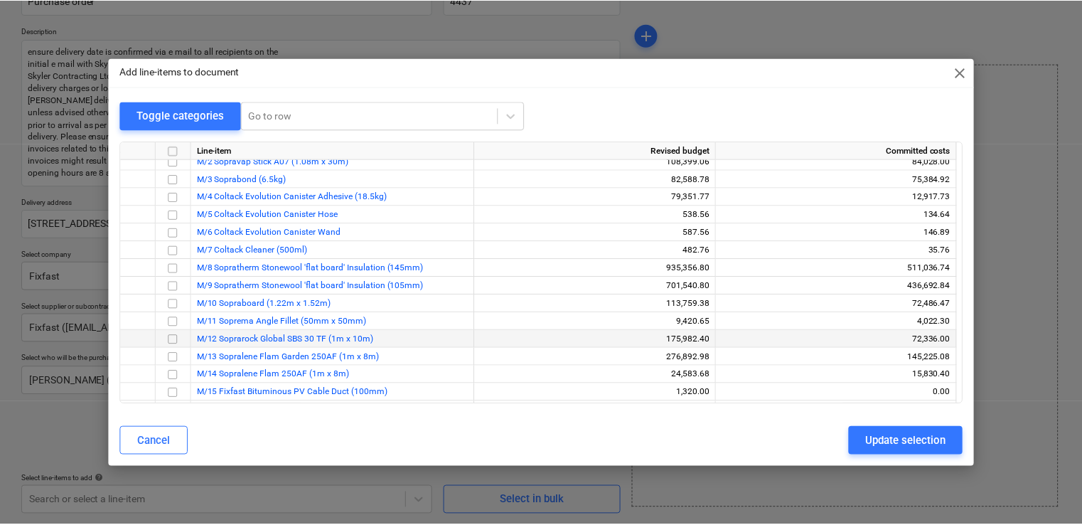
scroll to position [0, 0]
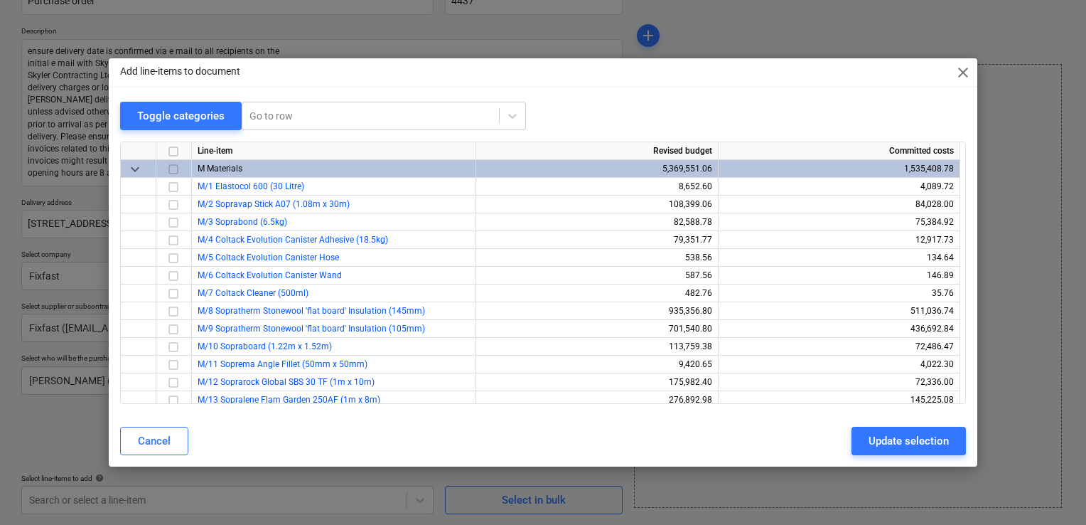
click at [962, 75] on span "close" at bounding box center [963, 72] width 17 height 17
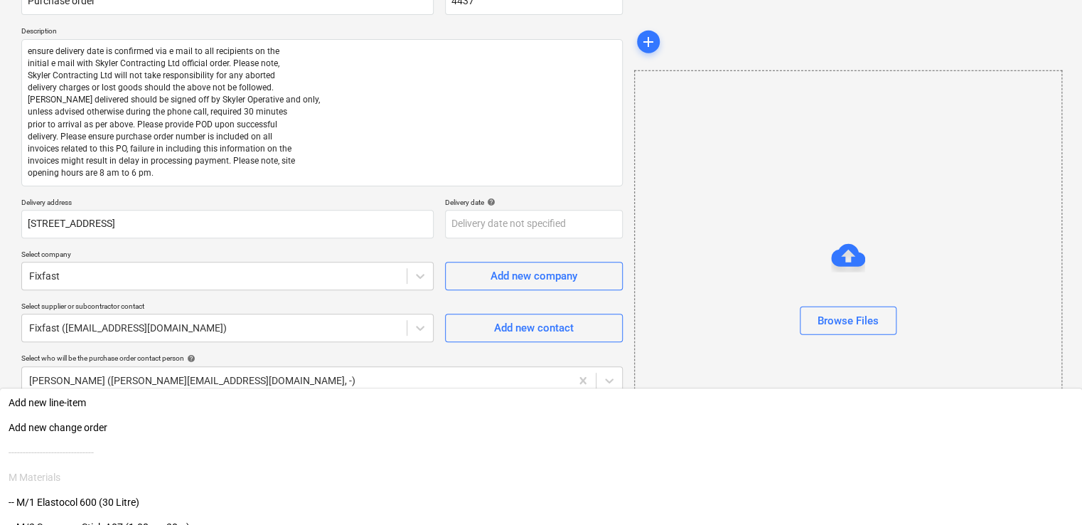
scroll to position [353, 0]
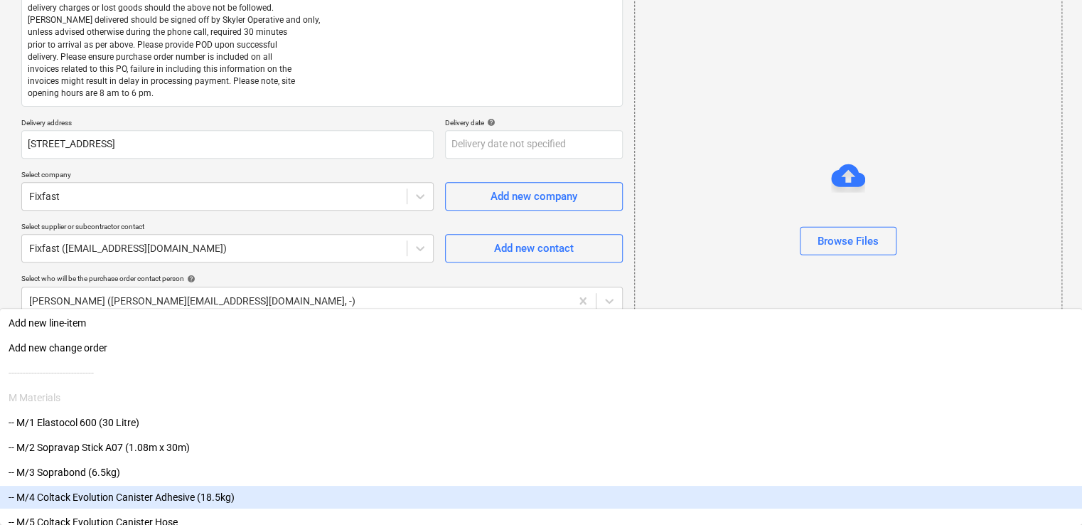
drag, startPoint x: 311, startPoint y: 490, endPoint x: 313, endPoint y: 498, distance: 7.2
click at [311, 303] on body "Projects Contacts Company Consolidated Invoices 3 Inbox 5 format_size keyboard_…" at bounding box center [541, 40] width 1082 height 525
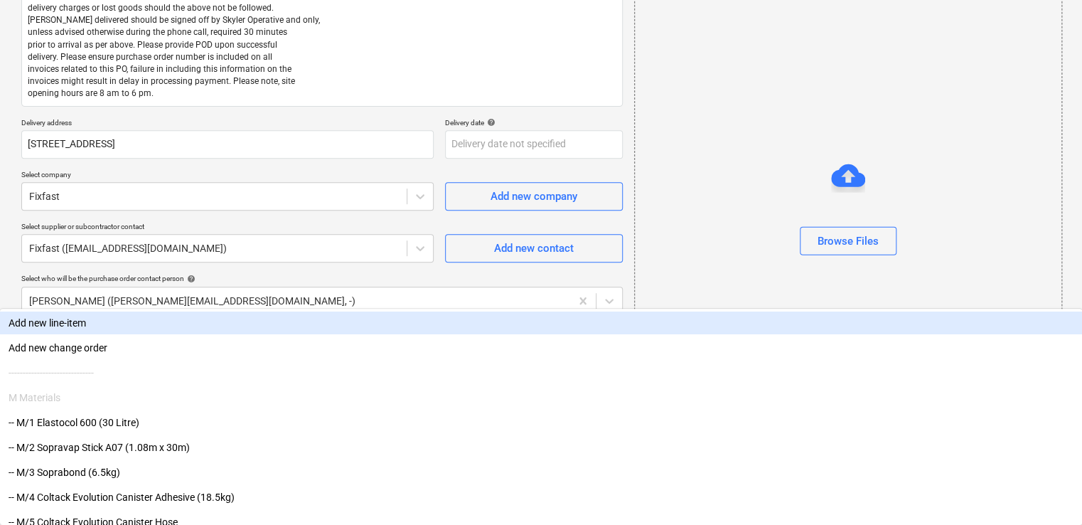
type textarea "x"
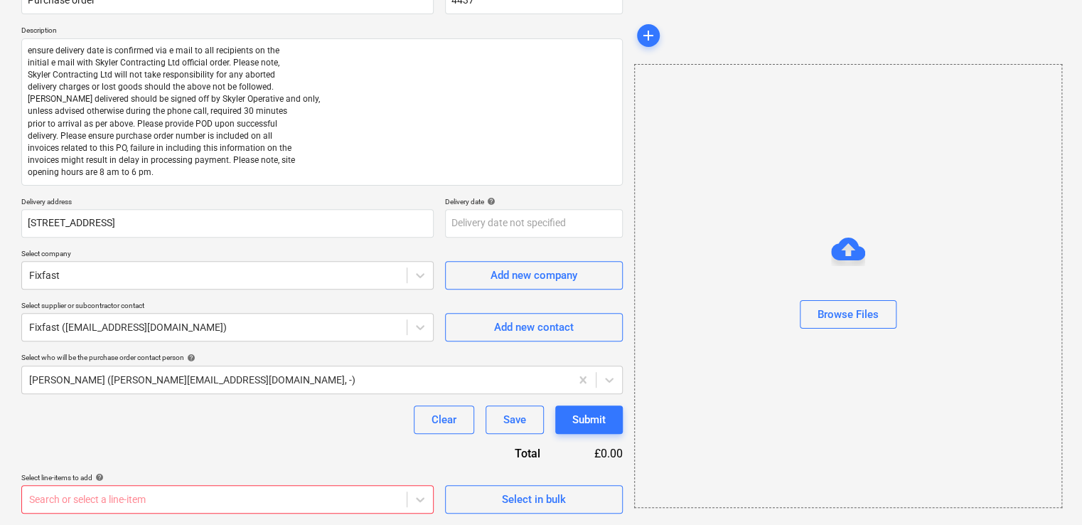
scroll to position [142, 0]
click at [197, 222] on div "Purchase order name help Purchase order Purchase order reference number help 44…" at bounding box center [321, 243] width 601 height 539
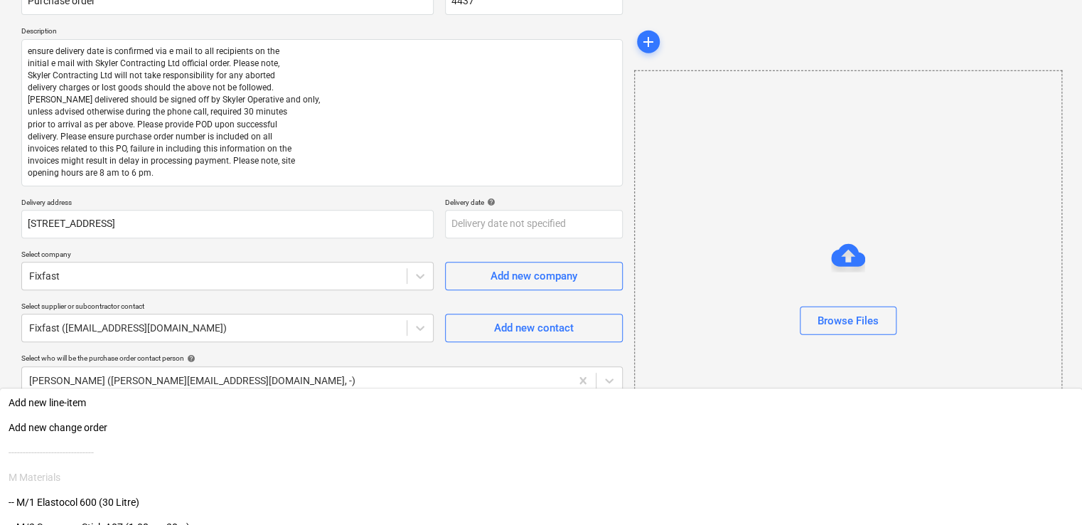
scroll to position [353, 0]
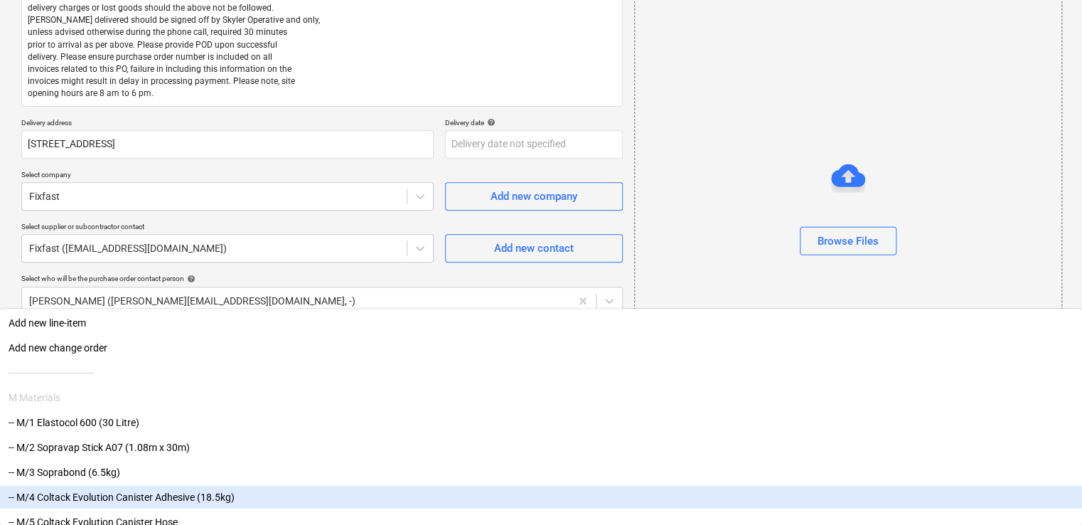
click at [418, 303] on body "Projects Contacts Company Consolidated Invoices 3 Inbox 5 format_size keyboard_…" at bounding box center [541, 40] width 1082 height 525
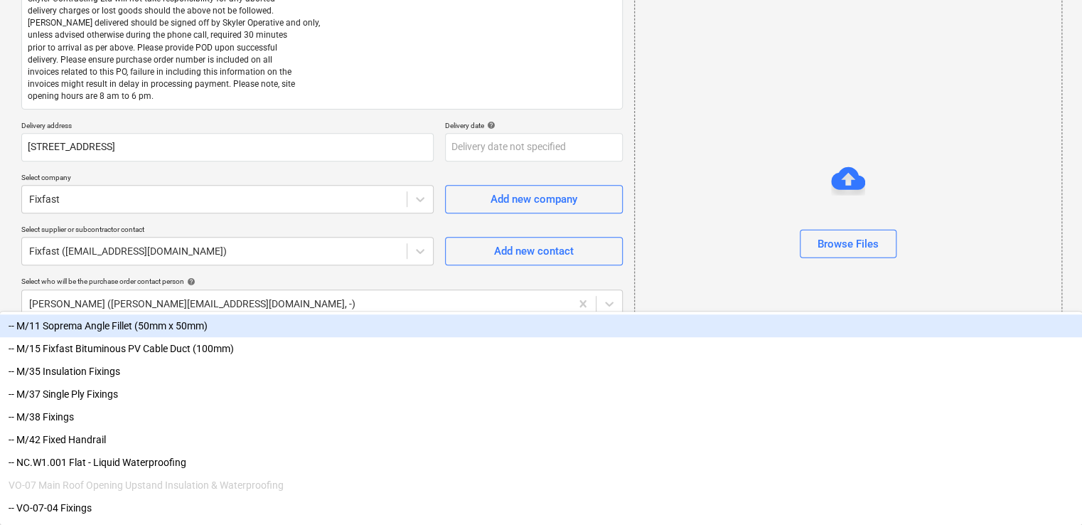
type input "fix"
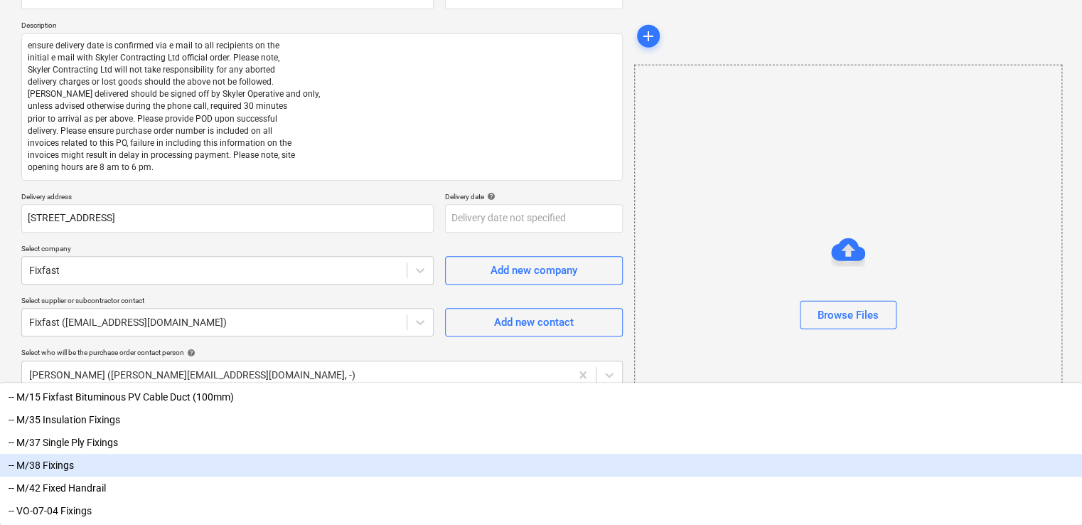
click at [82, 468] on div "-- M/38 Fixings" at bounding box center [541, 464] width 1082 height 23
type textarea "x"
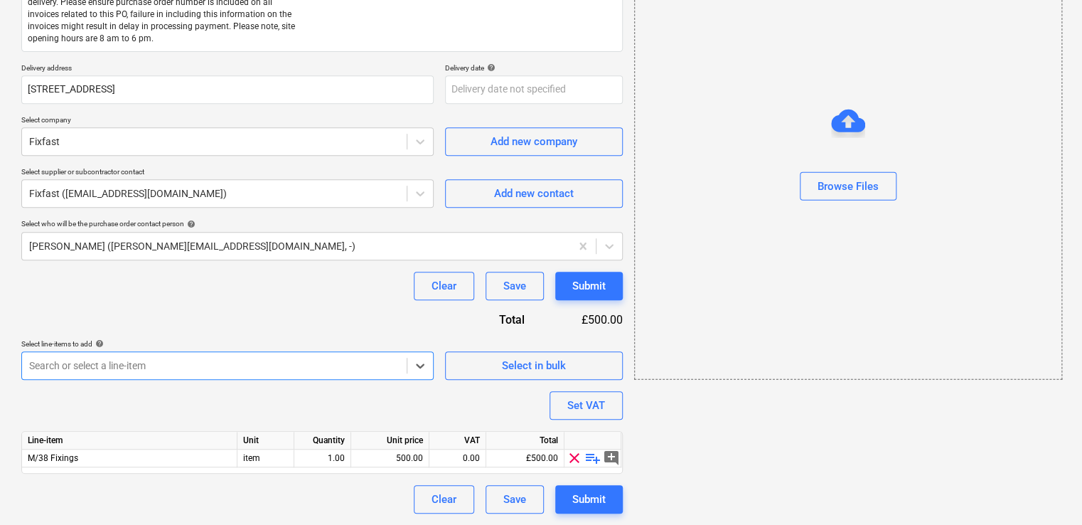
scroll to position [276, 0]
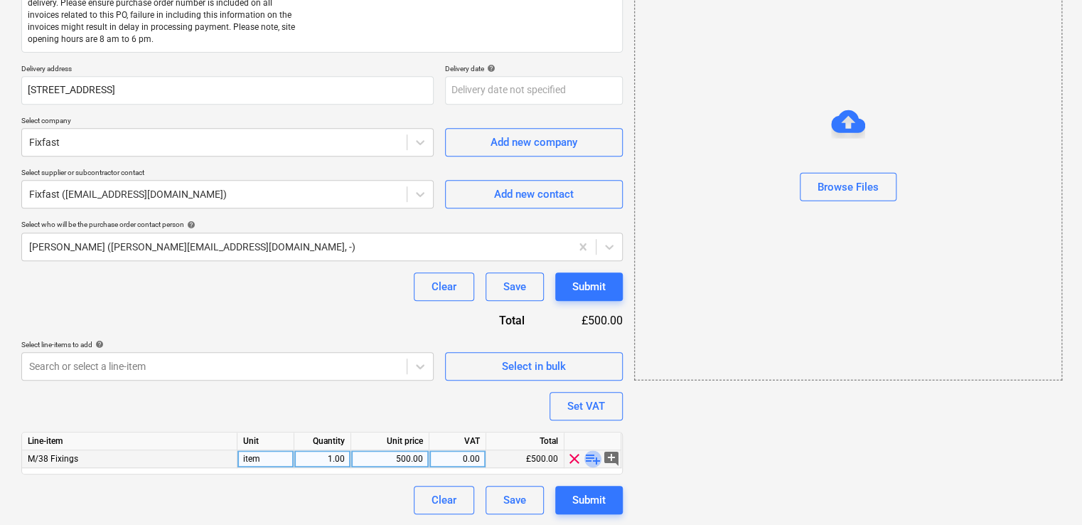
click at [591, 462] on span "playlist_add" at bounding box center [592, 458] width 17 height 17
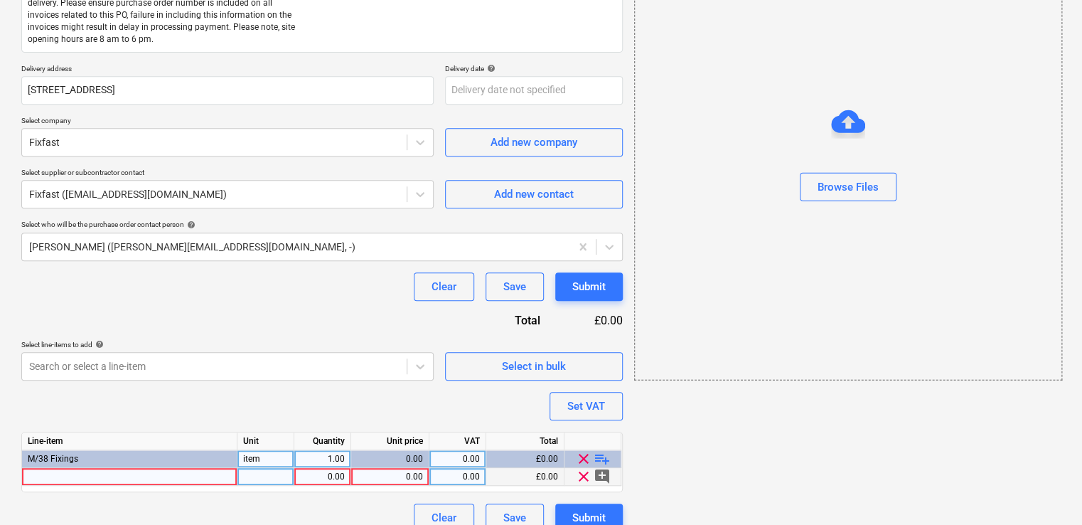
click at [85, 472] on div at bounding box center [129, 477] width 215 height 18
click at [95, 476] on div at bounding box center [129, 477] width 215 height 18
type textarea "x"
type input "DF3-SSA4-P-HT-5.5 x 155"
type textarea "x"
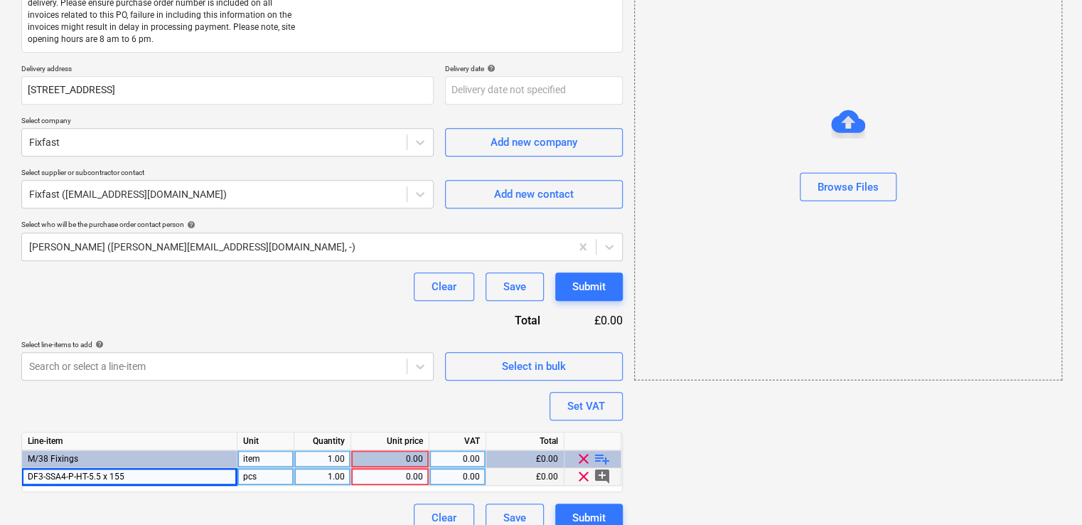
click at [275, 479] on div "pcs" at bounding box center [265, 477] width 57 height 18
click at [277, 488] on div "Line-item Unit Quantity Unit price VAT Total M/38 Fixings item 1.00 0.00 0.00 £…" at bounding box center [321, 461] width 601 height 60
type input "Box"
type textarea "x"
click at [334, 470] on div "1.00" at bounding box center [322, 477] width 45 height 18
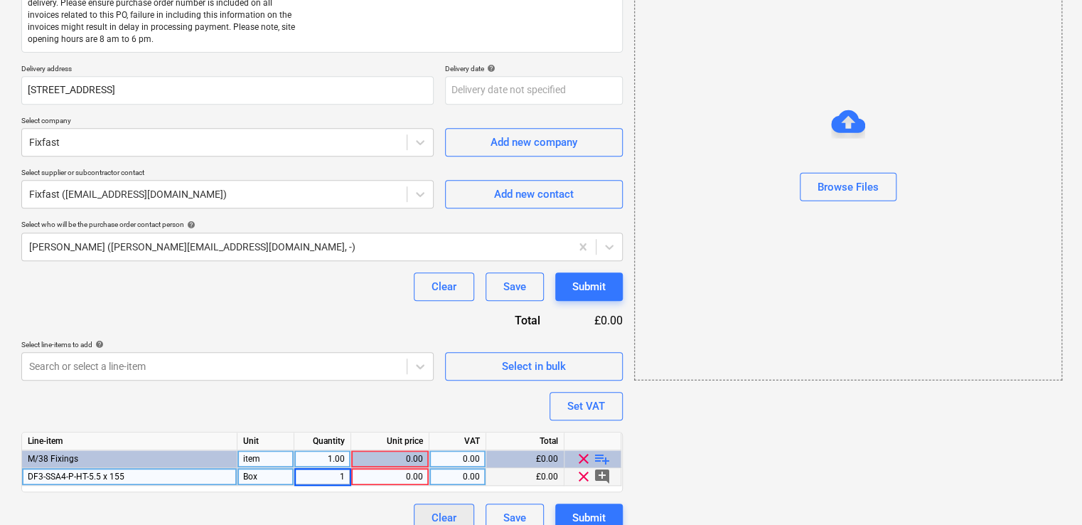
type input "6"
type textarea "x"
click at [407, 476] on div "0.00" at bounding box center [390, 477] width 66 height 18
type input "68.86"
click at [597, 461] on span "playlist_add" at bounding box center [602, 458] width 17 height 17
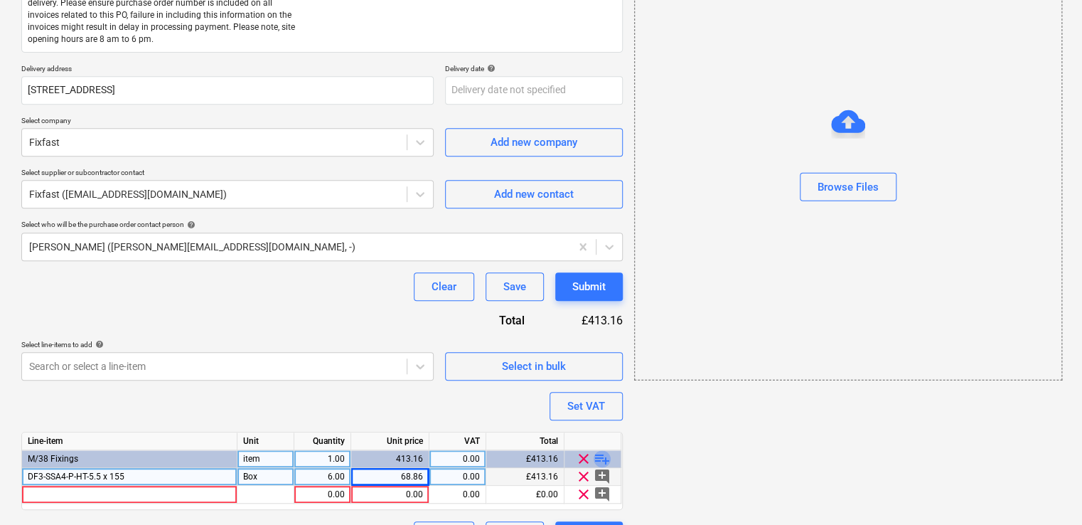
click at [597, 461] on span "playlist_add" at bounding box center [602, 458] width 17 height 17
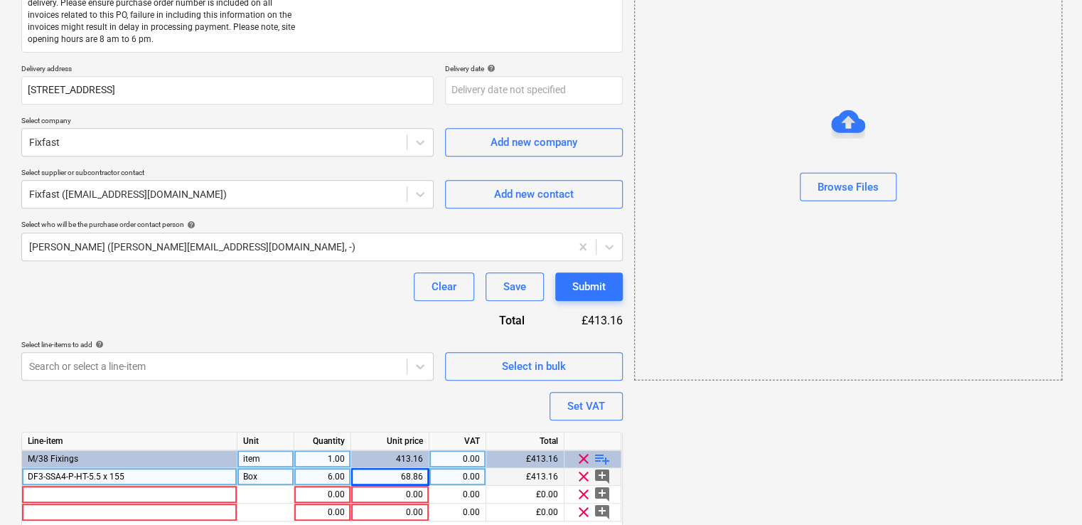
click at [597, 461] on span "playlist_add" at bounding box center [602, 458] width 17 height 17
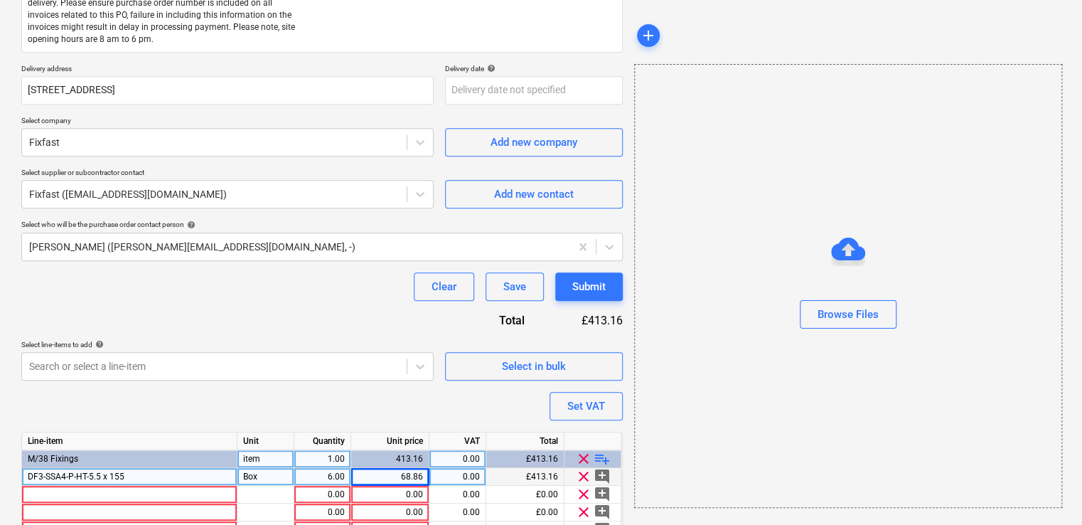
scroll to position [400, 0]
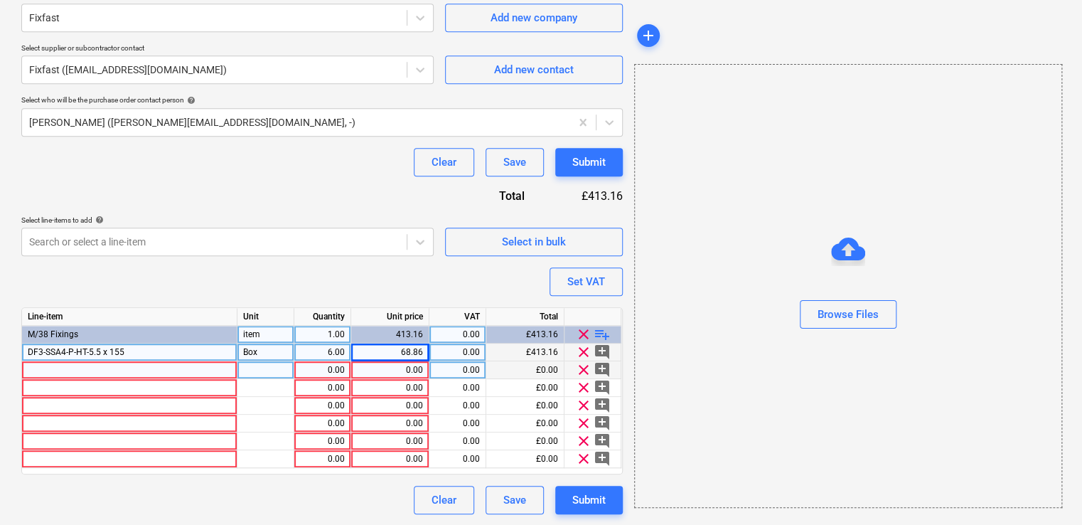
click at [179, 374] on div at bounding box center [129, 370] width 215 height 18
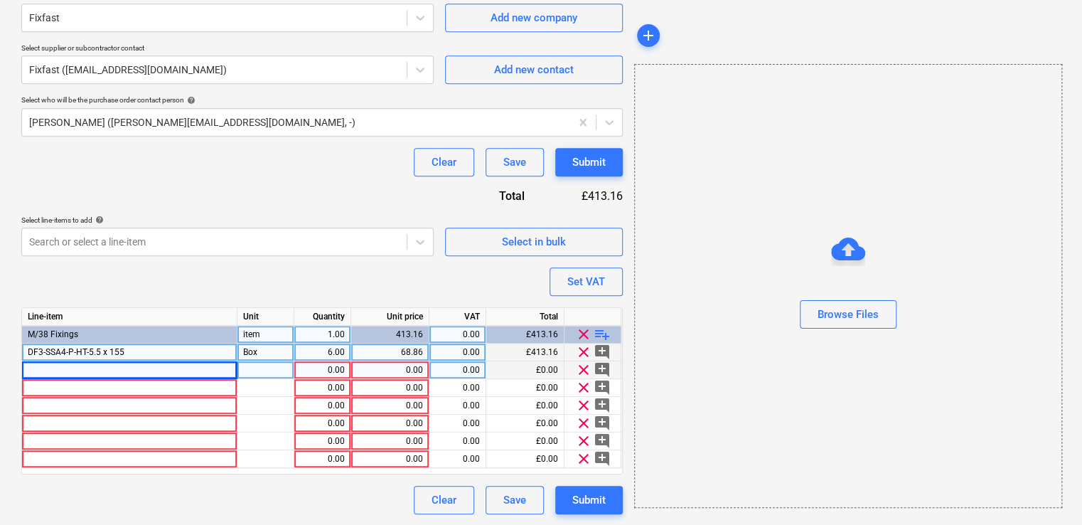
type textarea "x"
click at [98, 369] on div at bounding box center [129, 370] width 215 height 18
type input "SF-P-SSA4-40-F"
type textarea "x"
click at [291, 368] on div at bounding box center [265, 370] width 57 height 18
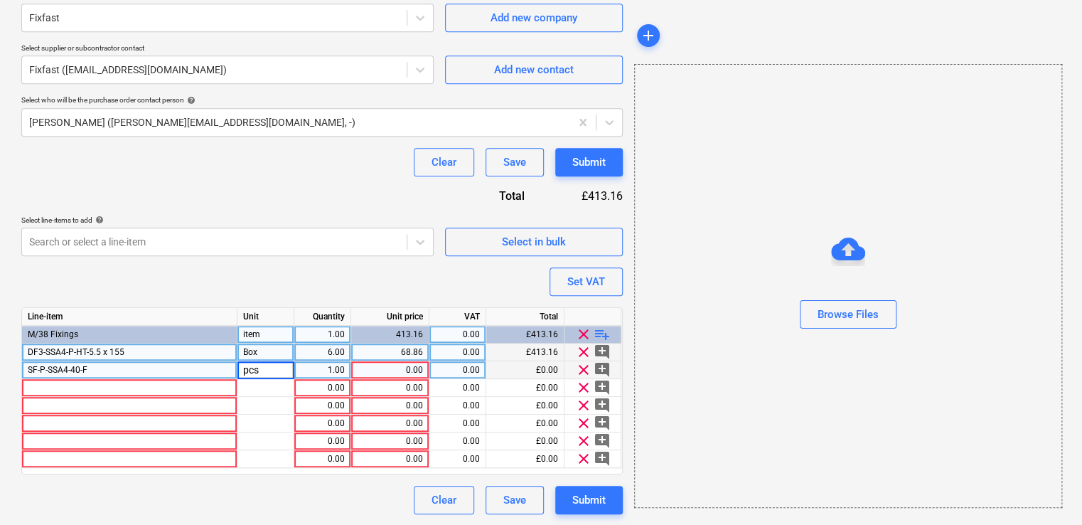
type input "b"
type input "Box"
type textarea "x"
click at [331, 374] on div "1.00" at bounding box center [322, 370] width 45 height 18
type input "6"
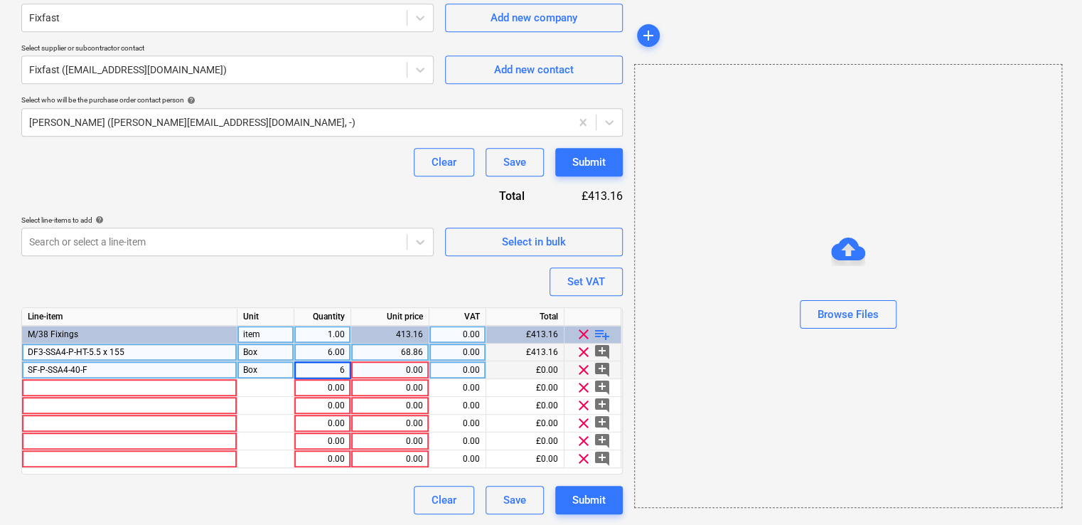
type textarea "x"
click at [409, 372] on div "0.00" at bounding box center [390, 370] width 66 height 18
type input "26.68"
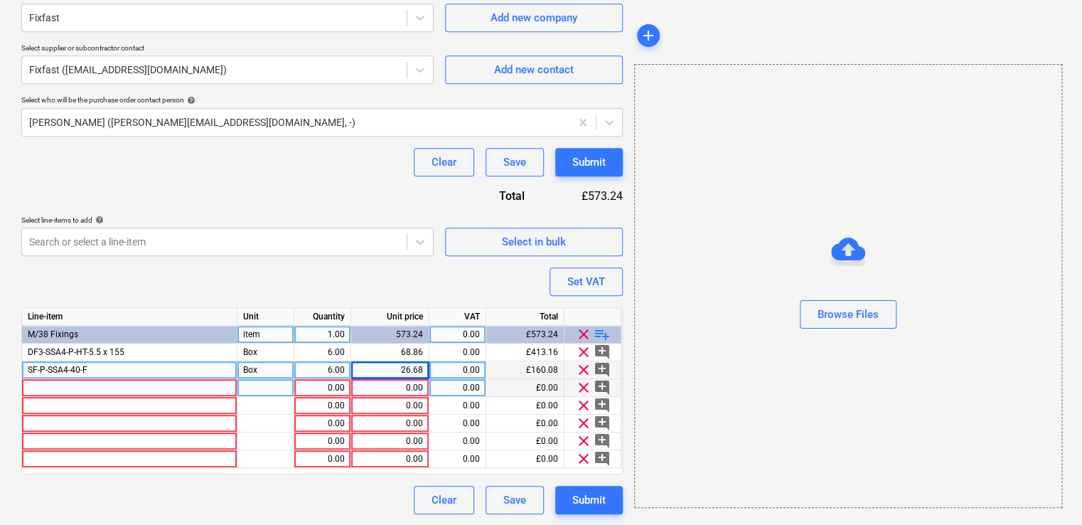
type textarea "x"
click at [124, 390] on div at bounding box center [129, 388] width 215 height 18
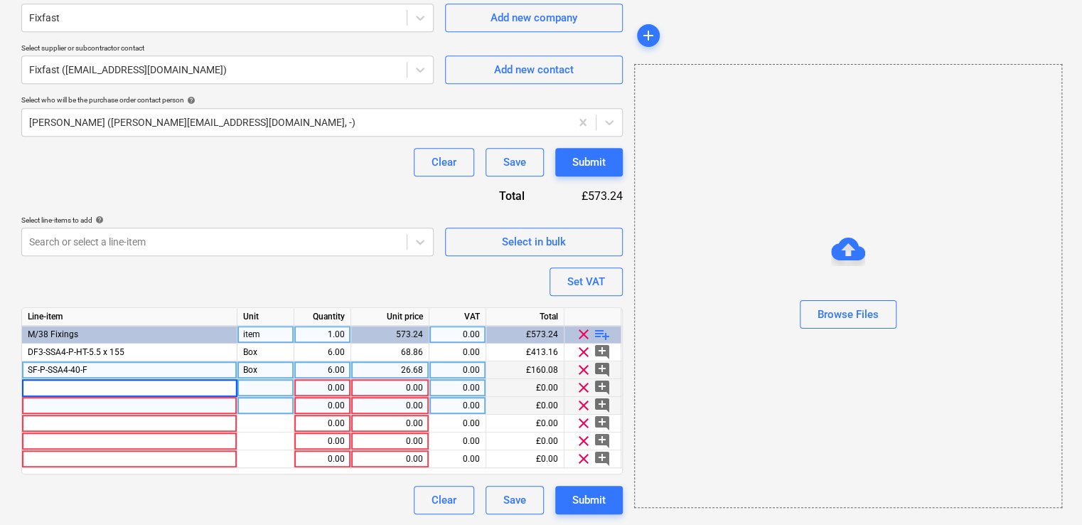
type input "SF-T-75 x 25"
type textarea "x"
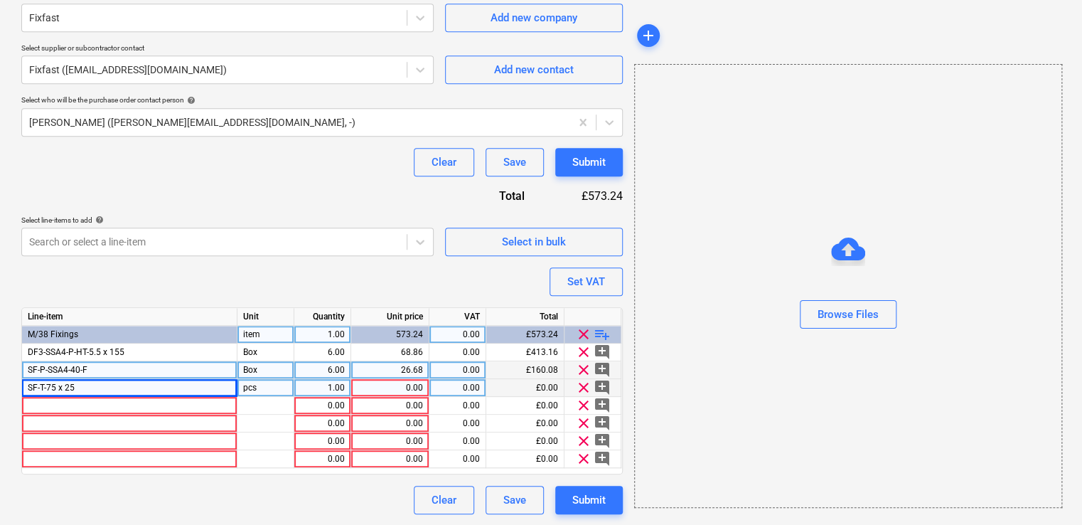
click at [284, 383] on div "pcs" at bounding box center [265, 388] width 57 height 18
type input "Box"
type textarea "x"
click at [335, 387] on div "1.00" at bounding box center [322, 388] width 45 height 18
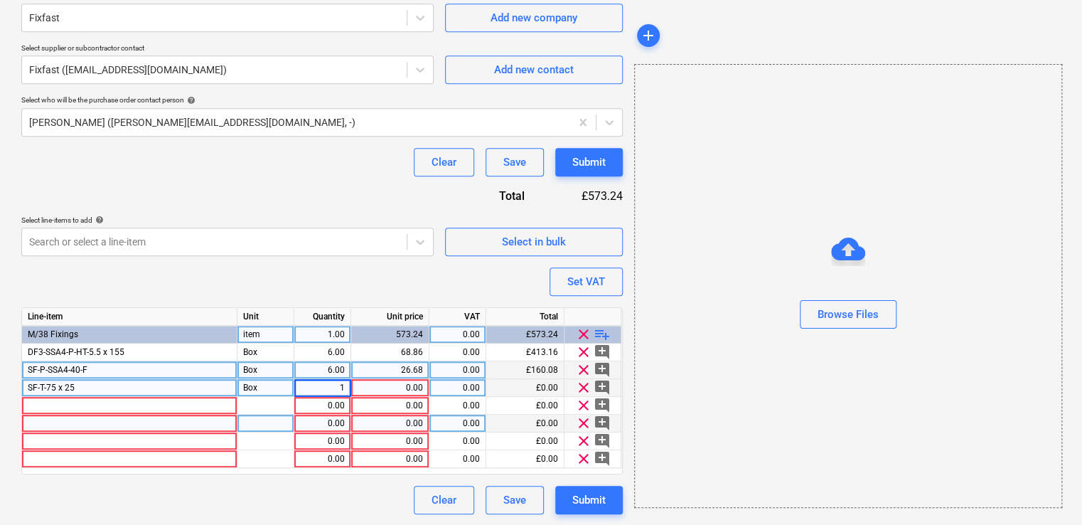
type input "5"
type input "4"
type textarea "x"
click at [414, 388] on div "0.00" at bounding box center [390, 388] width 66 height 18
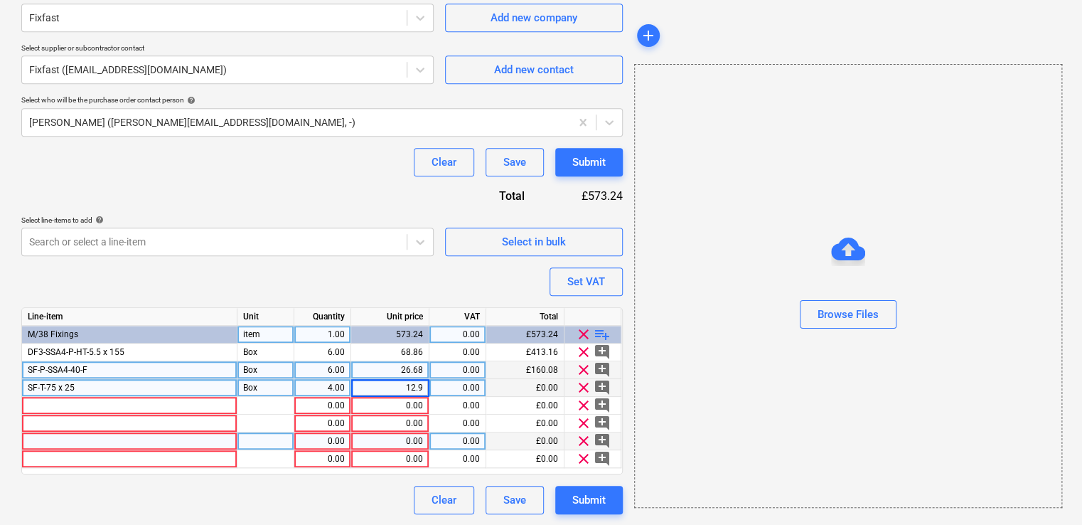
type input "12.93"
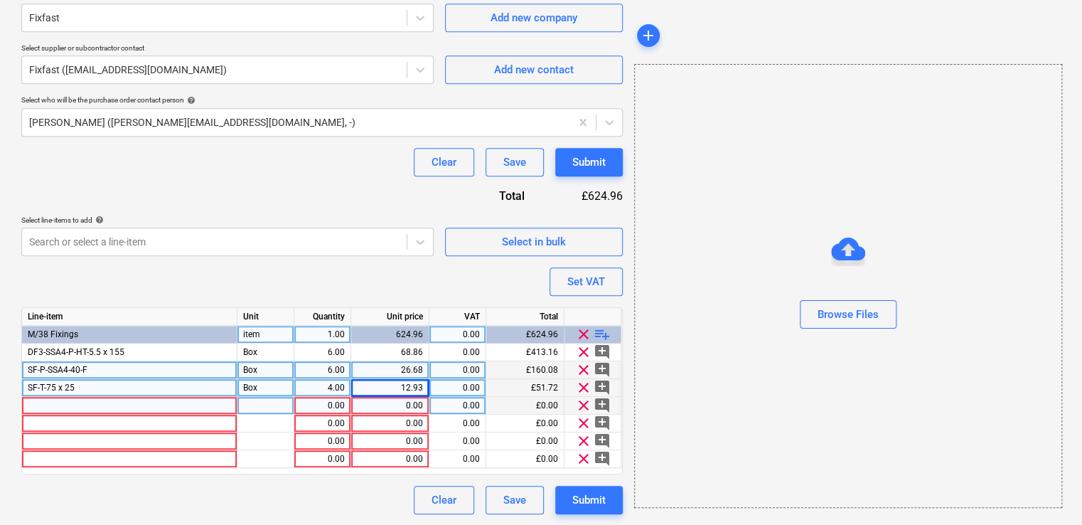
type textarea "x"
click at [118, 406] on div at bounding box center [129, 406] width 215 height 18
type input "SF-RS-SSA4-4.8 x 120"
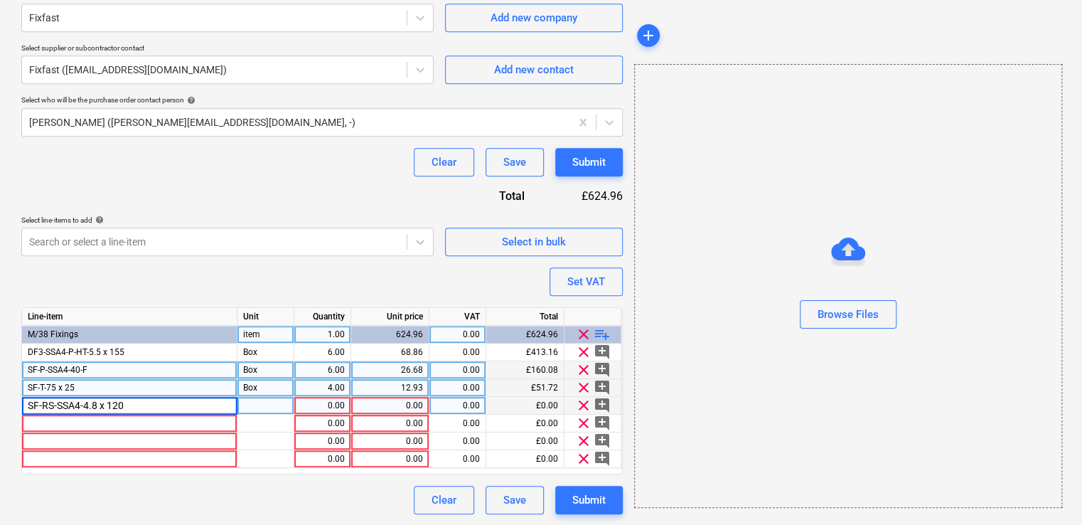
type textarea "x"
click at [276, 405] on div "pcs" at bounding box center [265, 406] width 57 height 18
type input "Box"
type textarea "x"
click at [328, 402] on div "1.00" at bounding box center [322, 406] width 45 height 18
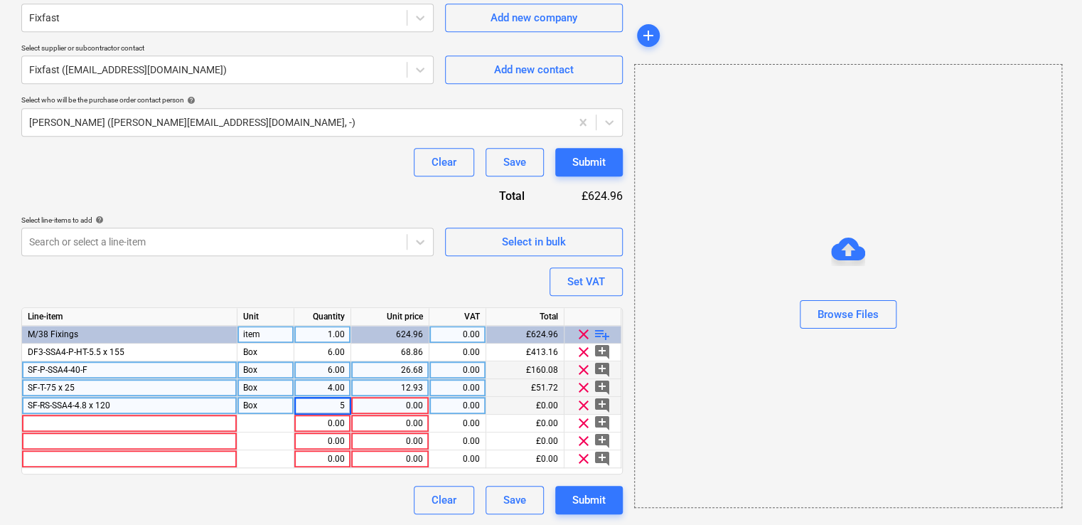
type input "55"
type textarea "x"
click at [404, 404] on div "0.00" at bounding box center [390, 406] width 66 height 18
type input "71.74"
click at [225, 427] on div at bounding box center [129, 423] width 215 height 18
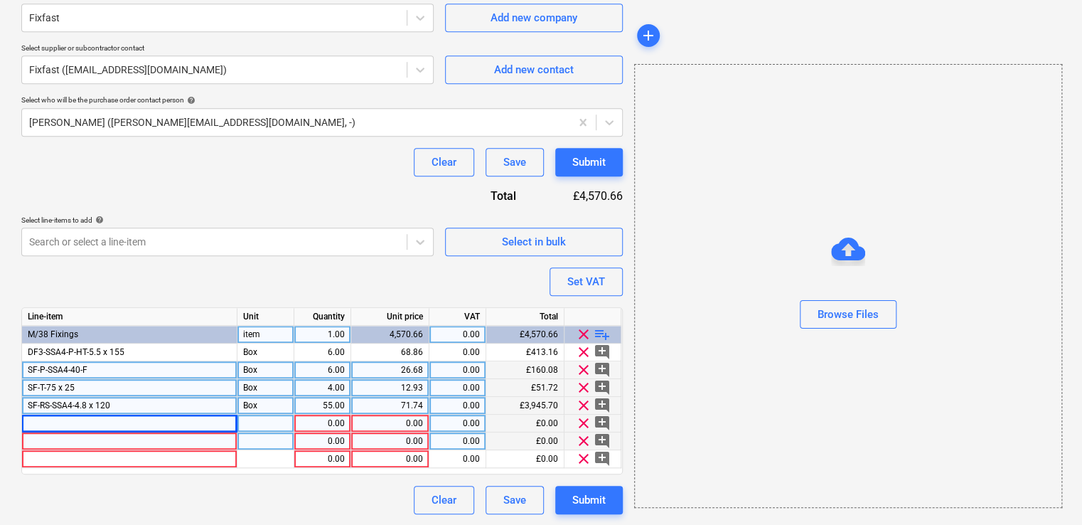
click at [68, 433] on div at bounding box center [129, 441] width 215 height 18
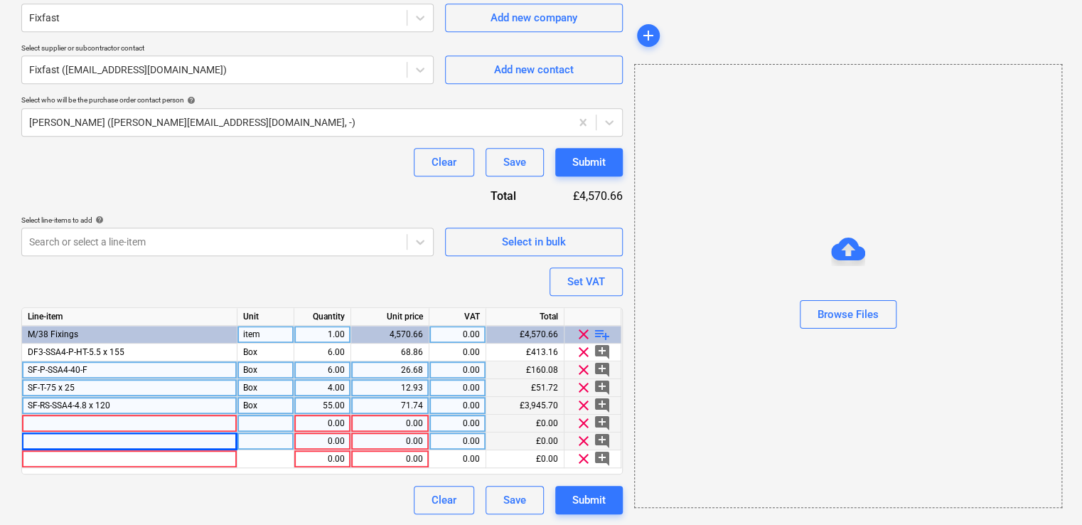
click at [74, 425] on div at bounding box center [129, 423] width 215 height 18
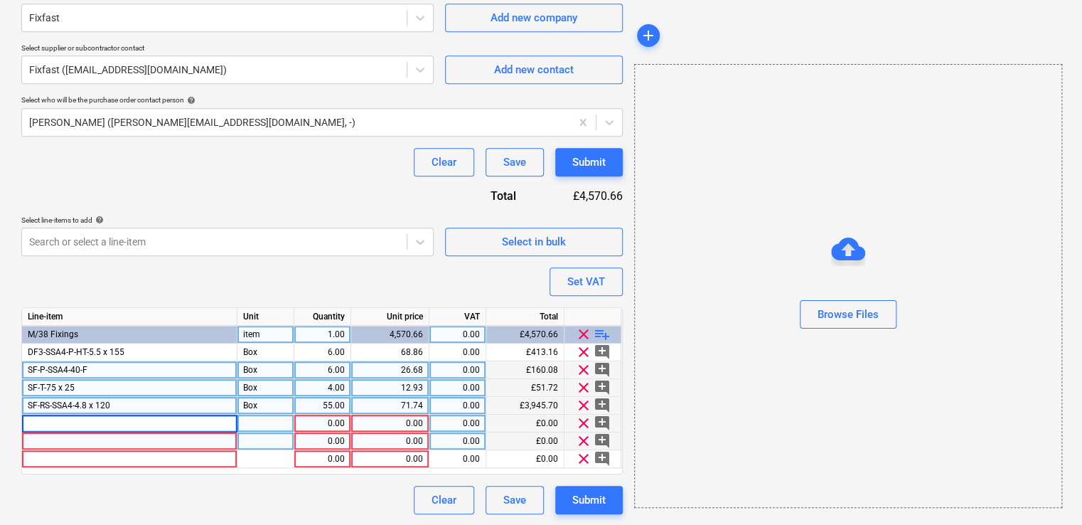
type textarea "x"
type input "SF-P-SSA4-40-F"
type textarea "x"
click at [292, 425] on div at bounding box center [265, 423] width 57 height 18
type input "Box"
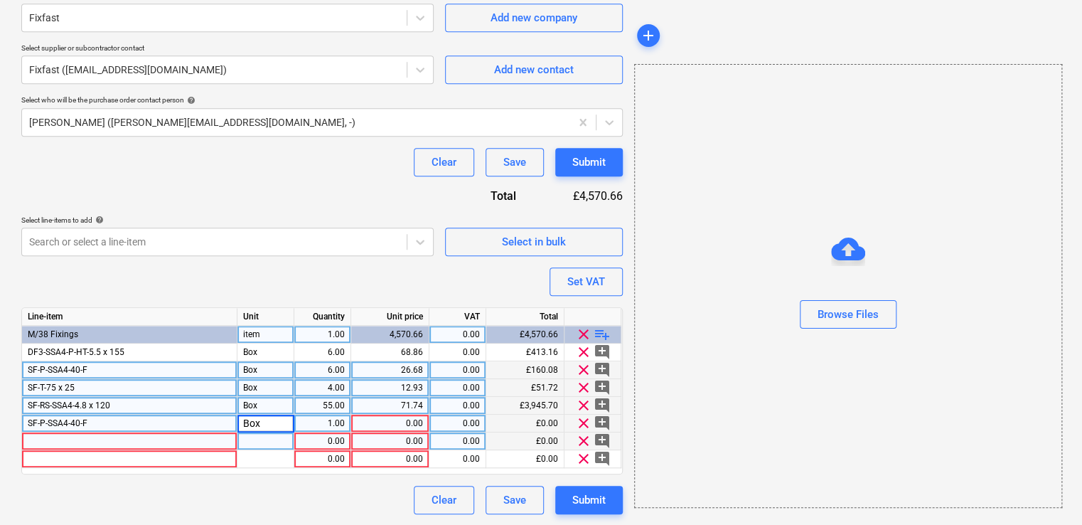
type textarea "x"
click at [324, 422] on div "1.00" at bounding box center [322, 423] width 45 height 18
type input "8"
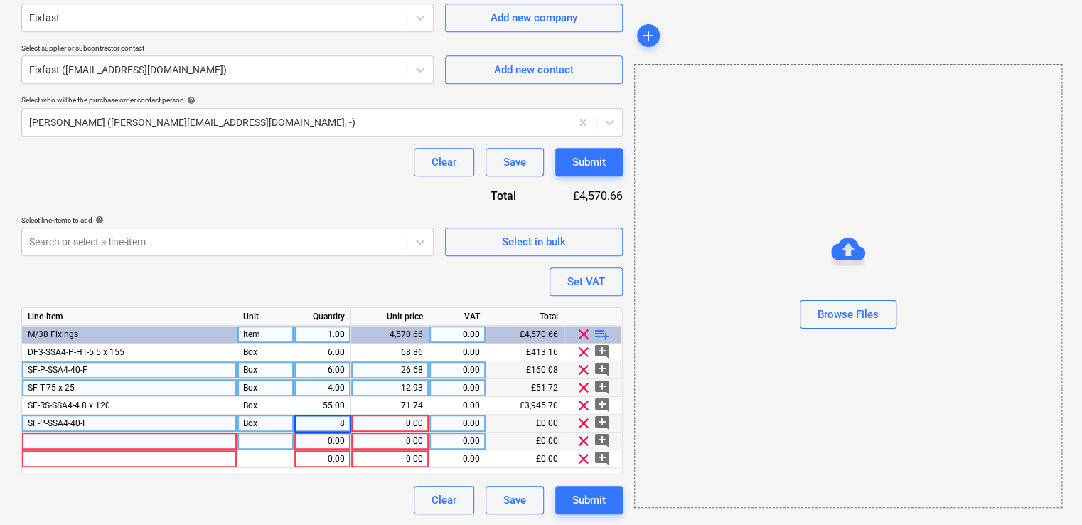
type textarea "x"
click at [401, 419] on div "0.00" at bounding box center [390, 423] width 66 height 18
type input "26.68"
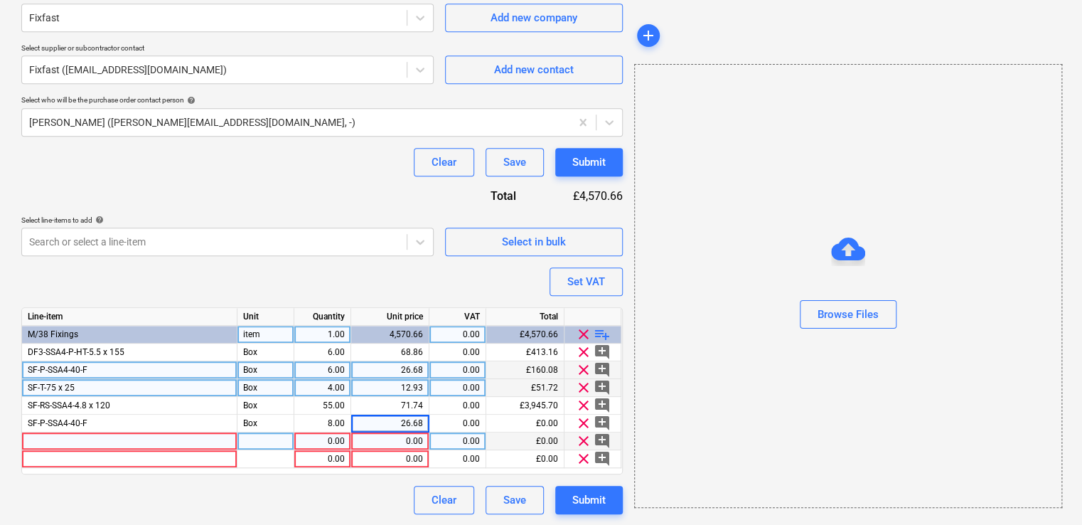
click at [208, 439] on div at bounding box center [129, 441] width 215 height 18
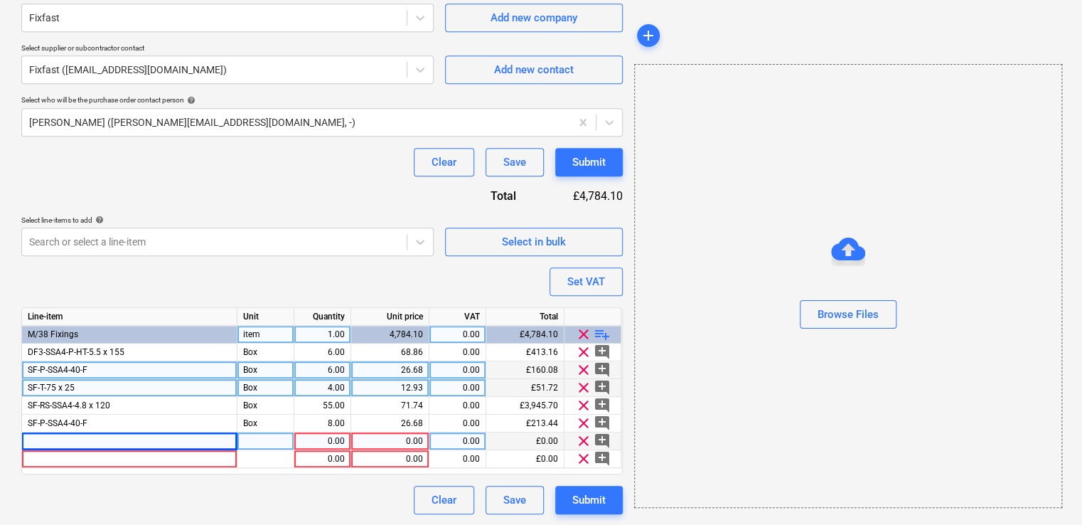
click at [130, 442] on div at bounding box center [129, 441] width 215 height 18
type textarea "x"
type input "SF-RS-SSA4-4.8 x 40"
type textarea "x"
click at [283, 443] on div "pcs" at bounding box center [265, 441] width 57 height 18
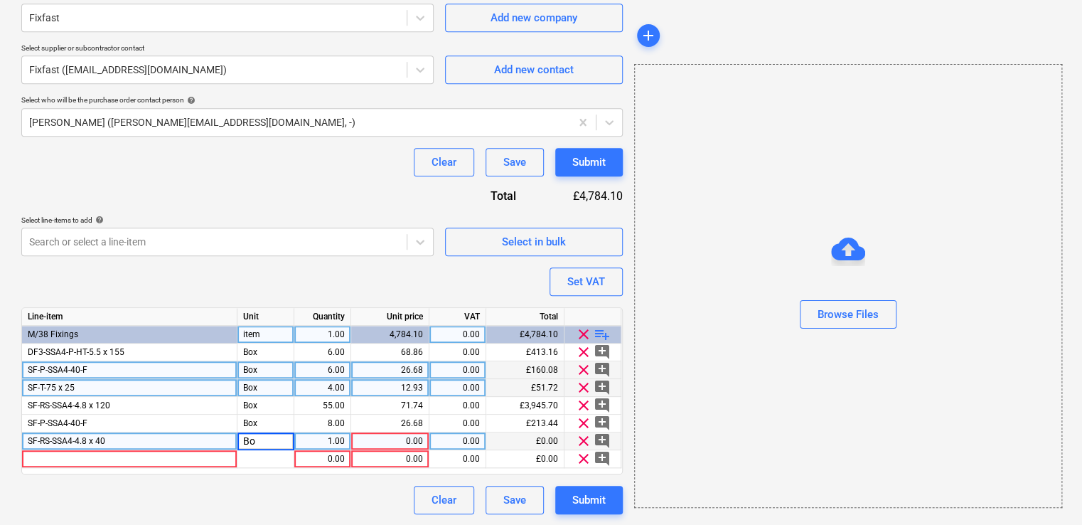
type input "Box"
type textarea "x"
click at [340, 445] on div "1.00" at bounding box center [322, 441] width 45 height 18
type input "8"
type textarea "x"
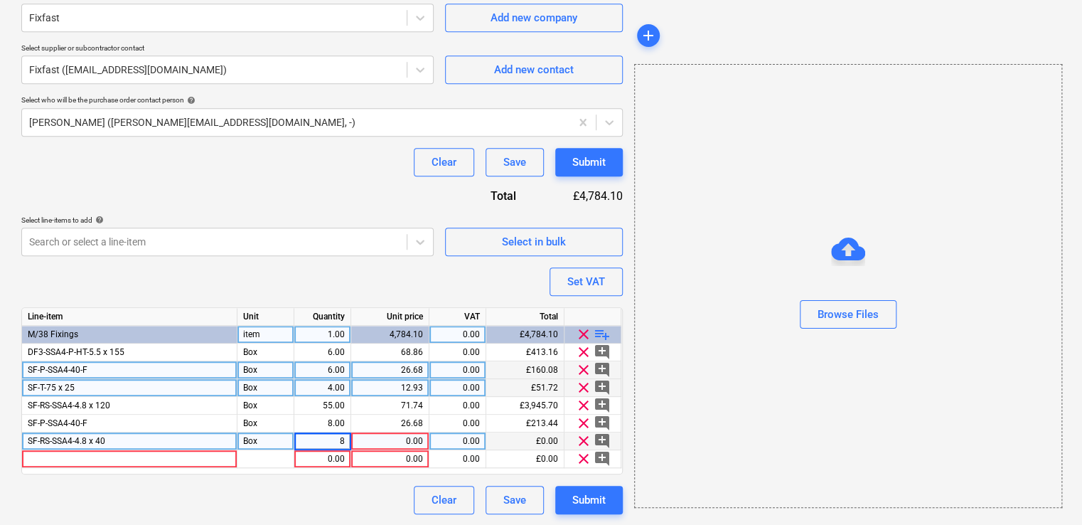
click at [411, 439] on div "0.00" at bounding box center [390, 441] width 66 height 18
type input "35.55"
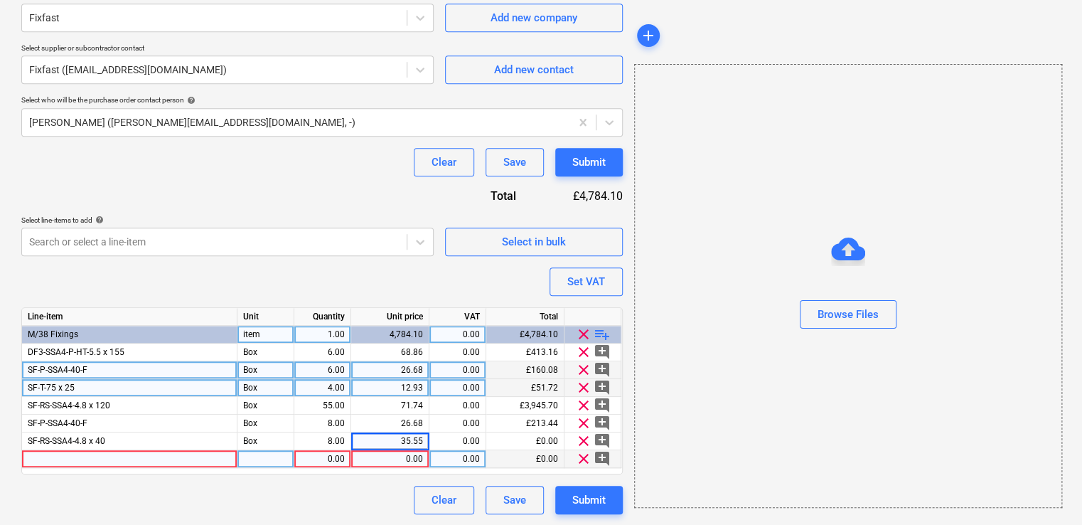
click at [188, 456] on div at bounding box center [129, 459] width 215 height 18
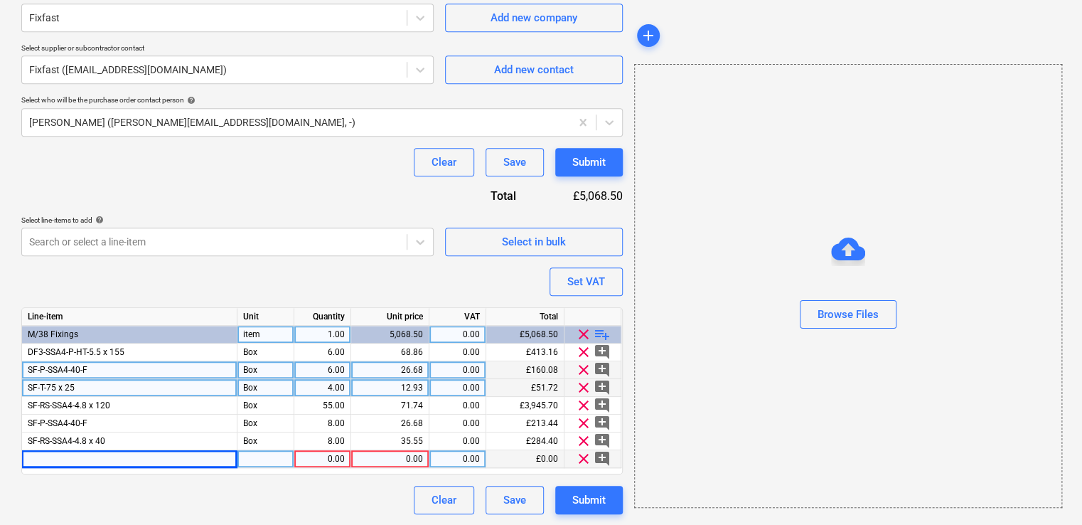
type textarea "x"
click at [162, 461] on div at bounding box center [129, 459] width 215 height 18
type input "SF-T-75 x 175"
type textarea "x"
click at [276, 458] on div at bounding box center [265, 459] width 57 height 18
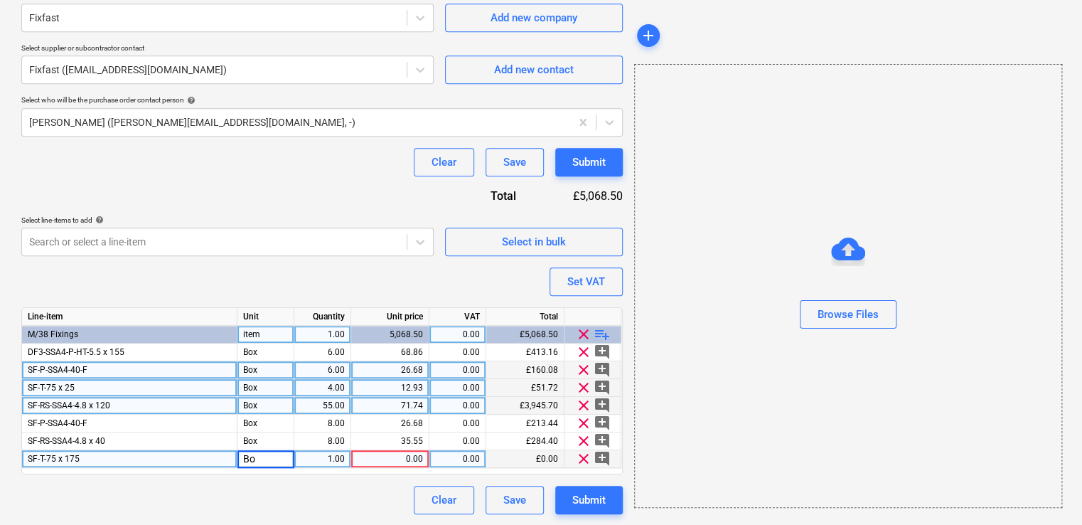
type input "Box"
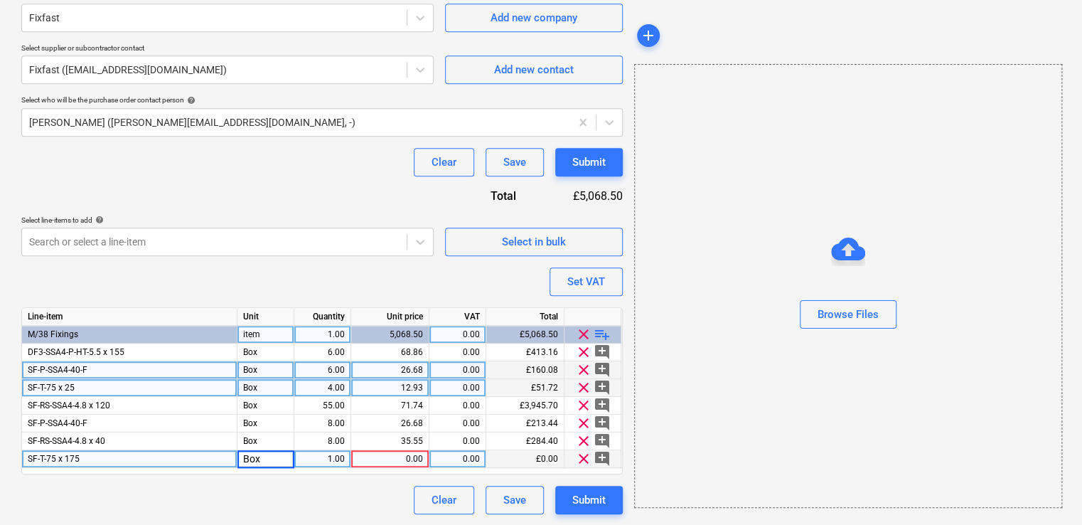
type textarea "x"
click at [333, 456] on div "1.00" at bounding box center [322, 459] width 45 height 18
type input "8"
type textarea "x"
click at [398, 454] on div "0.00" at bounding box center [390, 459] width 66 height 18
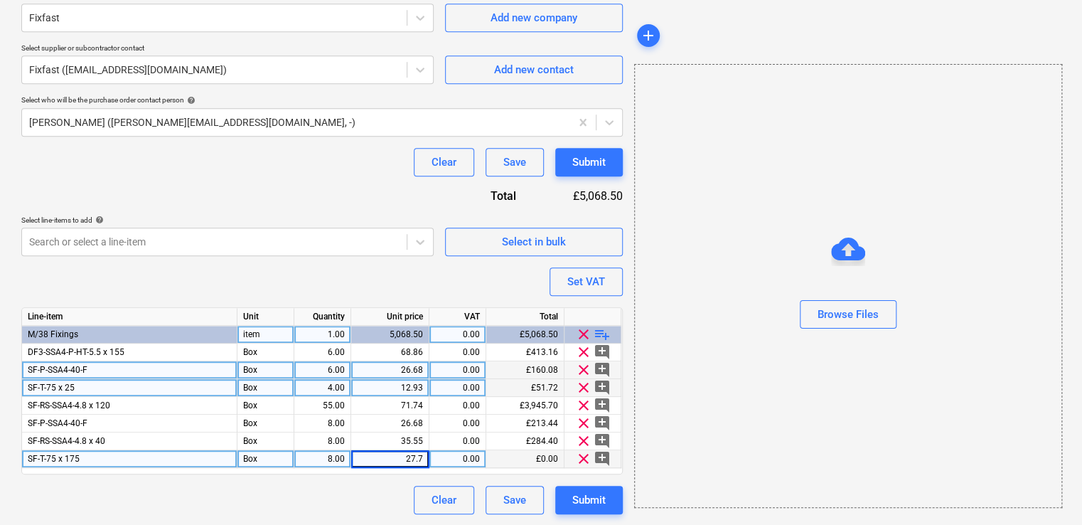
type input "27.74"
click at [391, 481] on div "Purchase order name help Purchase order Purchase order reference number help 44…" at bounding box center [321, 115] width 601 height 798
click at [600, 335] on span "playlist_add" at bounding box center [602, 334] width 17 height 17
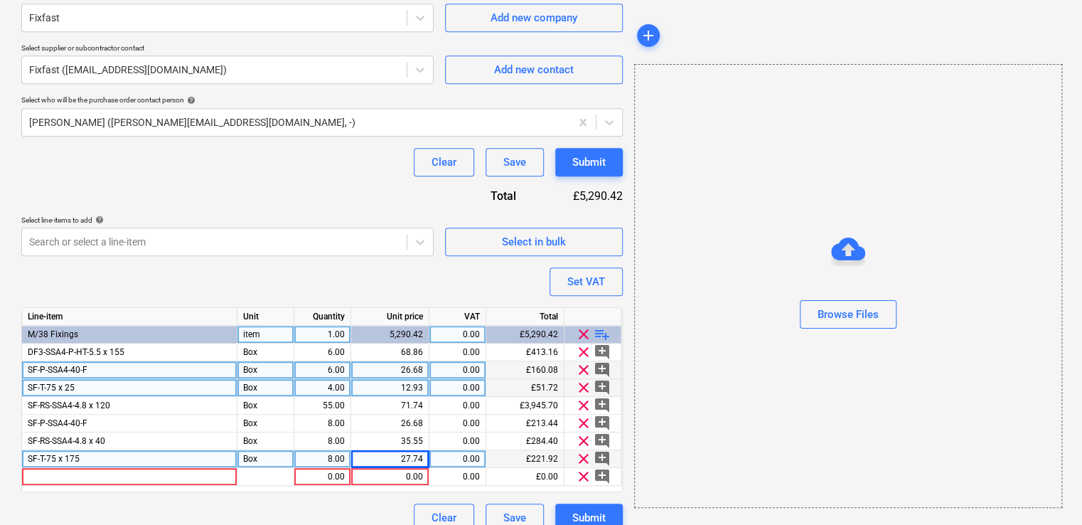
click at [600, 335] on span "playlist_add" at bounding box center [602, 334] width 17 height 17
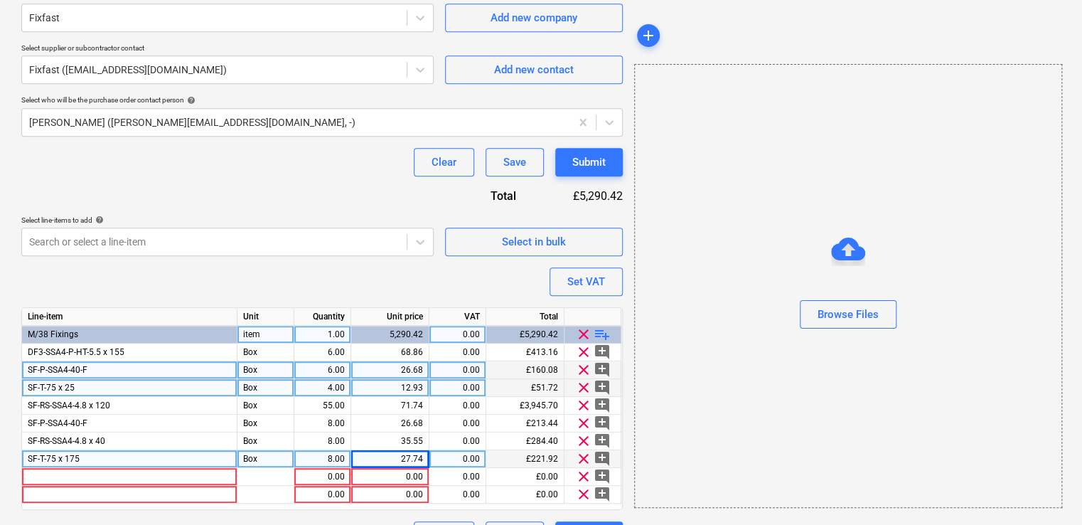
click at [600, 335] on span "playlist_add" at bounding box center [602, 334] width 17 height 17
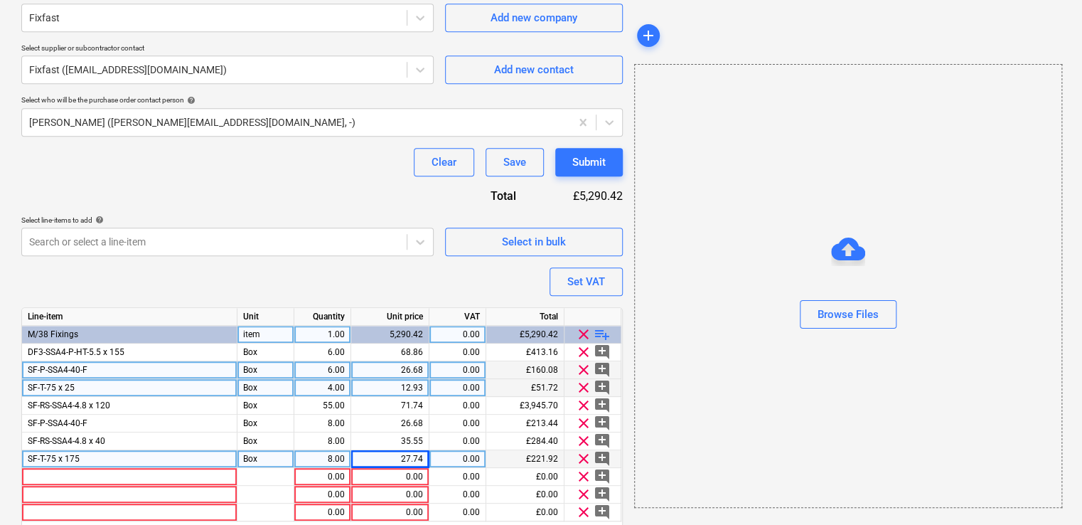
click at [600, 335] on span "playlist_add" at bounding box center [602, 334] width 17 height 17
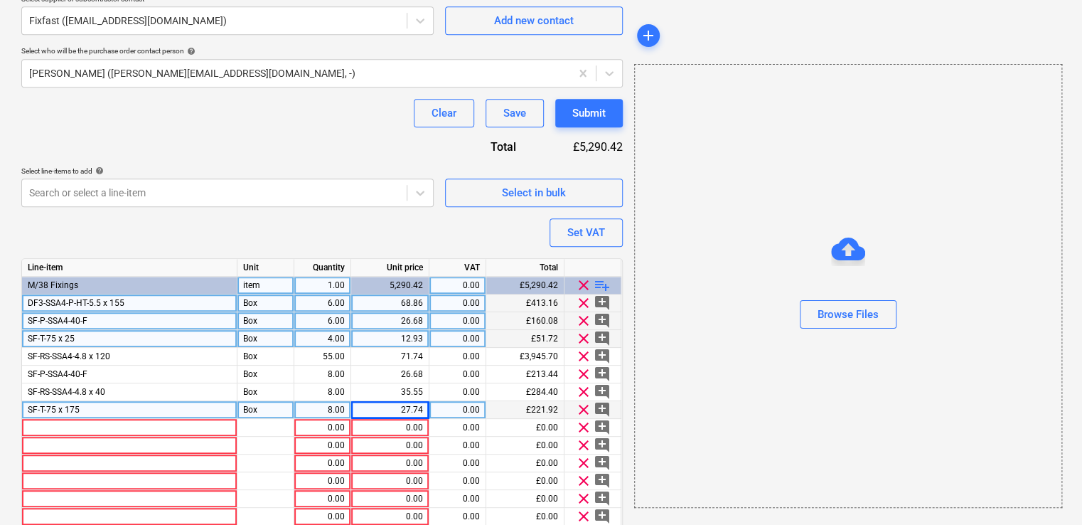
scroll to position [506, 0]
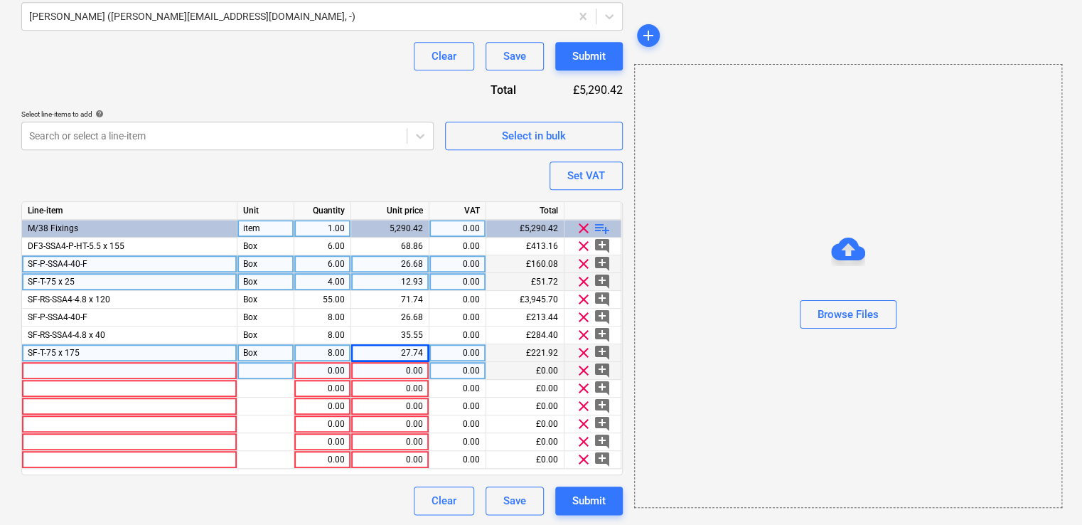
click at [101, 369] on div at bounding box center [129, 371] width 215 height 18
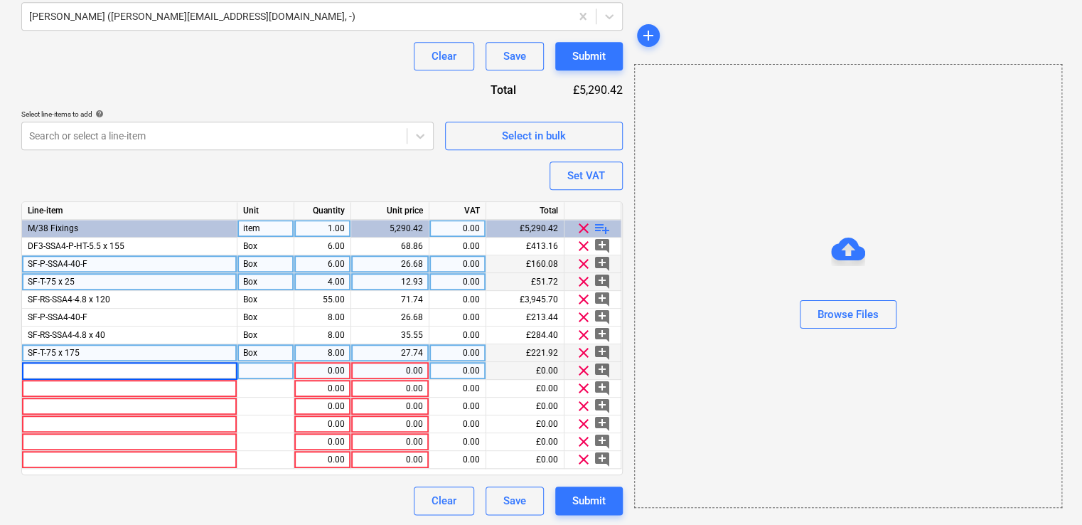
type textarea "x"
type input "SF-T-50 x 175"
type textarea "x"
click at [279, 368] on div "pcs" at bounding box center [265, 371] width 57 height 18
type input "Box"
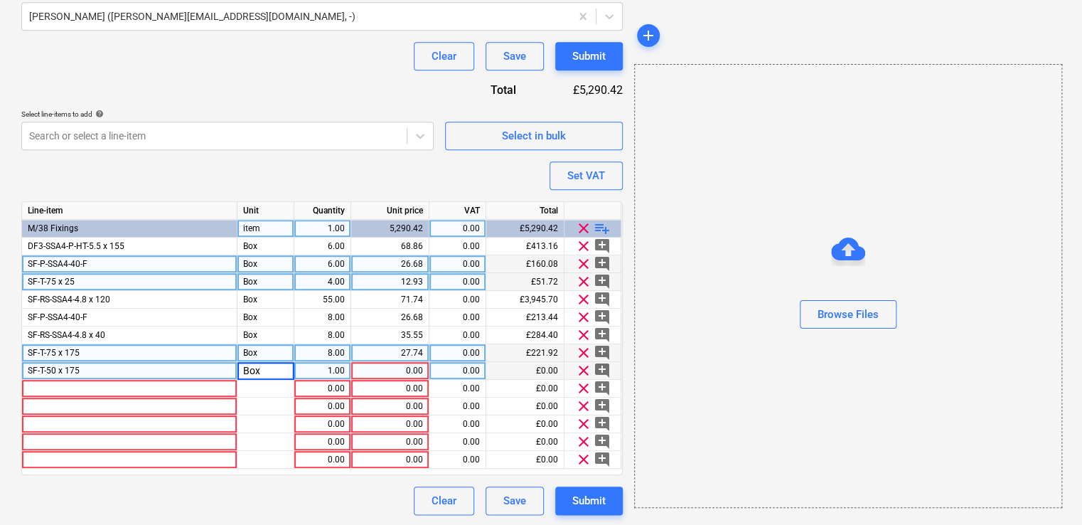
type textarea "x"
click at [401, 371] on div "0.00" at bounding box center [390, 371] width 66 height 18
click at [424, 351] on div "27.74" at bounding box center [390, 353] width 78 height 18
click at [424, 351] on input "27.74" at bounding box center [389, 352] width 77 height 17
type input "27.70"
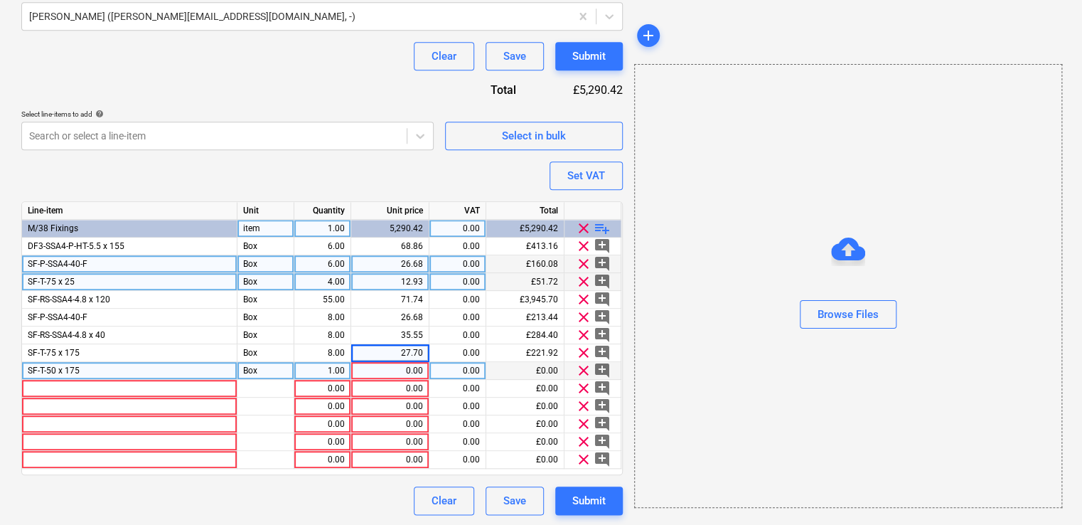
type textarea "x"
click at [339, 370] on div "1.00" at bounding box center [322, 371] width 45 height 18
type input "37"
type textarea "x"
click at [414, 365] on div "0.00" at bounding box center [390, 371] width 66 height 18
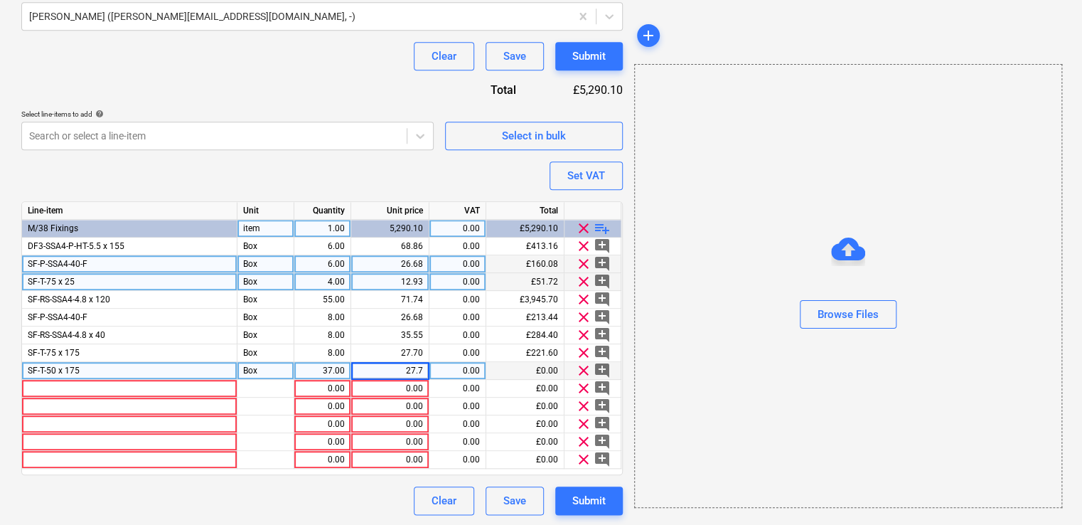
type input "27.74"
click at [163, 386] on div at bounding box center [129, 389] width 215 height 18
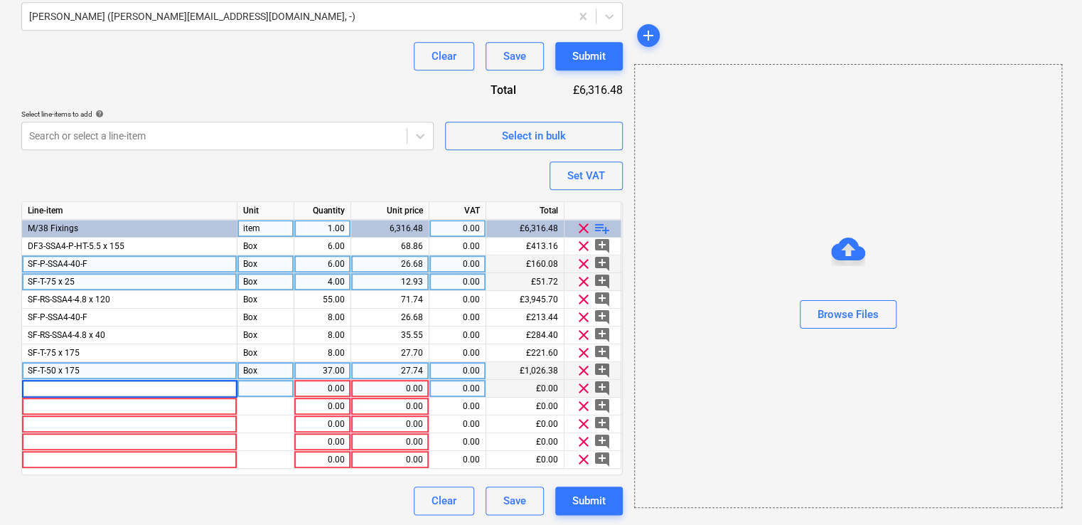
type textarea "x"
type input "SF-BSC-2100"
type textarea "x"
click at [269, 386] on div at bounding box center [265, 389] width 57 height 18
type input "Box"
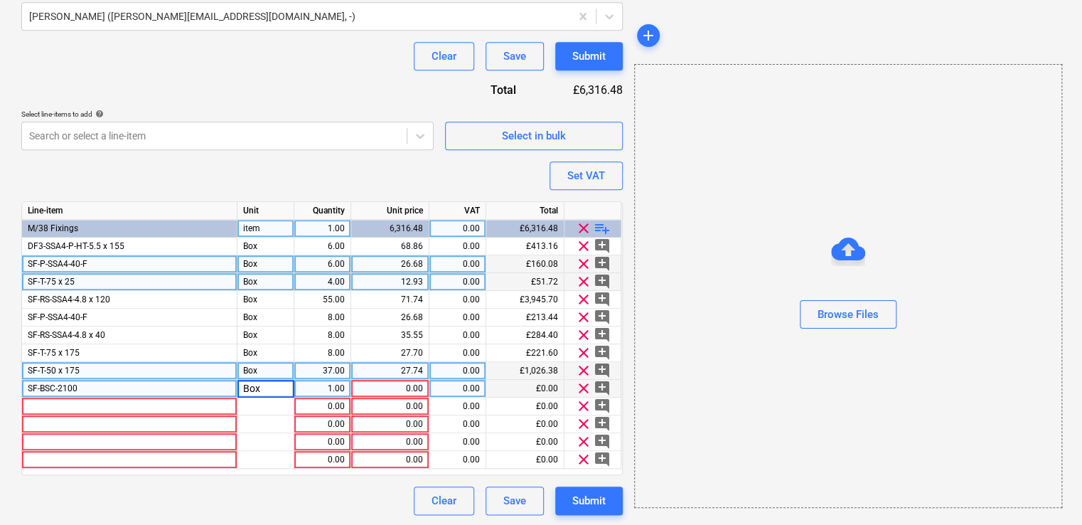
type textarea "x"
click at [329, 388] on div "1.00" at bounding box center [322, 389] width 45 height 18
type input "120"
type textarea "x"
click at [409, 386] on div "0.00" at bounding box center [390, 389] width 66 height 18
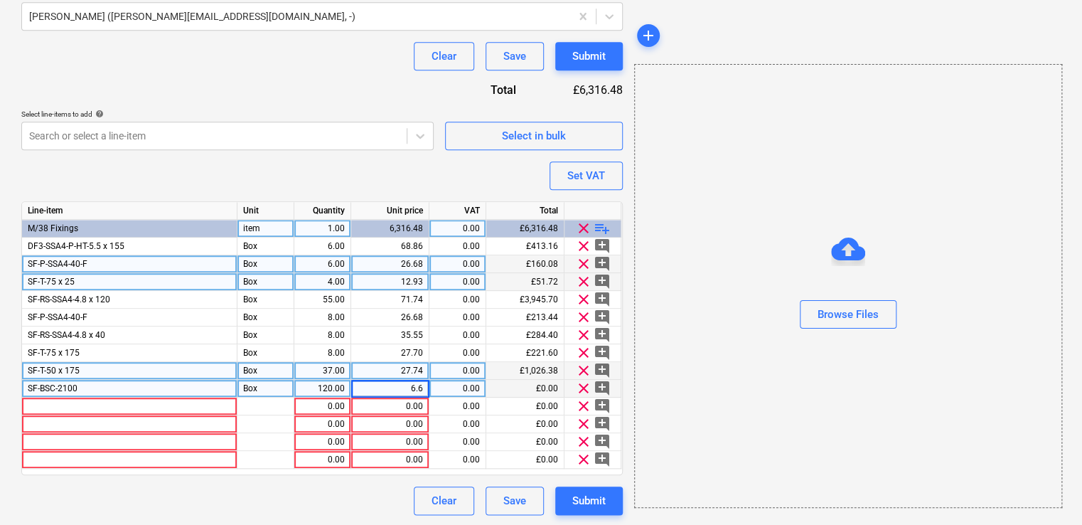
type input "6.65"
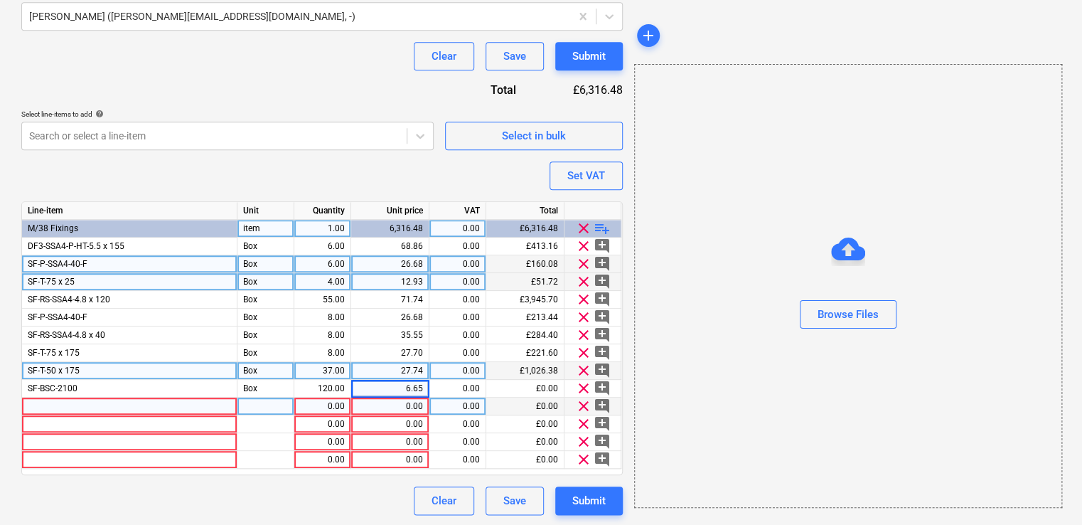
click at [176, 408] on div at bounding box center [129, 406] width 215 height 18
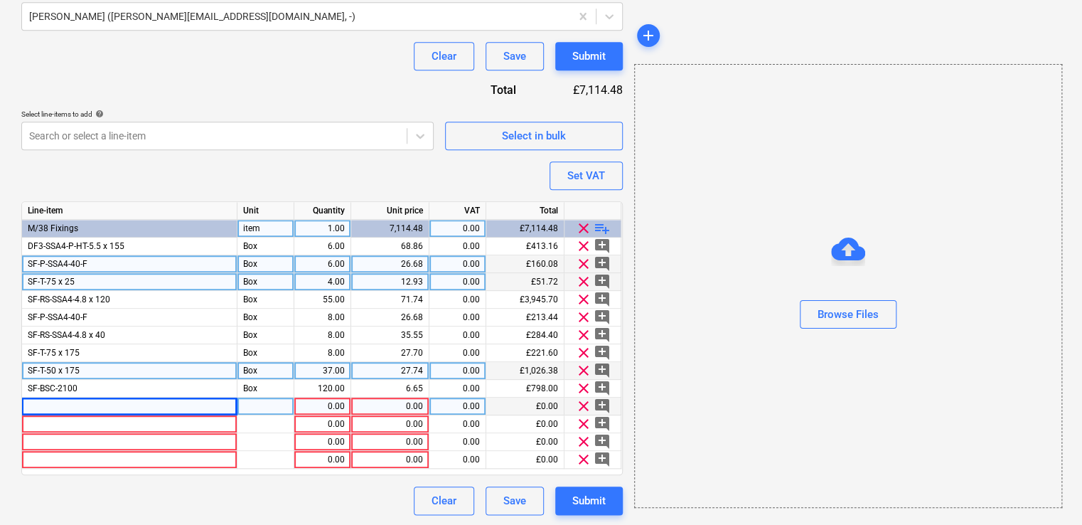
click at [203, 409] on div at bounding box center [129, 406] width 215 height 18
type textarea "x"
type input "SF-TLP-150"
type textarea "x"
click at [269, 407] on div "pcs" at bounding box center [265, 406] width 57 height 18
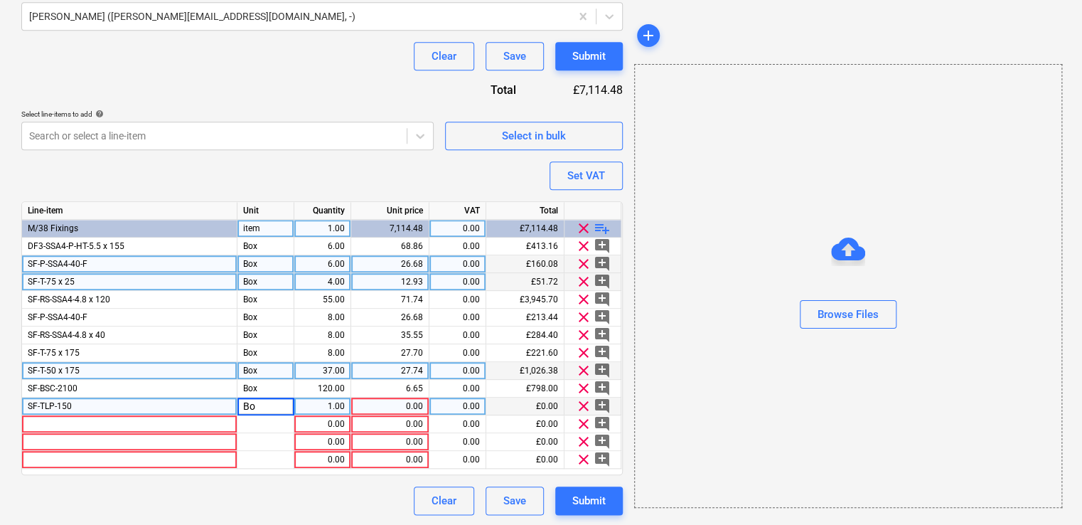
type input "Box"
type textarea "x"
click at [323, 405] on div "1.00" at bounding box center [322, 406] width 45 height 18
type input "12"
type textarea "x"
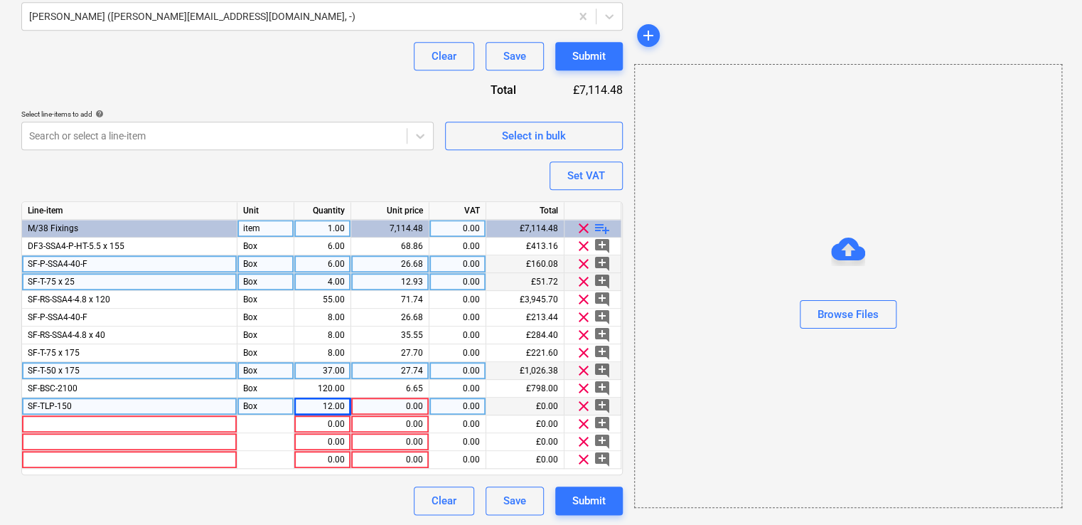
click at [377, 406] on div "0.00" at bounding box center [390, 406] width 66 height 18
type input "24.13"
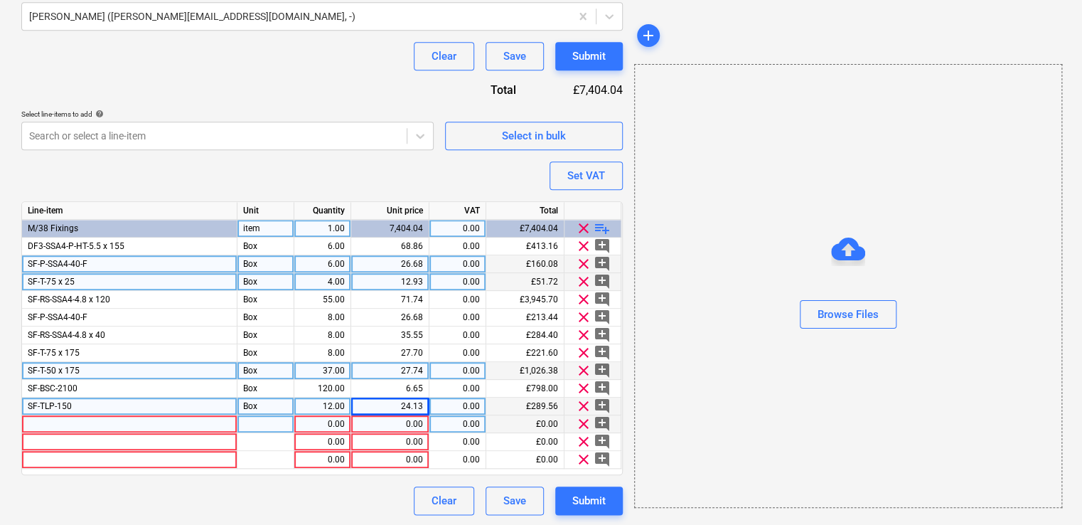
click at [199, 422] on div at bounding box center [129, 424] width 215 height 18
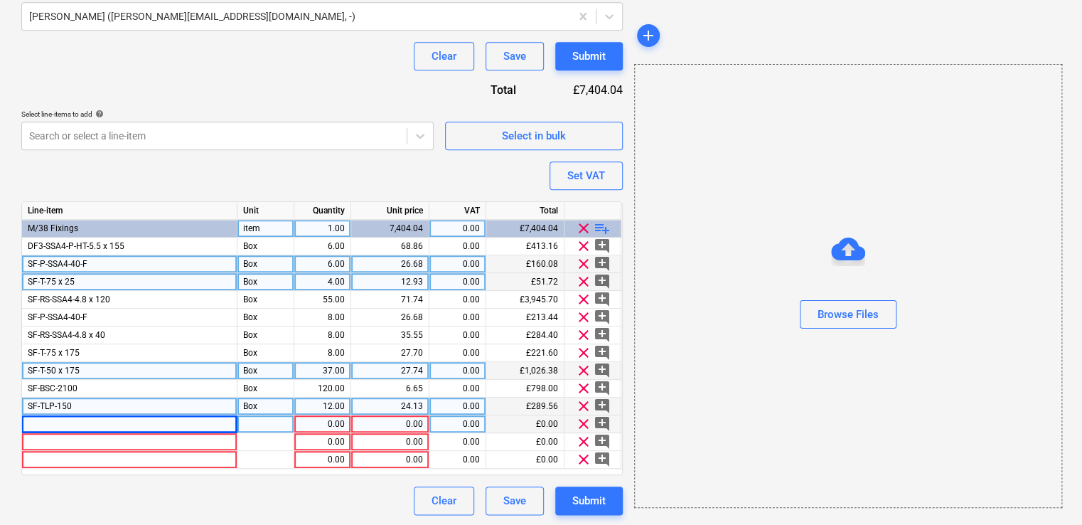
click at [194, 425] on div at bounding box center [129, 424] width 215 height 18
type textarea "x"
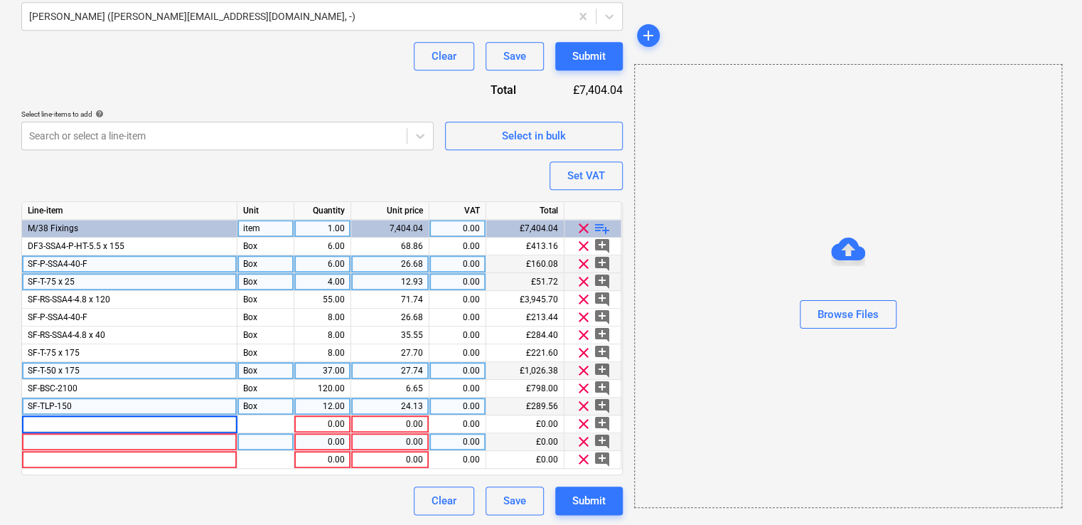
type input "SF-RS-SSA4-4.8 x 160"
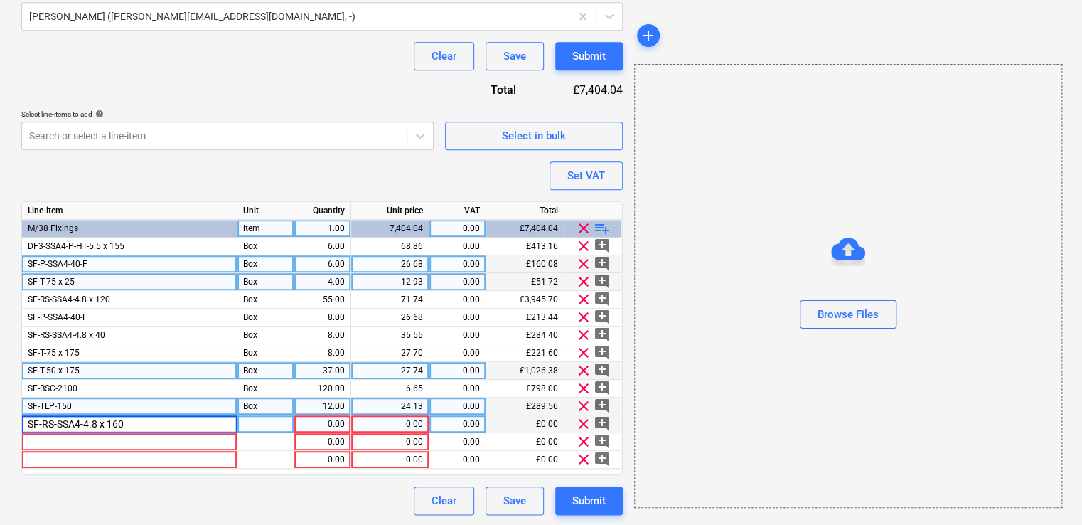
type textarea "x"
click at [281, 422] on div at bounding box center [265, 424] width 57 height 18
type input "Box"
type textarea "x"
click at [323, 424] on div "1.00" at bounding box center [322, 424] width 45 height 18
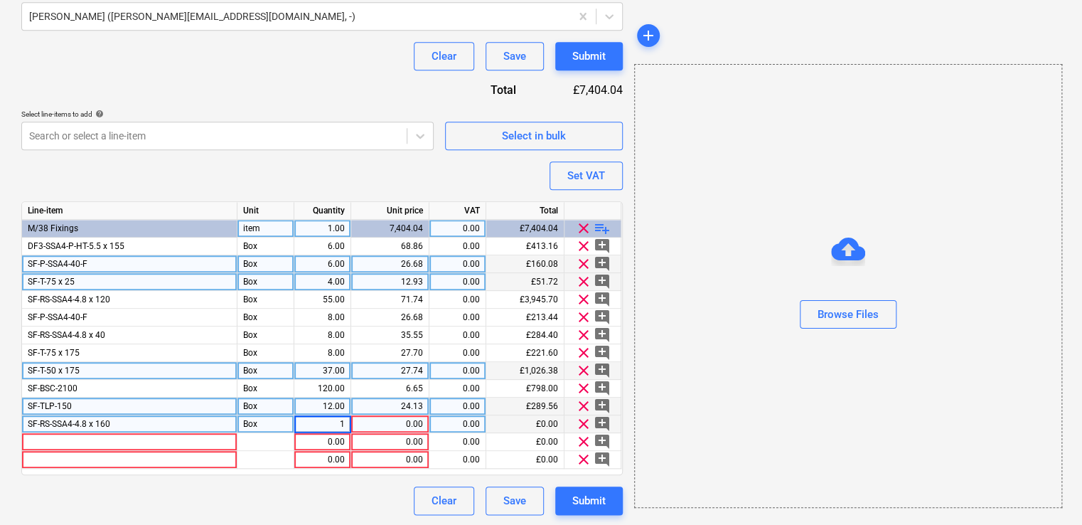
type input "5"
type textarea "x"
click at [393, 425] on div "0.00" at bounding box center [390, 424] width 66 height 18
type input "102.14"
click at [275, 483] on div "Purchase order name help Purchase order Purchase order reference number help 44…" at bounding box center [321, 62] width 601 height 904
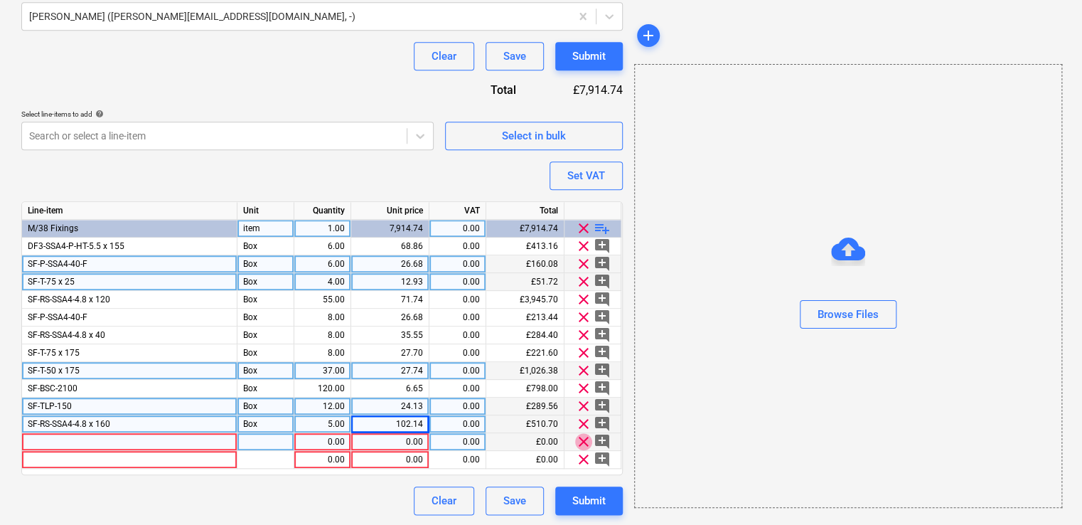
click at [586, 439] on span "clear" at bounding box center [583, 441] width 17 height 17
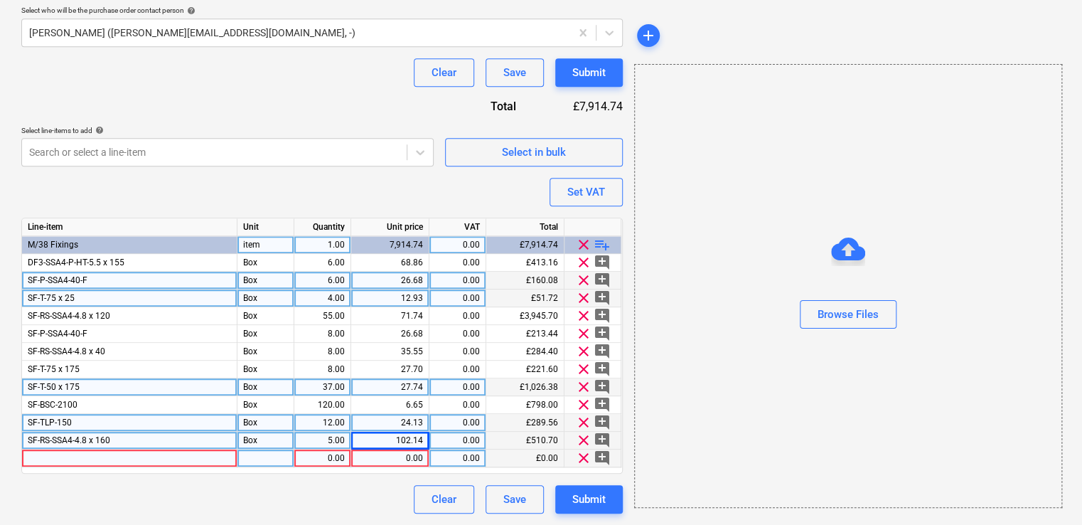
scroll to position [489, 0]
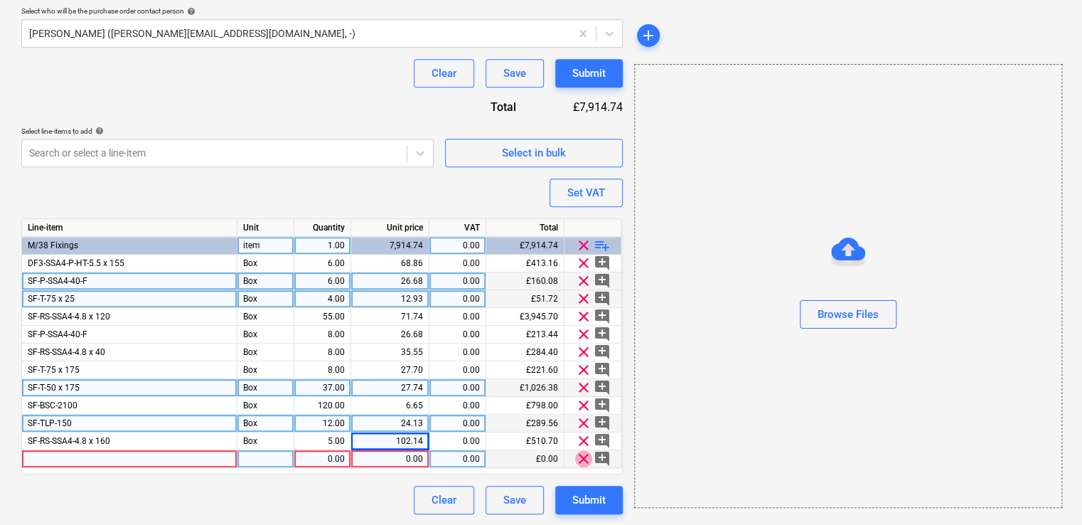
click at [583, 458] on span "clear" at bounding box center [583, 458] width 17 height 17
type textarea "x"
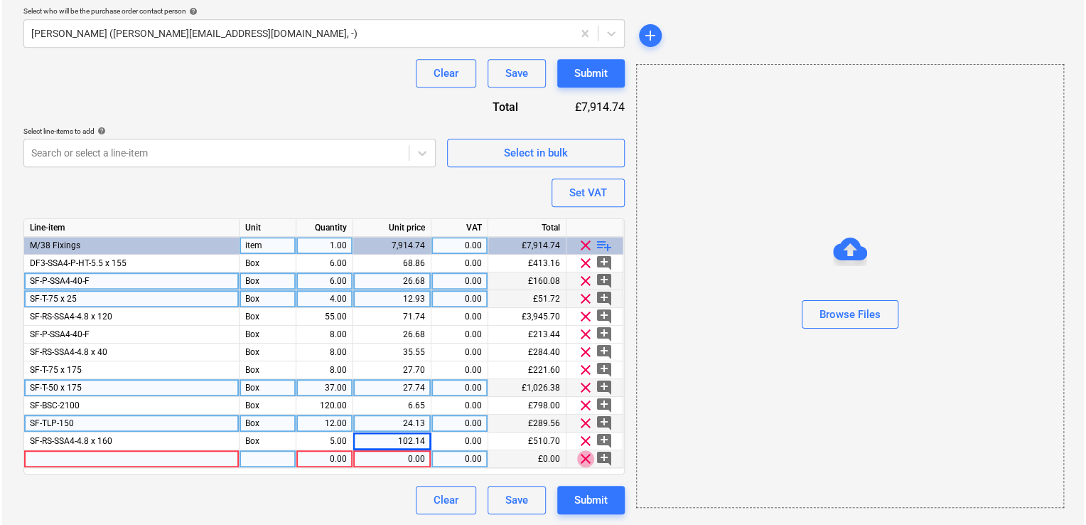
scroll to position [471, 0]
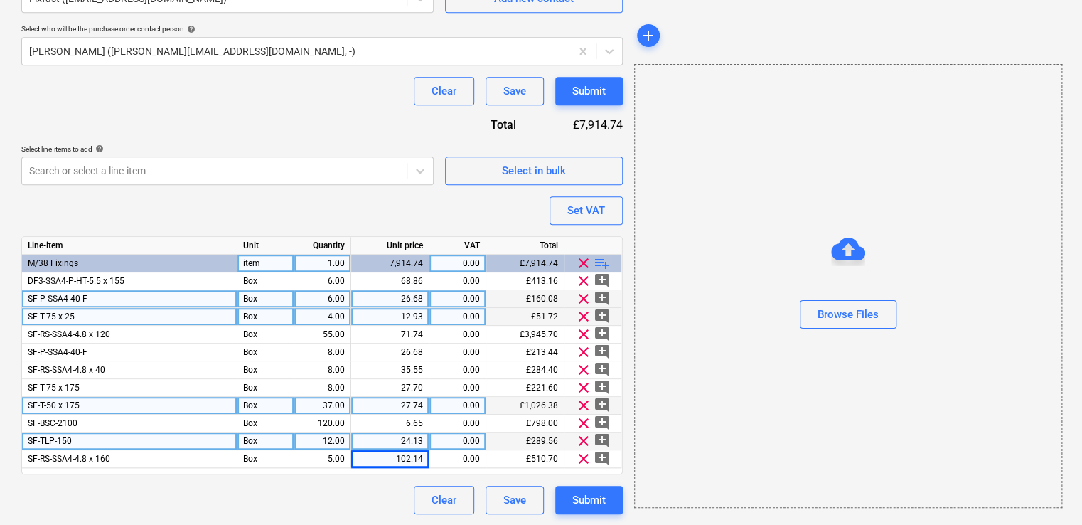
click at [343, 262] on div "1.00" at bounding box center [322, 263] width 45 height 18
type input "269"
drag, startPoint x: 356, startPoint y: 220, endPoint x: 367, endPoint y: 218, distance: 11.6
click at [365, 220] on div "Purchase order name help Purchase order Purchase order reference number help 44…" at bounding box center [321, 79] width 601 height 869
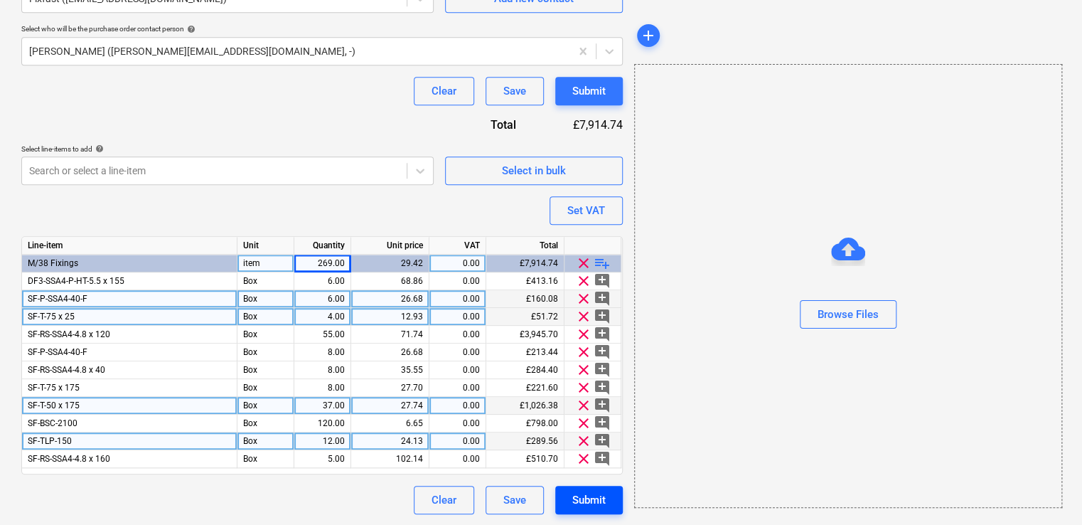
click at [606, 505] on button "Submit" at bounding box center [589, 499] width 68 height 28
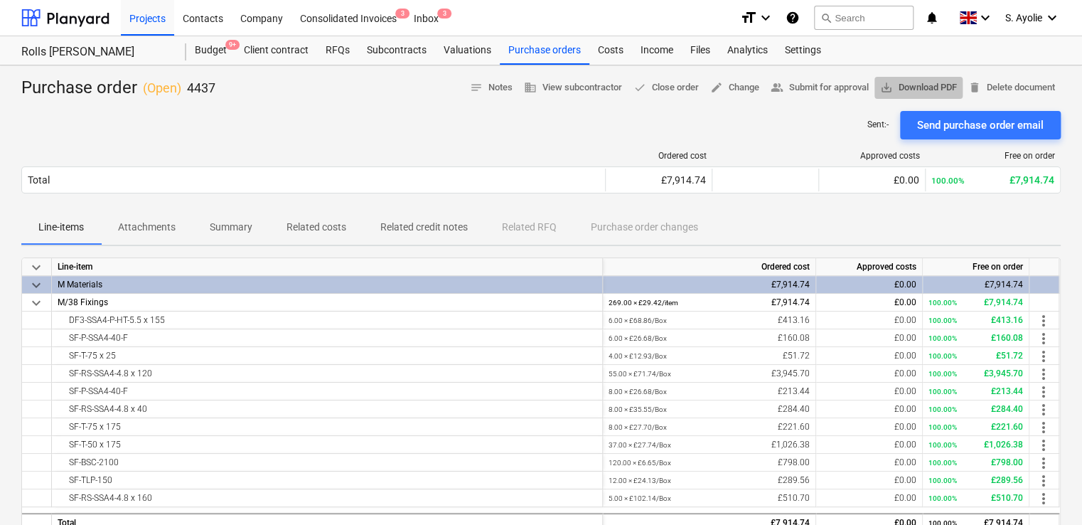
click at [906, 97] on button "save_alt Download PDF" at bounding box center [918, 88] width 88 height 22
click at [548, 60] on div "Purchase orders" at bounding box center [545, 50] width 90 height 28
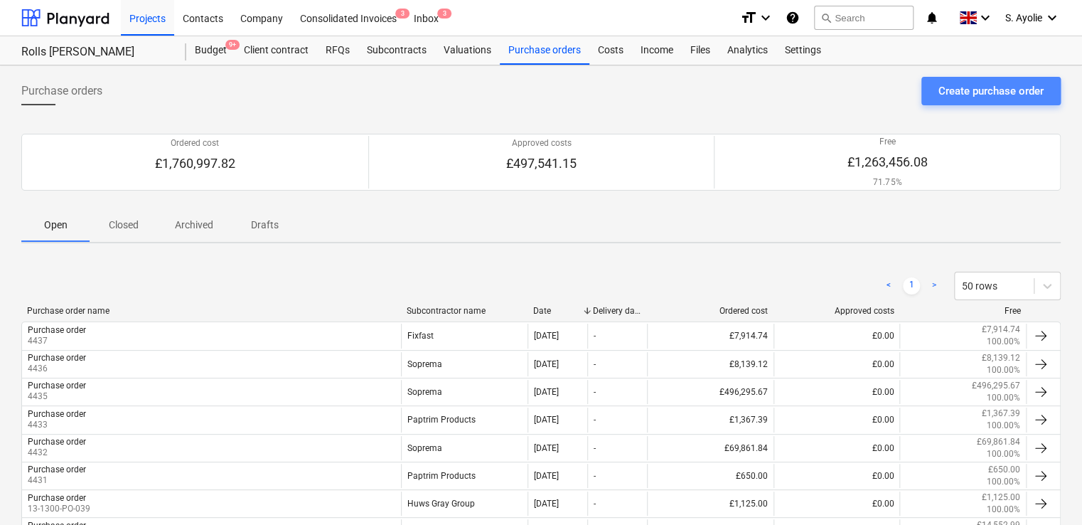
click at [965, 100] on button "Create purchase order" at bounding box center [990, 91] width 139 height 28
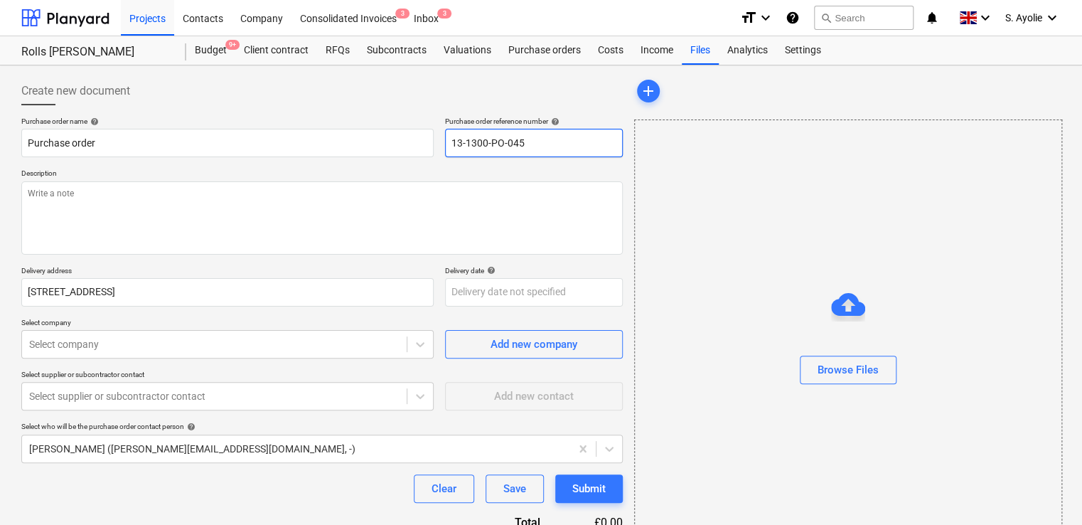
click at [535, 144] on input "13-1300-PO-045" at bounding box center [534, 143] width 178 height 28
type textarea "x"
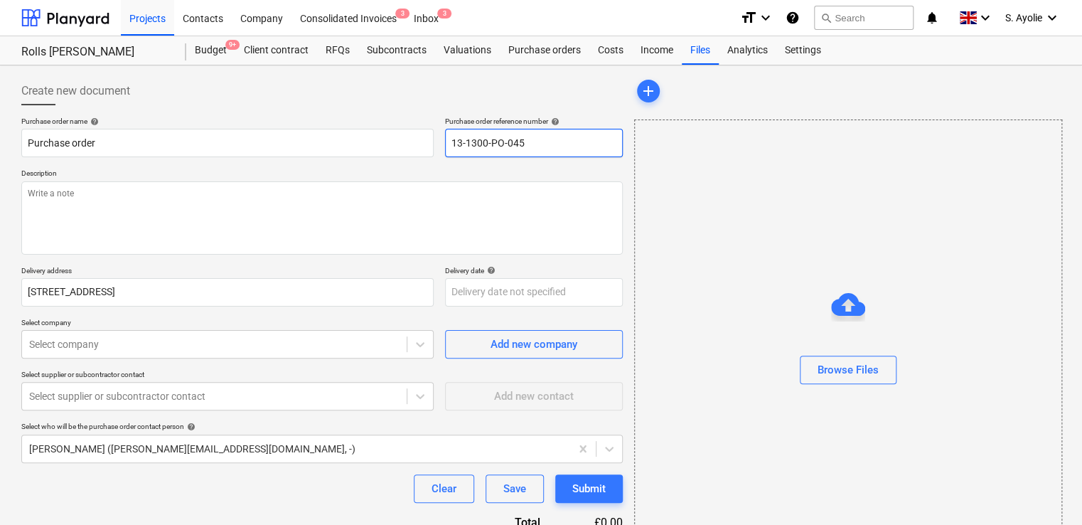
type input "4"
type textarea "x"
type input "44"
type textarea "x"
type input "443"
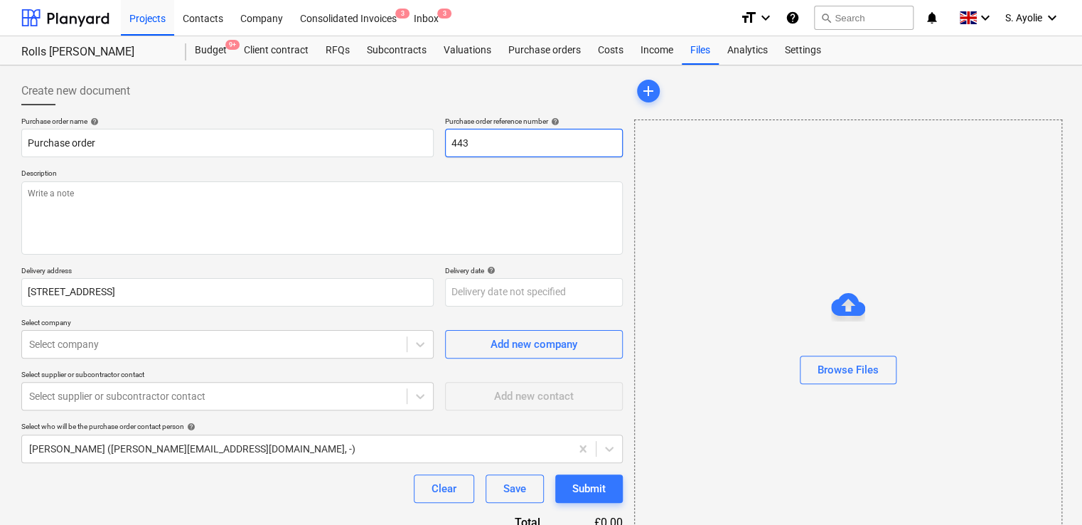
type textarea "x"
type input "4438"
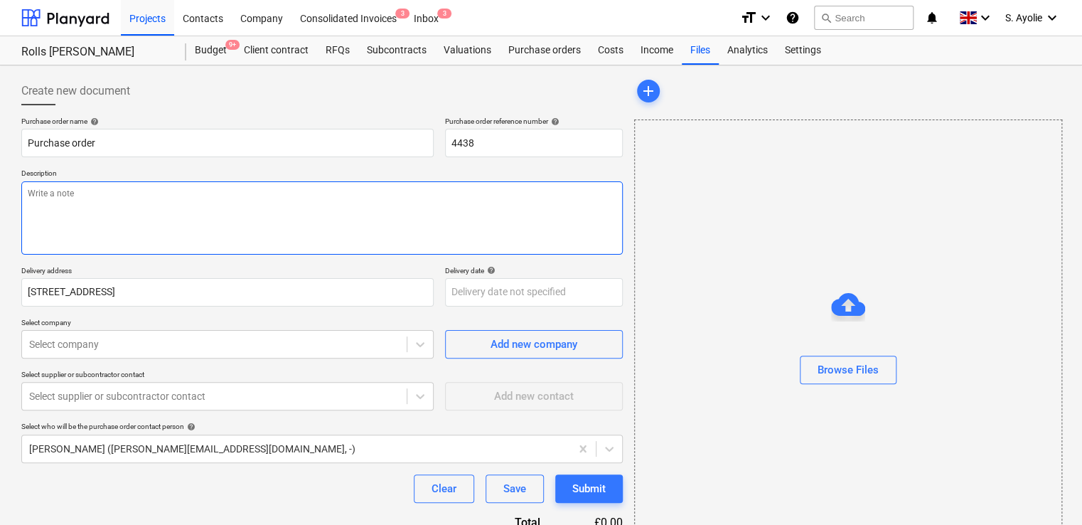
click at [367, 214] on textarea at bounding box center [321, 217] width 601 height 73
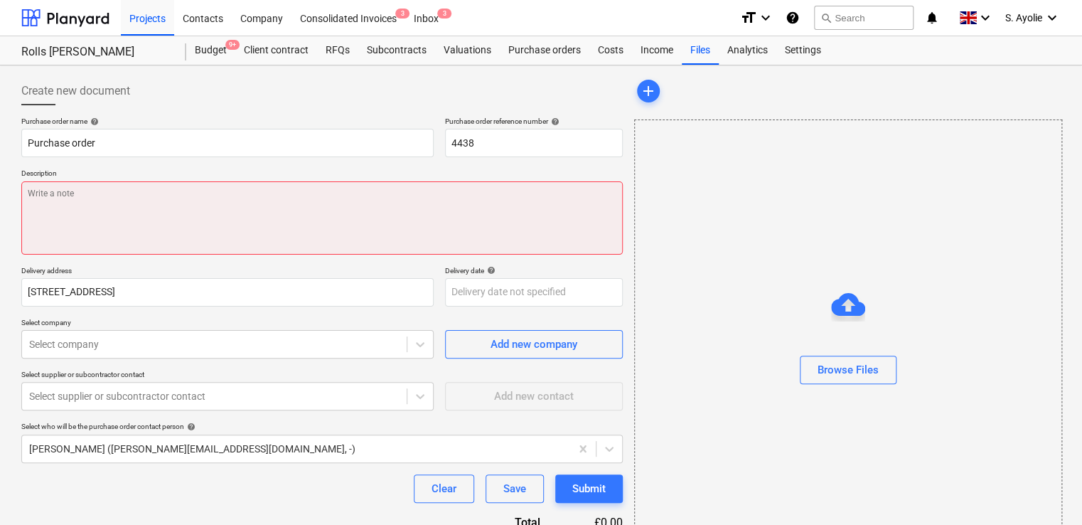
click at [141, 215] on textarea at bounding box center [321, 217] width 601 height 73
paste textarea "Site Contact [PERSON_NAME] [PHONE_NUMBER] or Skyler Office 01634791810.Driver t…"
type textarea "x"
type textarea "Site Contact [PERSON_NAME] [PHONE_NUMBER] or Skyler Office 01634791810.Driver t…"
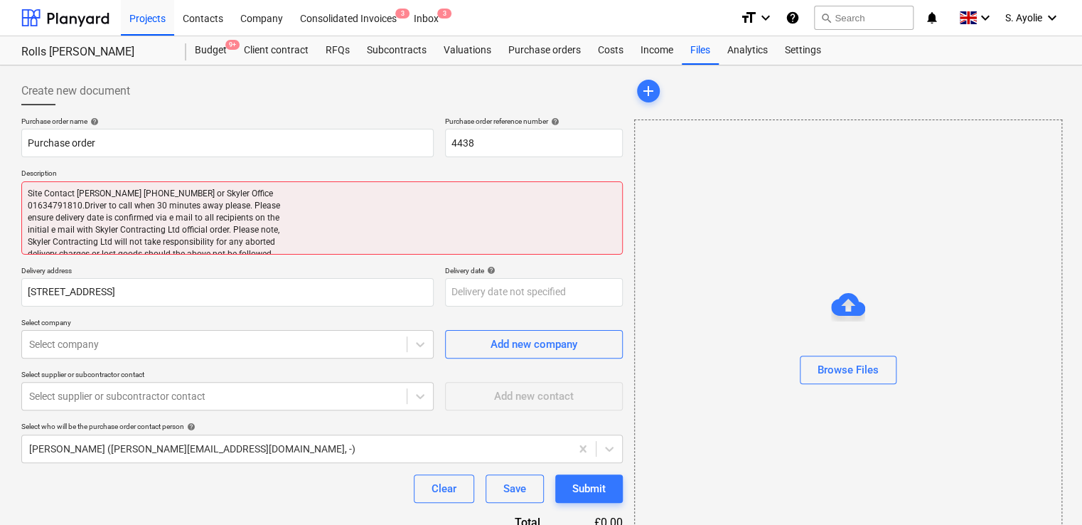
type textarea "x"
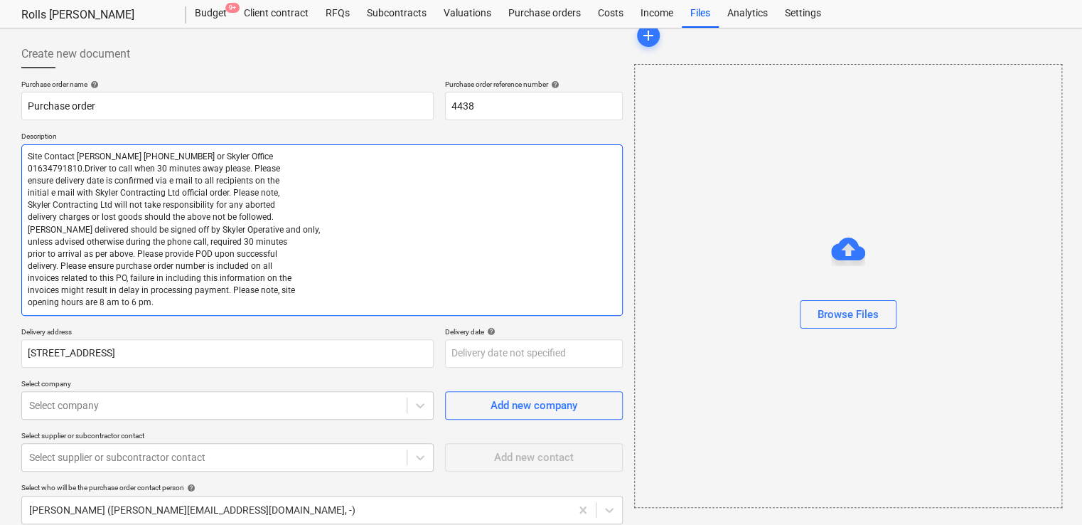
scroll to position [71, 0]
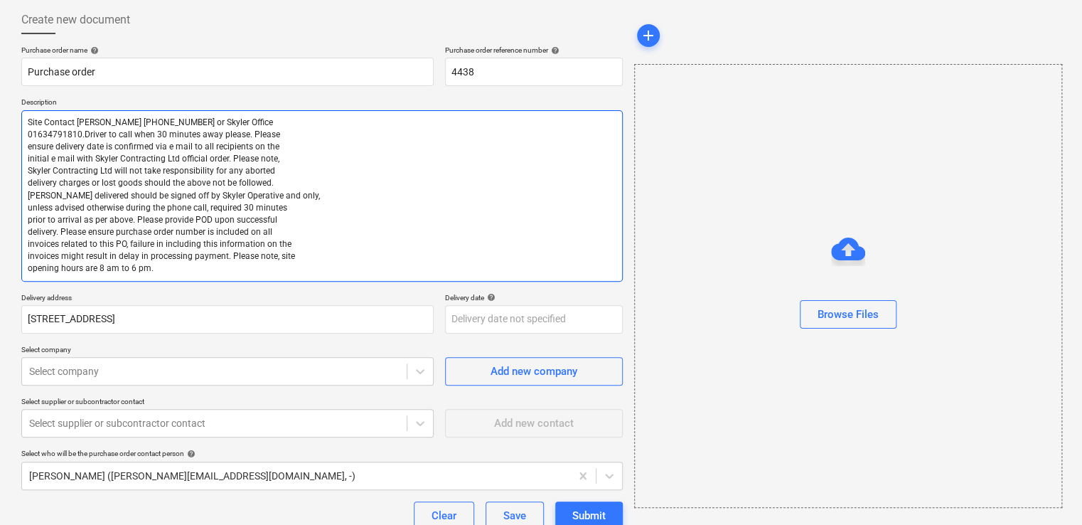
type textarea "Site Contact [PERSON_NAME] [PHONE_NUMBER] or Skyler Office 01634791810.Driver t…"
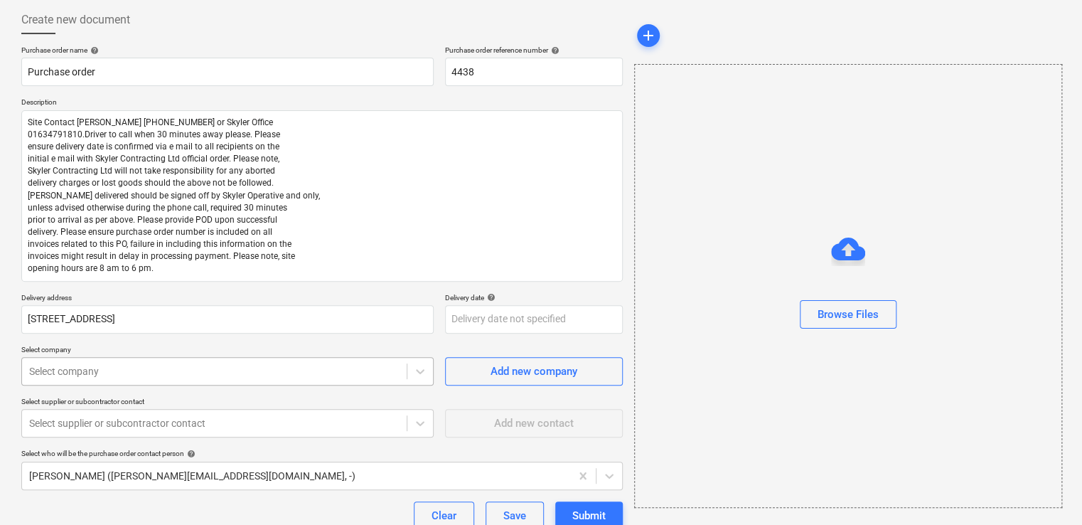
click at [302, 377] on body "Projects Contacts Company Consolidated Invoices 3 Inbox 3 format_size keyboard_…" at bounding box center [541, 191] width 1082 height 525
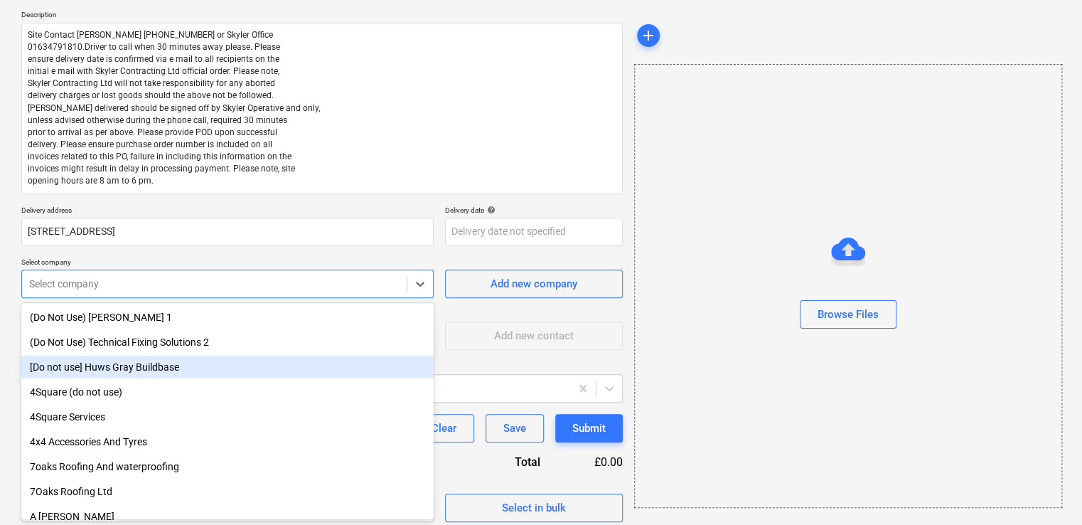
type textarea "x"
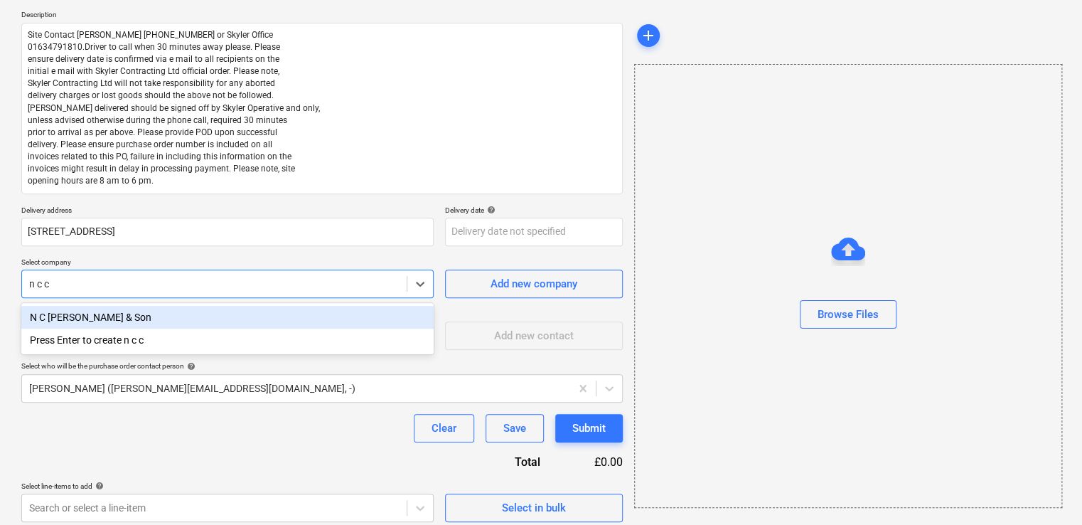
type input "n c c"
click at [135, 317] on div "N C [PERSON_NAME] & Son" at bounding box center [227, 317] width 412 height 23
type textarea "x"
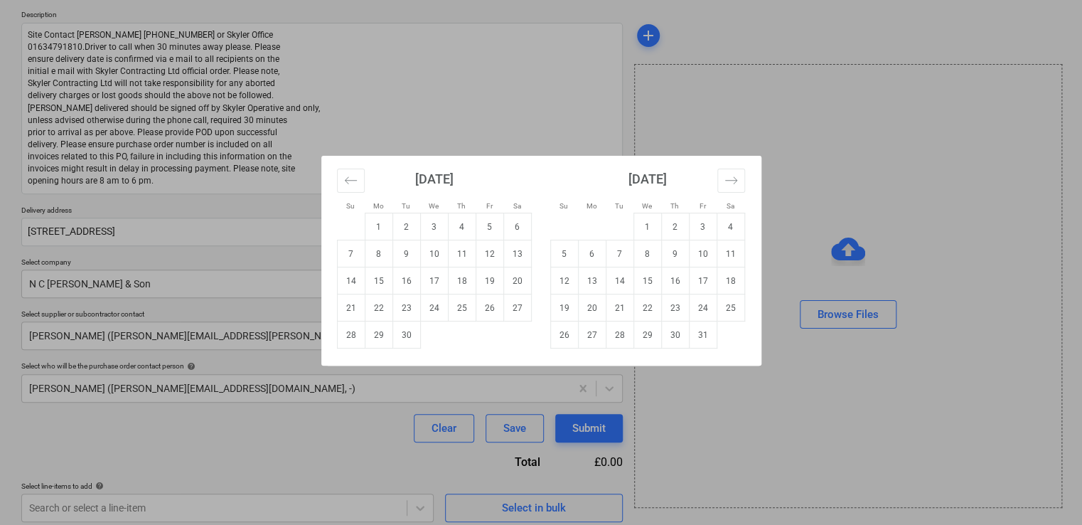
click at [549, 239] on body "Projects Contacts Company Consolidated Invoices 3 Inbox 2 format_size keyboard_…" at bounding box center [541, 103] width 1082 height 525
drag, startPoint x: 579, startPoint y: 82, endPoint x: 618, endPoint y: 92, distance: 40.2
click at [587, 87] on div "Su Mo Tu We Th Fr Sa Su Mo Tu We Th Fr Sa August 2025 1 2 3 4 5 6 7 8 9 10 11 1…" at bounding box center [541, 262] width 1082 height 525
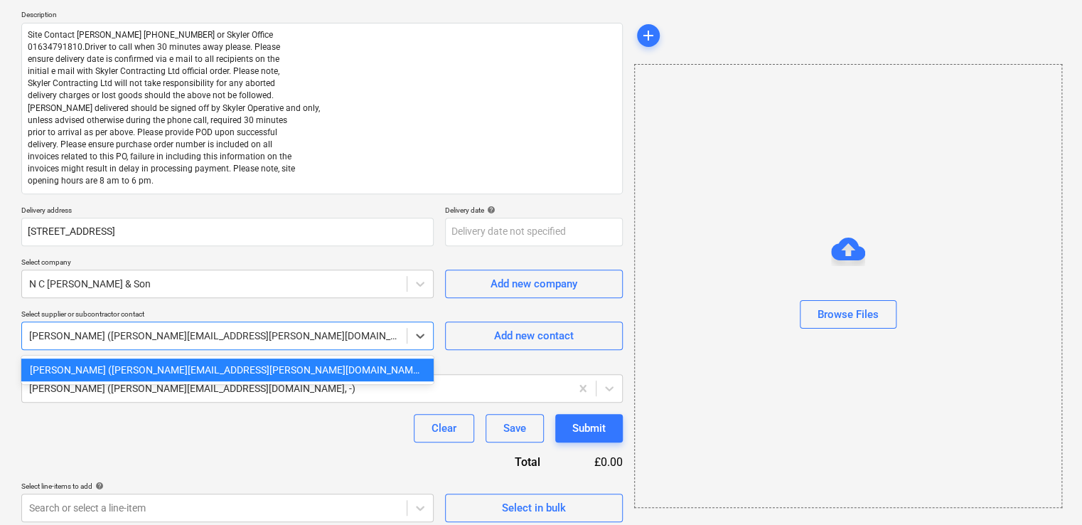
click at [254, 339] on div at bounding box center [214, 335] width 370 height 14
click at [216, 367] on div "Nicholas Fox (nicholas@cammack.co.uk)" at bounding box center [227, 369] width 412 height 23
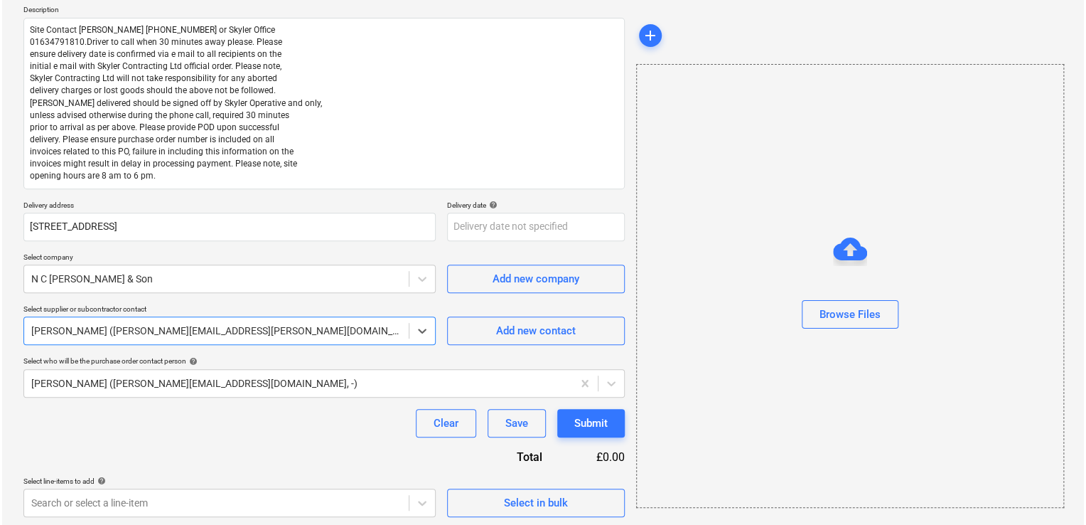
scroll to position [166, 0]
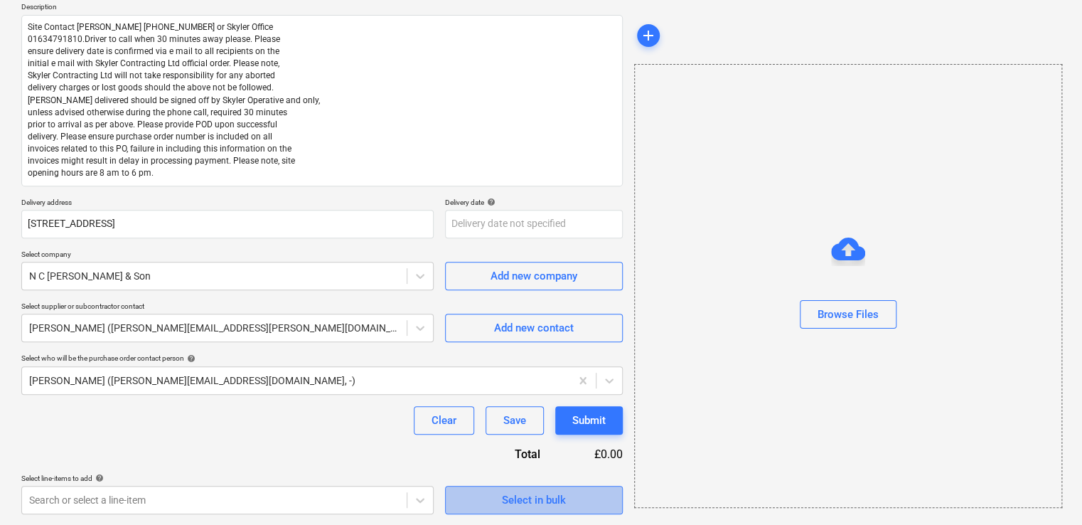
click at [499, 501] on span "Select in bulk" at bounding box center [534, 499] width 142 height 18
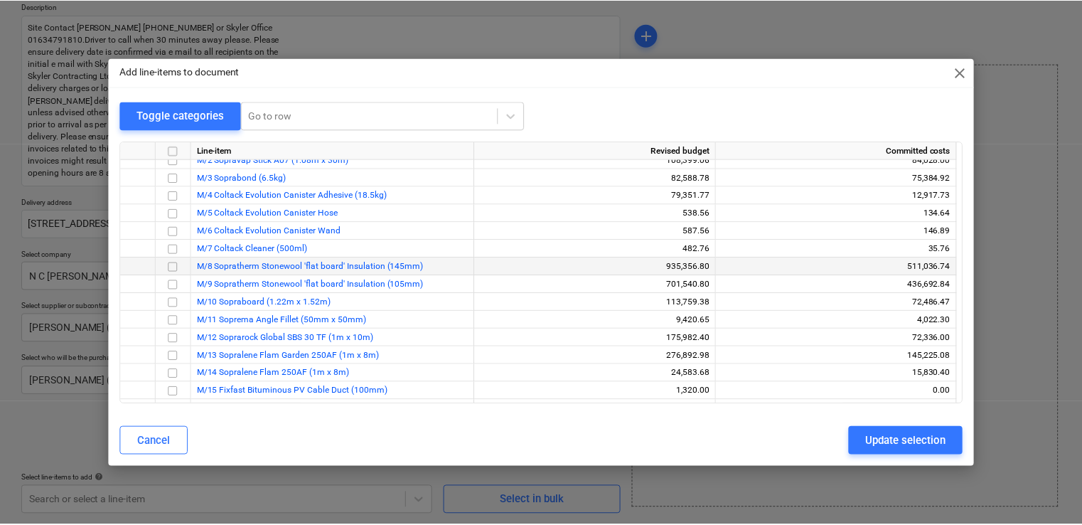
scroll to position [0, 0]
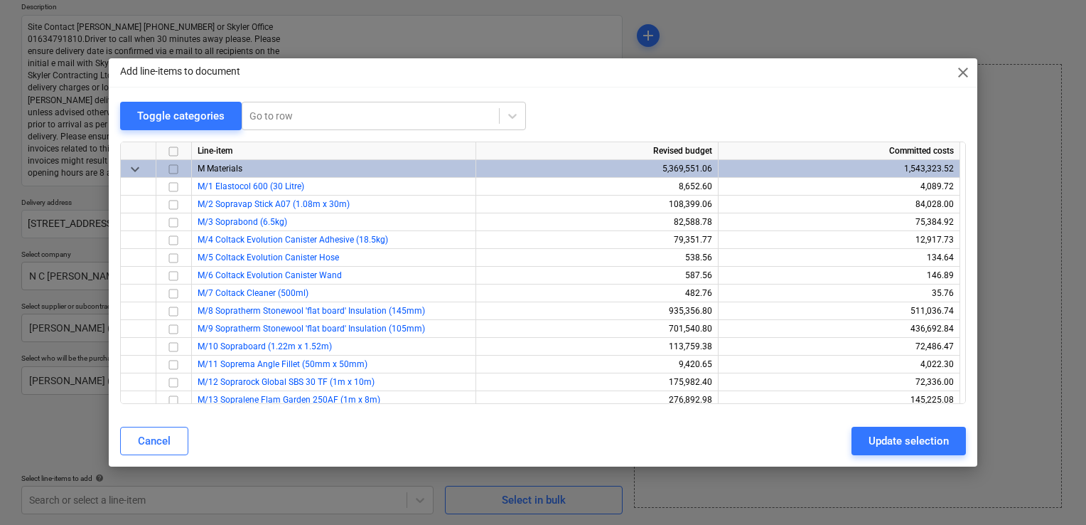
click at [152, 439] on div "Cancel" at bounding box center [154, 440] width 33 height 18
type textarea "x"
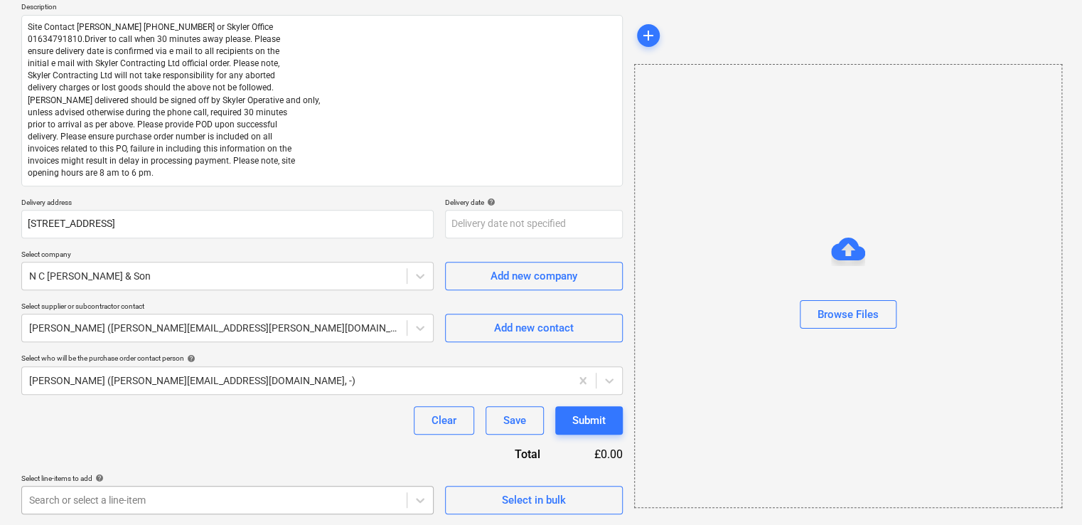
scroll to position [377, 0]
click at [109, 358] on body "Projects Contacts Company Consolidated Invoices 3 Inbox 2 format_size keyboard_…" at bounding box center [541, 95] width 1082 height 525
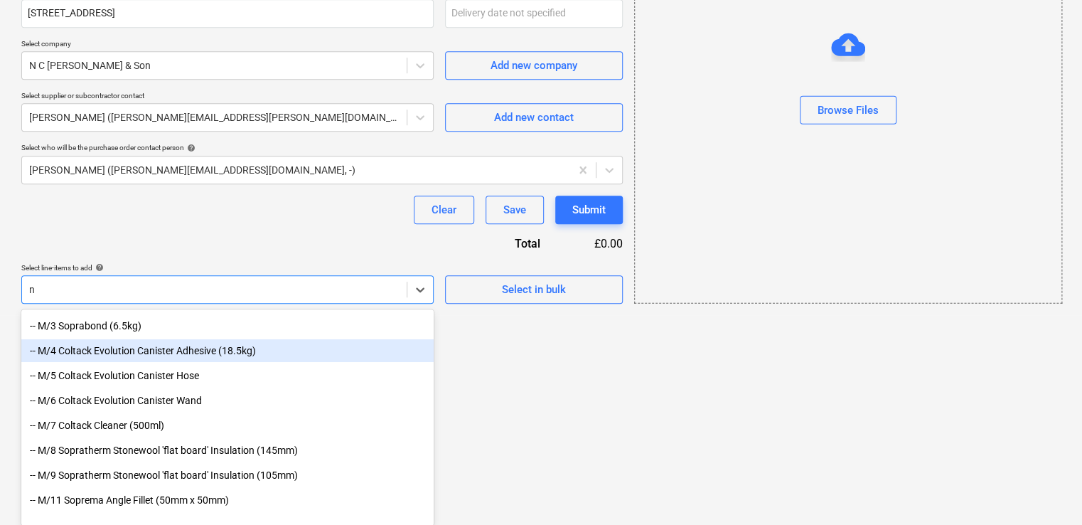
scroll to position [0, 0]
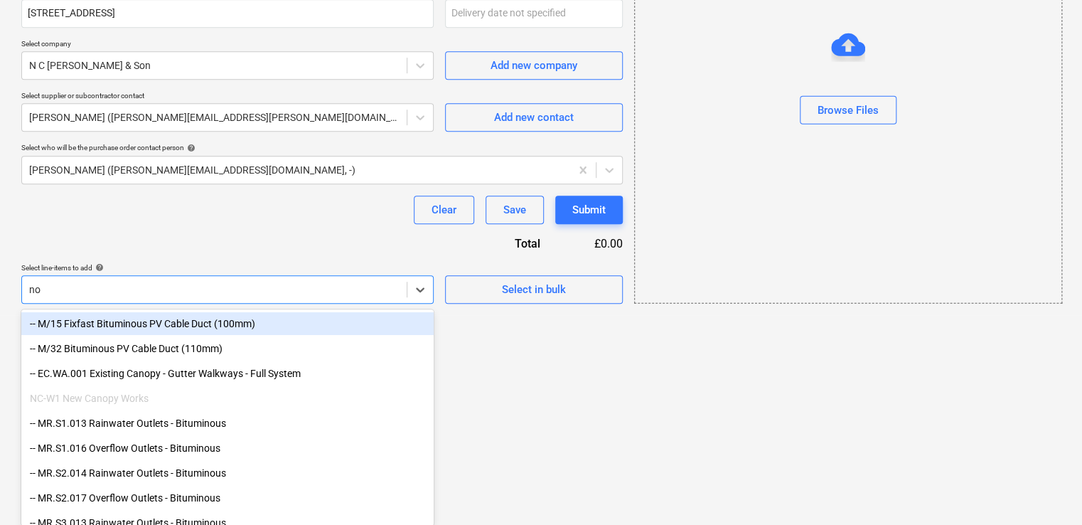
type input "non"
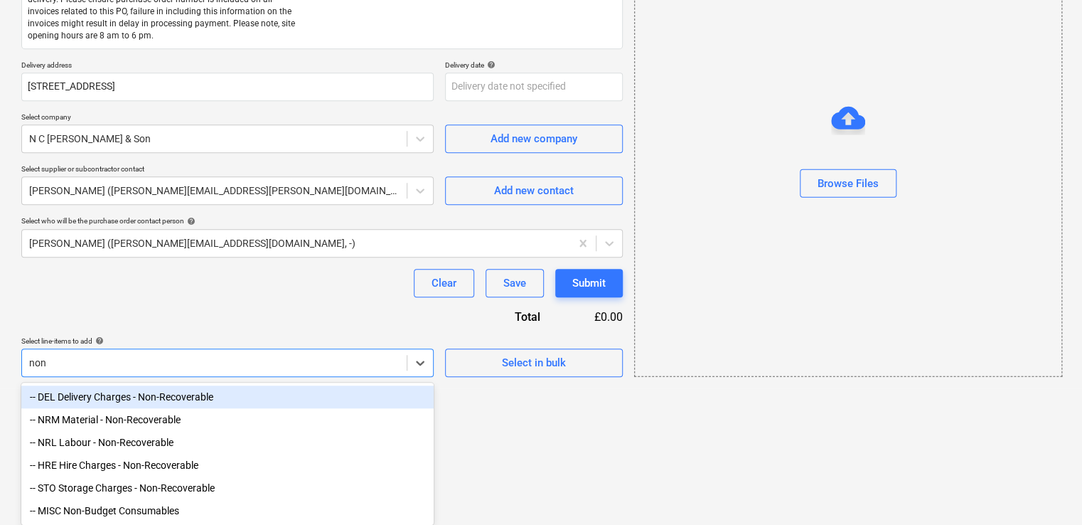
scroll to position [306, 0]
click at [118, 399] on div "-- DEL Delivery Charges - Non-Recoverable" at bounding box center [227, 396] width 412 height 23
type textarea "x"
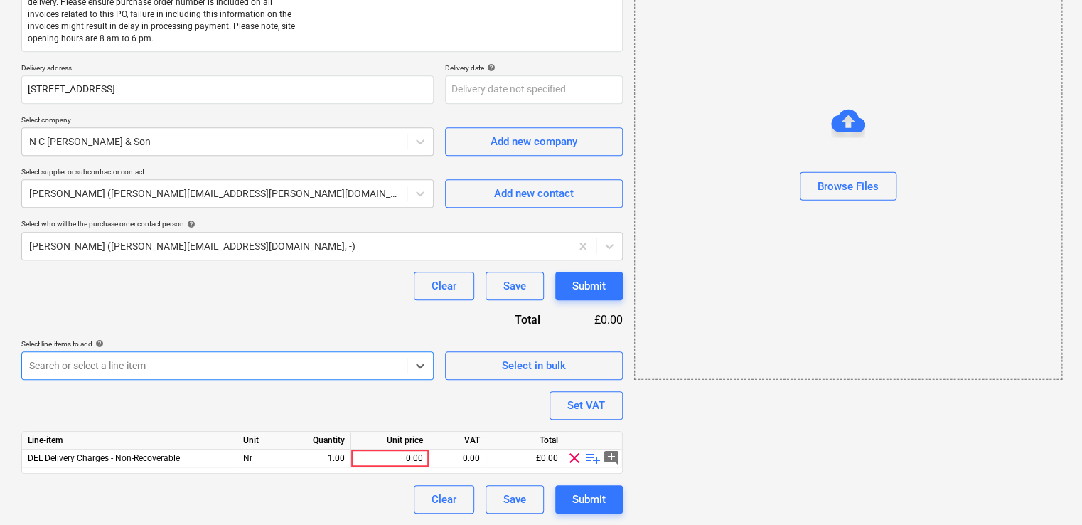
scroll to position [300, 0]
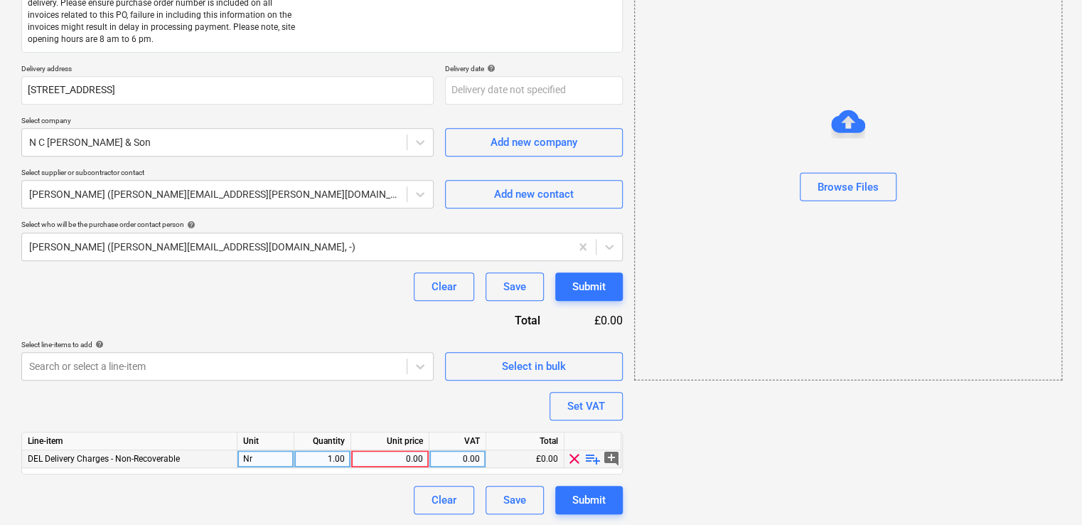
click at [276, 459] on div "Nr" at bounding box center [265, 459] width 57 height 18
click at [588, 463] on span "playlist_add" at bounding box center [592, 458] width 17 height 17
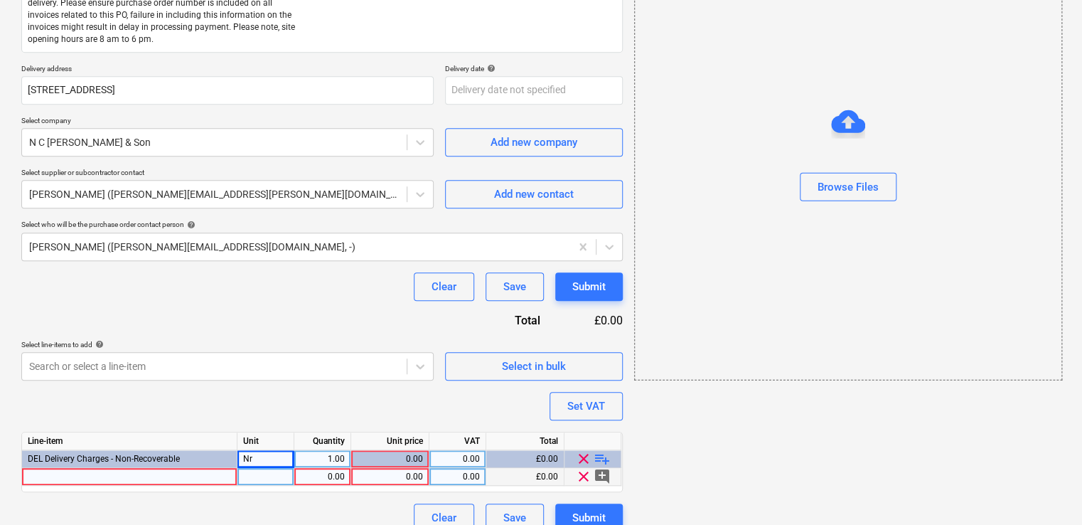
click at [98, 479] on div at bounding box center [129, 477] width 215 height 18
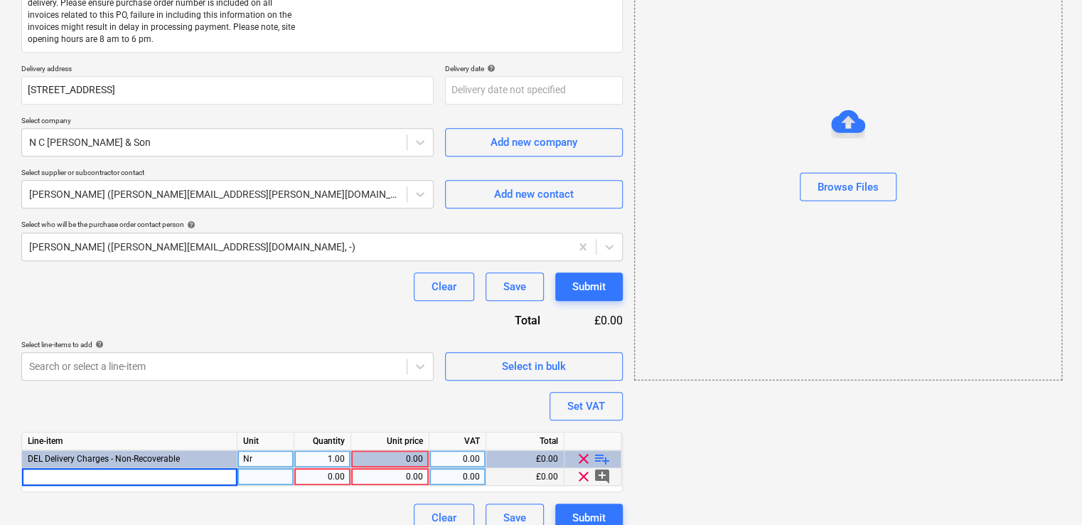
type textarea "x"
type input "collection of 690 ROLLS - 23 pallets of Soprarock SBS 30TF from your warehouses…"
type textarea "x"
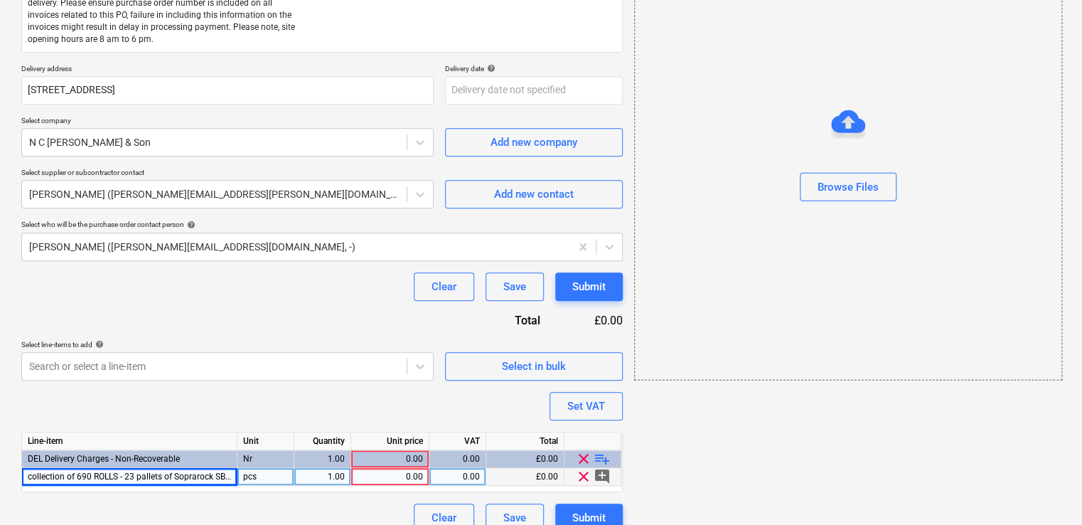
click at [266, 482] on div "pcs" at bounding box center [265, 477] width 57 height 18
type input "Nr"
type textarea "x"
click at [302, 479] on div "1.00" at bounding box center [322, 477] width 45 height 18
click at [370, 478] on div "0.00" at bounding box center [390, 477] width 66 height 18
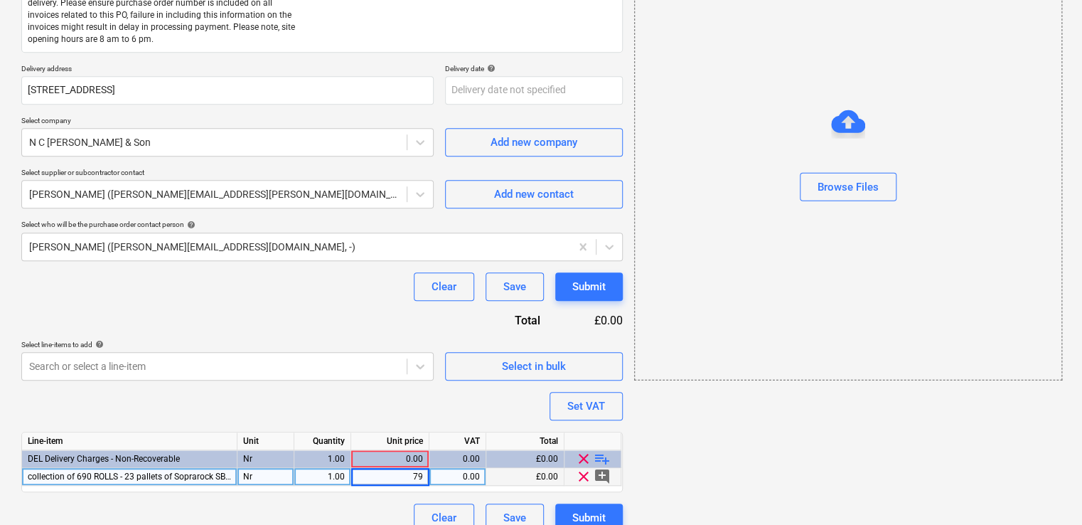
type input "795"
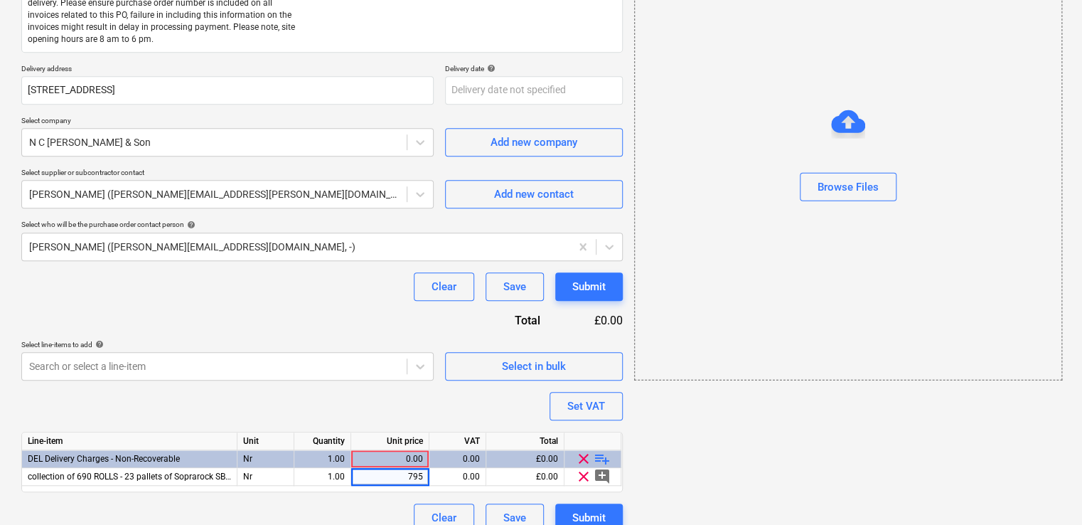
click at [424, 402] on div "Purchase order name help Purchase order Purchase order reference number help 44…" at bounding box center [321, 174] width 601 height 715
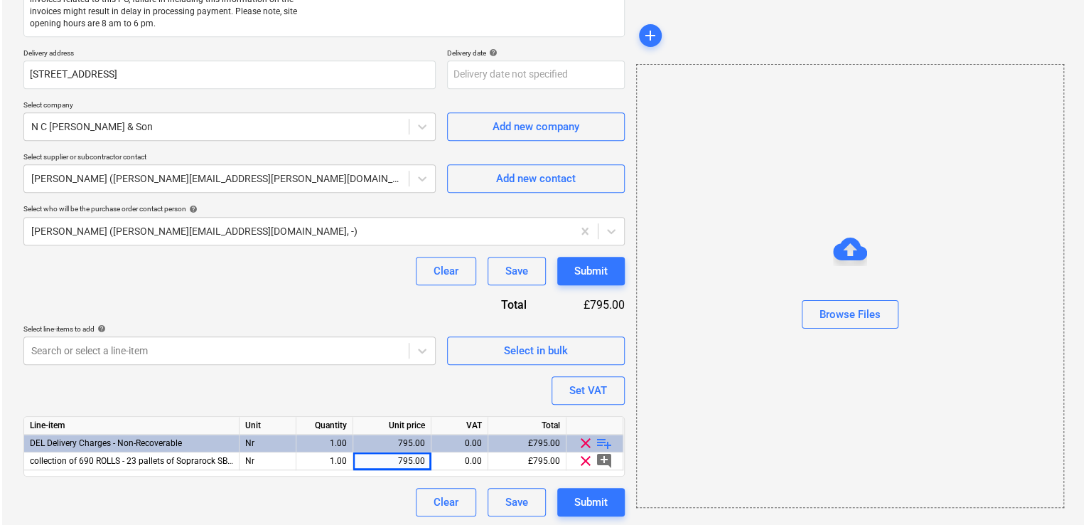
scroll to position [318, 0]
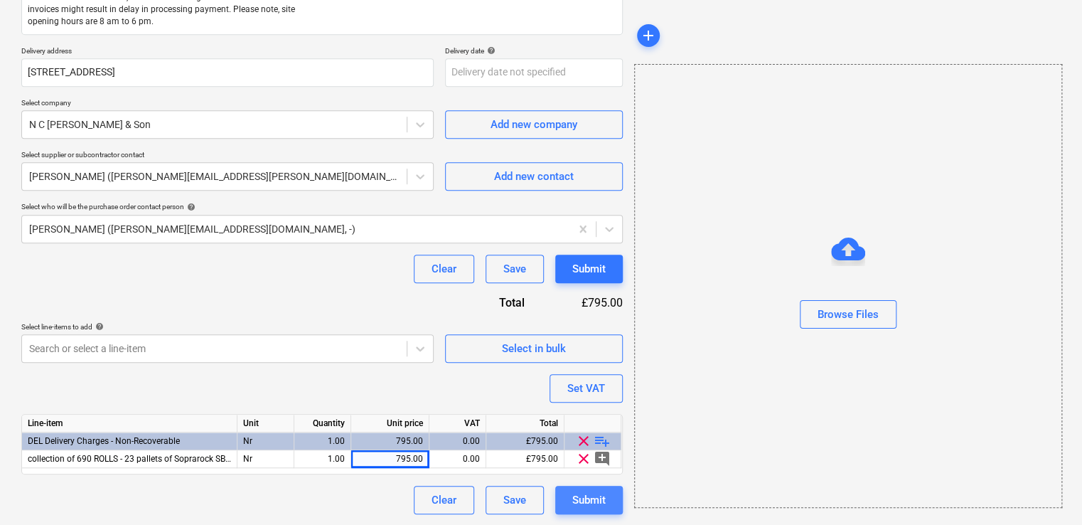
click at [596, 500] on div "Submit" at bounding box center [588, 499] width 33 height 18
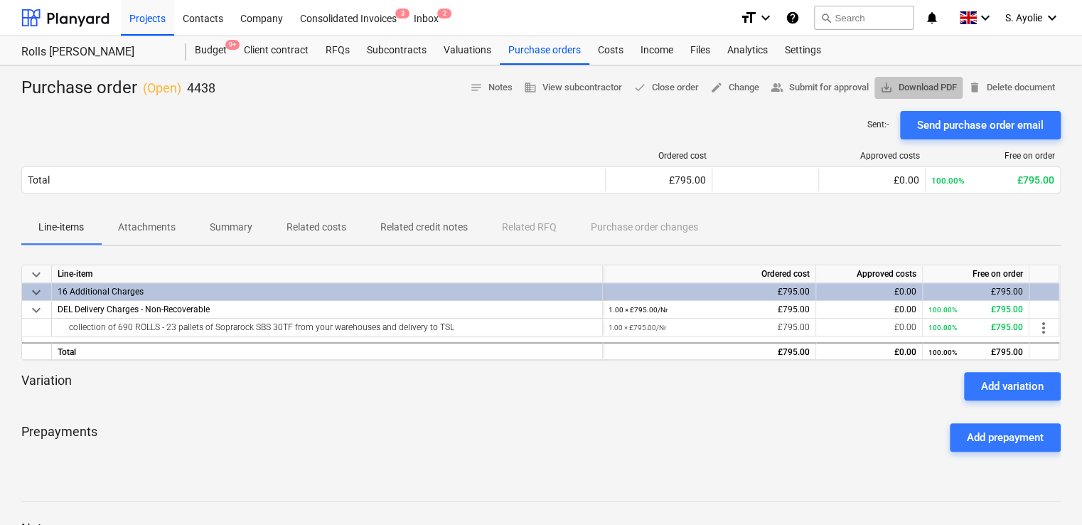
click at [893, 83] on span "save_alt Download PDF" at bounding box center [918, 88] width 77 height 16
click at [535, 145] on div "Ordered cost Approved costs Free on order Total £795.00 £0.00 100.00% £795.00 P…" at bounding box center [540, 174] width 1039 height 71
click at [539, 55] on div "Purchase orders" at bounding box center [545, 50] width 90 height 28
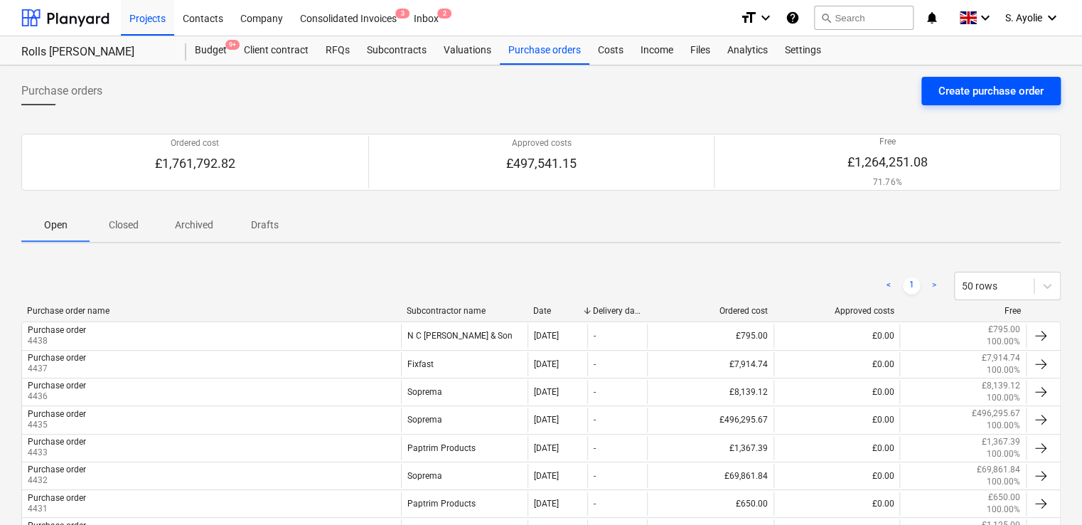
click at [963, 98] on div "Create purchase order" at bounding box center [990, 91] width 105 height 18
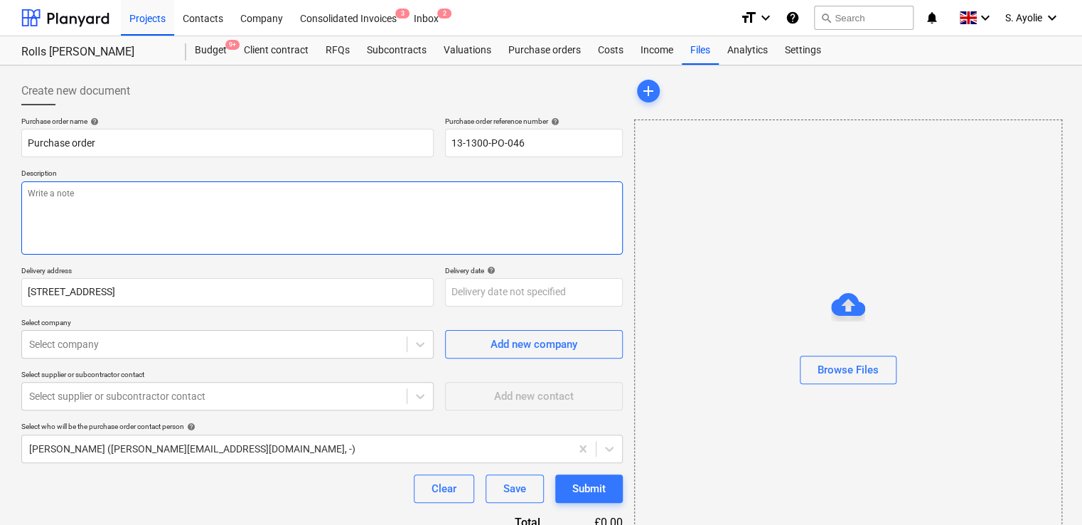
click at [345, 228] on textarea at bounding box center [321, 217] width 601 height 73
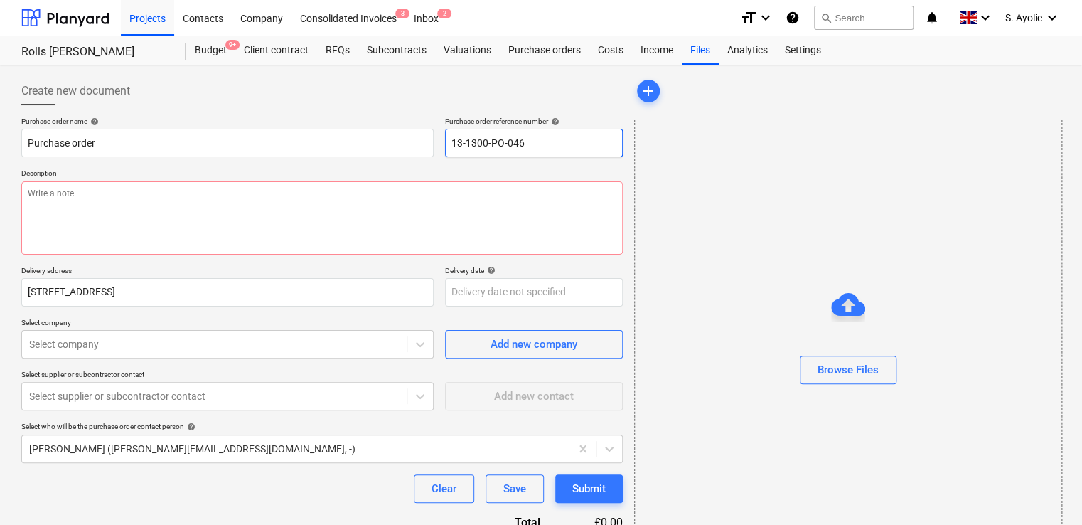
click at [529, 152] on input "13-1300-PO-046" at bounding box center [534, 143] width 178 height 28
type textarea "x"
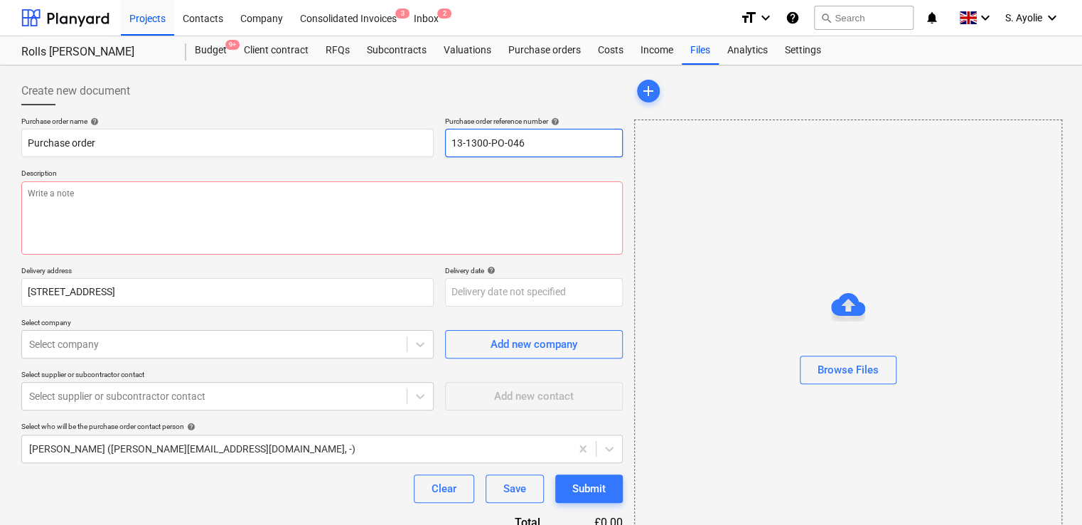
type input "4"
type textarea "x"
type input "44"
type textarea "x"
type input "444"
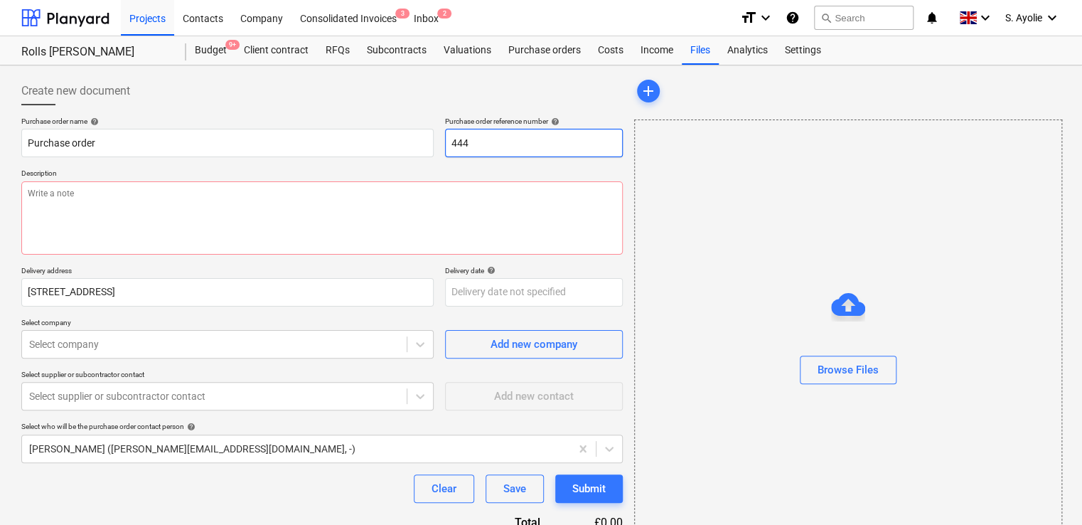
type textarea "x"
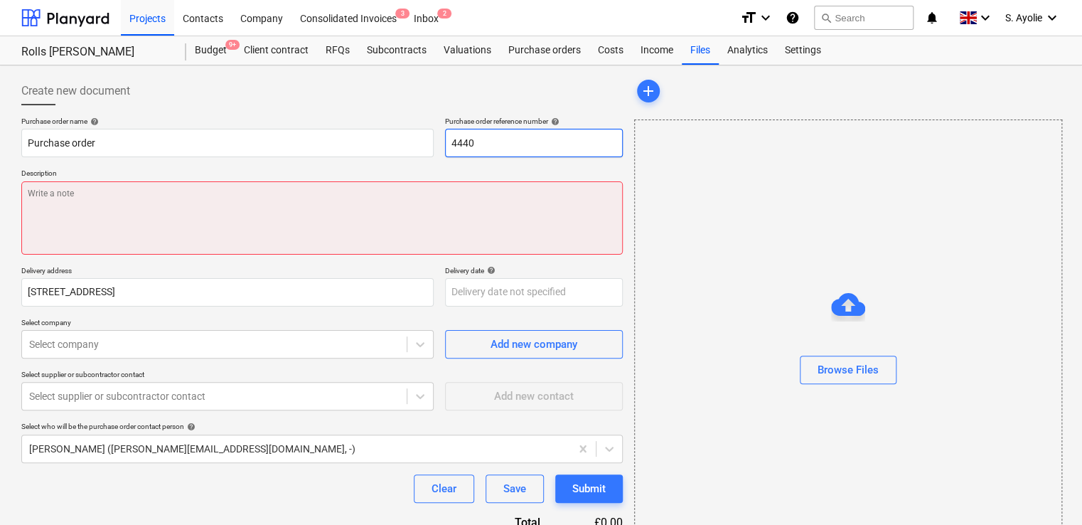
type input "4440"
click at [344, 225] on textarea at bounding box center [321, 217] width 601 height 73
click at [276, 202] on textarea at bounding box center [321, 217] width 601 height 73
paste textarea "Site Contact Robbie Hempsey 07427 816008 or Skyler Office 01634791810.Driver to…"
type textarea "x"
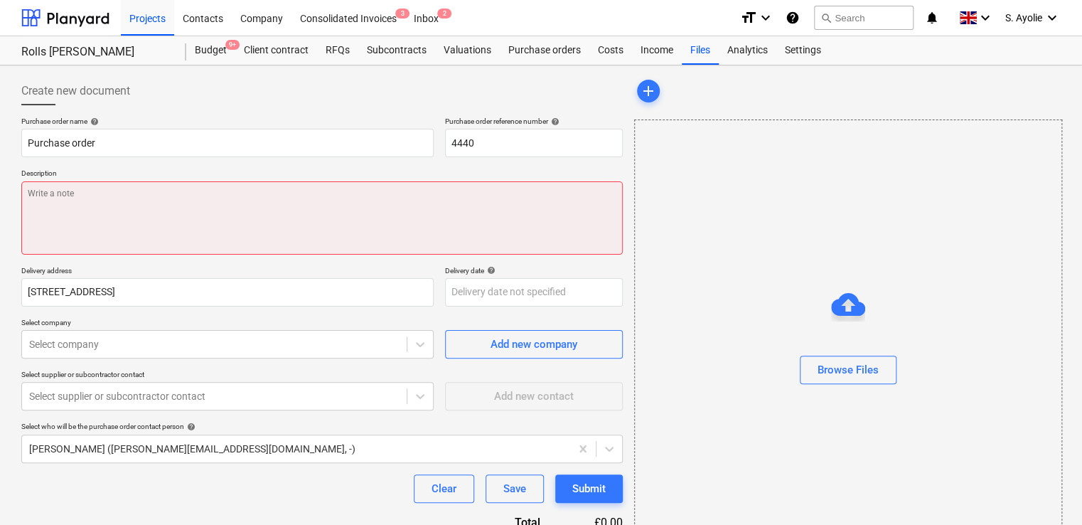
type textarea "Site Contact Robbie Hempsey 07427 816008 or Skyler Office 01634791810.Driver to…"
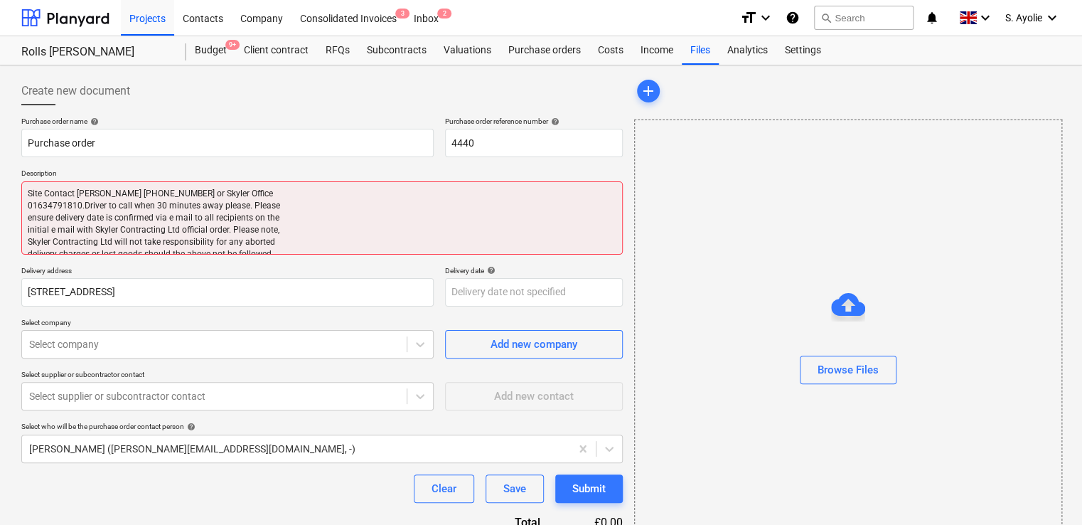
type textarea "x"
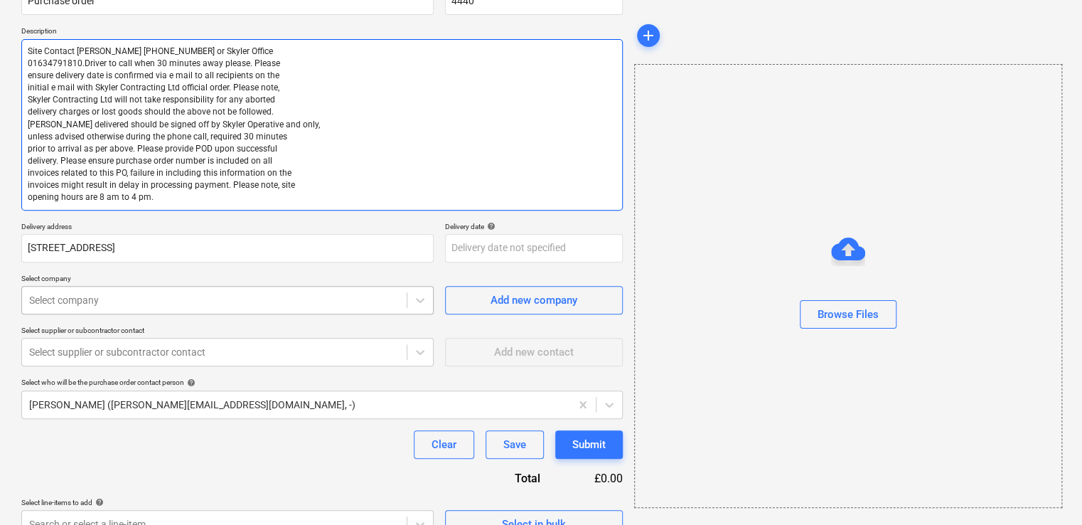
type textarea "Site Contact Robbie Hempsey 07427 816008 or Skyler Office 01634791810.Driver to…"
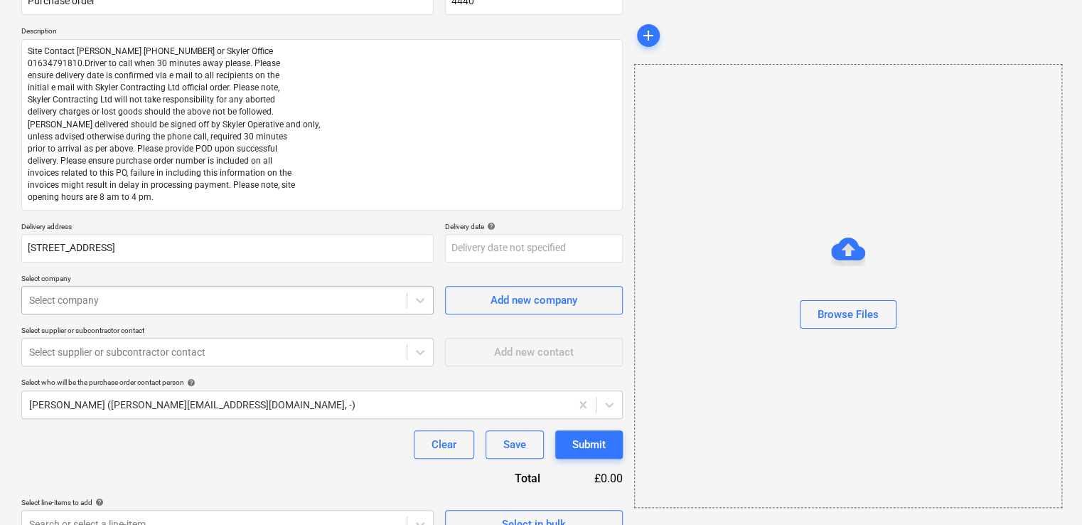
type textarea "x"
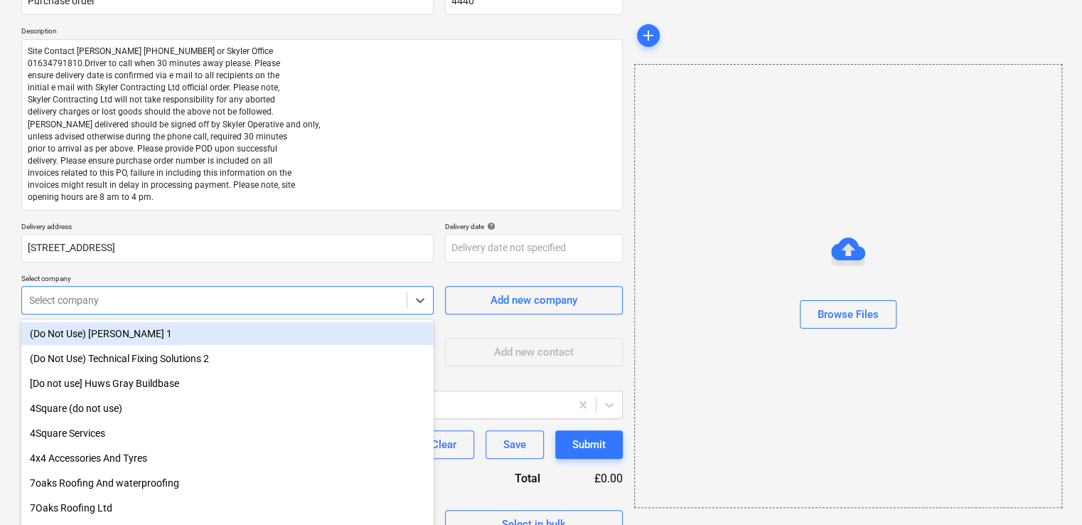
scroll to position [159, 0]
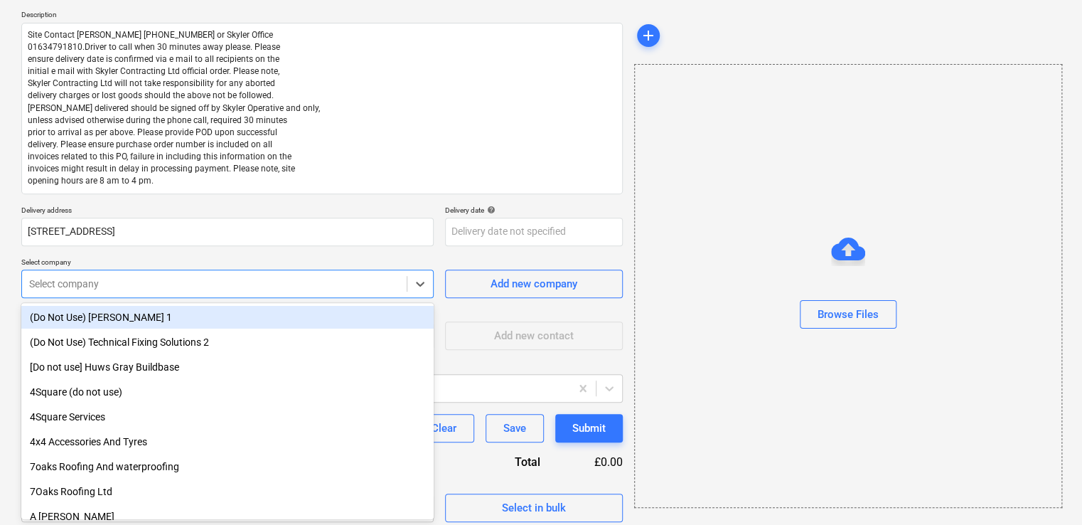
click at [238, 294] on div "Select company" at bounding box center [227, 283] width 412 height 28
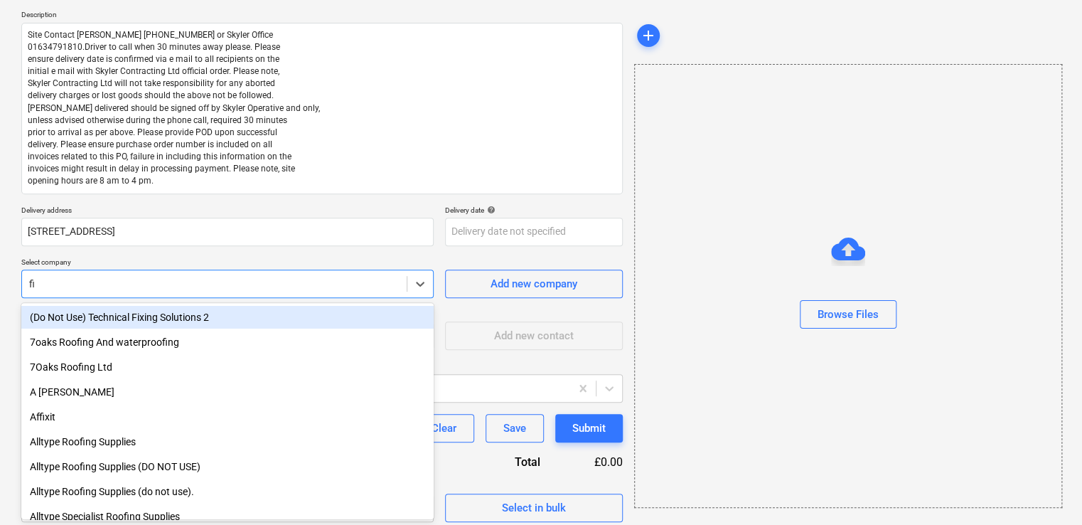
type input "fix"
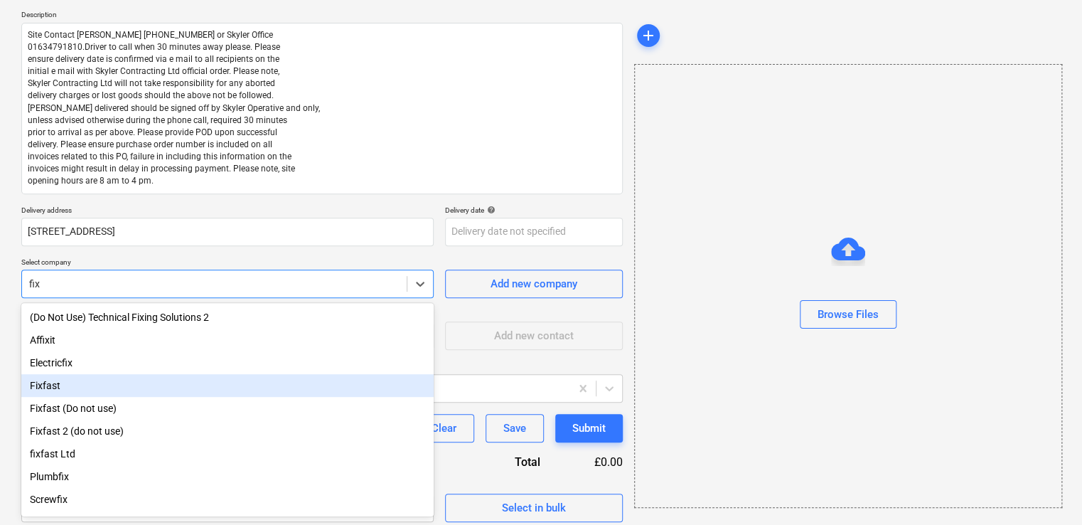
click at [85, 390] on div "Fixfast" at bounding box center [227, 385] width 412 height 23
type textarea "x"
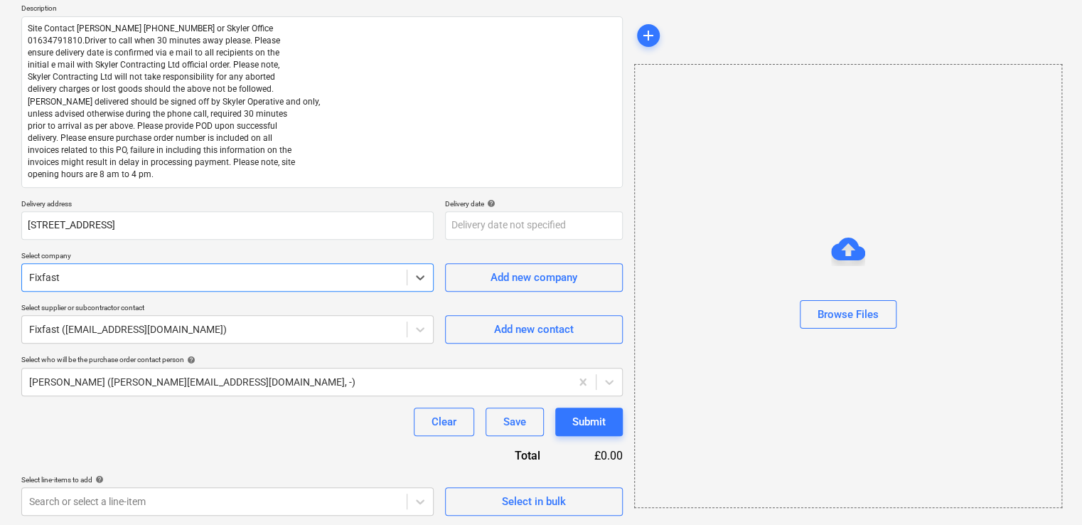
scroll to position [166, 0]
type textarea "x"
drag, startPoint x: 527, startPoint y: 502, endPoint x: 259, endPoint y: 471, distance: 269.7
click at [259, 471] on div "Purchase order name help Purchase order Purchase order reference number help 44…" at bounding box center [321, 232] width 601 height 564
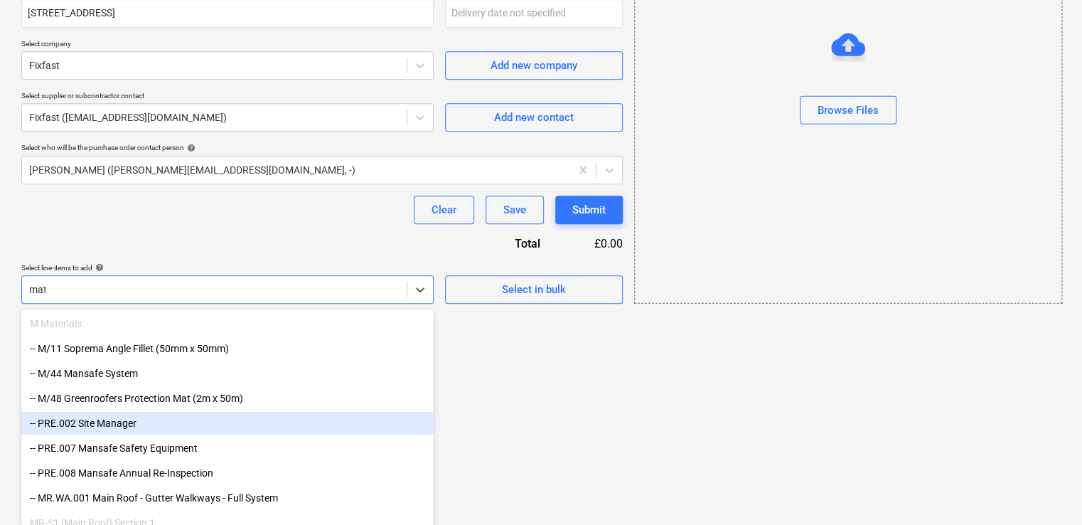
scroll to position [259, 0]
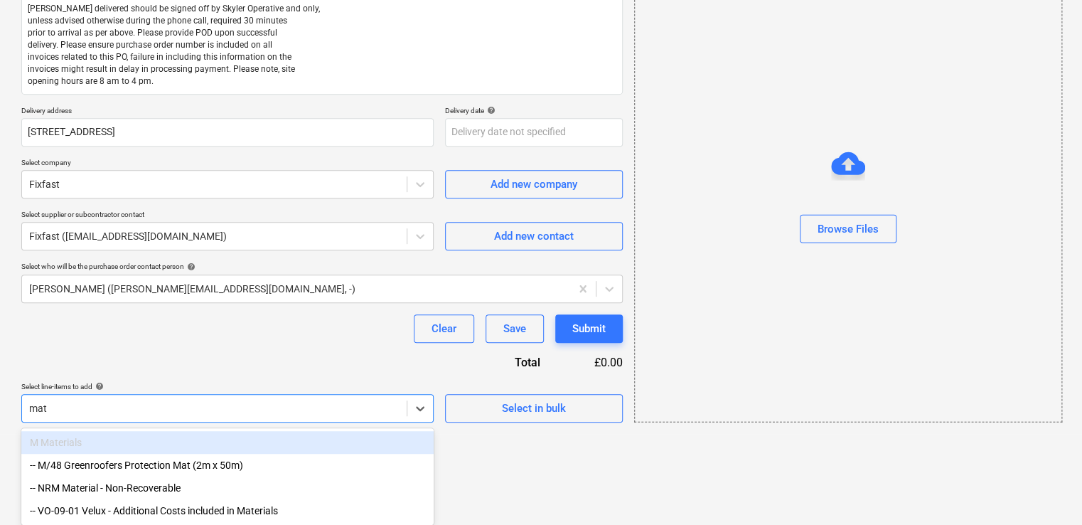
type input "mate"
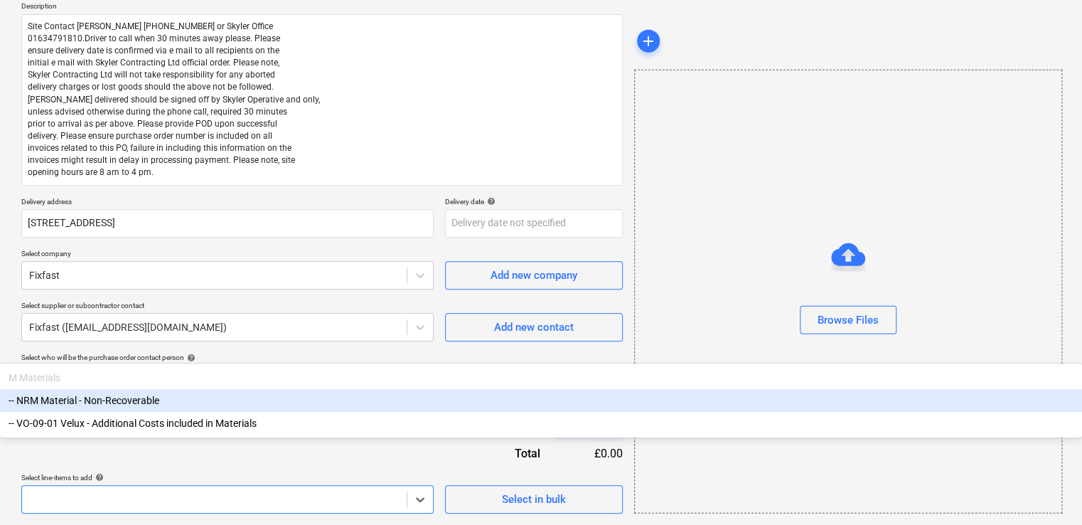
scroll to position [166, 0]
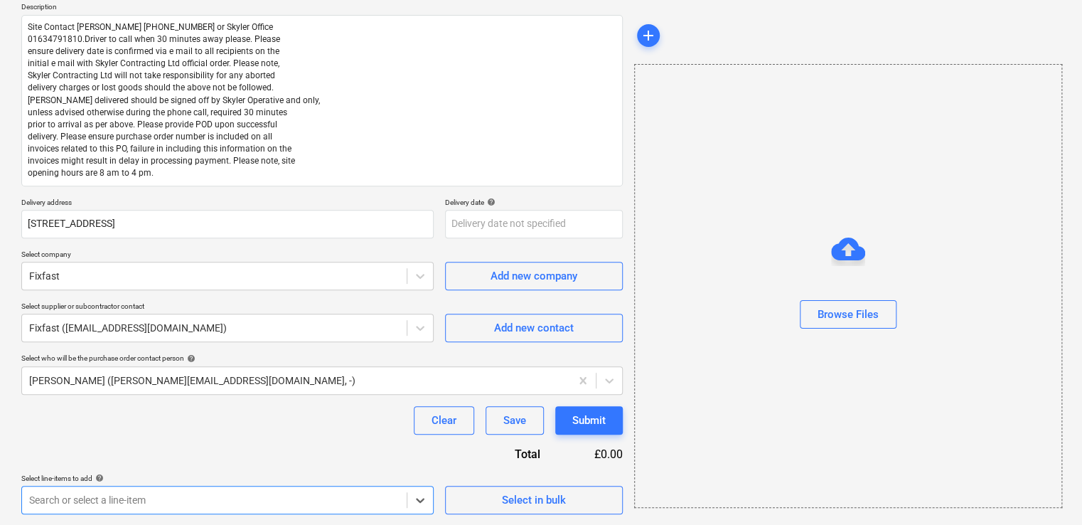
drag, startPoint x: 106, startPoint y: 427, endPoint x: 68, endPoint y: 437, distance: 39.7
click at [43, 428] on div "Purchase order name help Purchase order Purchase order reference number help 44…" at bounding box center [321, 232] width 601 height 564
click at [105, 358] on body "Projects Contacts Company Consolidated Invoices 3 Inbox 2 format_size keyboard_…" at bounding box center [541, 96] width 1082 height 525
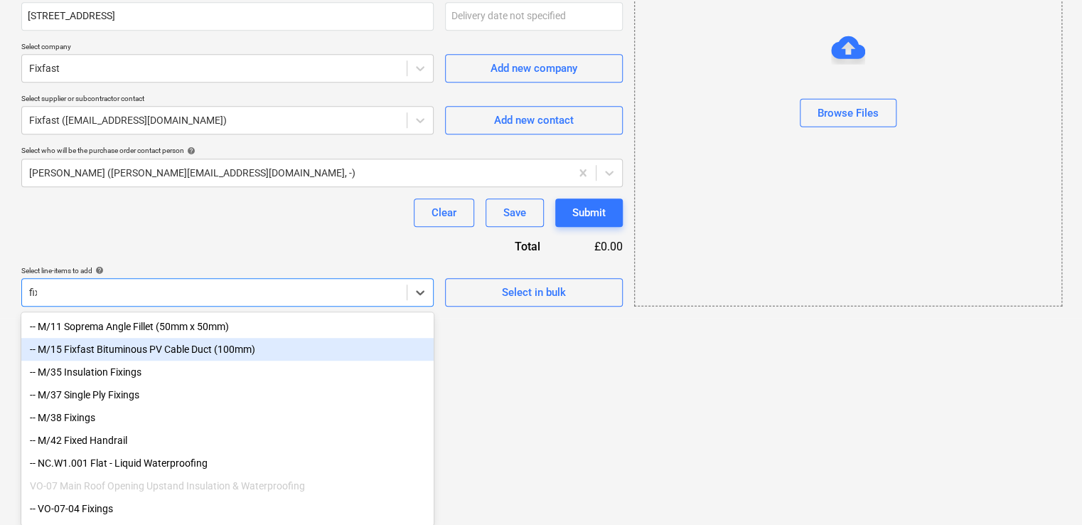
scroll to position [306, 0]
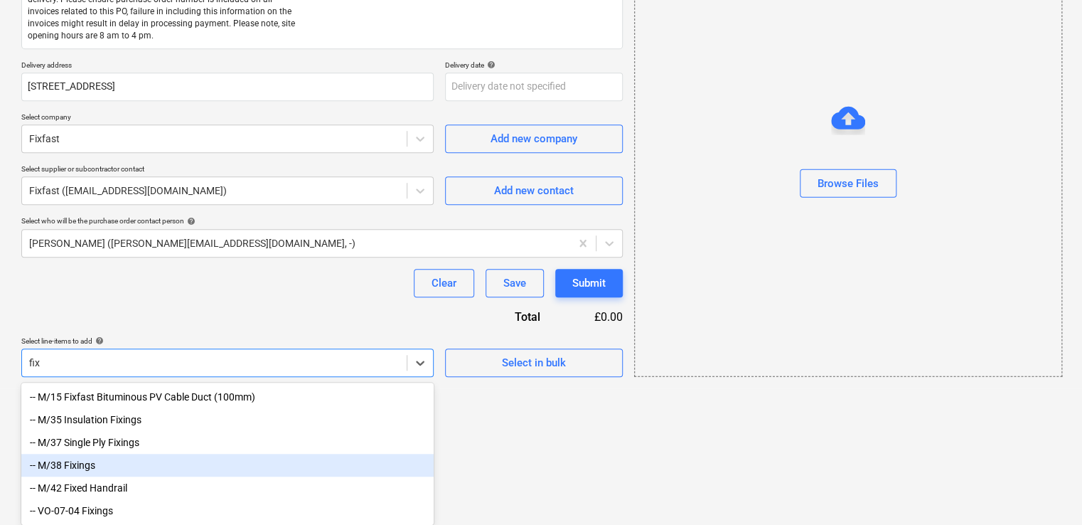
type input "fixi"
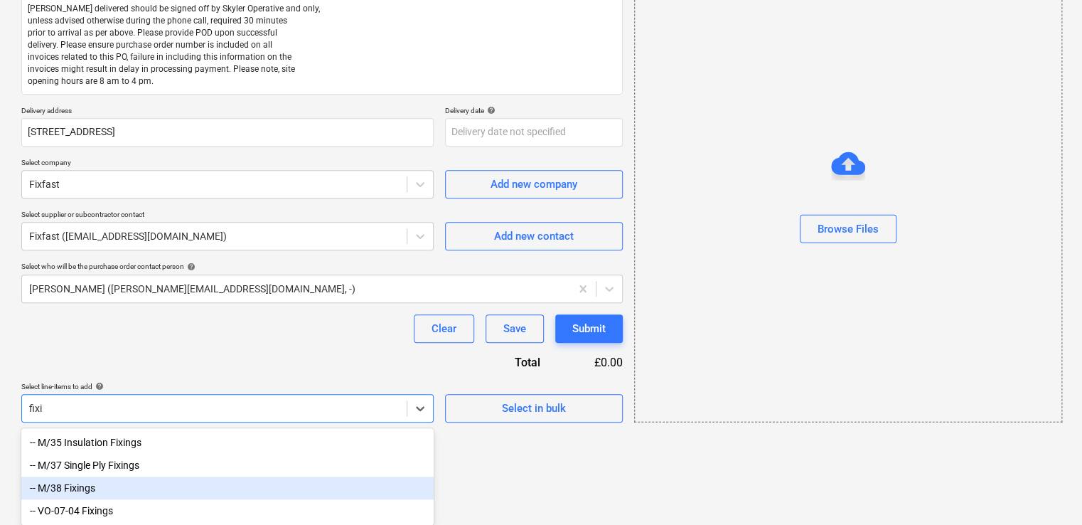
click at [104, 489] on div "-- M/38 Fixings" at bounding box center [227, 487] width 412 height 23
type textarea "x"
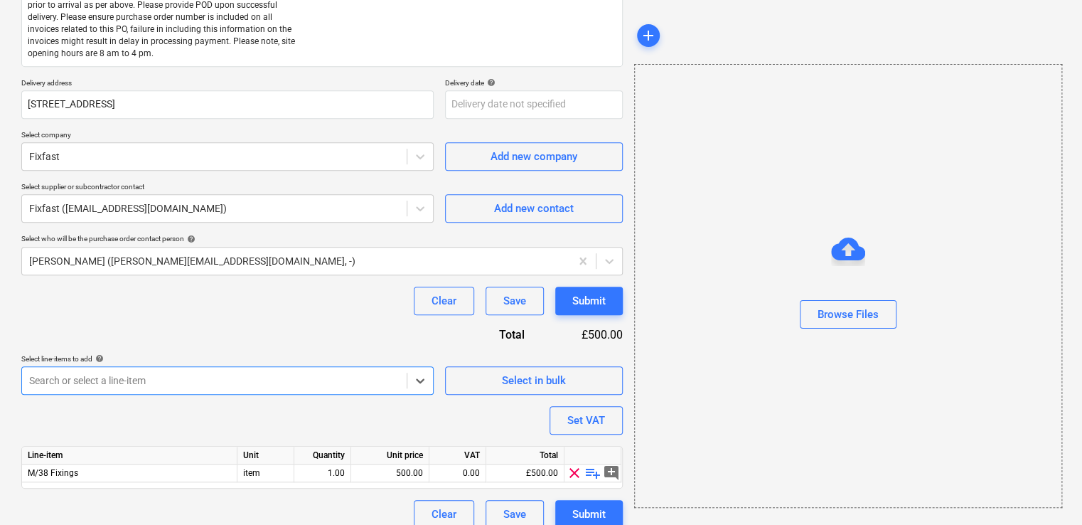
scroll to position [300, 0]
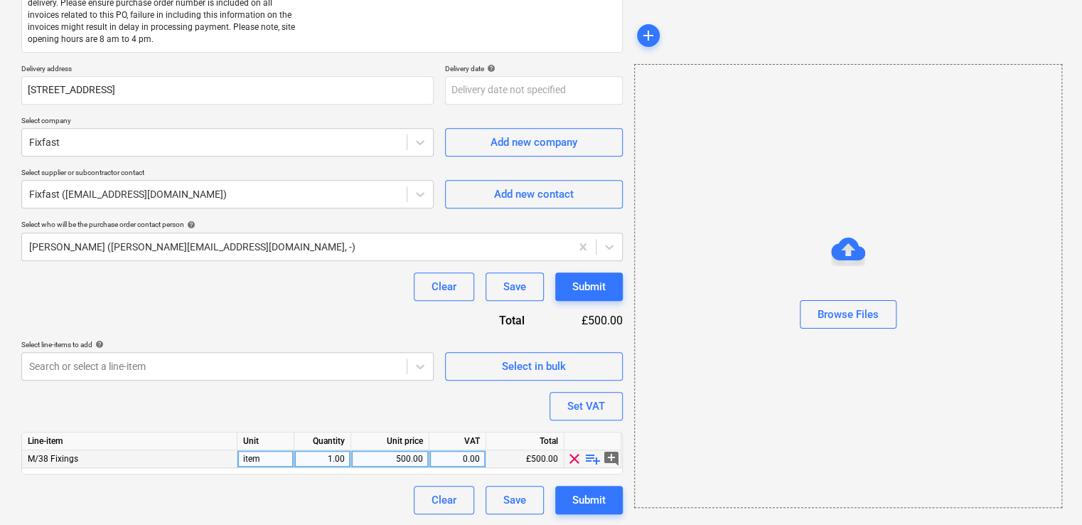
click at [596, 462] on span "playlist_add" at bounding box center [592, 458] width 17 height 17
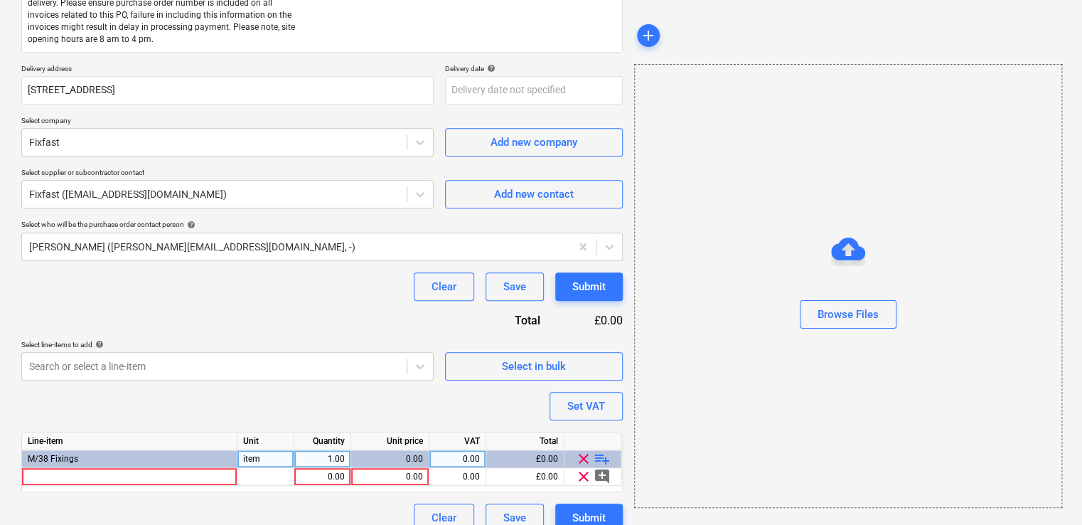
click at [124, 485] on div "Line-item Unit Quantity Unit price VAT Total M/38 Fixings item 1.00 0.00 0.00 £…" at bounding box center [321, 461] width 601 height 60
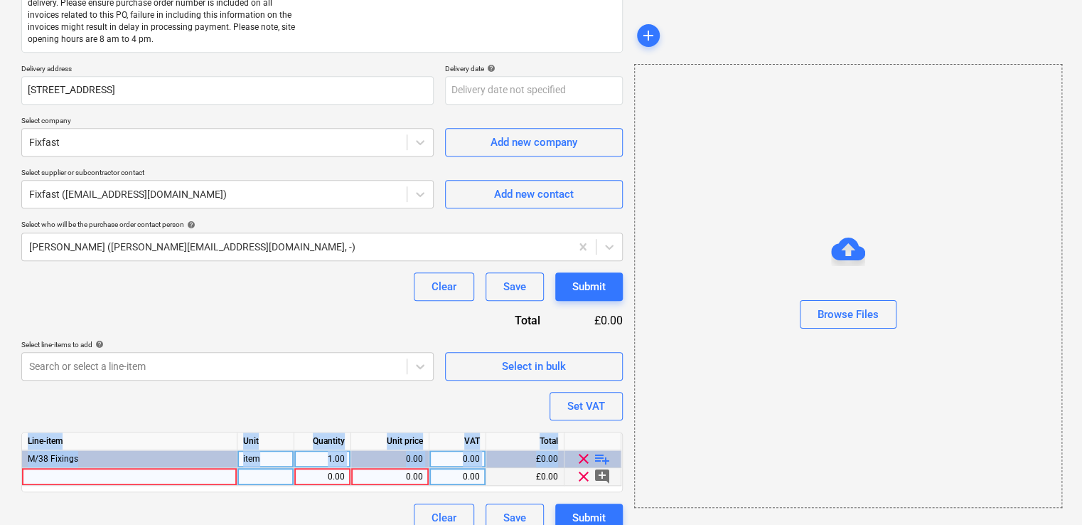
drag, startPoint x: 124, startPoint y: 485, endPoint x: 104, endPoint y: 479, distance: 20.7
click at [104, 479] on div at bounding box center [129, 477] width 215 height 18
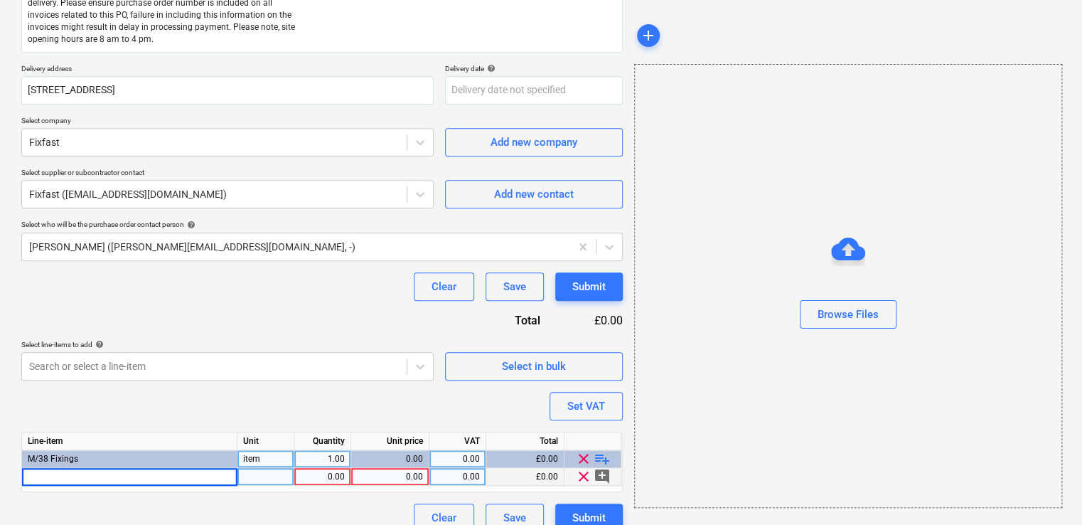
type textarea "x"
type input "DF12-SSA4-P-5.5 x 40"
type textarea "x"
click at [273, 479] on div "pcs" at bounding box center [265, 477] width 57 height 18
type input "Box"
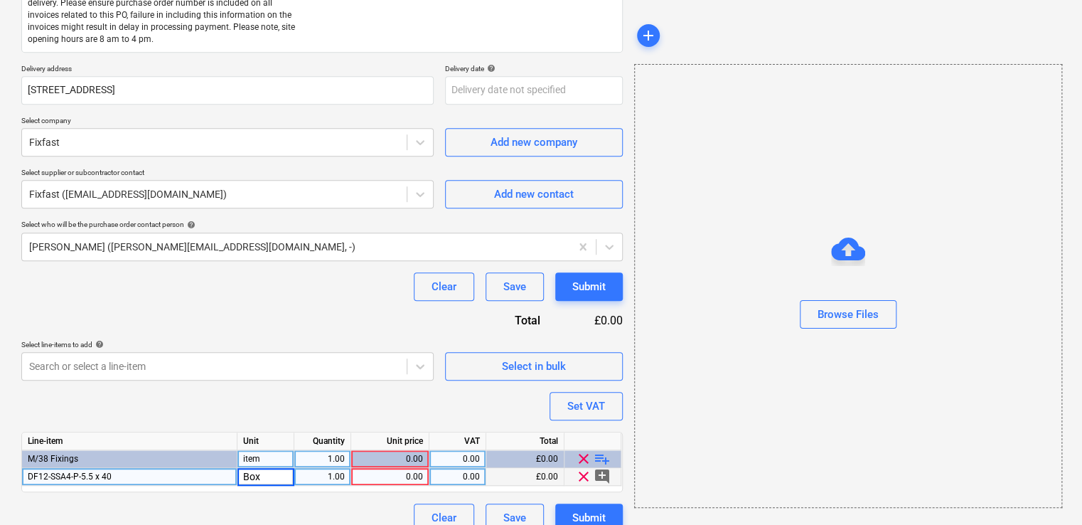
type textarea "x"
click at [338, 476] on div "1.00" at bounding box center [322, 477] width 45 height 18
type input "12"
type textarea "x"
click at [404, 476] on div "0.00" at bounding box center [390, 477] width 66 height 18
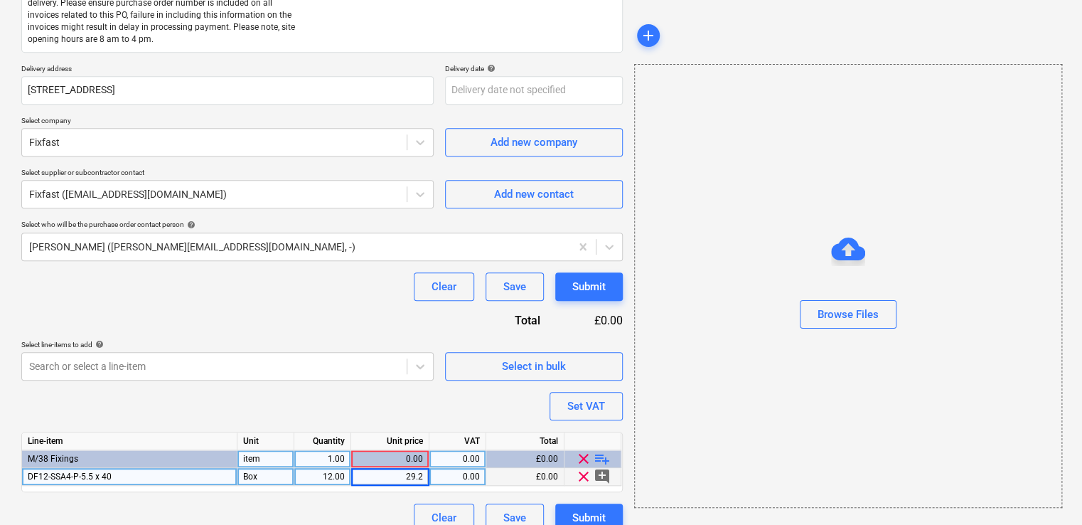
type input "29.20"
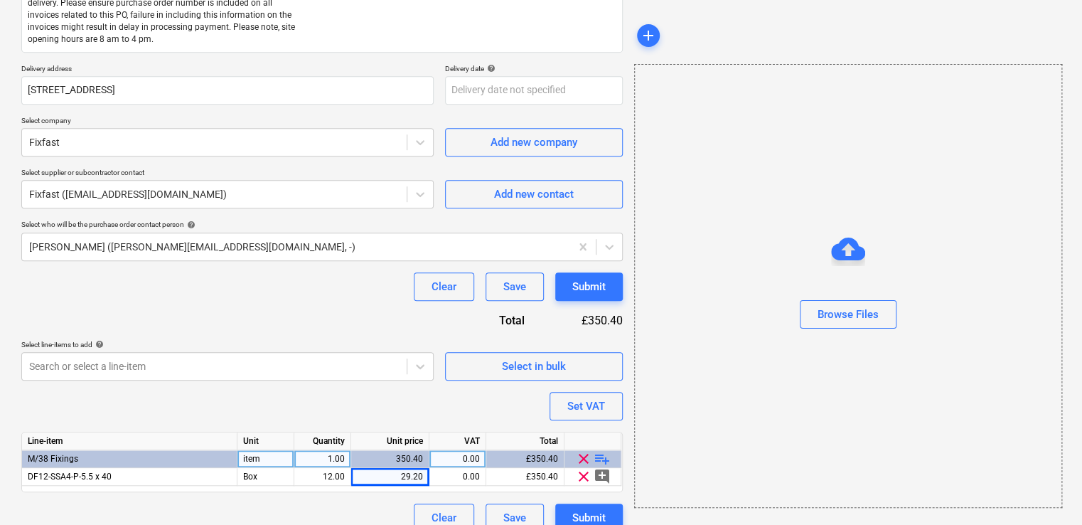
click at [478, 397] on div "Purchase order name help Purchase order Purchase order reference number help 44…" at bounding box center [321, 174] width 601 height 715
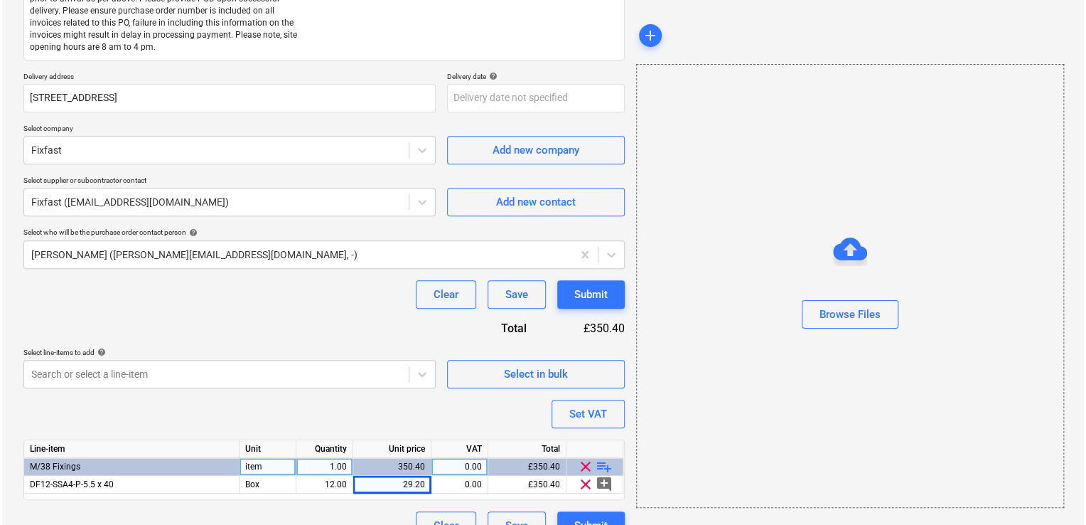
scroll to position [318, 0]
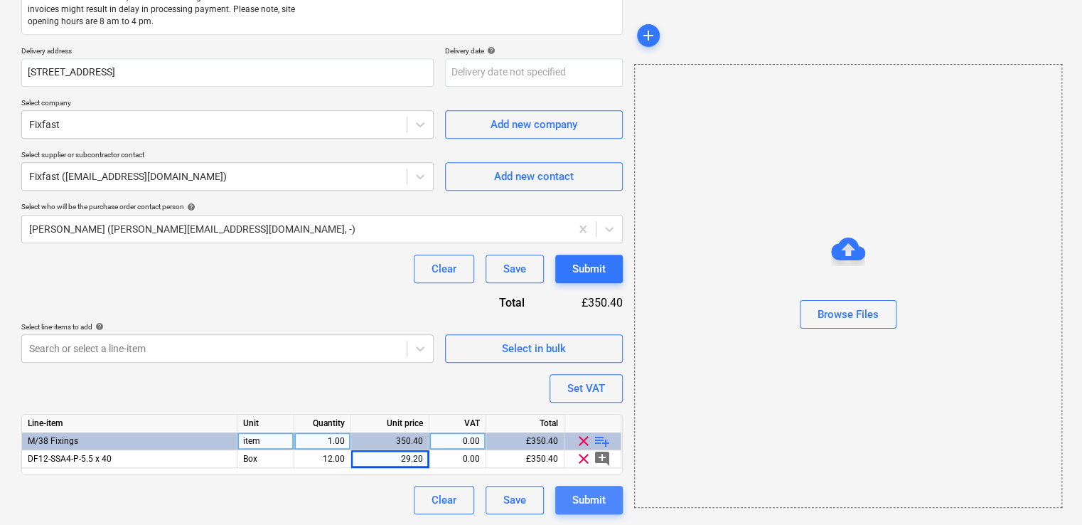
click at [591, 502] on div "Submit" at bounding box center [588, 499] width 33 height 18
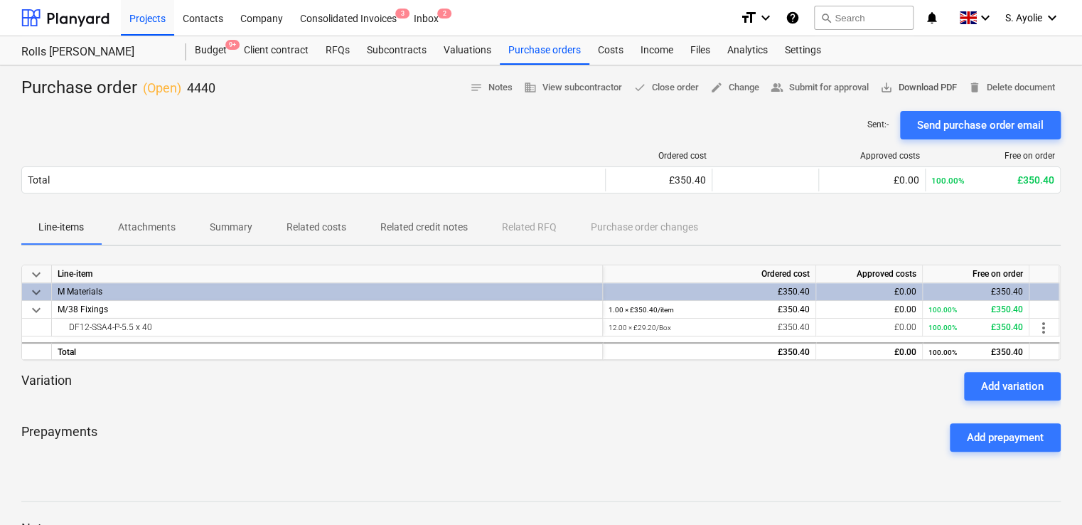
click at [906, 92] on span "save_alt Download PDF" at bounding box center [918, 88] width 77 height 16
click at [571, 146] on div "Ordered cost Approved costs Free on order Total £350.40 £0.00 100.00% £350.40 P…" at bounding box center [540, 174] width 1039 height 71
click at [552, 60] on div "Purchase orders" at bounding box center [545, 50] width 90 height 28
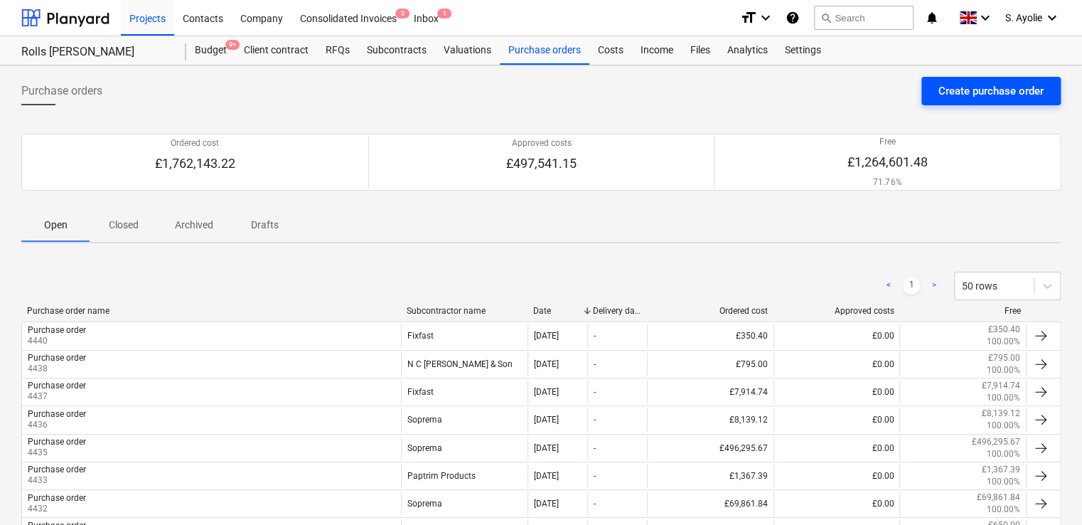
click at [941, 84] on div "Create purchase order" at bounding box center [990, 91] width 105 height 18
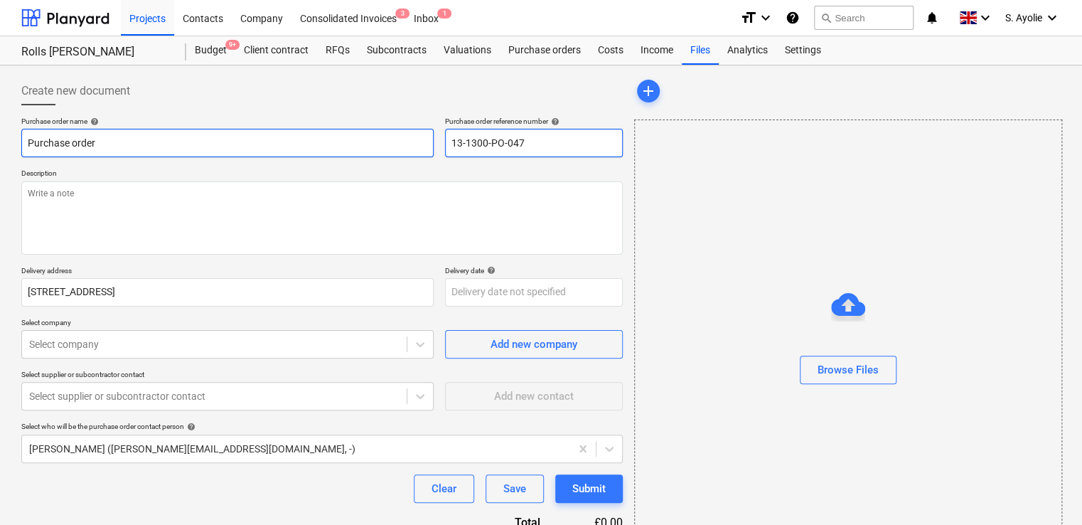
drag, startPoint x: 559, startPoint y: 137, endPoint x: 157, endPoint y: 134, distance: 401.6
click at [154, 133] on div "Purchase order name help Purchase order Purchase order reference number help 13…" at bounding box center [321, 137] width 601 height 41
type textarea "x"
type input "4"
type textarea "x"
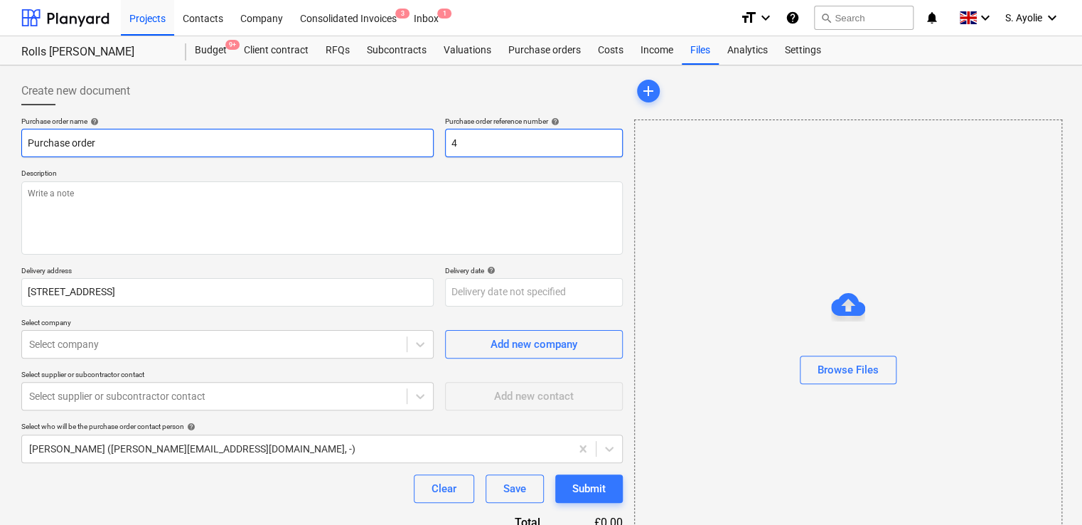
type input "44"
type textarea "x"
type input "444"
type textarea "x"
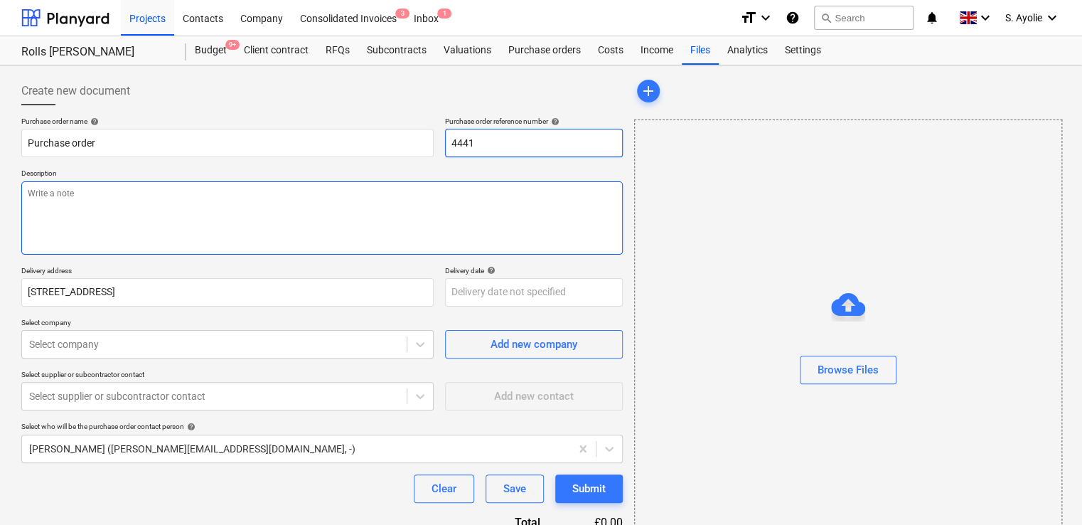
type input "4441"
drag, startPoint x: 220, startPoint y: 206, endPoint x: 238, endPoint y: 206, distance: 17.8
click at [222, 206] on textarea at bounding box center [321, 217] width 601 height 73
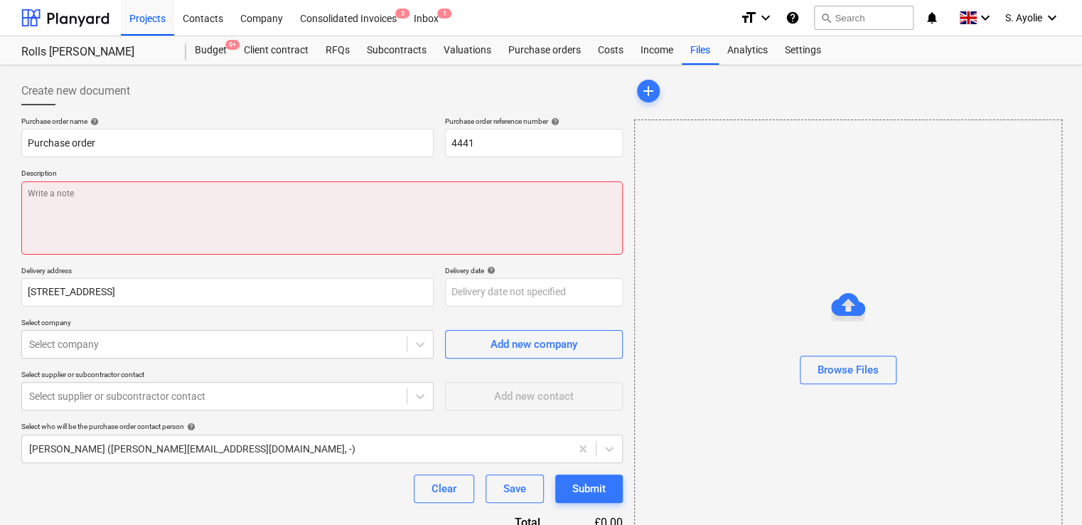
click at [161, 220] on textarea at bounding box center [321, 217] width 601 height 73
paste textarea "Site Contact Robbie Hempsey 07427 816008 or Skyler Office 01634791810.Driver to…"
type textarea "x"
type textarea "Site Contact Robbie Hempsey 07427 816008 or Skyler Office 01634791810.Driver to…"
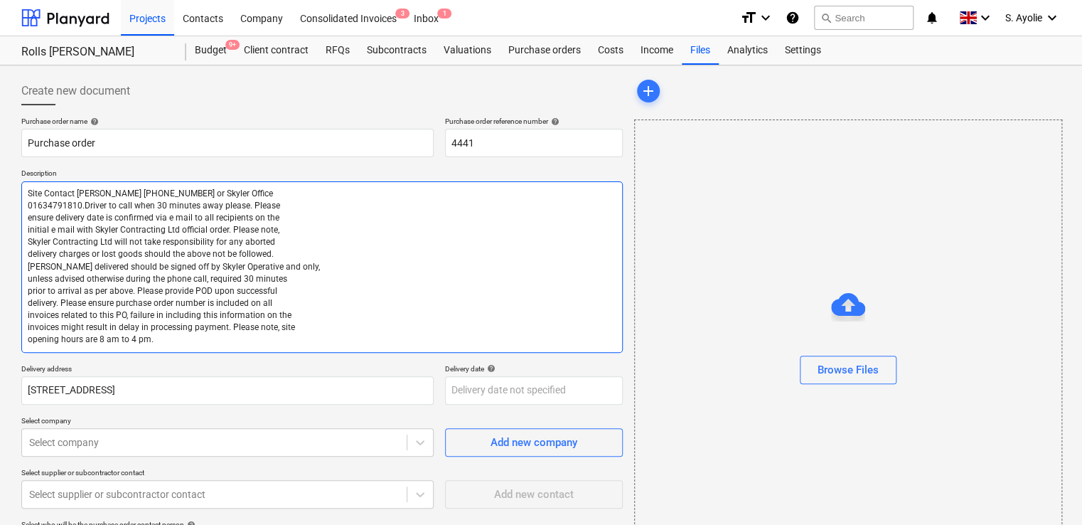
type textarea "x"
type textarea "Site Contact Robbie Hempsey 07427 816008 or Skyler Office 01634791810.Driver to…"
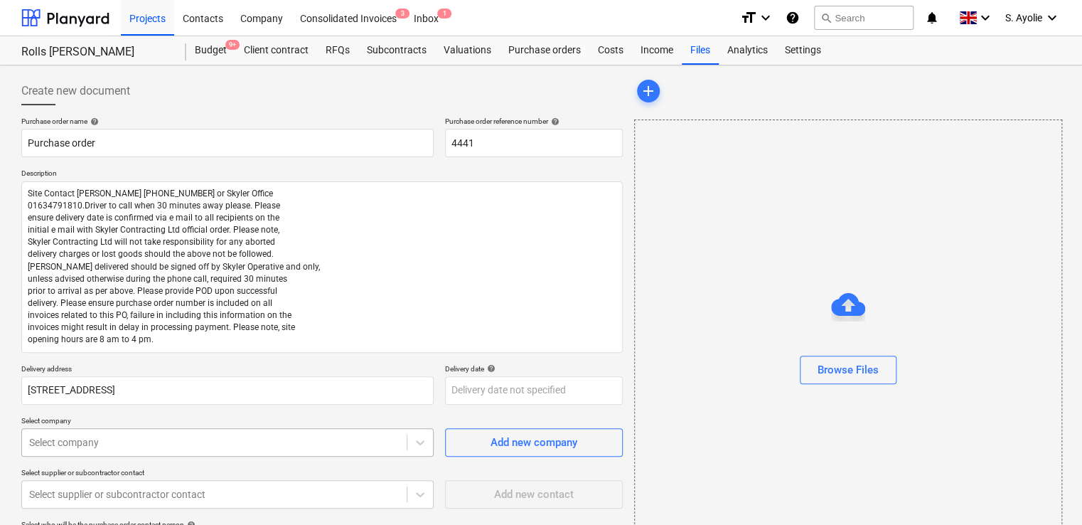
click at [257, 451] on body "Projects Contacts Company Consolidated Invoices 3 Inbox 1 format_size keyboard_…" at bounding box center [541, 262] width 1082 height 525
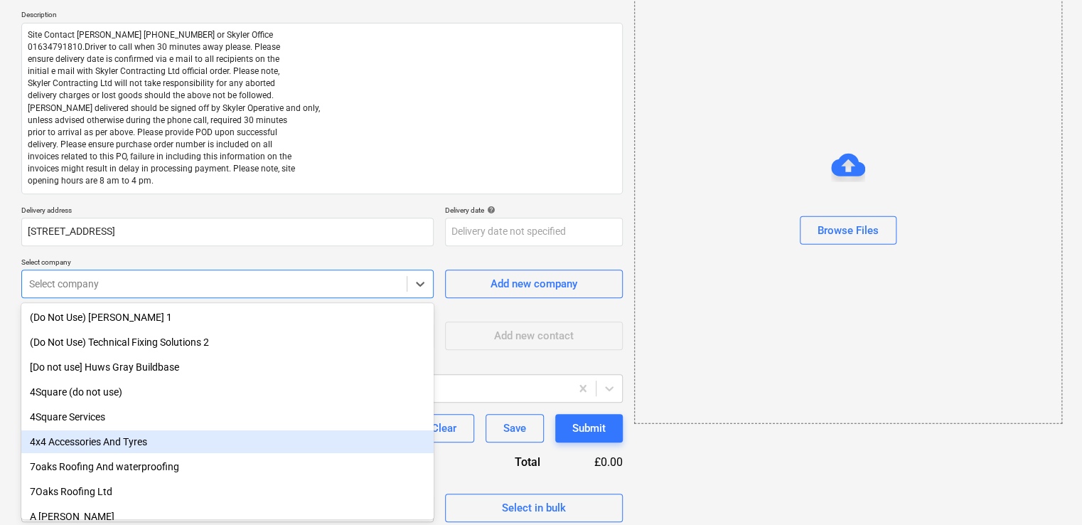
type textarea "x"
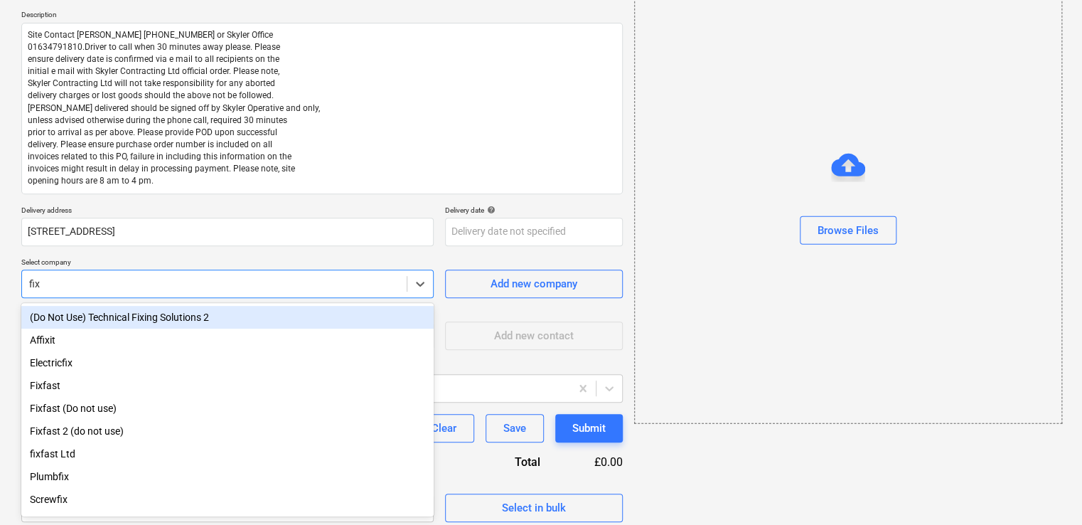
type input "fixf"
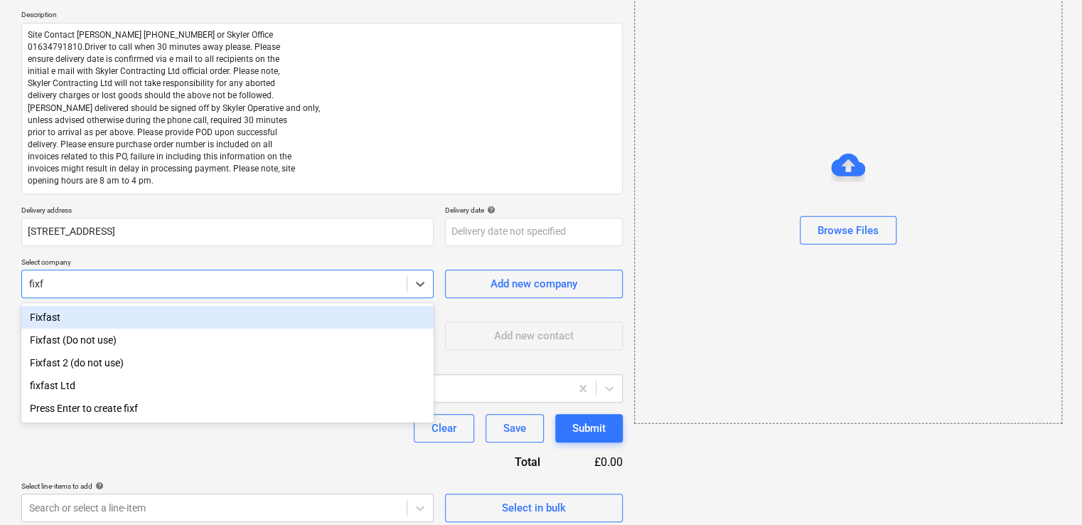
click at [149, 315] on div "Fixfast" at bounding box center [227, 317] width 412 height 23
type textarea "x"
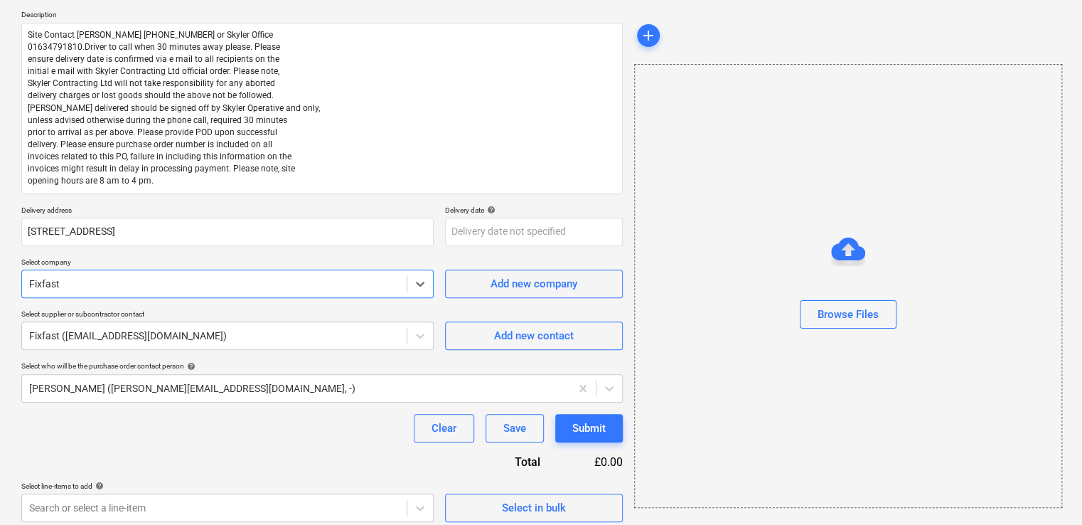
scroll to position [166, 0]
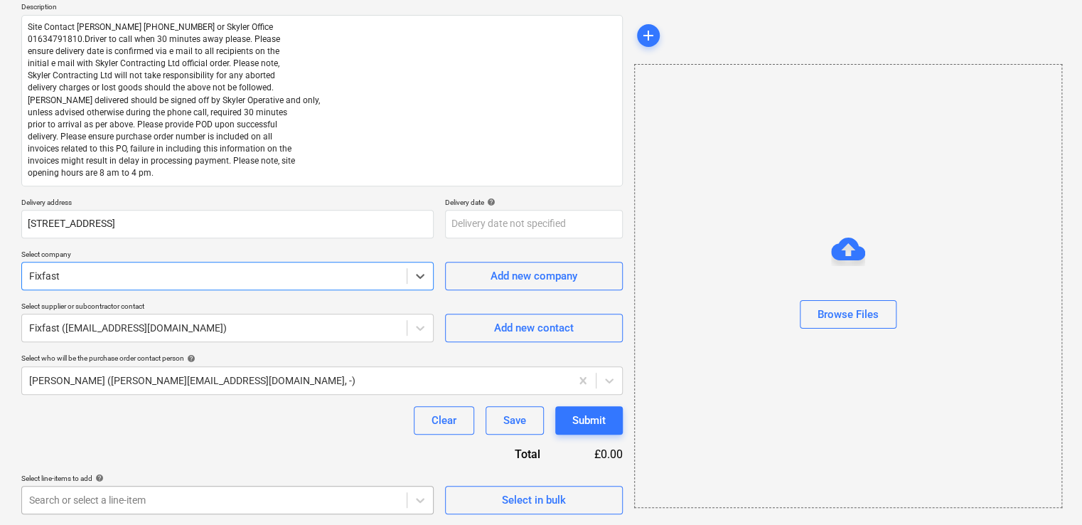
type textarea "x"
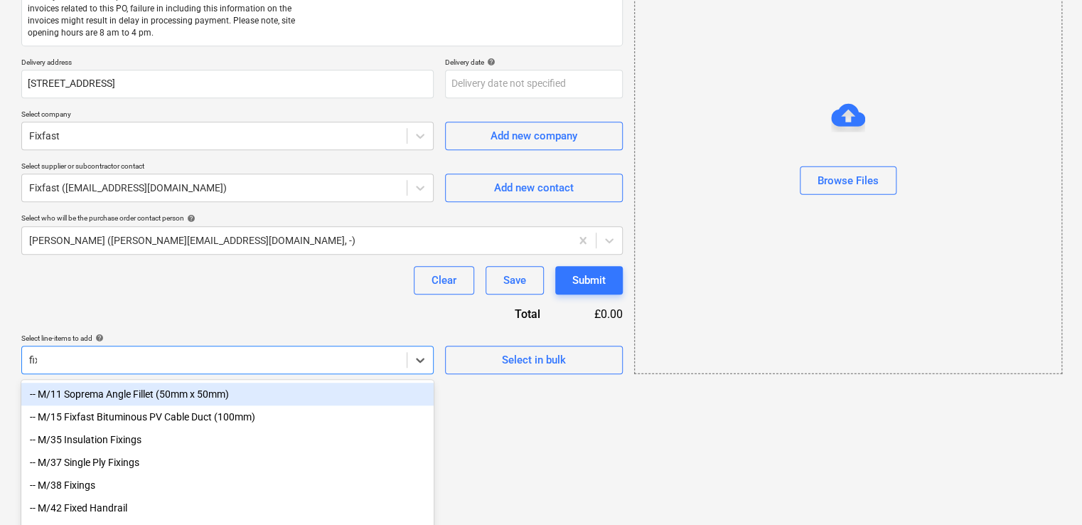
type input "fixi"
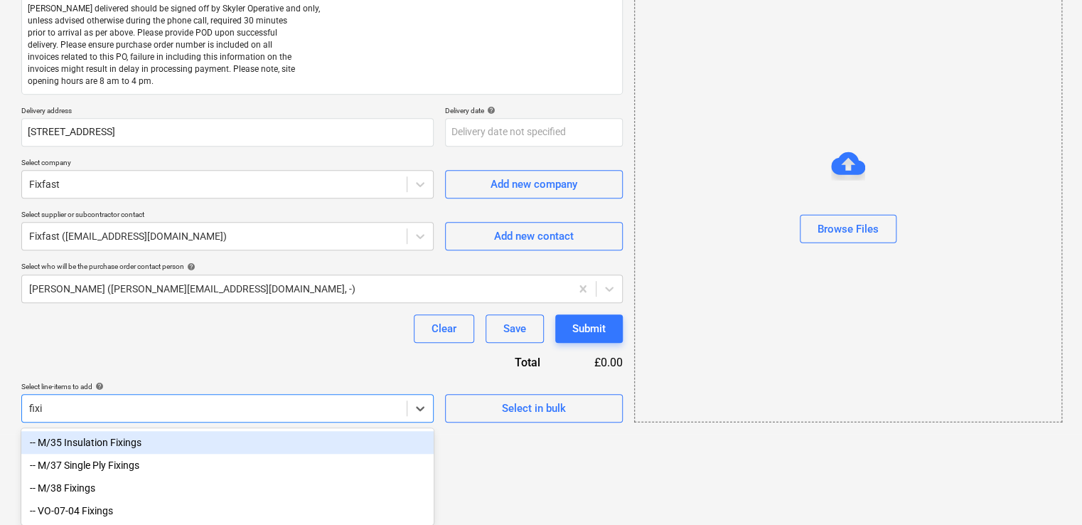
scroll to position [259, 0]
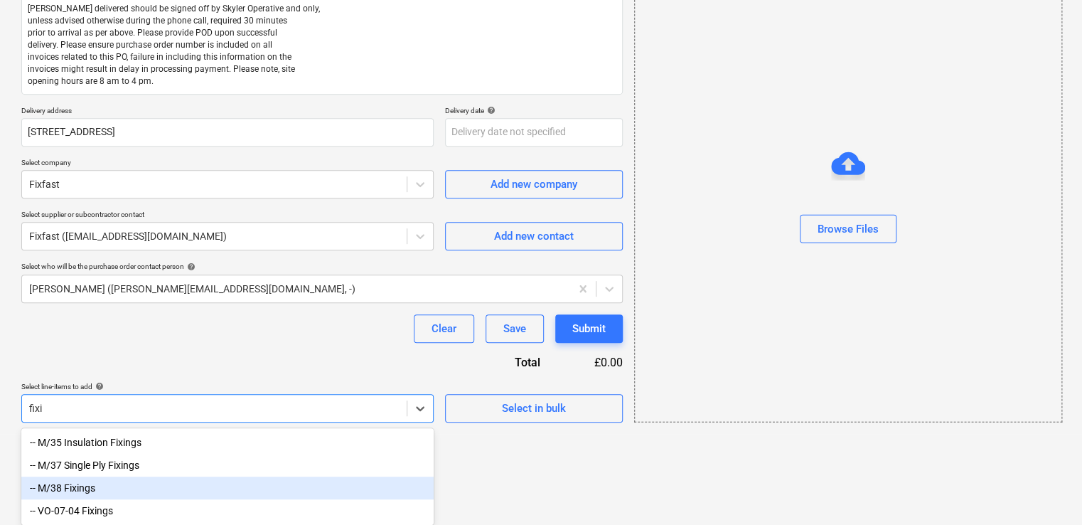
click at [68, 487] on div "-- M/38 Fixings" at bounding box center [227, 487] width 412 height 23
type textarea "x"
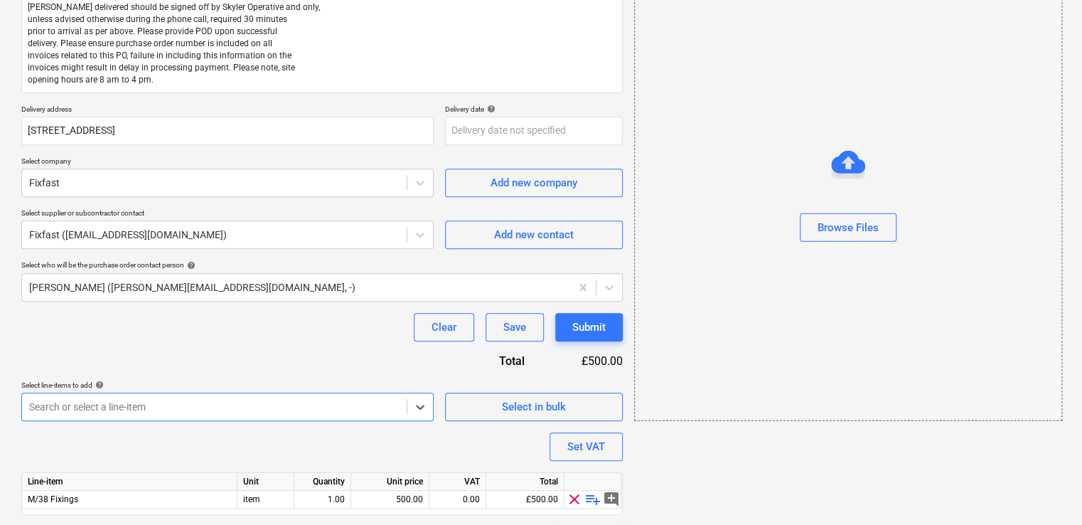
scroll to position [300, 0]
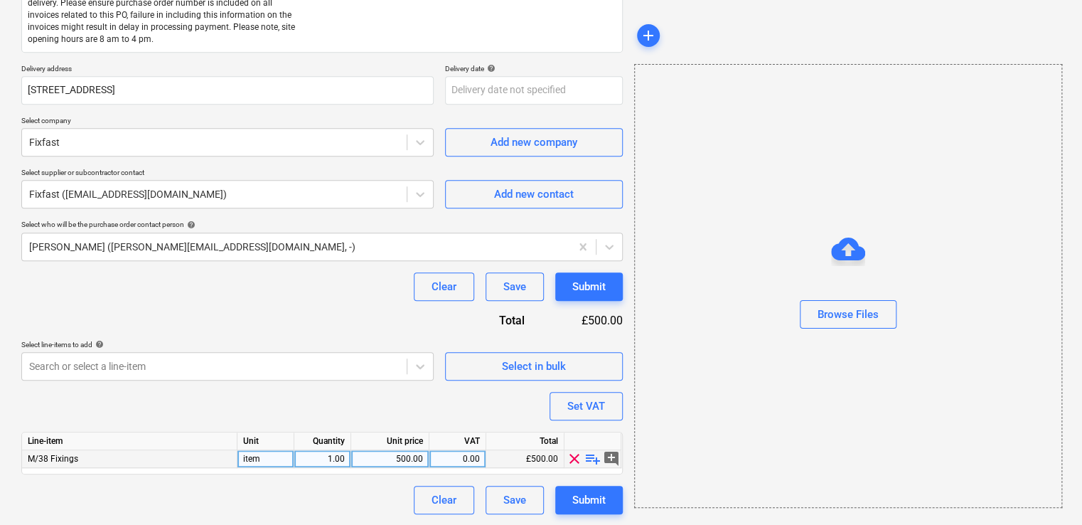
click at [594, 457] on span "playlist_add" at bounding box center [592, 458] width 17 height 17
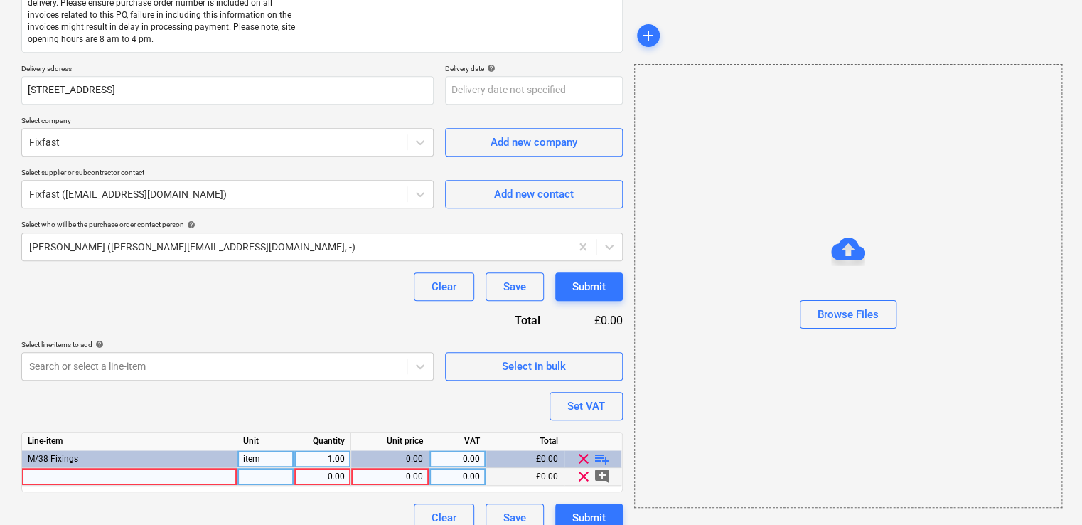
click at [71, 482] on div at bounding box center [129, 477] width 215 height 18
type textarea "x"
click at [114, 476] on div at bounding box center [129, 477] width 215 height 18
type input "FO-FLO-110/600 Special Membranc SOP Roof drain specials"
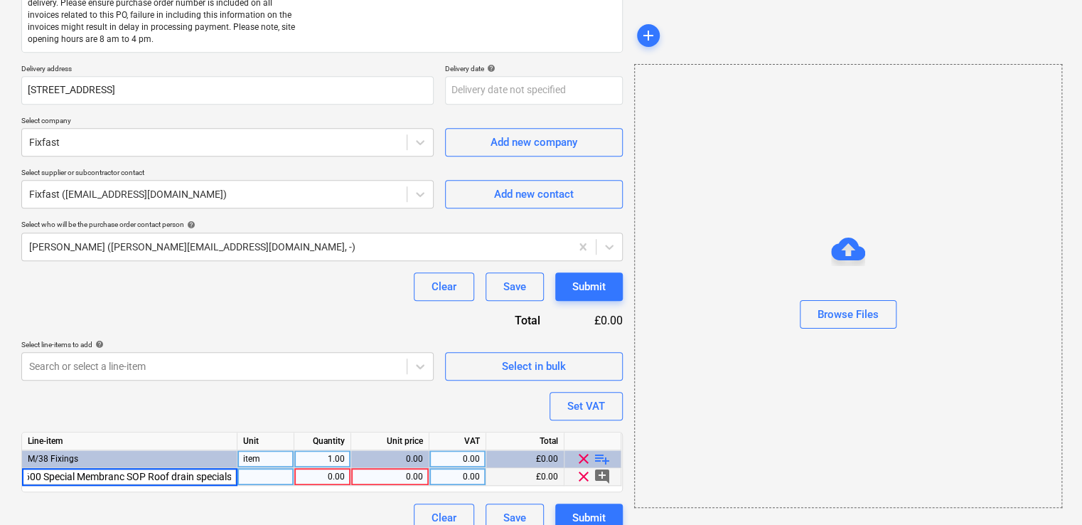
type textarea "x"
click at [327, 475] on div "1.00" at bounding box center [322, 477] width 45 height 18
click at [397, 476] on div "0.00" at bounding box center [390, 477] width 66 height 18
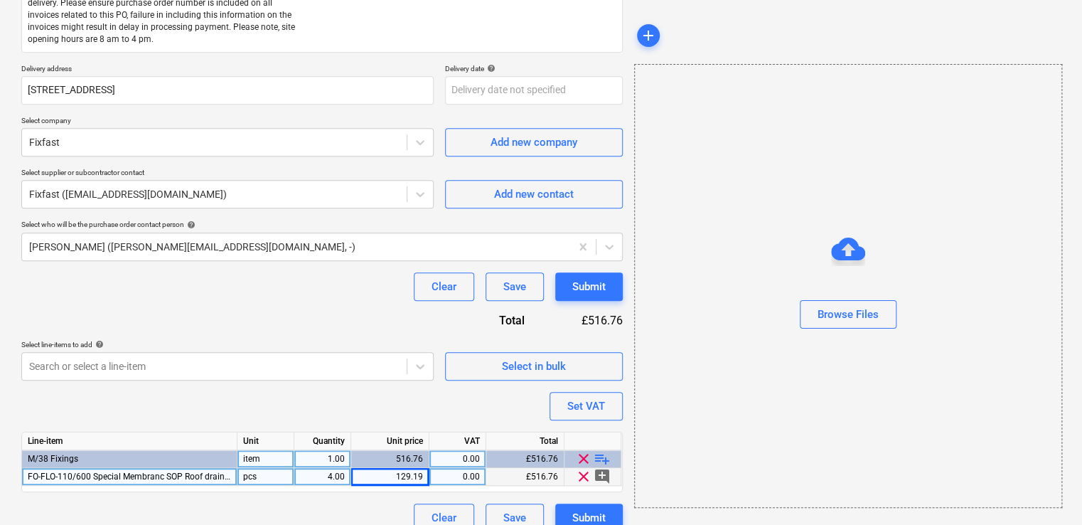
drag, startPoint x: 272, startPoint y: 476, endPoint x: 296, endPoint y: 483, distance: 25.2
click at [0, 0] on div "FO-FLO-110/600 Special Membranc SOP Roof drain specials pcs 4.00 129.19 0.00 £5…" at bounding box center [0, 0] width 0 height 0
click at [277, 476] on div "pcs" at bounding box center [265, 477] width 57 height 18
click at [274, 405] on div "Purchase order name help Purchase order Purchase order reference number help 44…" at bounding box center [321, 174] width 601 height 715
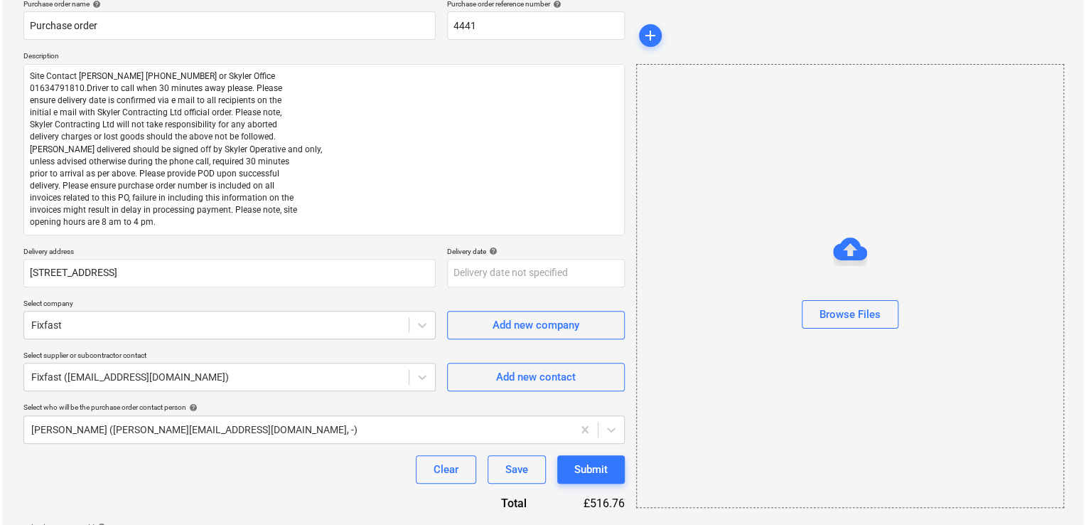
scroll to position [318, 0]
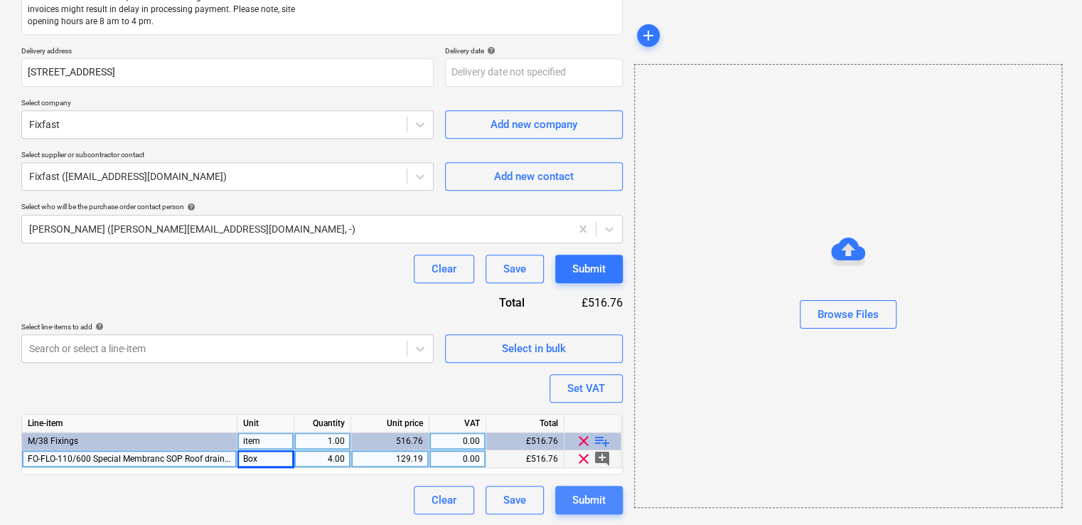
click at [577, 497] on div "Submit" at bounding box center [588, 499] width 33 height 18
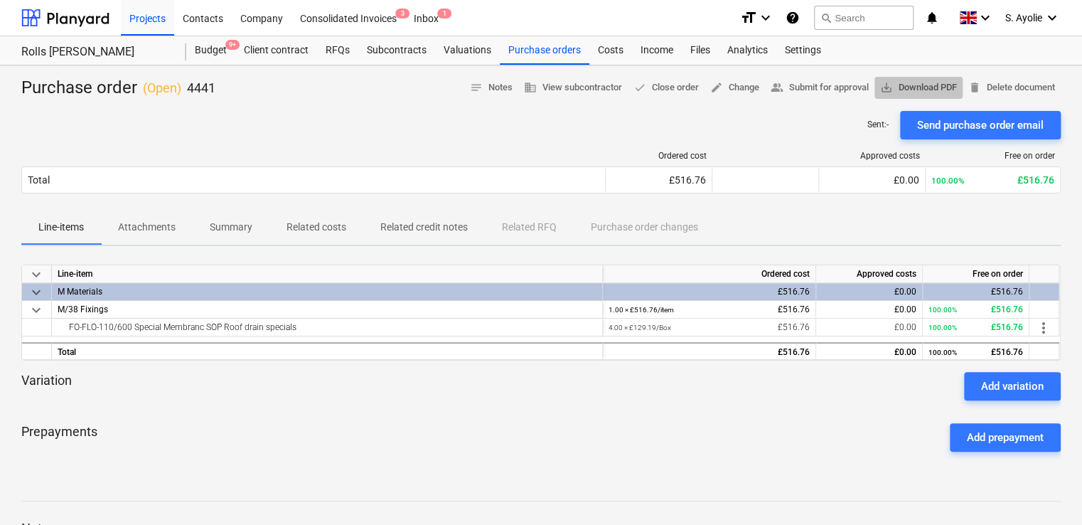
click at [896, 92] on span "save_alt Download PDF" at bounding box center [918, 88] width 77 height 16
click at [520, 124] on div "Sent : - Send purchase order email" at bounding box center [540, 125] width 1039 height 28
click at [551, 55] on div "Purchase orders" at bounding box center [545, 50] width 90 height 28
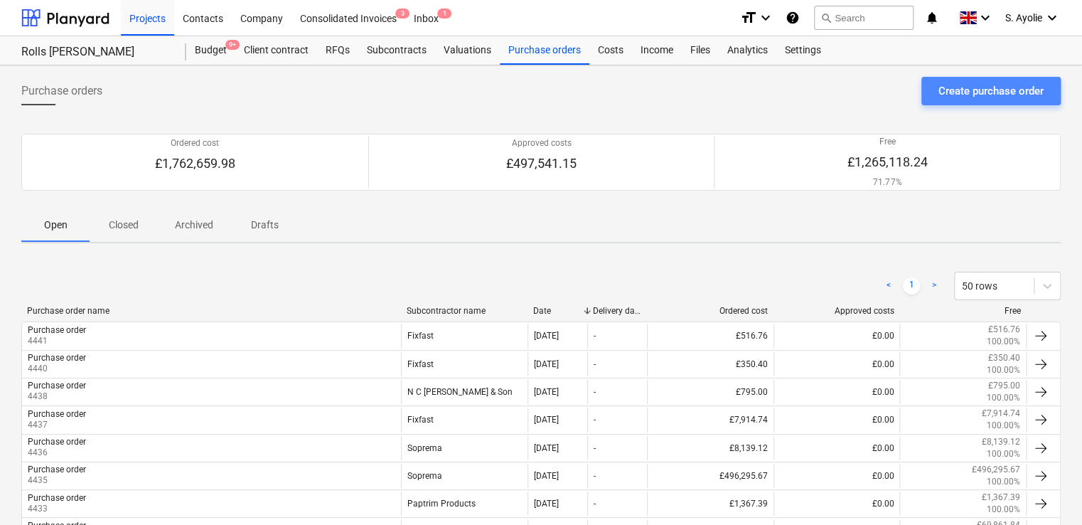
click at [943, 90] on div "Create purchase order" at bounding box center [990, 91] width 105 height 18
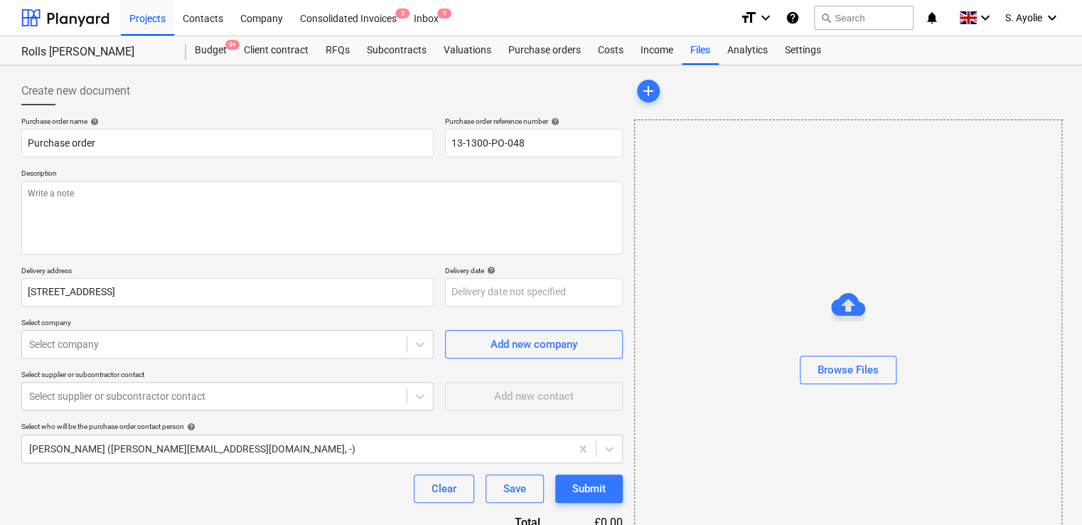
click at [353, 178] on p "Description" at bounding box center [321, 174] width 601 height 12
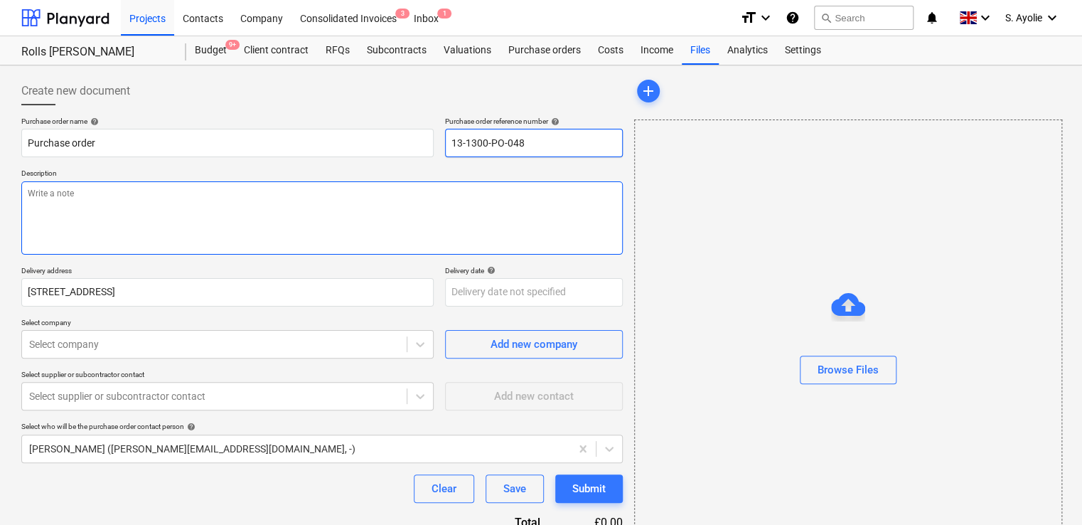
drag, startPoint x: 547, startPoint y: 144, endPoint x: 70, endPoint y: 187, distance: 478.9
click at [72, 187] on div "Purchase order name help Purchase order Purchase order reference number help 13…" at bounding box center [321, 350] width 601 height 466
click at [163, 232] on textarea at bounding box center [321, 217] width 601 height 73
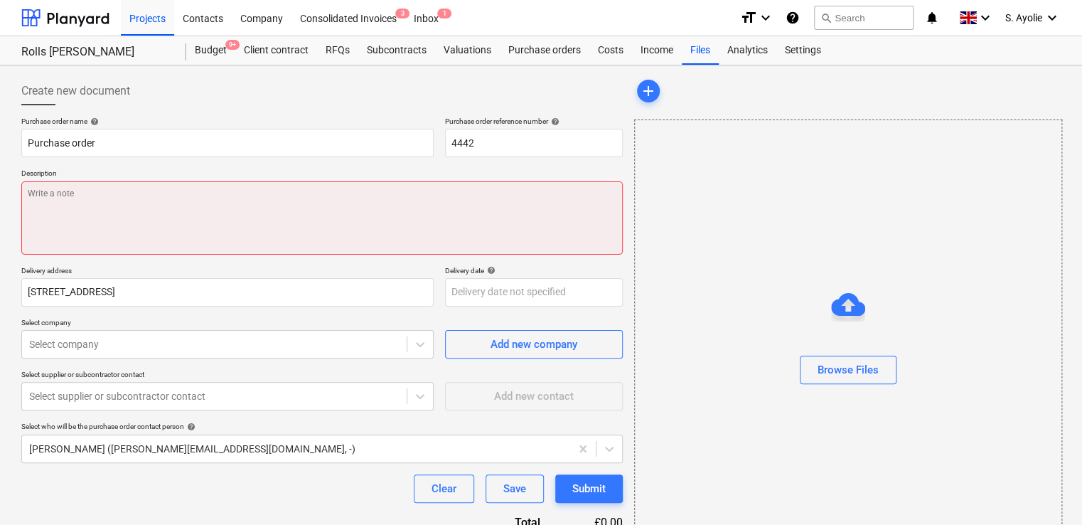
click at [100, 192] on textarea at bounding box center [321, 217] width 601 height 73
paste textarea "Site Contact Robbie Hempsey 07427 816008 or Skyler Office 01634791810.Driver to…"
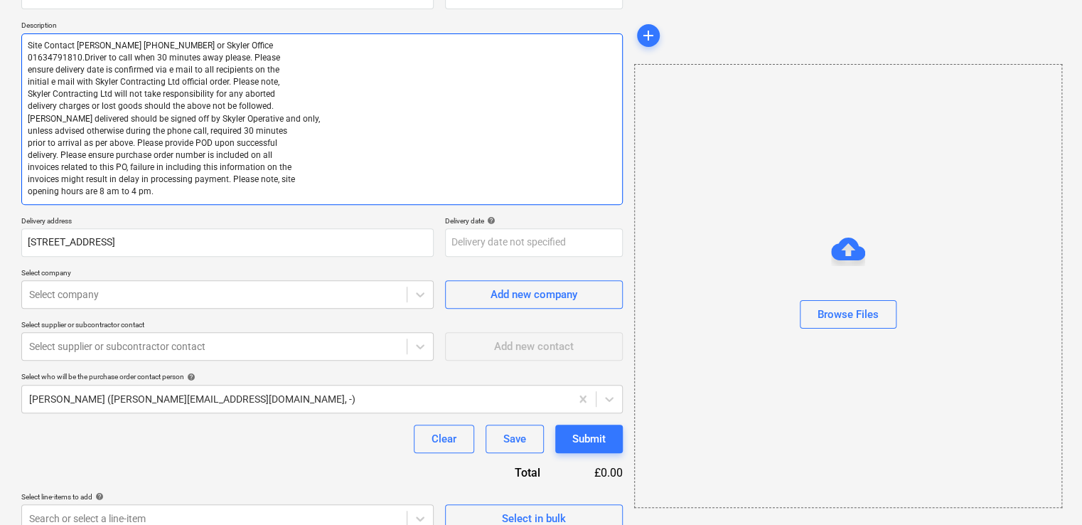
scroll to position [166, 0]
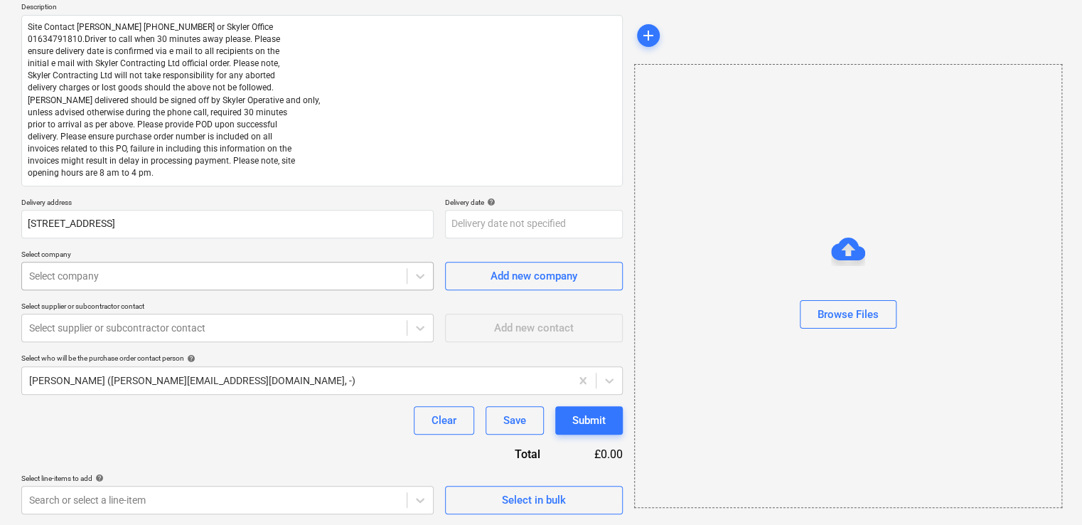
click at [206, 274] on div at bounding box center [214, 276] width 370 height 14
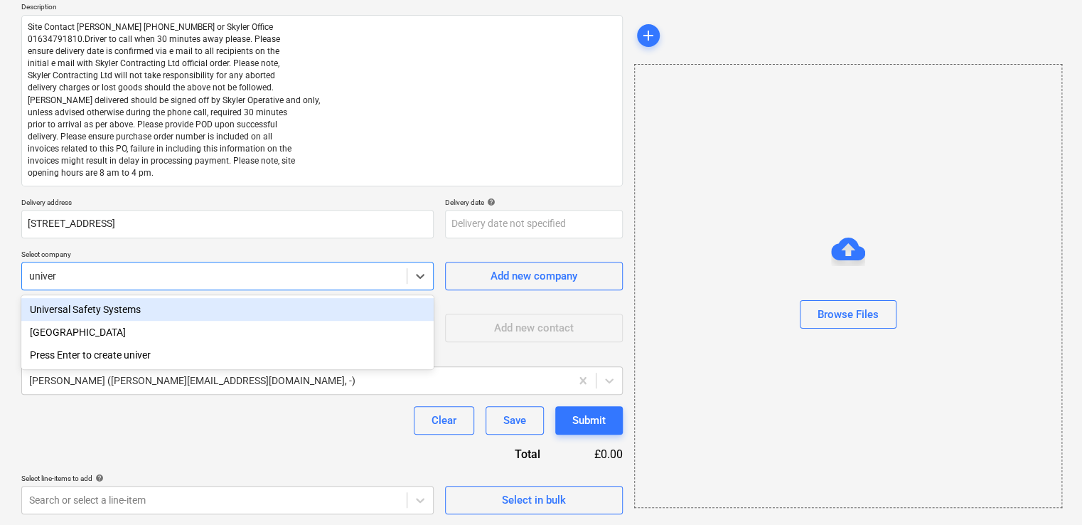
click at [129, 315] on div "Universal Safety Systems" at bounding box center [227, 309] width 412 height 23
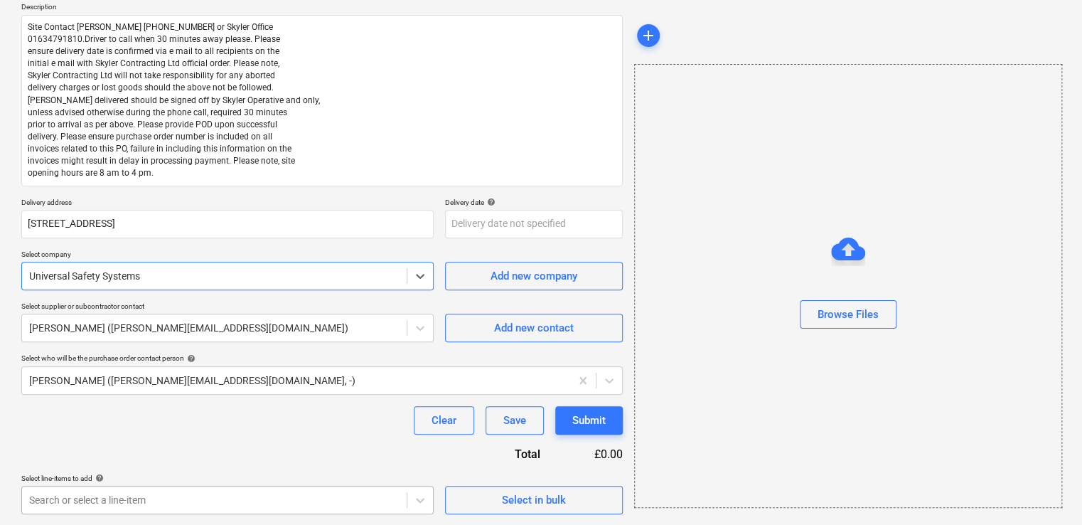
click at [307, 358] on body "Projects Contacts Company Consolidated Invoices 3 Inbox 1 format_size keyboard_…" at bounding box center [541, 96] width 1082 height 525
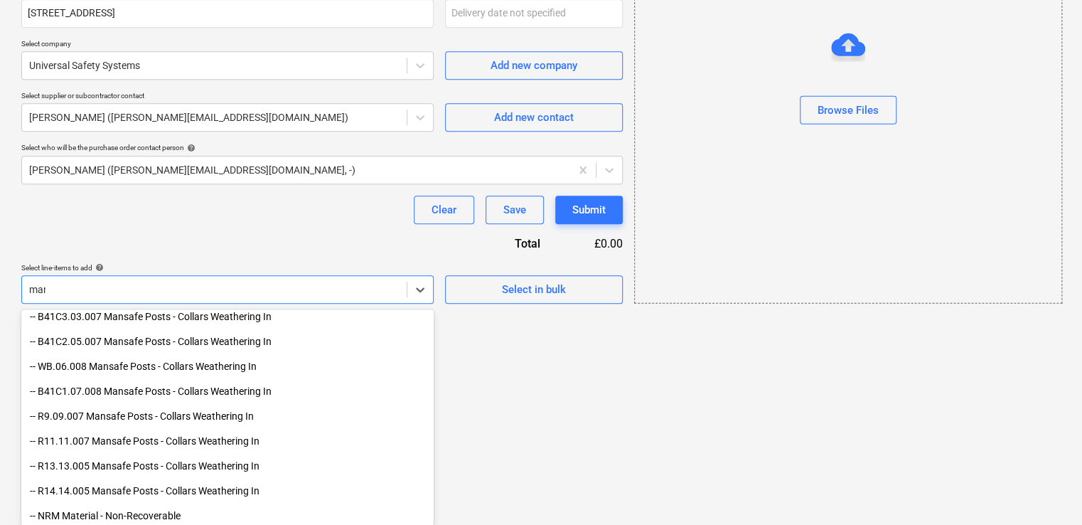
scroll to position [374, 0]
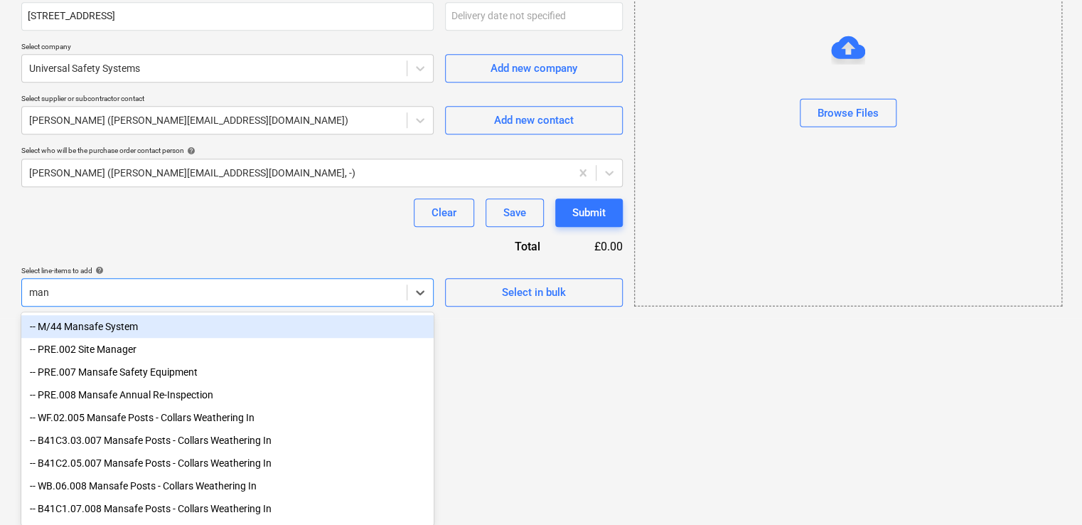
click at [128, 330] on div "-- M/44 Mansafe System" at bounding box center [227, 326] width 412 height 23
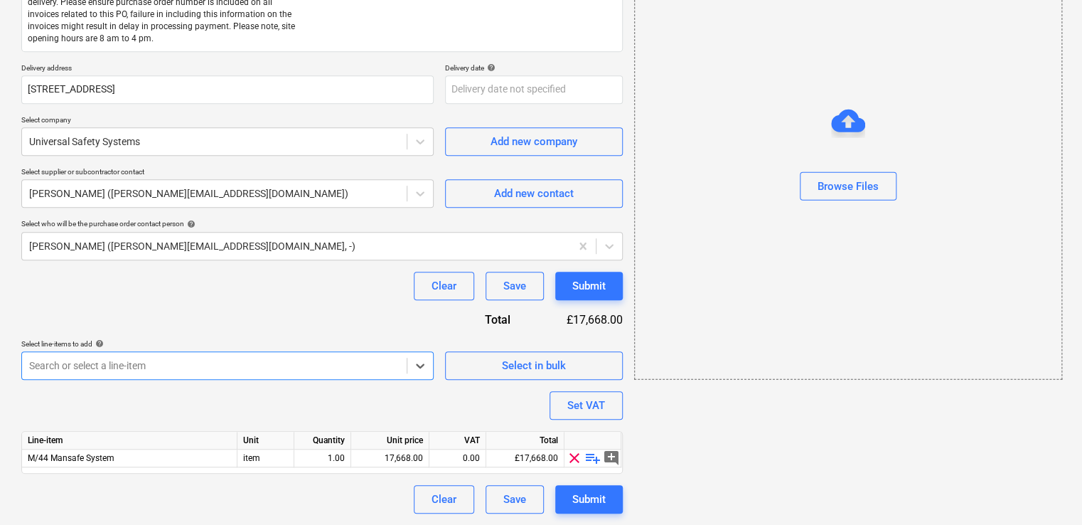
scroll to position [300, 0]
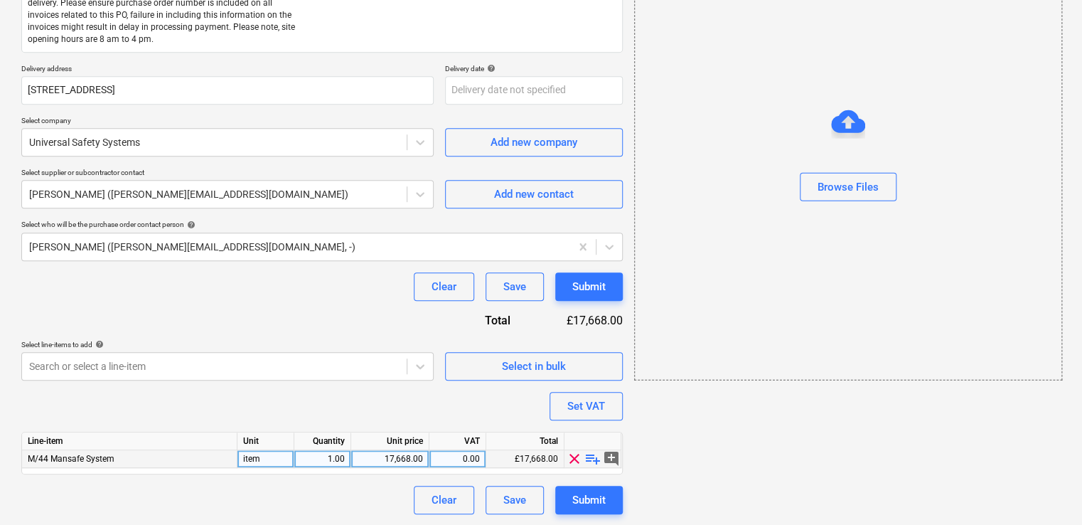
click at [589, 459] on span "playlist_add" at bounding box center [592, 458] width 17 height 17
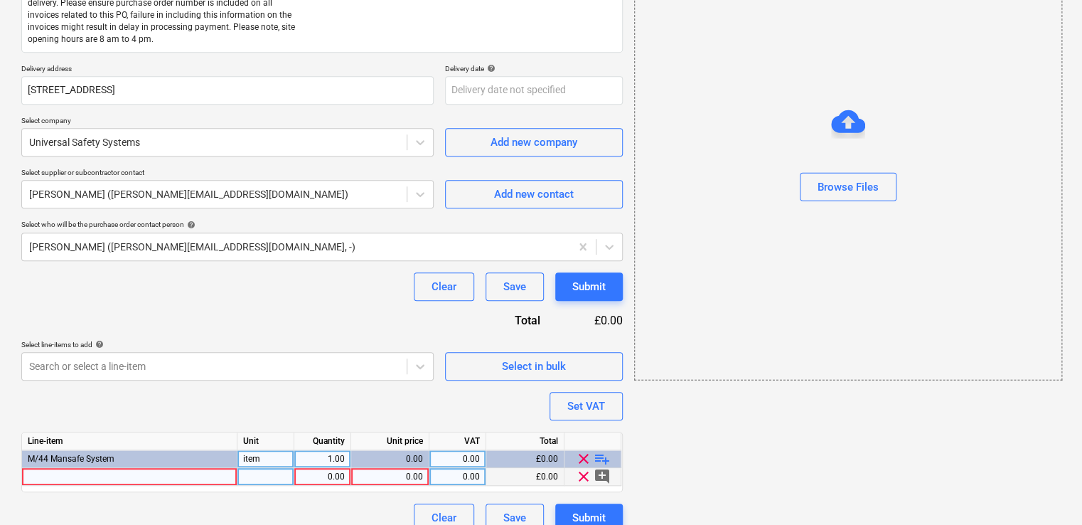
click at [68, 473] on div at bounding box center [129, 477] width 215 height 18
click at [344, 473] on div "0.00" at bounding box center [322, 477] width 45 height 18
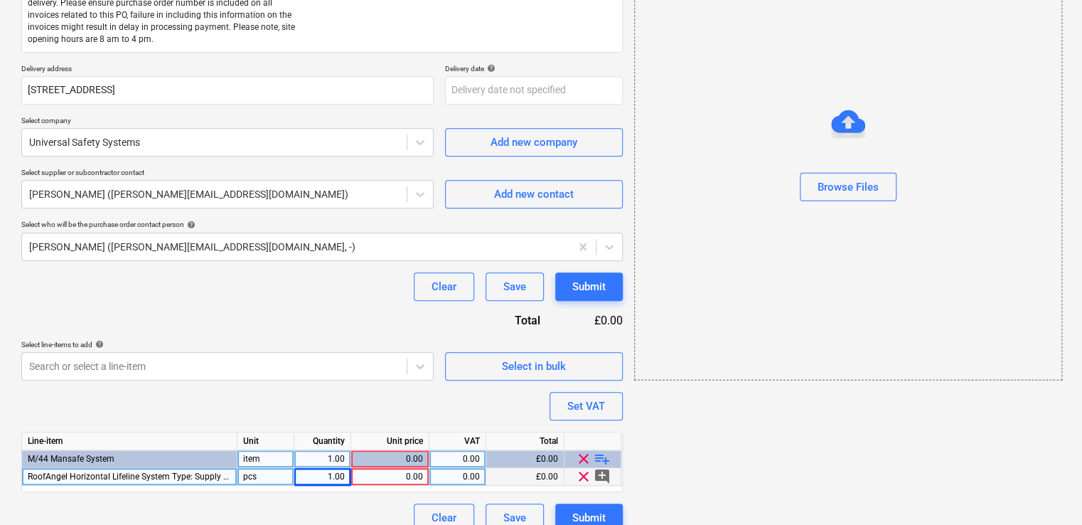
click at [370, 476] on div "0.00" at bounding box center [390, 477] width 66 height 18
click at [386, 314] on div "Purchase order name help Purchase order Purchase order reference number help 44…" at bounding box center [321, 174] width 601 height 715
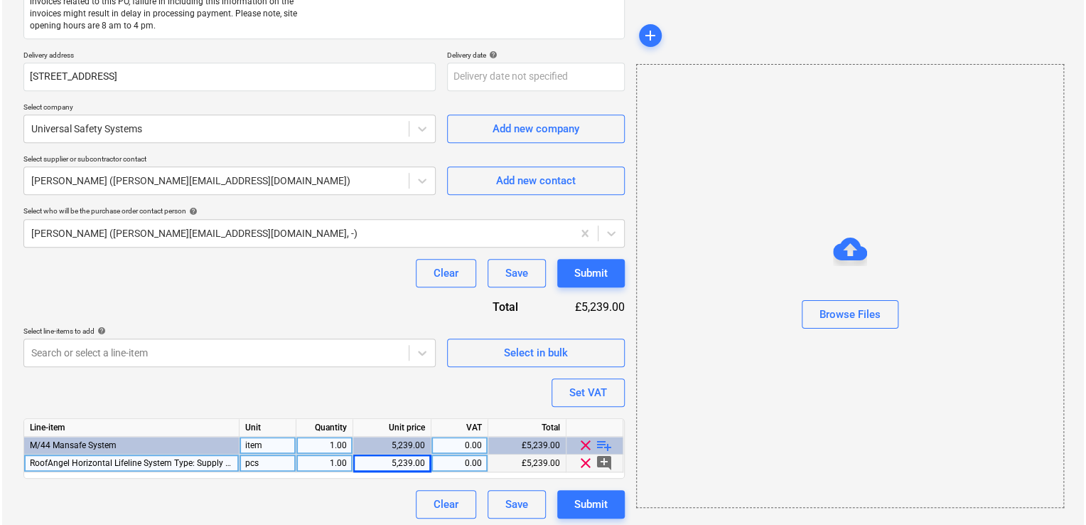
scroll to position [318, 0]
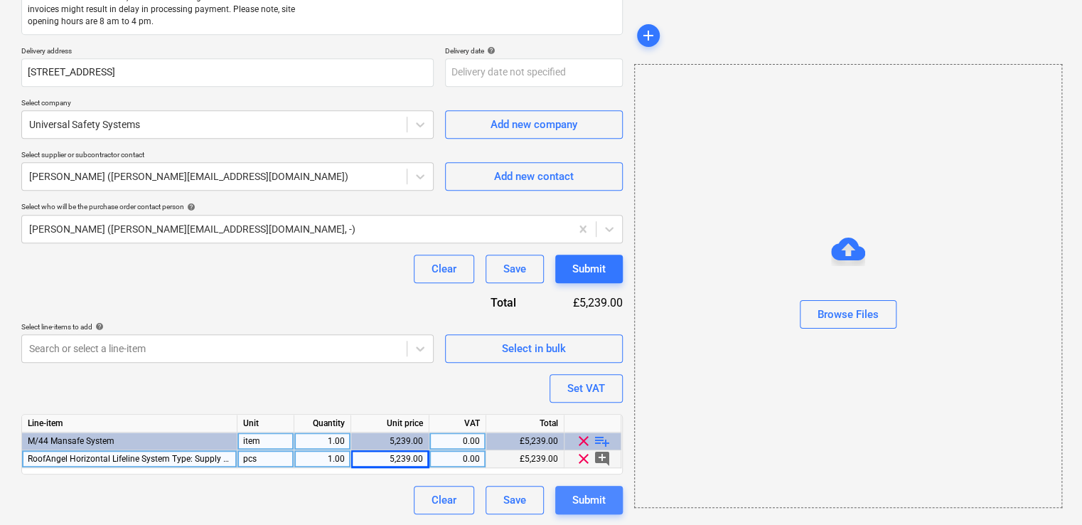
click at [569, 493] on button "Submit" at bounding box center [589, 499] width 68 height 28
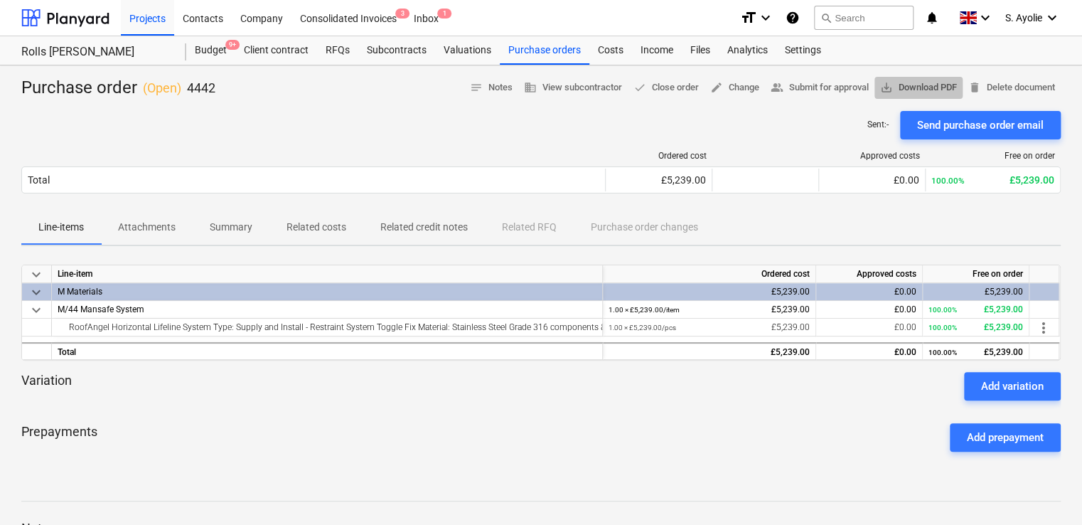
click at [894, 87] on span "save_alt Download PDF" at bounding box center [918, 88] width 77 height 16
drag, startPoint x: 452, startPoint y: 149, endPoint x: 479, endPoint y: 129, distance: 33.6
click at [462, 141] on div "Ordered cost Approved costs Free on order Total £5,239.00 £0.00 100.00% £5,239.…" at bounding box center [540, 174] width 1039 height 71
click at [546, 58] on div "Purchase orders" at bounding box center [545, 50] width 90 height 28
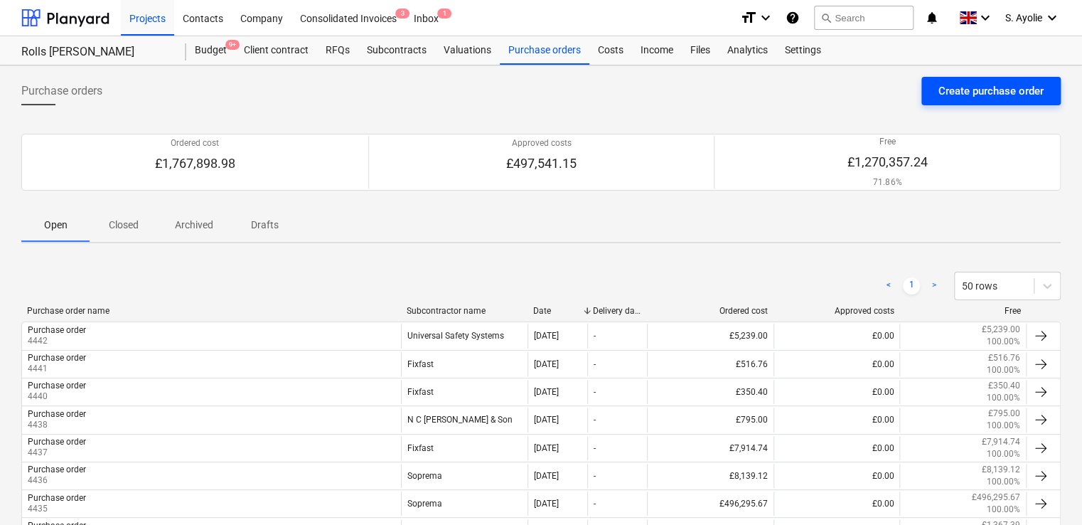
click at [957, 94] on div "Create purchase order" at bounding box center [990, 91] width 105 height 18
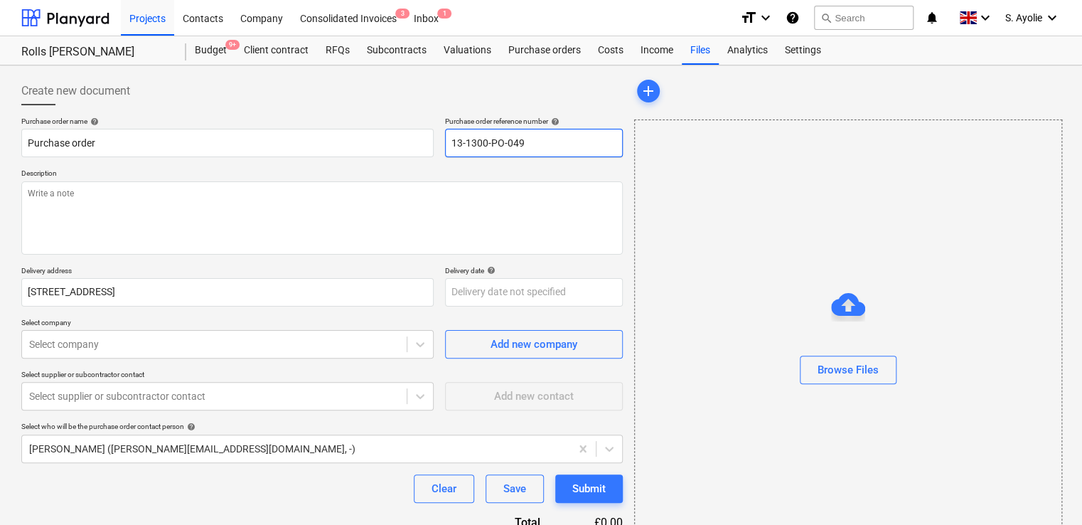
drag, startPoint x: 564, startPoint y: 146, endPoint x: 282, endPoint y: 65, distance: 293.6
click at [240, 68] on div "Create new document Purchase order name help Purchase order Purchase order refe…" at bounding box center [541, 329] width 1082 height 528
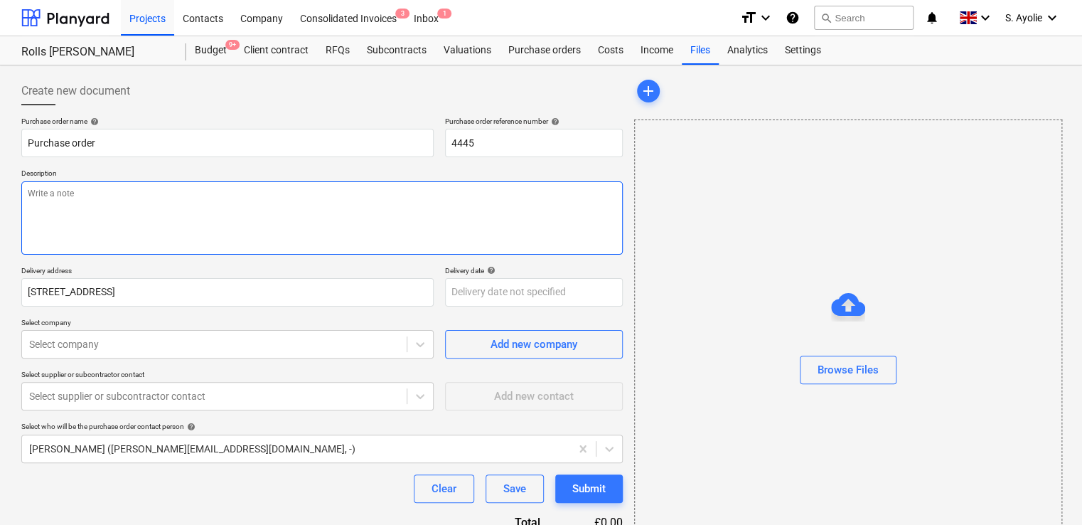
click at [118, 210] on textarea at bounding box center [321, 217] width 601 height 73
paste textarea "Site Contact Robbie Hempsey 07427 816008 or Skyler Office 01634791810.Driver to…"
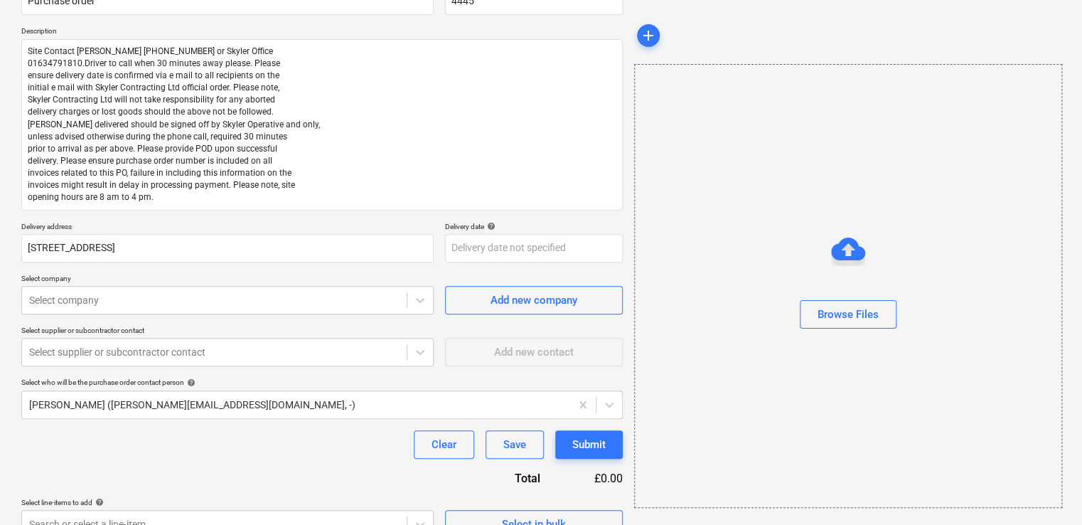
scroll to position [159, 0]
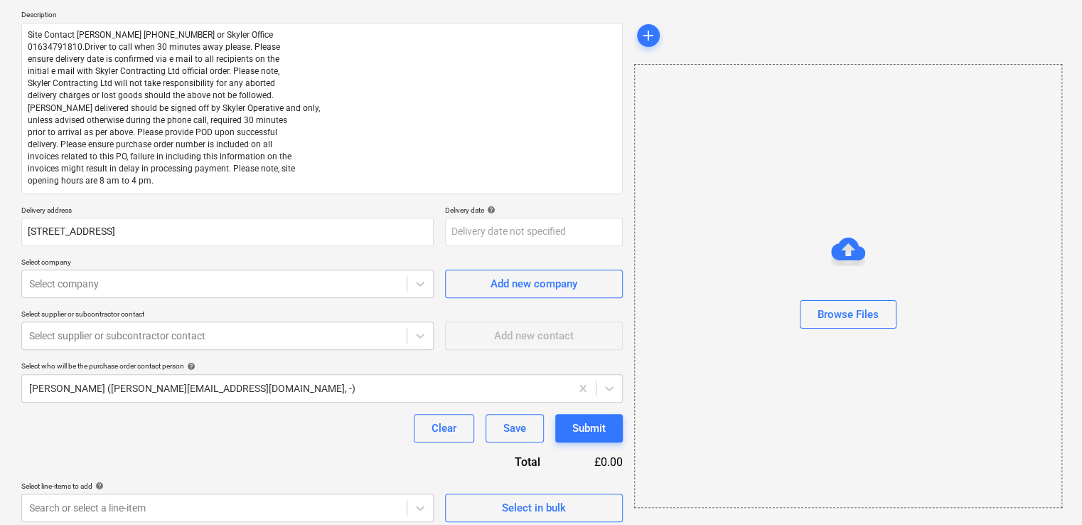
click at [75, 299] on div "Purchase order name help Purchase order Purchase order reference number help 44…" at bounding box center [321, 240] width 601 height 564
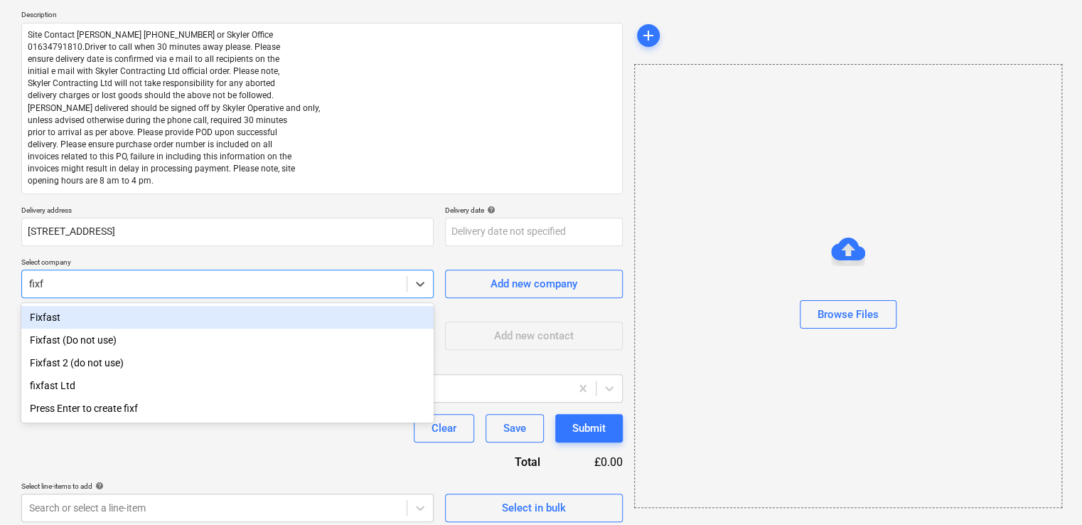
click at [97, 322] on div "Fixfast" at bounding box center [227, 317] width 412 height 23
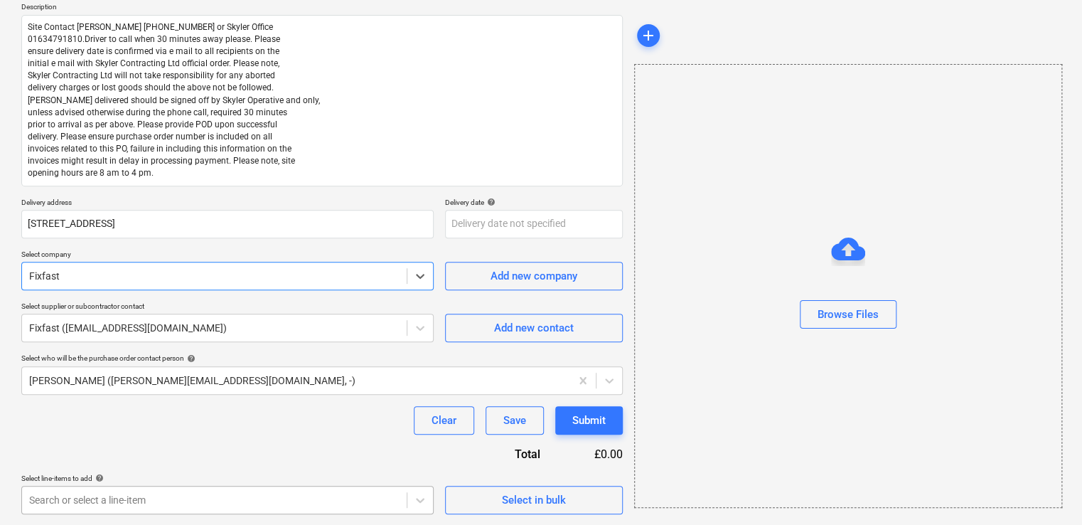
scroll to position [377, 0]
click at [225, 358] on body "Projects Contacts Company Consolidated Invoices 3 Inbox 1 format_size keyboard_…" at bounding box center [541, 95] width 1082 height 525
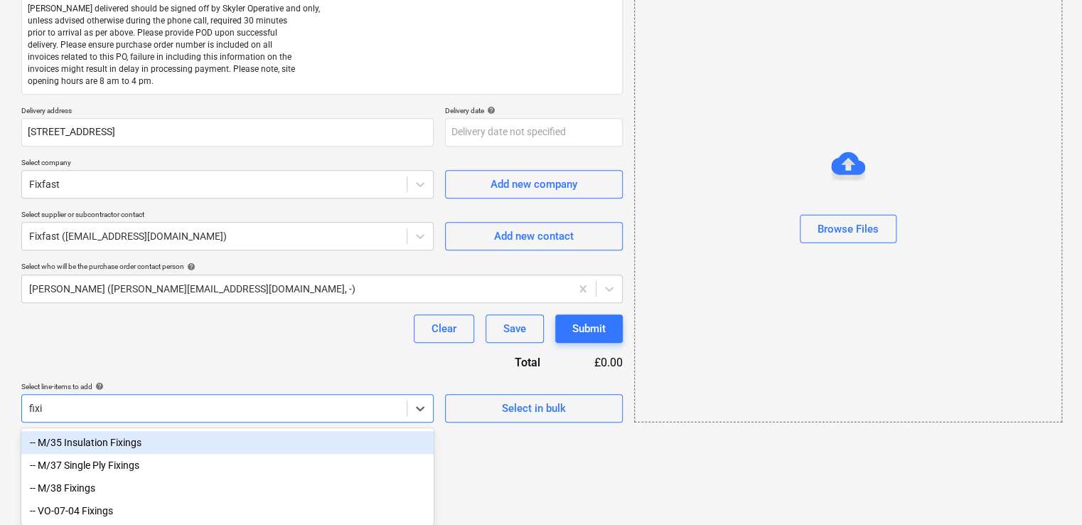
scroll to position [259, 0]
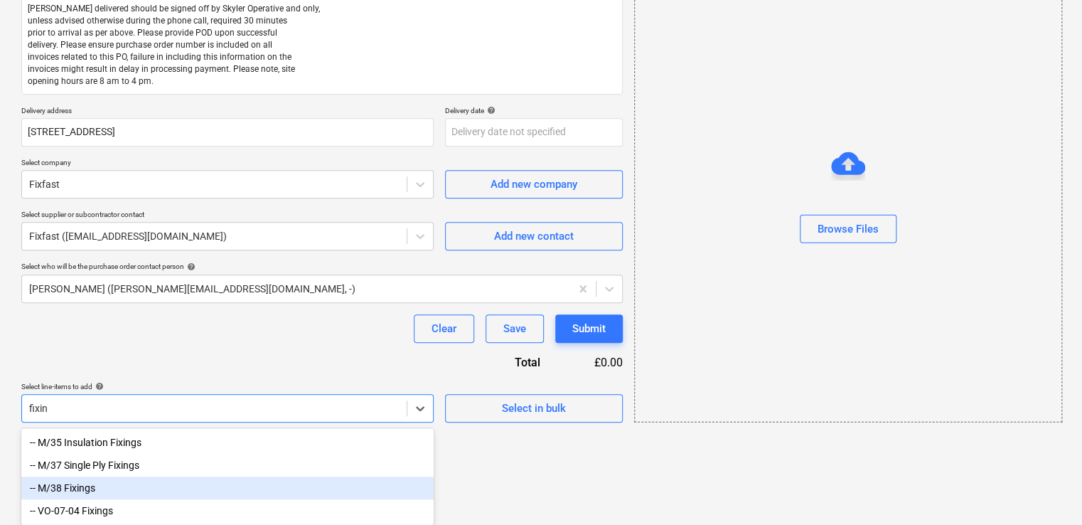
click at [94, 489] on div "-- M/38 Fixings" at bounding box center [227, 487] width 412 height 23
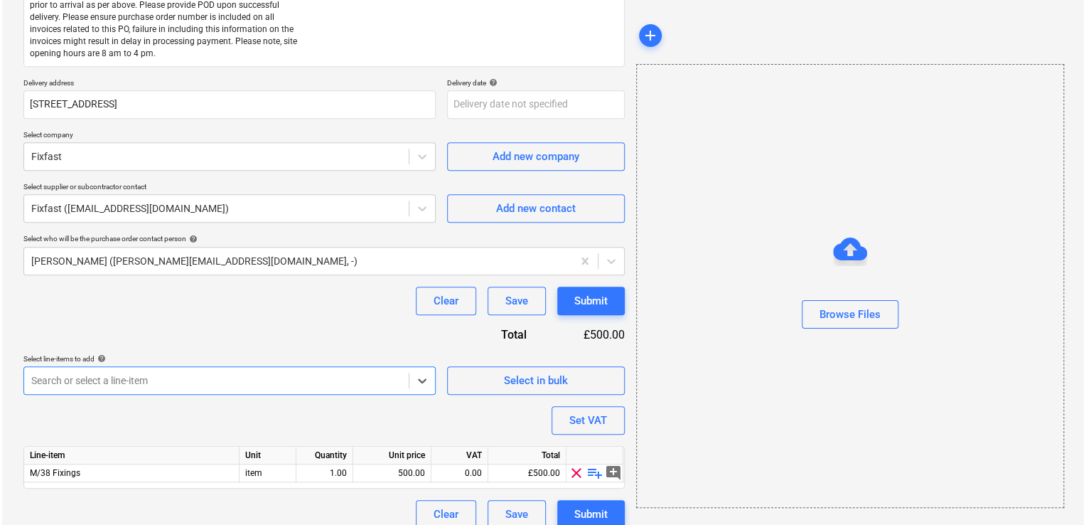
scroll to position [300, 0]
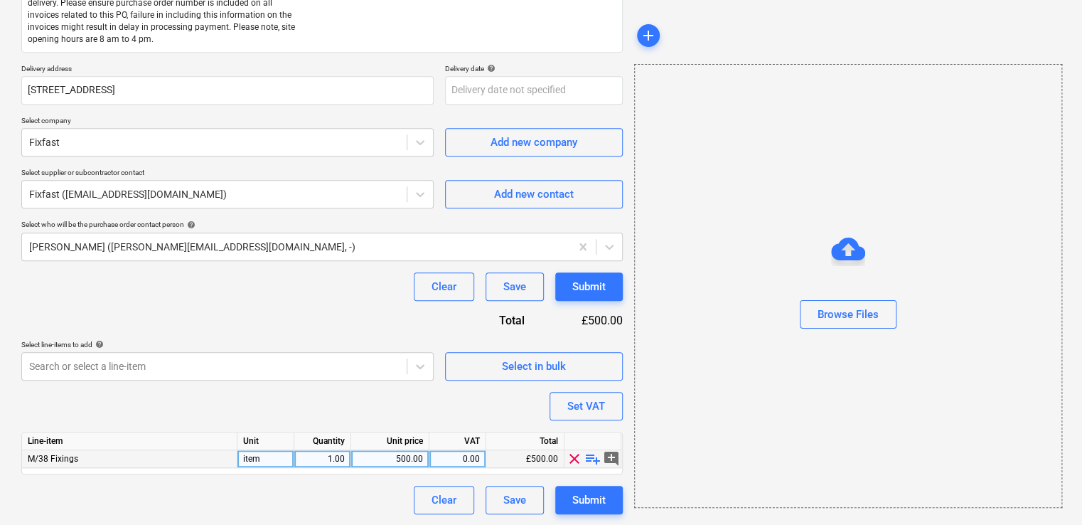
click at [589, 460] on span "playlist_add" at bounding box center [592, 458] width 17 height 17
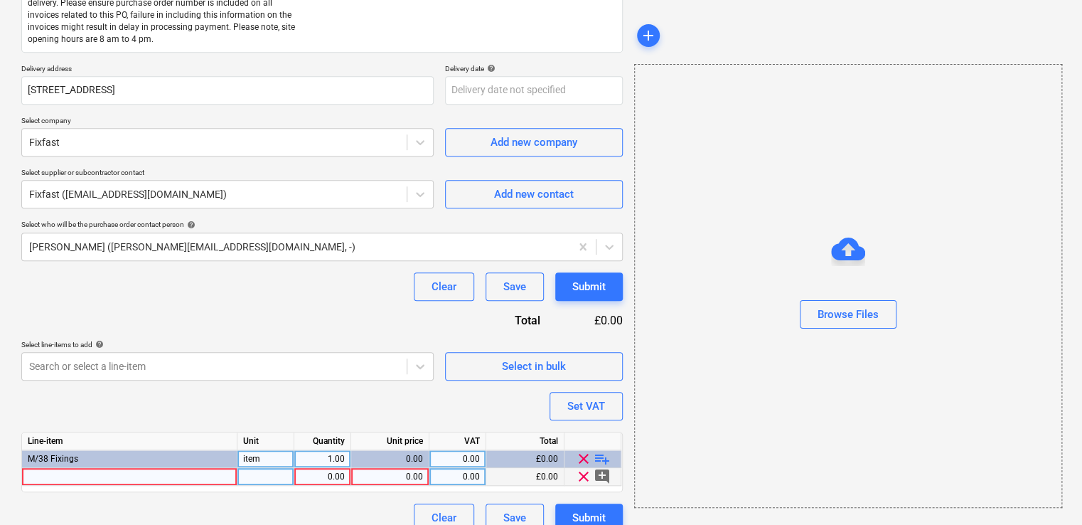
click at [222, 479] on div at bounding box center [129, 477] width 215 height 18
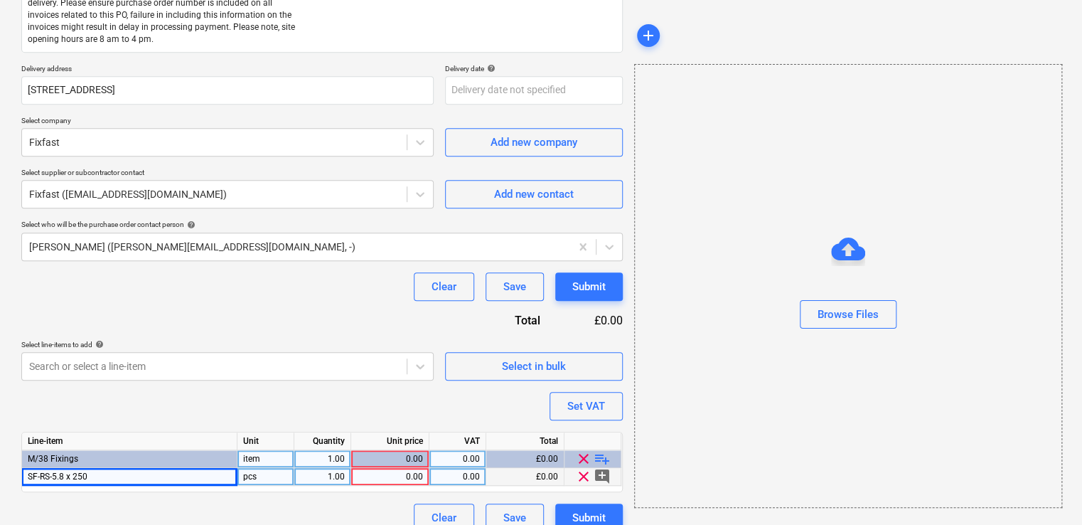
click at [338, 479] on div "1.00" at bounding box center [322, 477] width 45 height 18
click at [264, 477] on div "pcs" at bounding box center [265, 477] width 57 height 18
click at [397, 476] on div "0.00" at bounding box center [390, 477] width 66 height 18
click at [456, 409] on div "Purchase order name help Purchase order Purchase order reference number help 44…" at bounding box center [321, 174] width 601 height 715
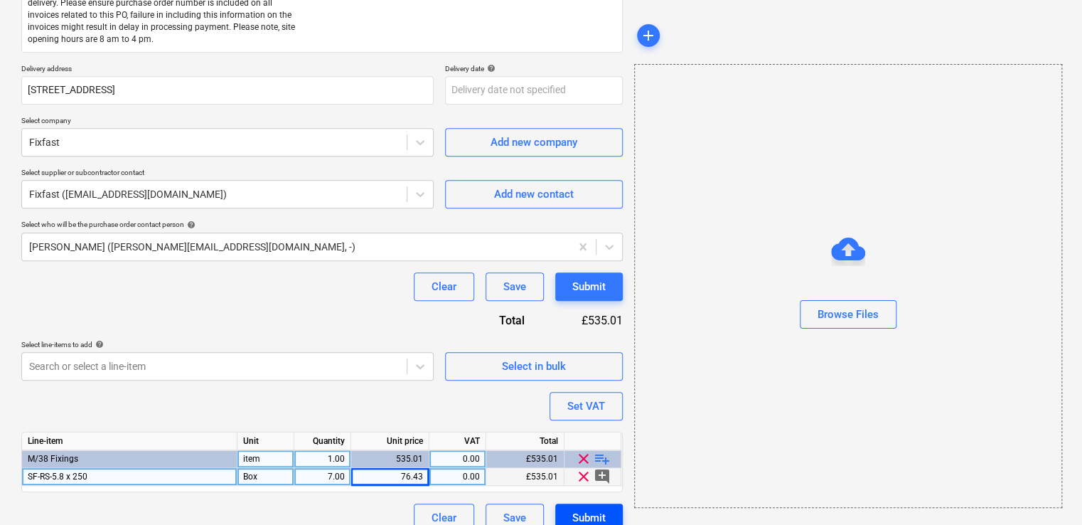
click at [586, 515] on div "Submit" at bounding box center [588, 517] width 33 height 18
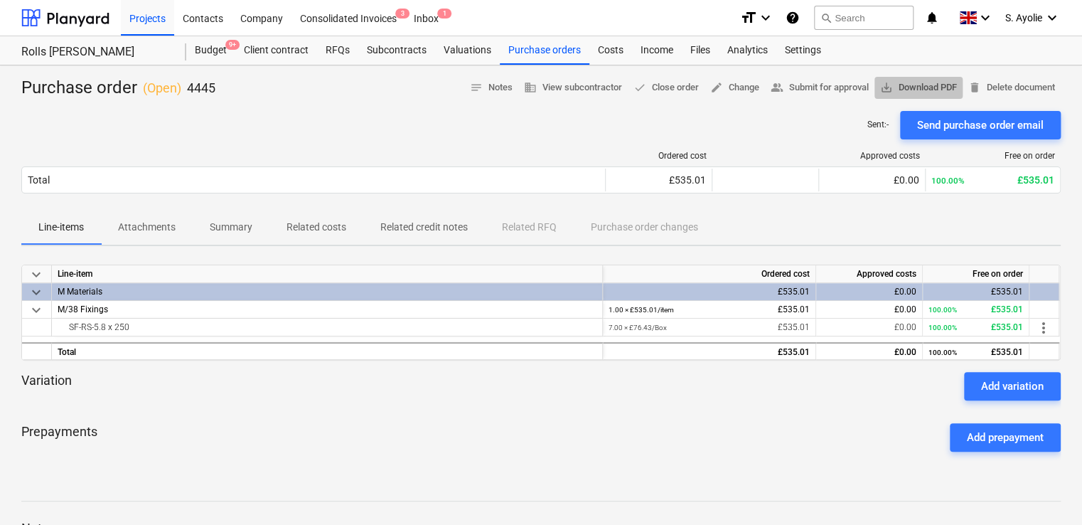
click at [918, 92] on span "save_alt Download PDF" at bounding box center [918, 88] width 77 height 16
click at [584, 153] on div at bounding box center [313, 156] width 584 height 10
drag, startPoint x: 553, startPoint y: 65, endPoint x: 549, endPoint y: 73, distance: 8.6
click at [549, 73] on div "Purchase order ( Open ) 4445 notes Notes business View subcontractor done Close…" at bounding box center [541, 373] width 1082 height 616
click at [543, 51] on div "Purchase orders" at bounding box center [545, 50] width 90 height 28
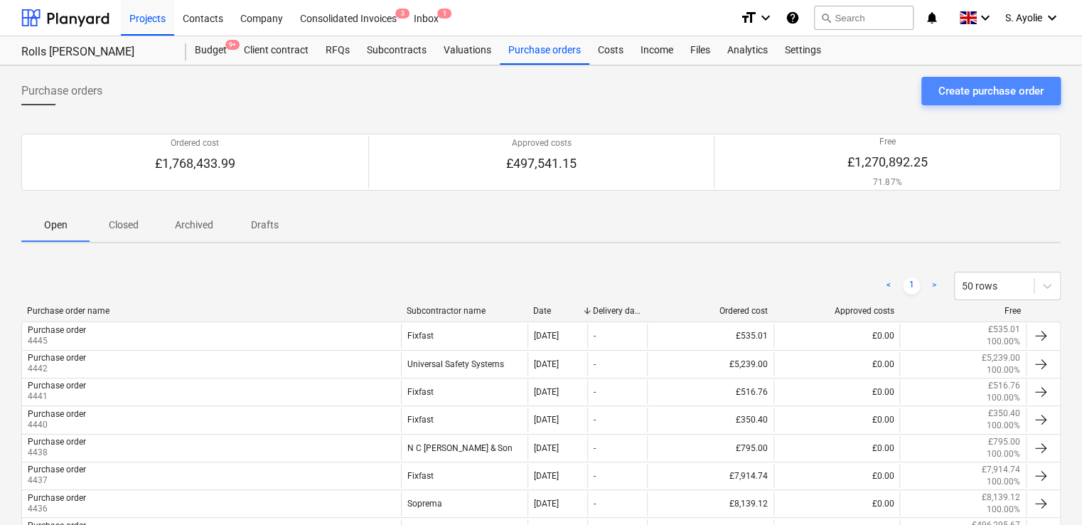
click at [961, 91] on div "Create purchase order" at bounding box center [990, 91] width 105 height 18
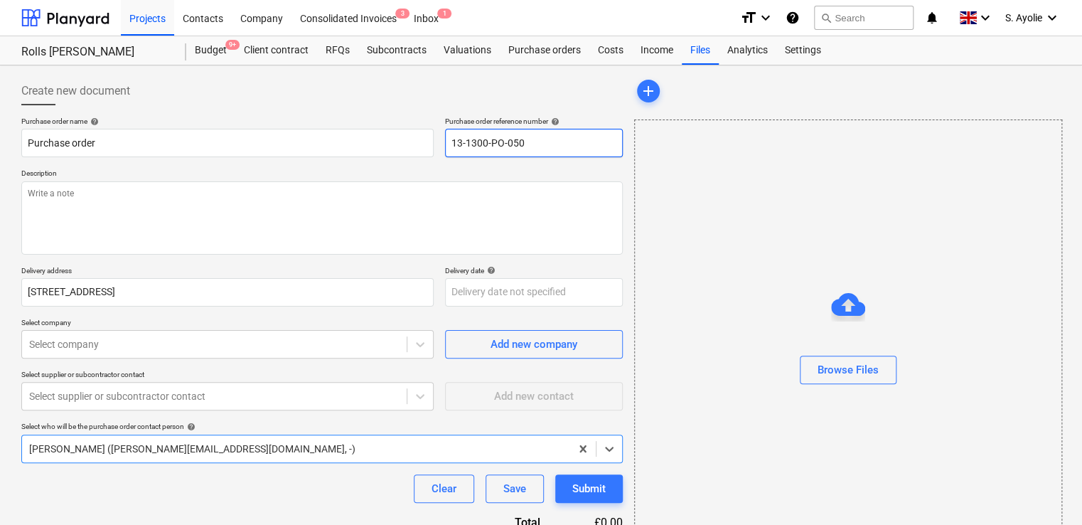
click at [515, 152] on input "13-1300-PO-050" at bounding box center [534, 143] width 178 height 28
drag, startPoint x: 560, startPoint y: 141, endPoint x: 196, endPoint y: 104, distance: 365.9
click at [196, 104] on div "Create new document Purchase order name help Purchase order Purchase order refe…" at bounding box center [321, 329] width 601 height 505
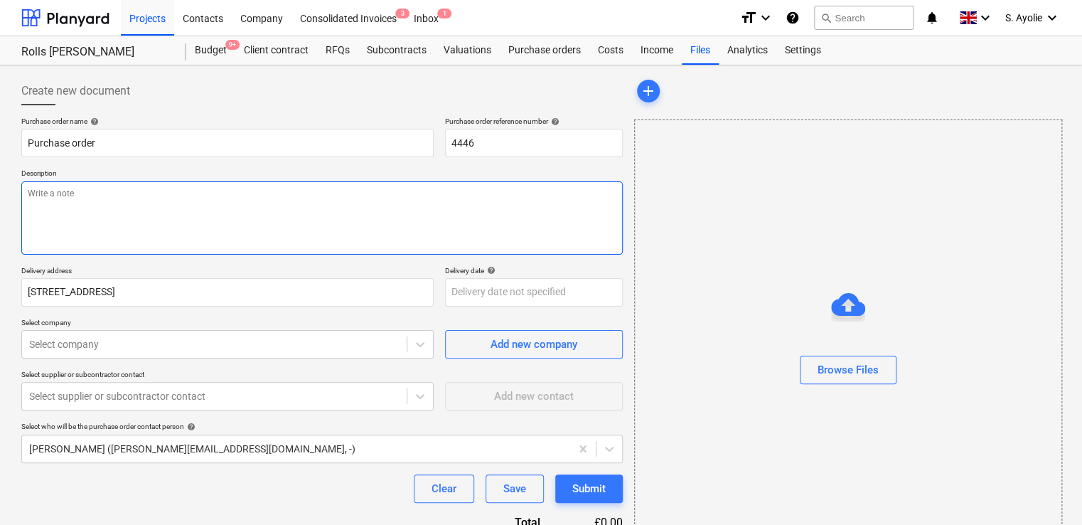
click at [188, 234] on textarea at bounding box center [321, 217] width 601 height 73
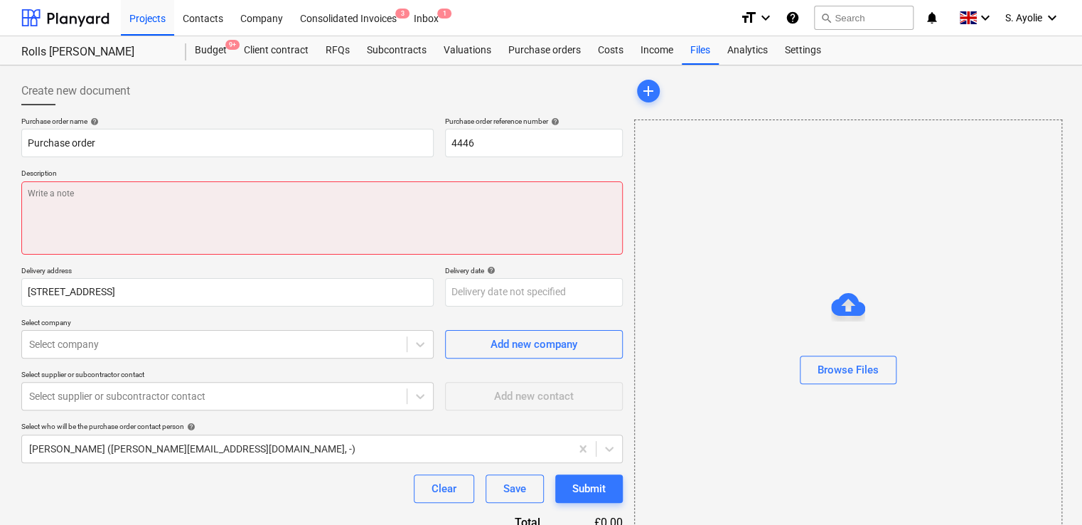
click at [314, 206] on textarea at bounding box center [321, 217] width 601 height 73
paste textarea "Site Contact David Lucas 07468084977 or Skyler Office 01634791810.Driver to cal…"
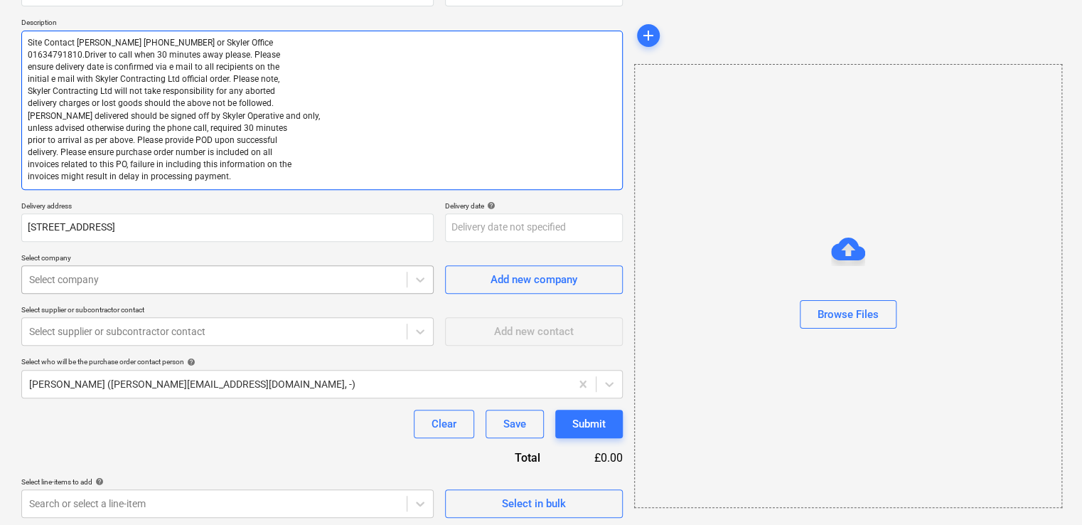
scroll to position [154, 0]
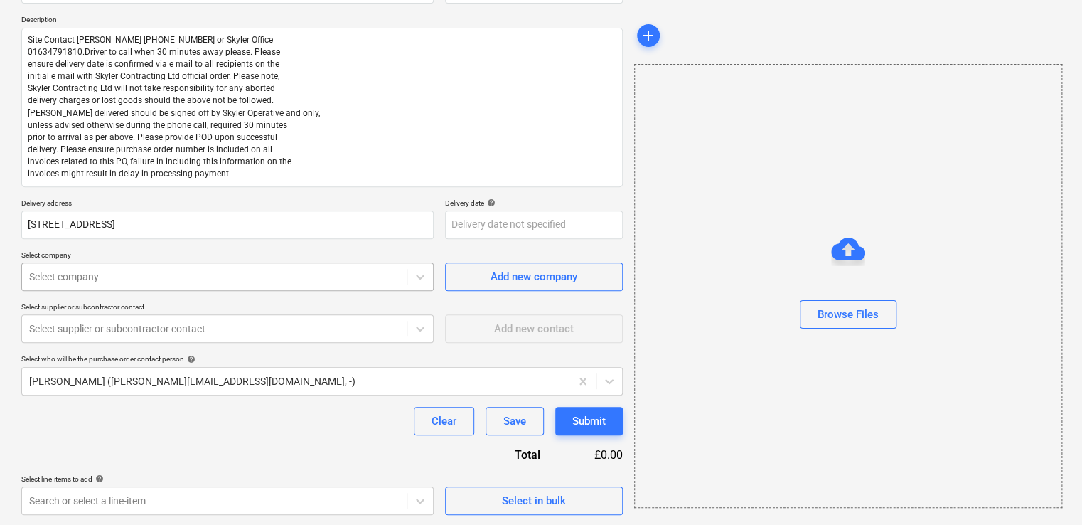
click at [333, 279] on div at bounding box center [214, 276] width 370 height 14
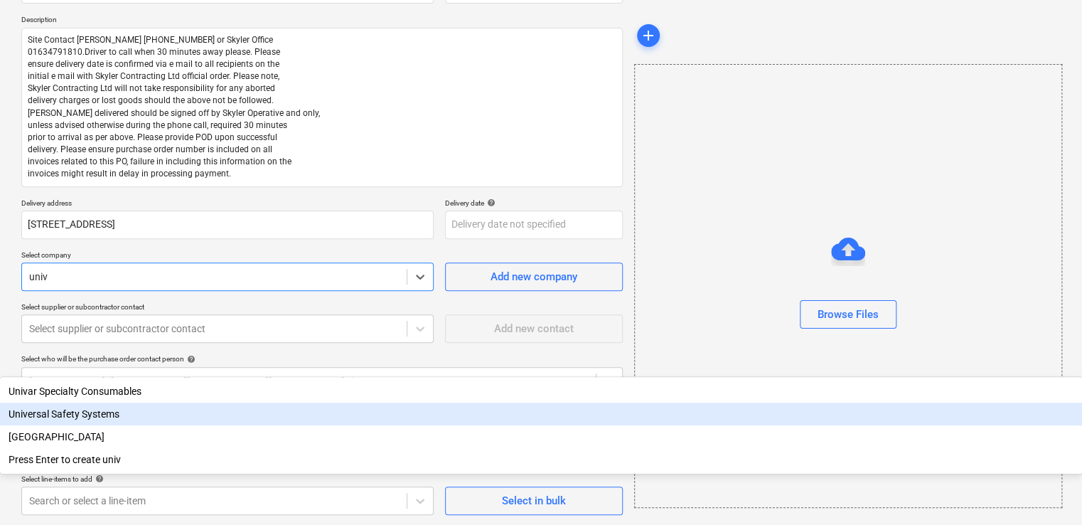
click at [102, 402] on div "Universal Safety Systems" at bounding box center [541, 413] width 1082 height 23
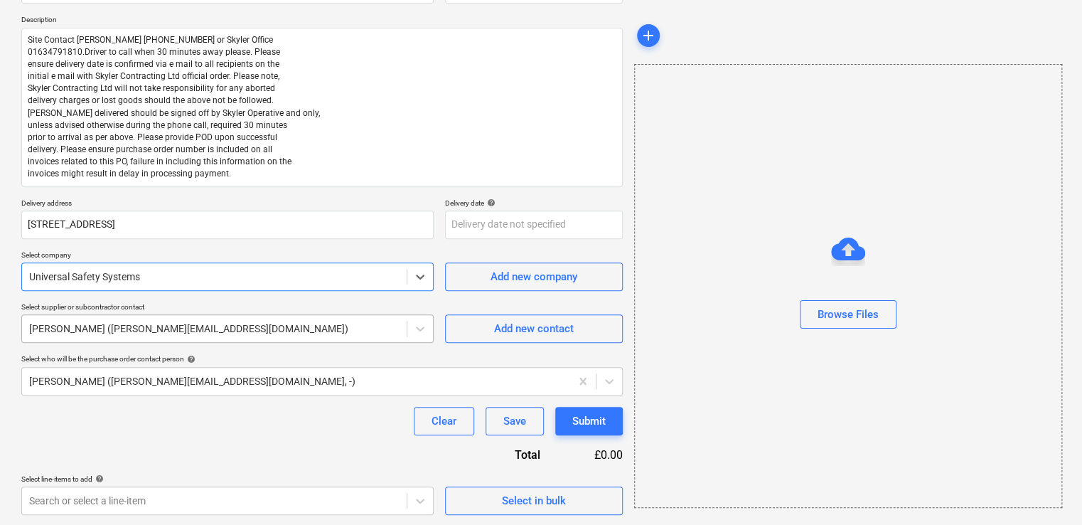
click at [313, 331] on div at bounding box center [214, 328] width 370 height 14
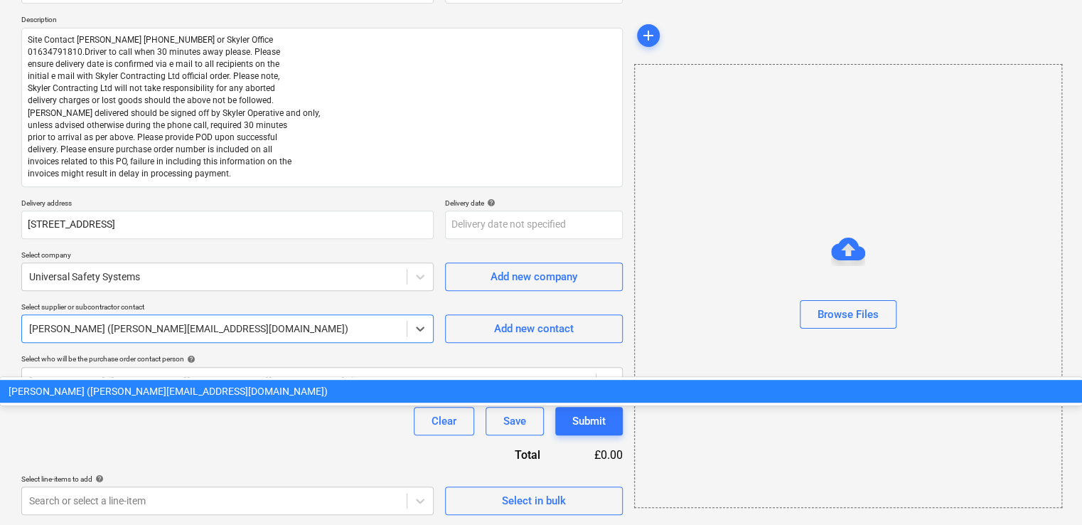
click at [313, 333] on div at bounding box center [214, 328] width 370 height 14
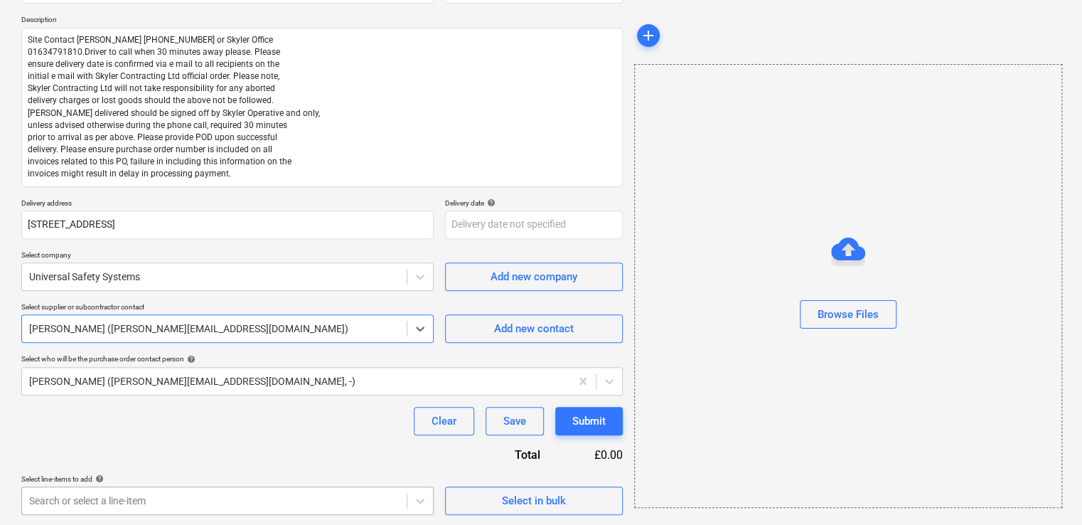
click at [384, 371] on body "Projects Contacts Company Consolidated Invoices 3 Inbox 1 format_size keyboard_…" at bounding box center [541, 108] width 1082 height 525
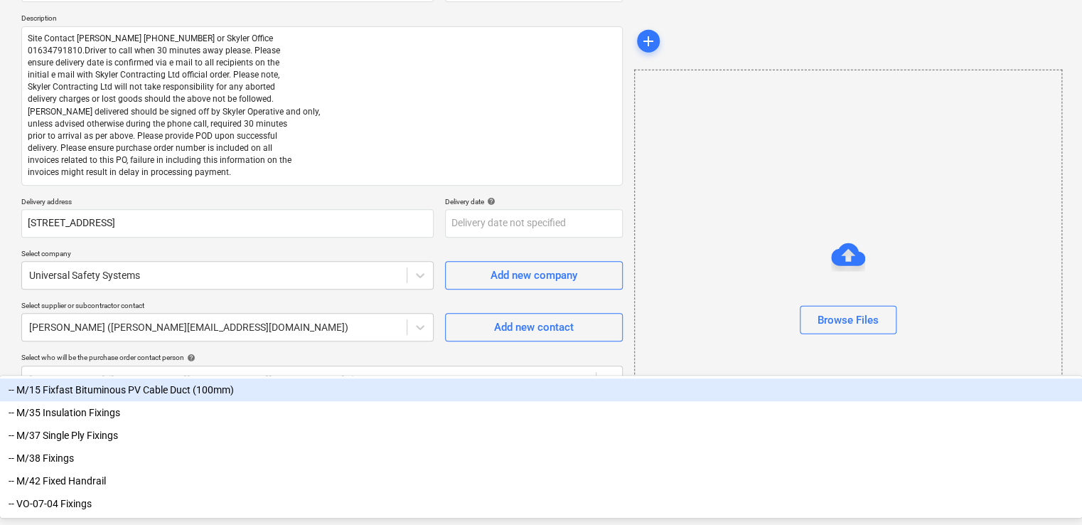
scroll to position [247, 0]
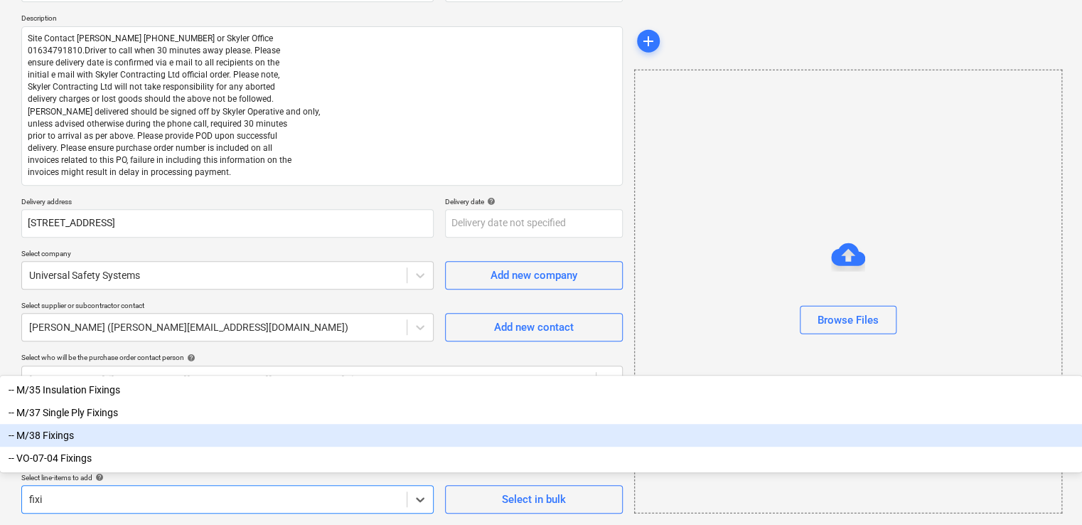
click at [60, 446] on div "-- M/38 Fixings" at bounding box center [541, 435] width 1082 height 23
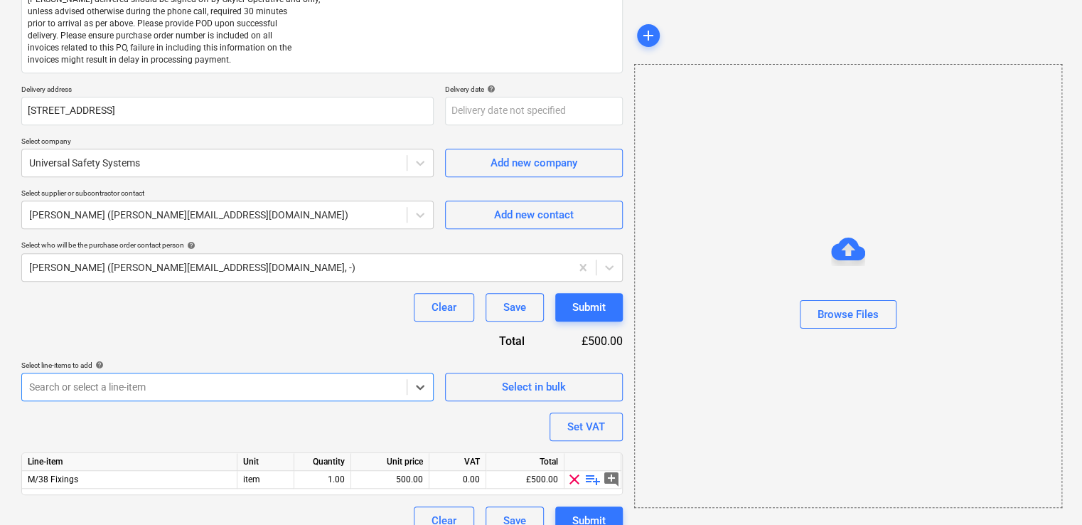
scroll to position [287, 0]
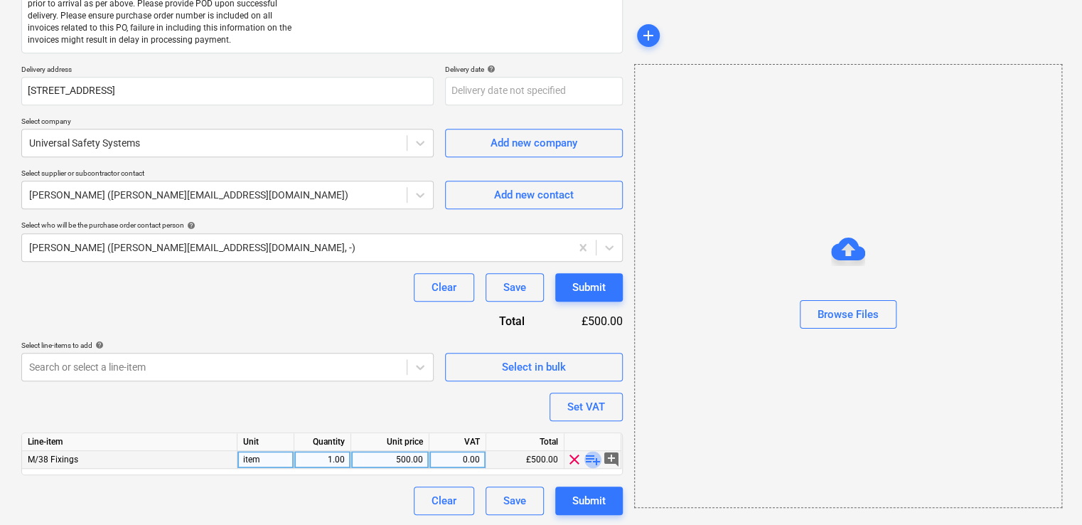
click at [591, 460] on span "playlist_add" at bounding box center [592, 459] width 17 height 17
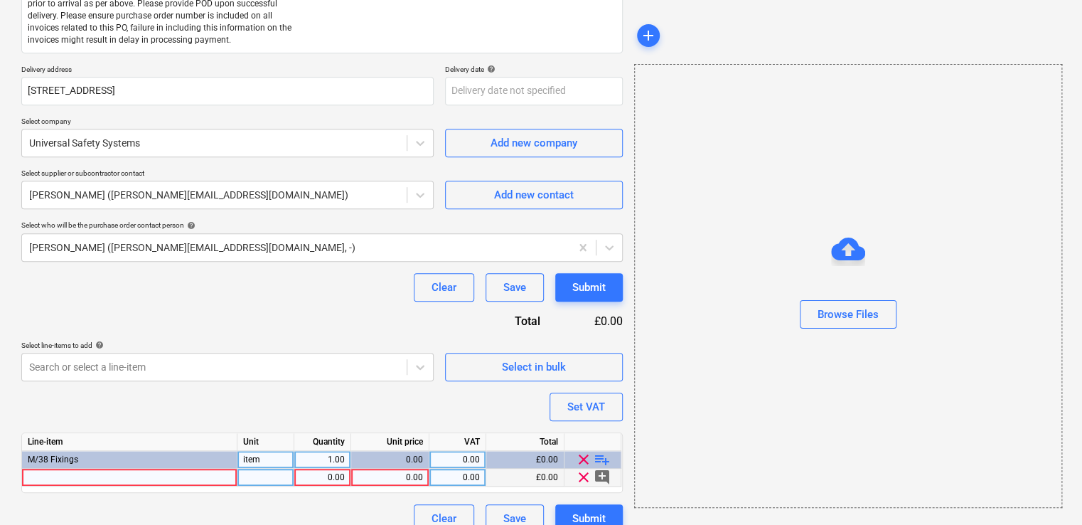
click at [105, 480] on div at bounding box center [129, 477] width 215 height 18
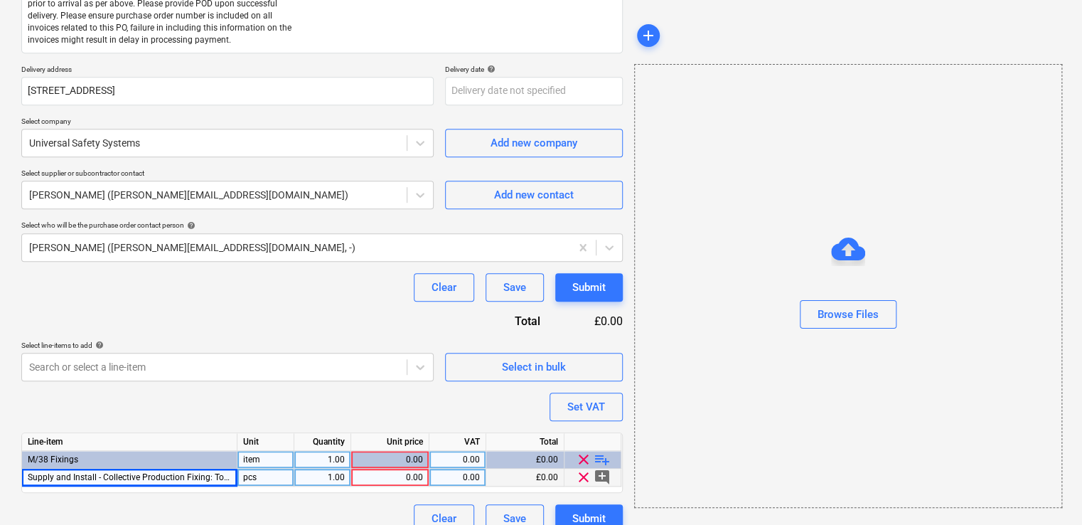
click at [267, 480] on div "pcs" at bounding box center [265, 477] width 57 height 18
click at [333, 477] on div "1.00" at bounding box center [322, 477] width 45 height 18
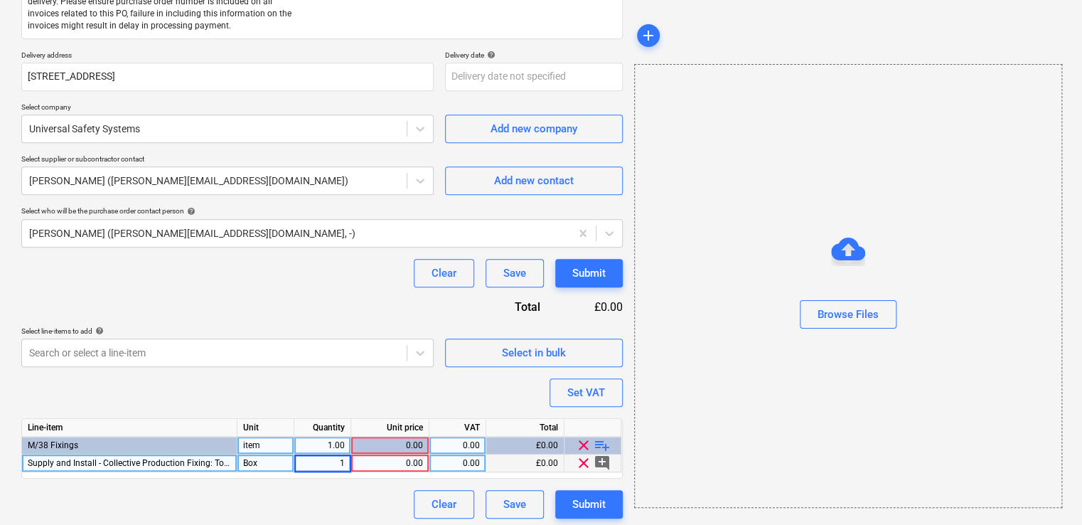
scroll to position [306, 0]
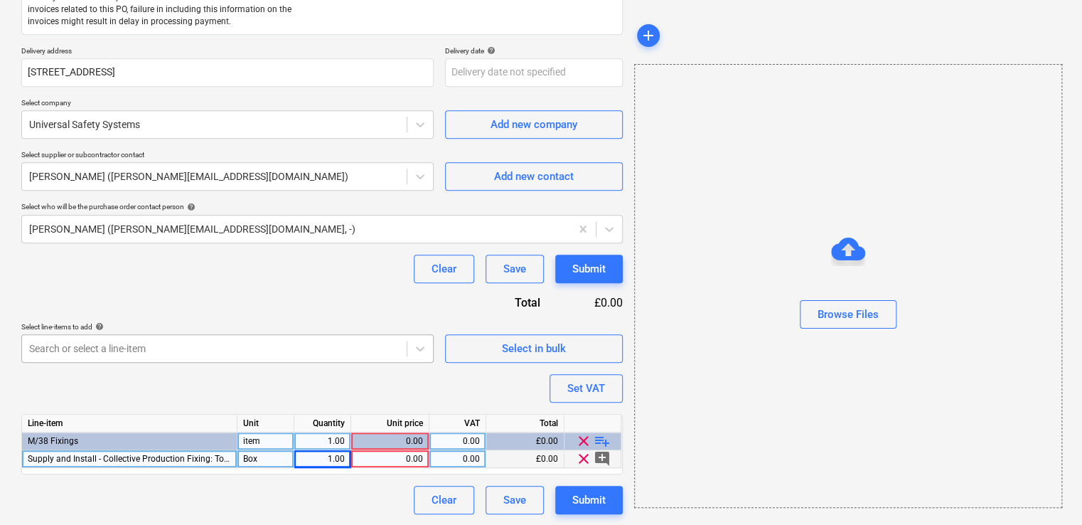
click at [93, 351] on div at bounding box center [214, 348] width 370 height 14
click at [162, 436] on div "M/38 Fixings" at bounding box center [129, 441] width 215 height 18
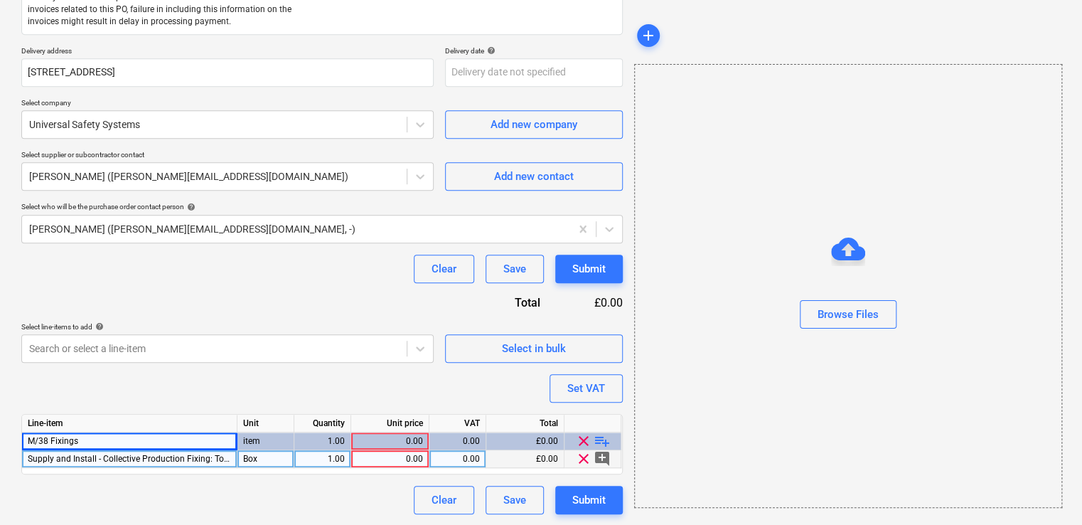
click at [580, 444] on span "clear" at bounding box center [583, 440] width 17 height 17
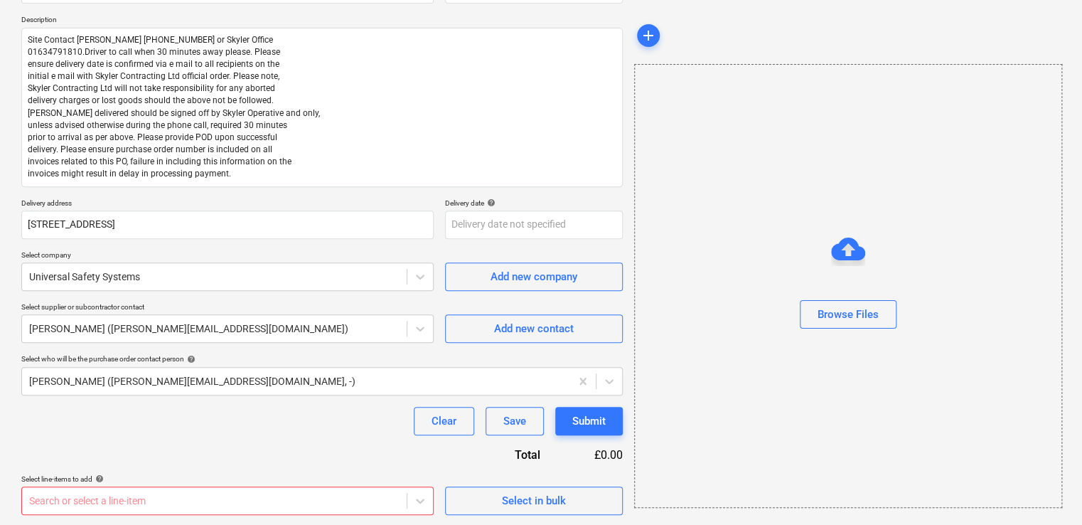
scroll to position [364, 0]
click at [220, 370] on body "Projects Contacts Company Consolidated Invoices 3 Inbox 1 format_size keyboard_…" at bounding box center [541, 107] width 1082 height 525
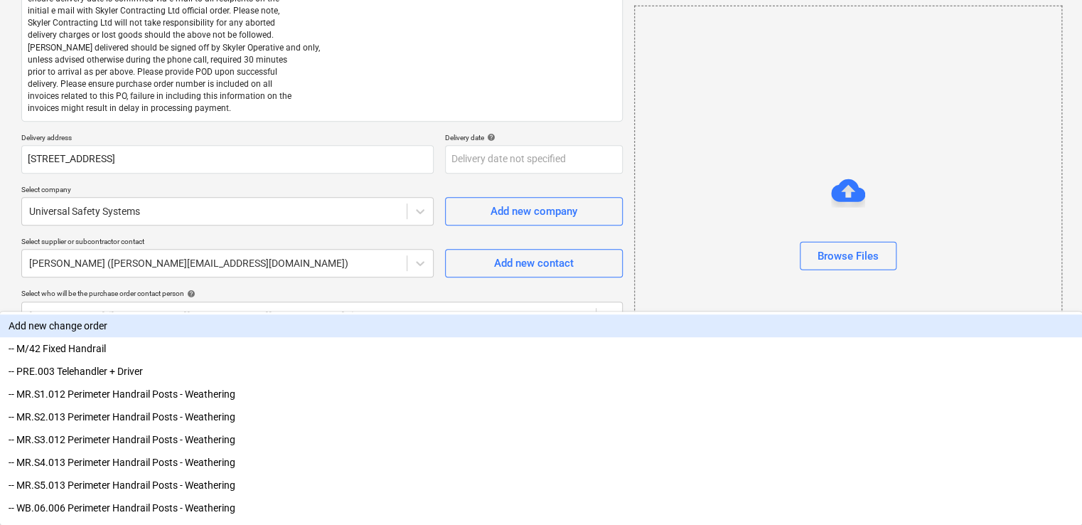
scroll to position [361, 0]
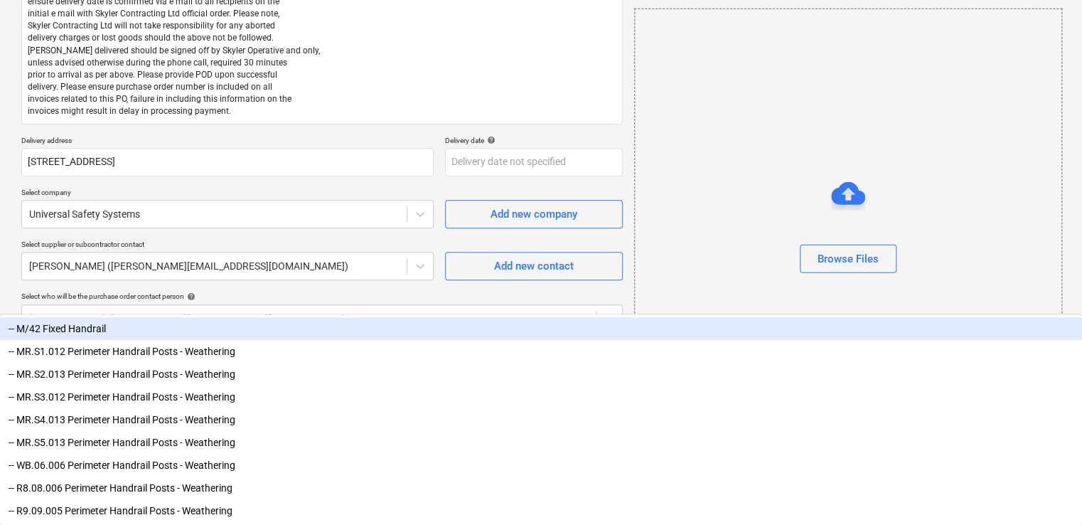
click at [131, 330] on div "-- M/42 Fixed Handrail" at bounding box center [541, 328] width 1082 height 23
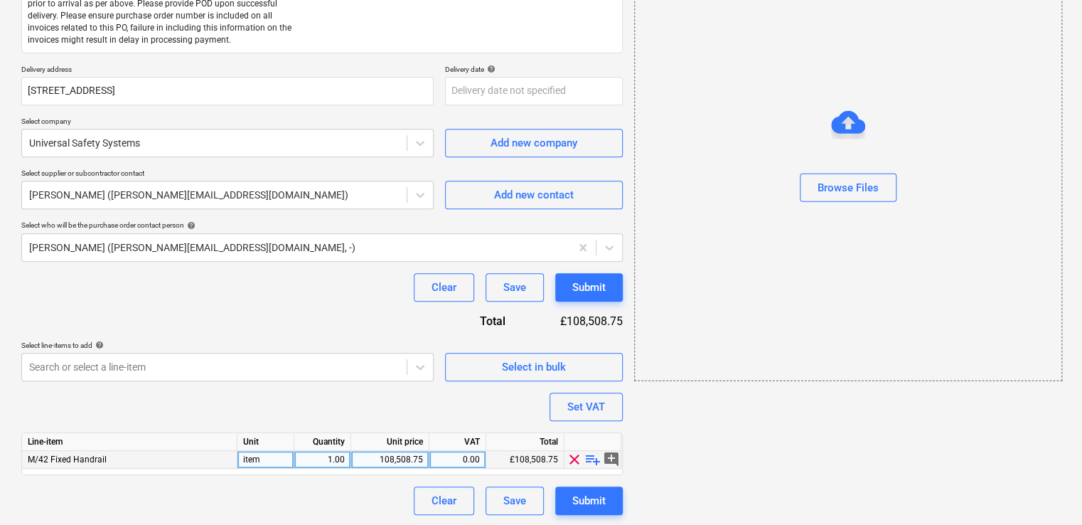
click at [594, 462] on span "playlist_add" at bounding box center [592, 459] width 17 height 17
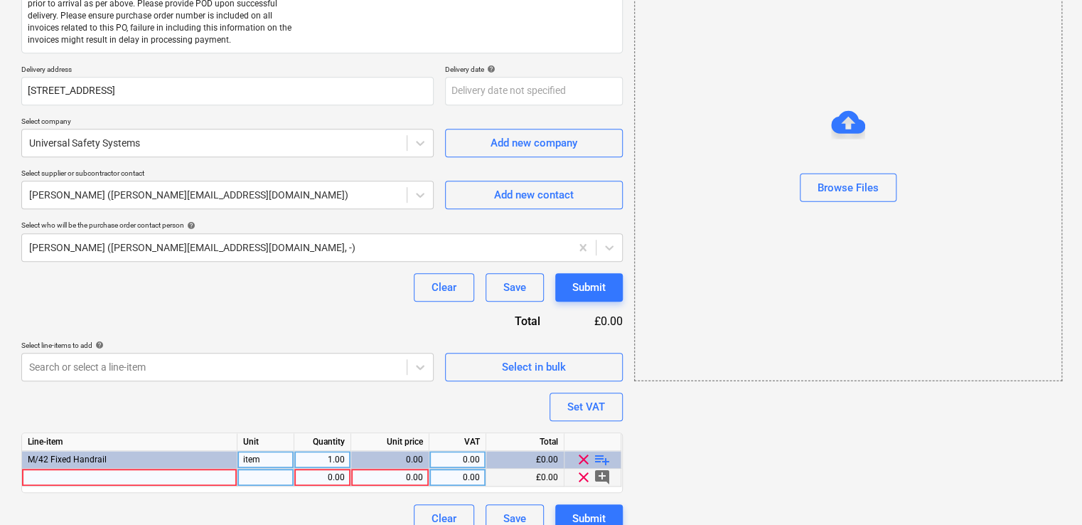
click at [216, 477] on div at bounding box center [129, 477] width 215 height 18
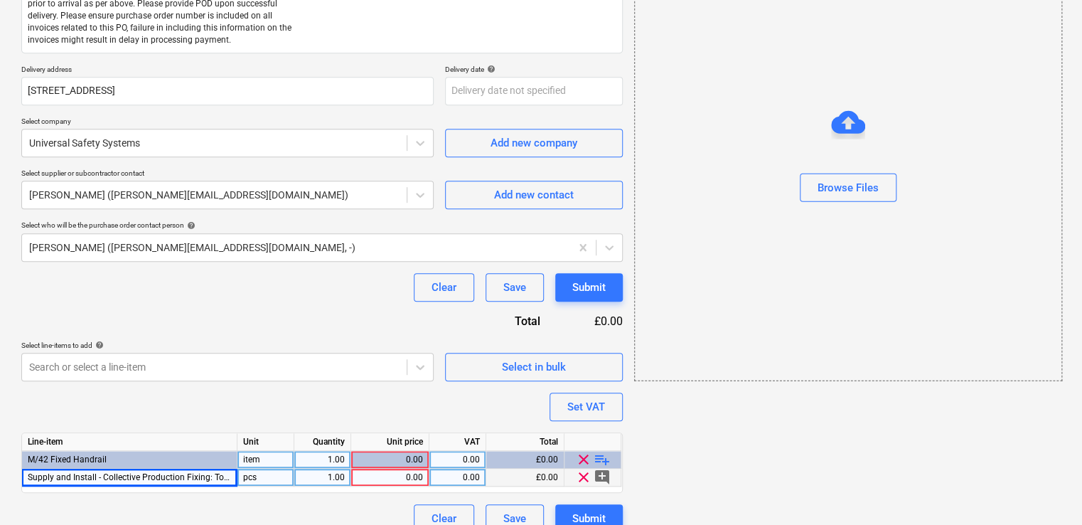
click at [332, 481] on div "1.00" at bounding box center [322, 477] width 45 height 18
click at [269, 481] on div "pcs" at bounding box center [265, 477] width 57 height 18
click at [327, 477] on div "1.00" at bounding box center [322, 477] width 45 height 18
click at [383, 473] on div "0.00" at bounding box center [390, 477] width 66 height 18
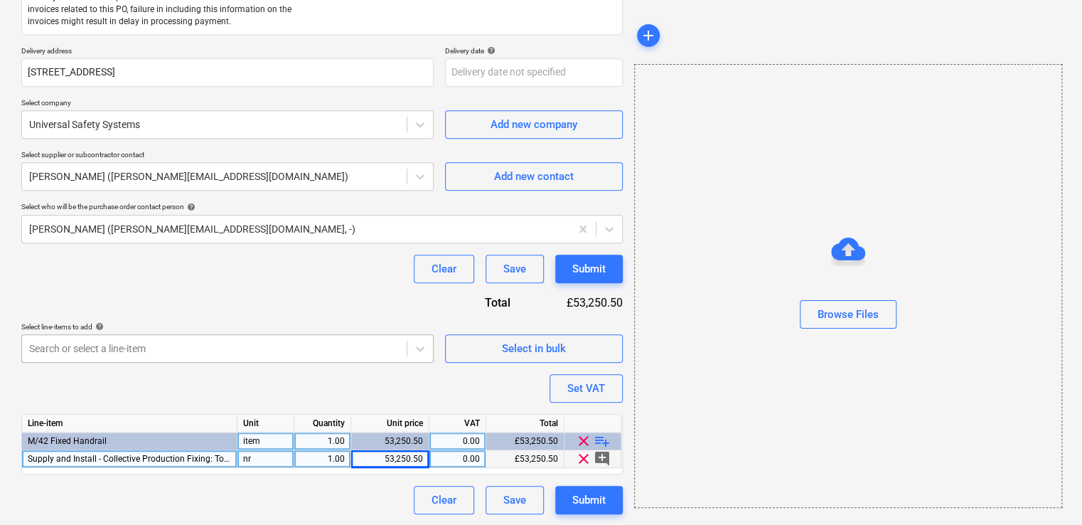
scroll to position [364, 0]
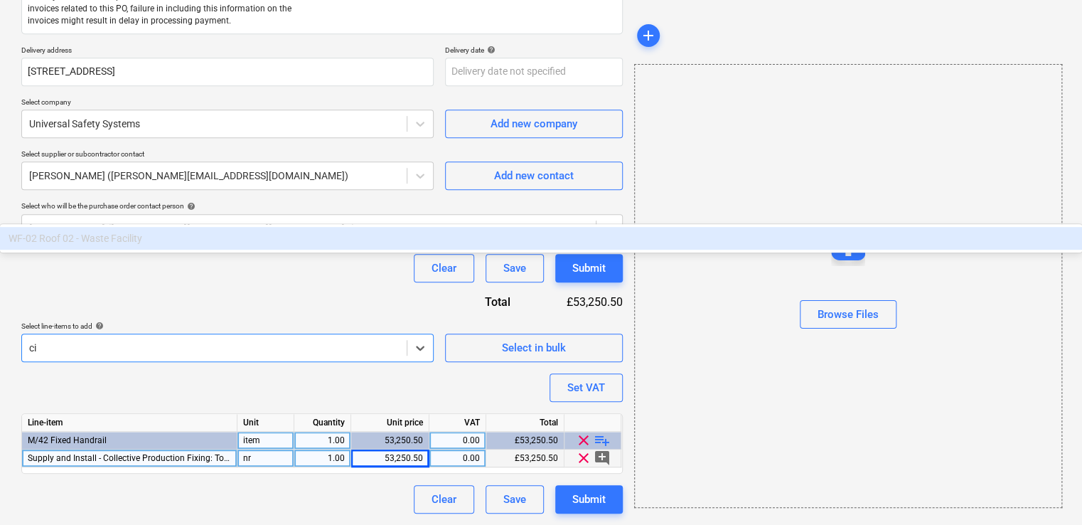
scroll to position [306, 0]
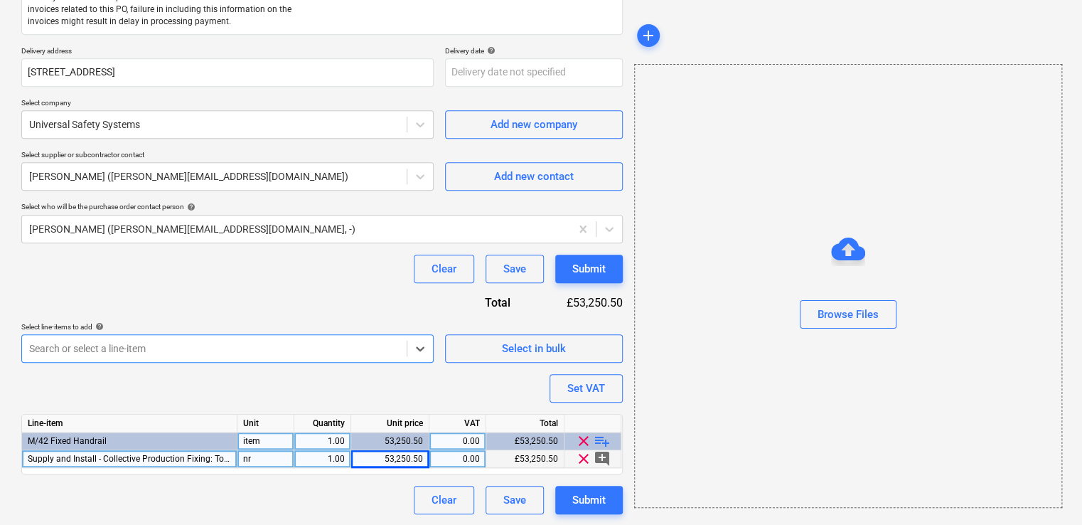
drag, startPoint x: 148, startPoint y: 350, endPoint x: -3, endPoint y: 343, distance: 150.9
click at [603, 437] on span "playlist_add" at bounding box center [602, 440] width 17 height 17
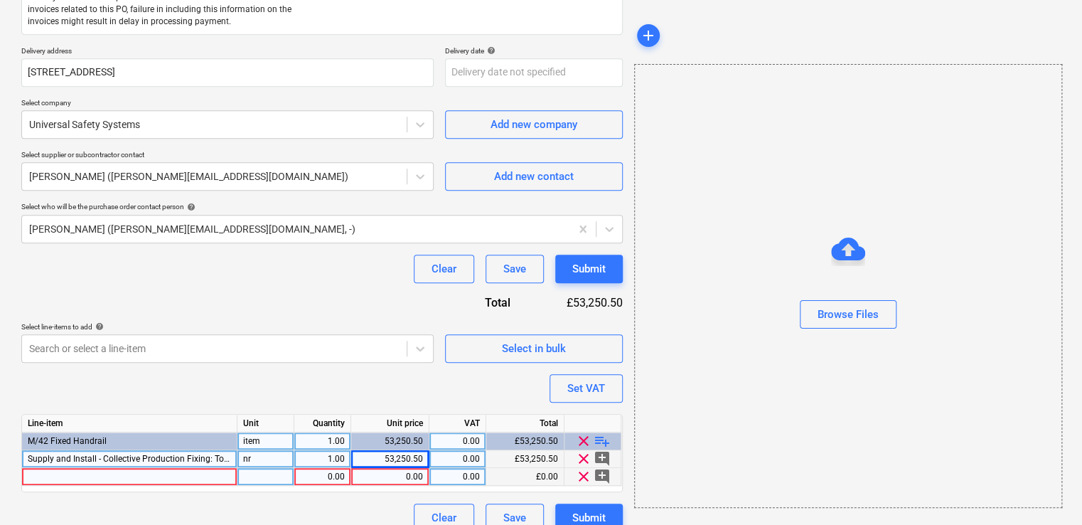
click at [122, 478] on div at bounding box center [129, 477] width 215 height 18
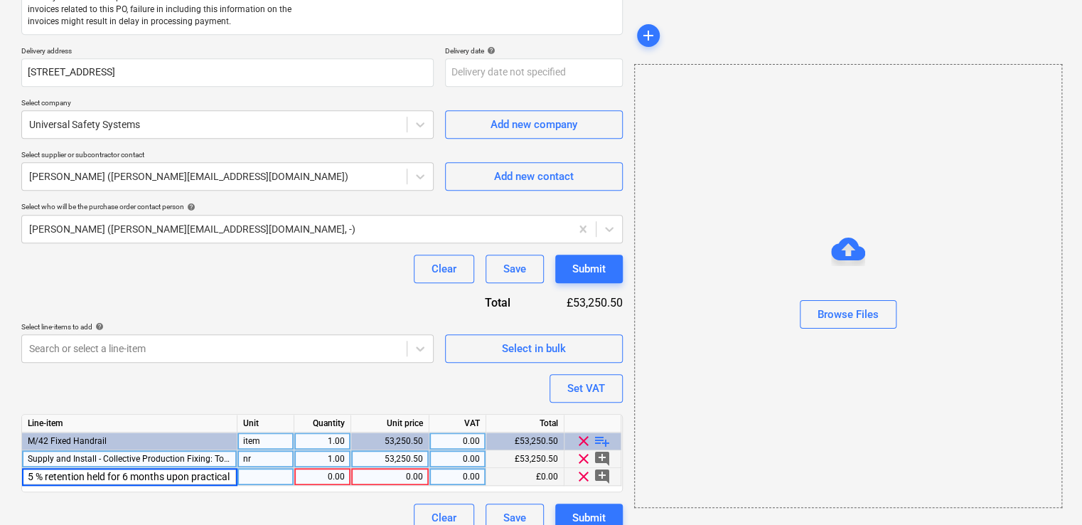
scroll to position [0, 51]
click at [279, 479] on div "pcs" at bounding box center [265, 477] width 57 height 18
click at [403, 478] on div "0.00" at bounding box center [390, 477] width 66 height 18
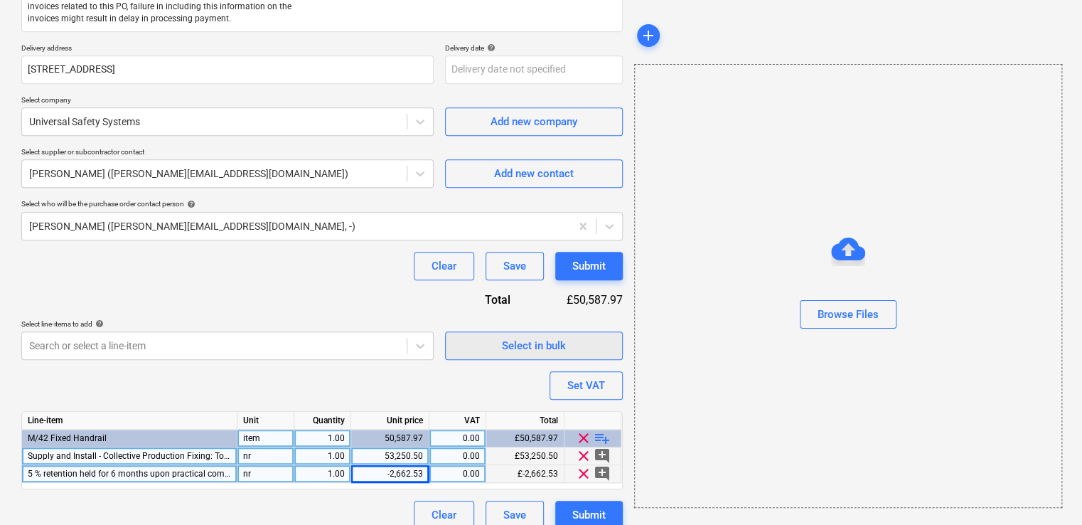
scroll to position [323, 0]
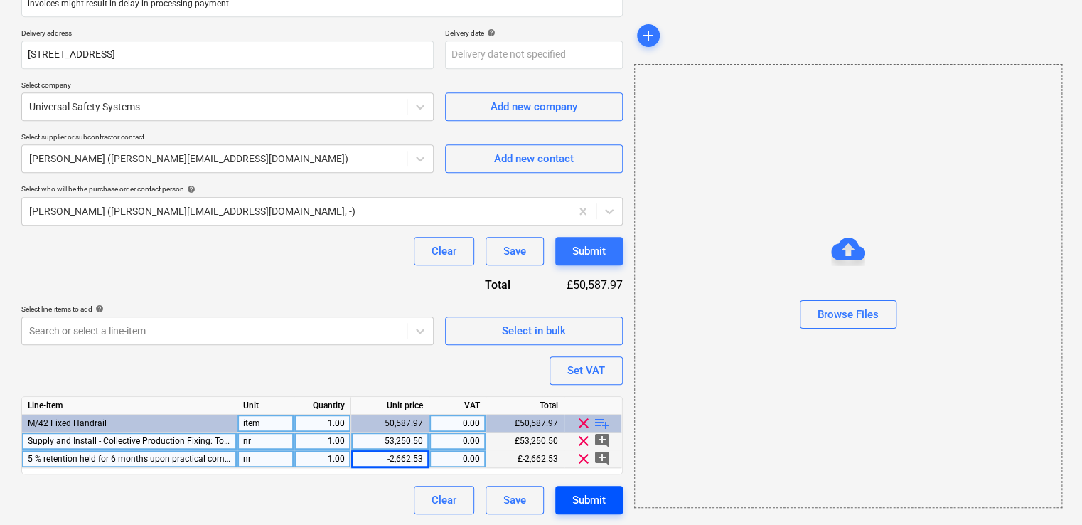
click at [590, 503] on div "Submit" at bounding box center [588, 499] width 33 height 18
click at [588, 495] on div "Submit" at bounding box center [589, 499] width 68 height 28
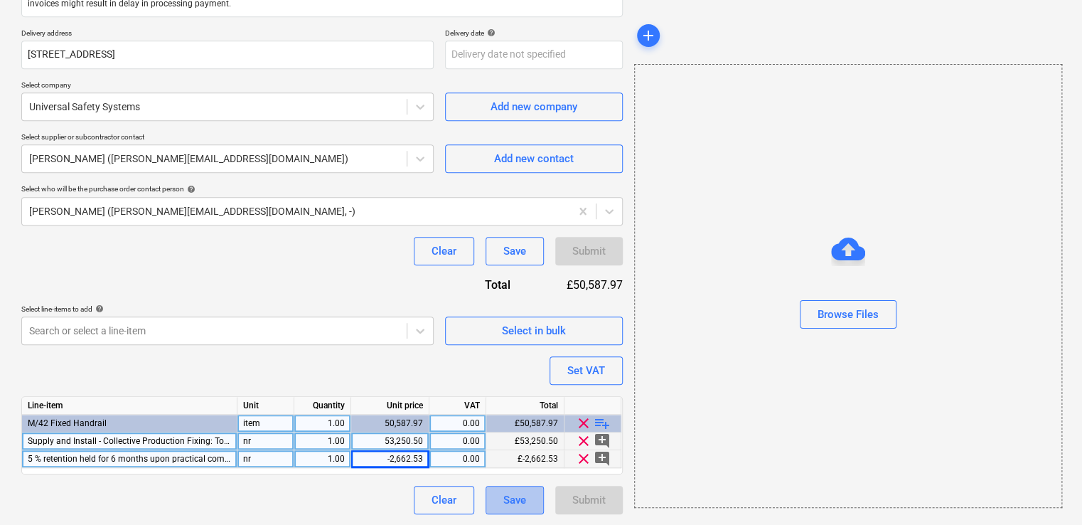
click at [530, 493] on button "Save" at bounding box center [514, 499] width 58 height 28
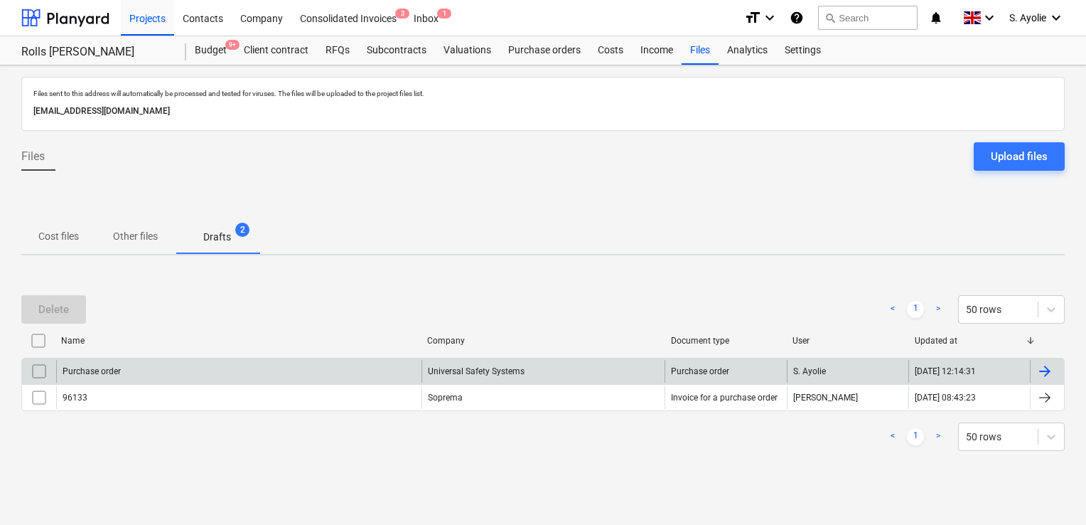
click at [142, 377] on div "Purchase order" at bounding box center [238, 371] width 365 height 23
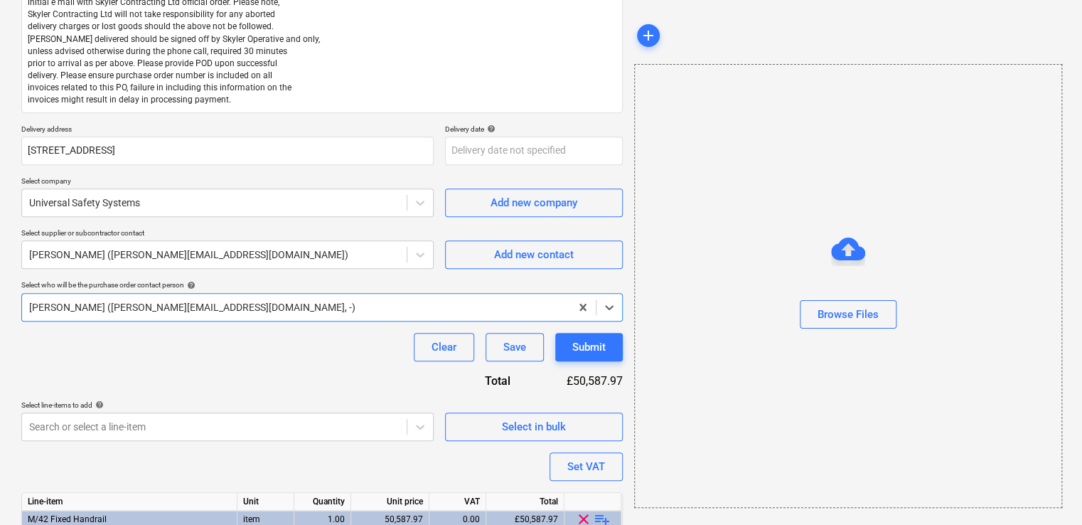
scroll to position [323, 0]
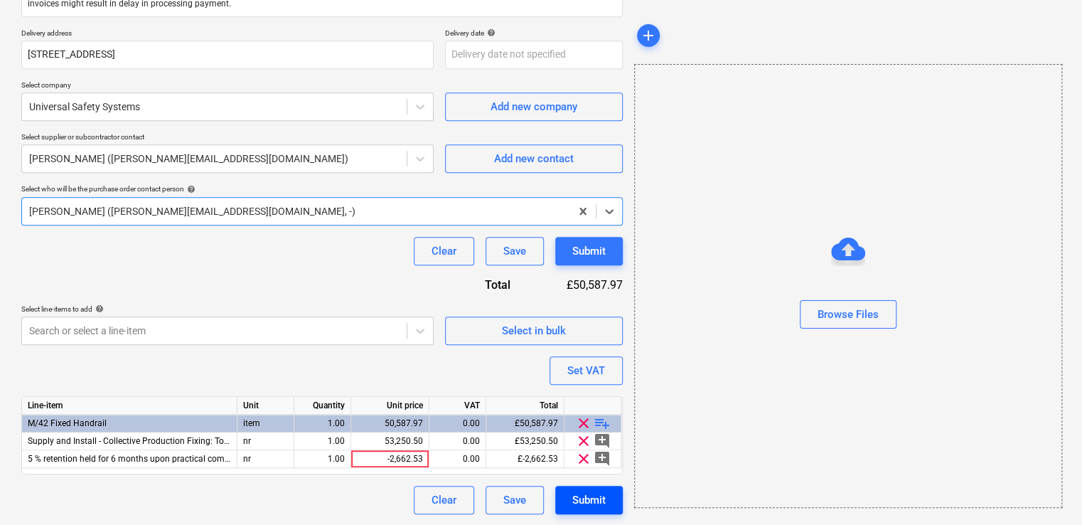
click at [584, 493] on div "Submit" at bounding box center [588, 499] width 33 height 18
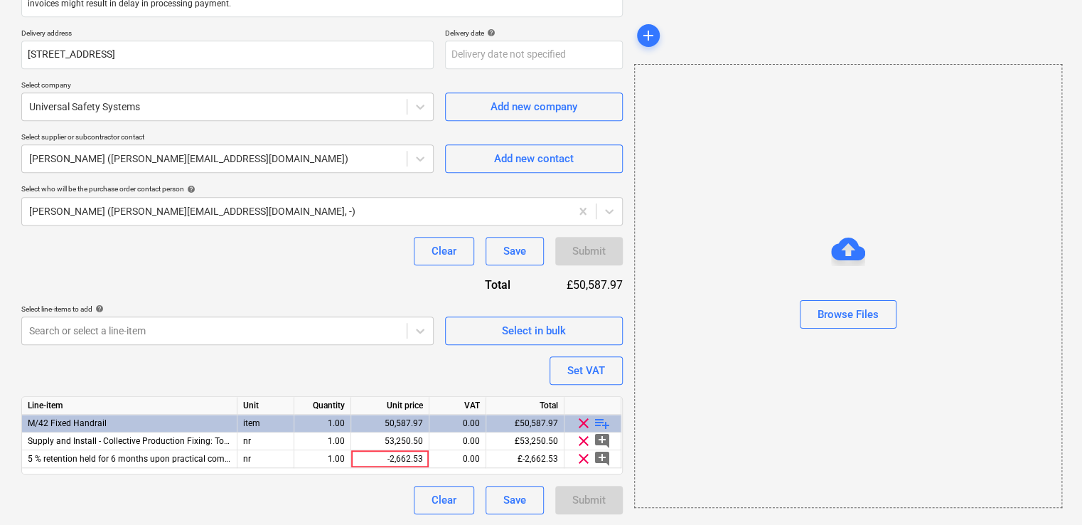
click at [601, 506] on div "Submit" at bounding box center [589, 499] width 68 height 28
drag, startPoint x: 382, startPoint y: 458, endPoint x: 394, endPoint y: 470, distance: 16.6
click at [386, 459] on div "-2,662.53" at bounding box center [390, 459] width 66 height 18
click at [390, 478] on div "Purchase order name help Purchase order Purchase order reference number help 44…" at bounding box center [321, 153] width 601 height 721
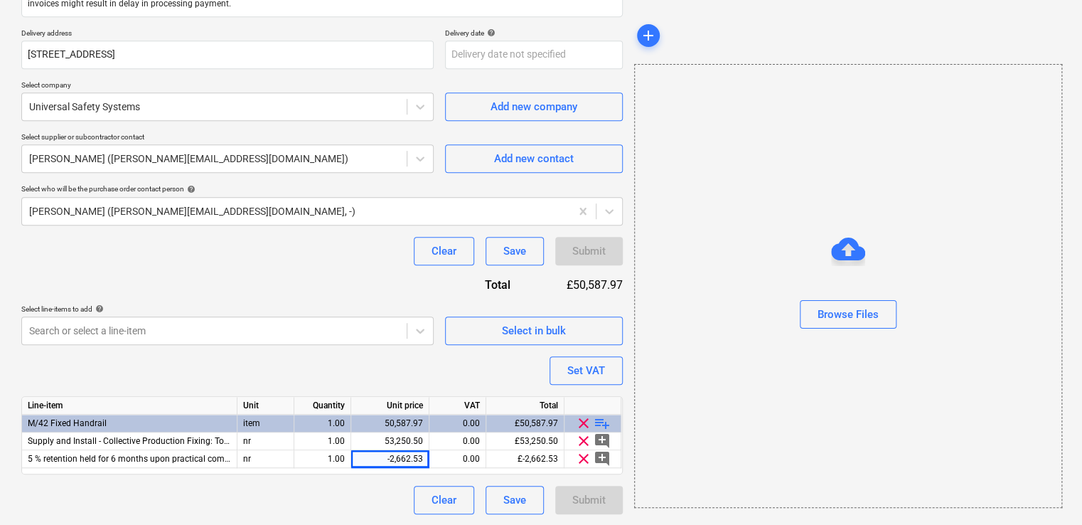
click at [457, 473] on div "Purchase order name help Purchase order Purchase order reference number help 44…" at bounding box center [321, 153] width 601 height 721
click at [435, 473] on div "Purchase order name help Purchase order Purchase order reference number help 44…" at bounding box center [321, 153] width 601 height 721
click at [436, 474] on div "Purchase order name help Purchase order Purchase order reference number help 44…" at bounding box center [321, 153] width 601 height 721
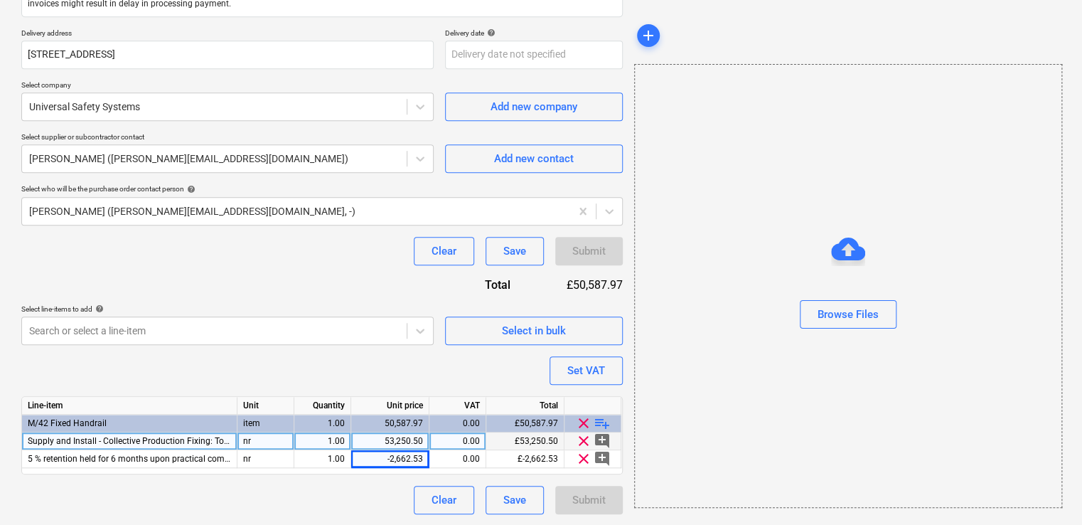
drag, startPoint x: 436, startPoint y: 474, endPoint x: 427, endPoint y: 440, distance: 35.2
click at [427, 440] on div "53,250.50" at bounding box center [390, 441] width 78 height 18
click at [444, 443] on div "0.00" at bounding box center [457, 441] width 45 height 18
click at [444, 443] on input at bounding box center [457, 440] width 56 height 17
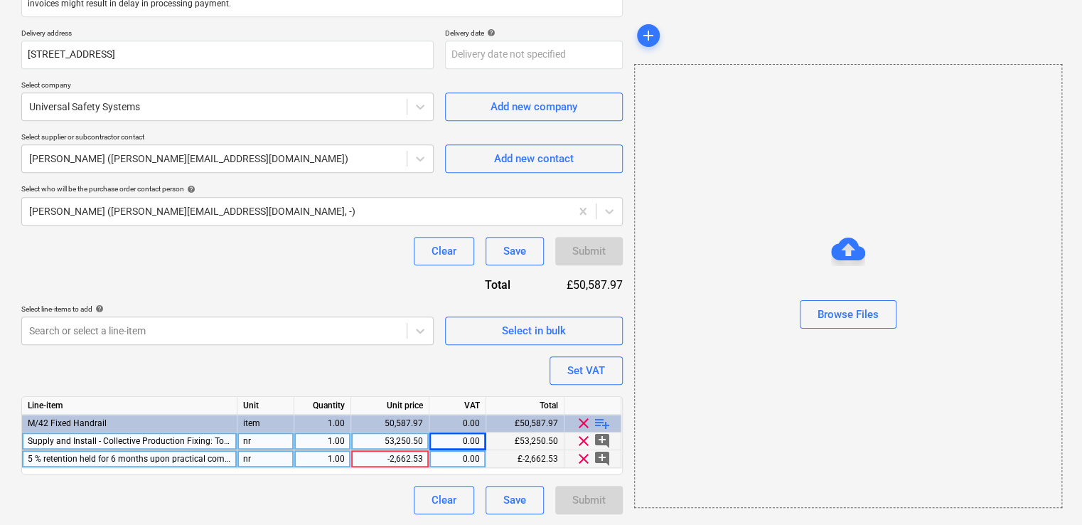
click at [409, 452] on div "-2,662.53" at bounding box center [390, 459] width 66 height 18
click at [581, 496] on div "Submit" at bounding box center [589, 499] width 68 height 28
click at [585, 494] on div "Submit" at bounding box center [589, 499] width 68 height 28
click at [499, 372] on div "Purchase order name help Purchase order Purchase order reference number help 44…" at bounding box center [321, 153] width 601 height 721
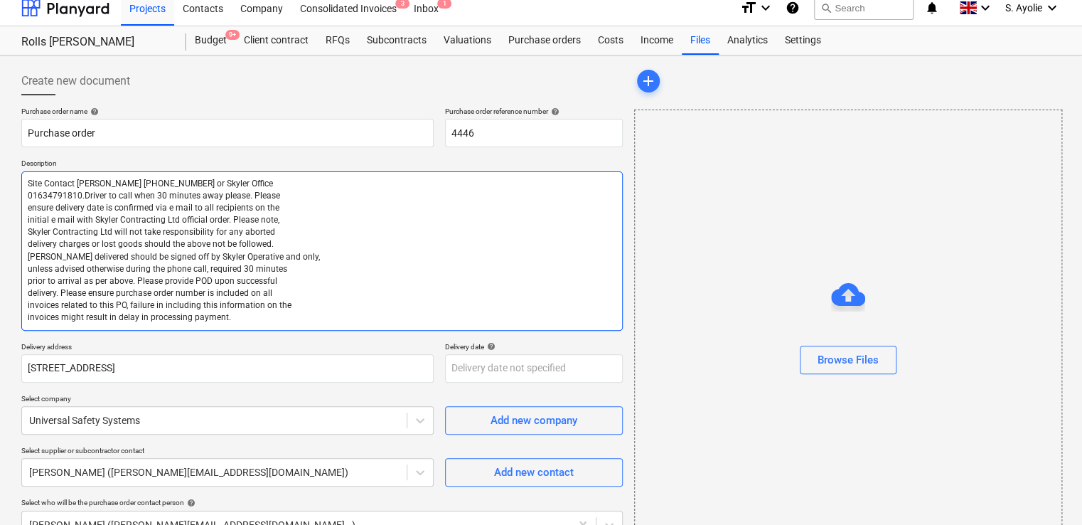
scroll to position [0, 0]
